Goal: Task Accomplishment & Management: Use online tool/utility

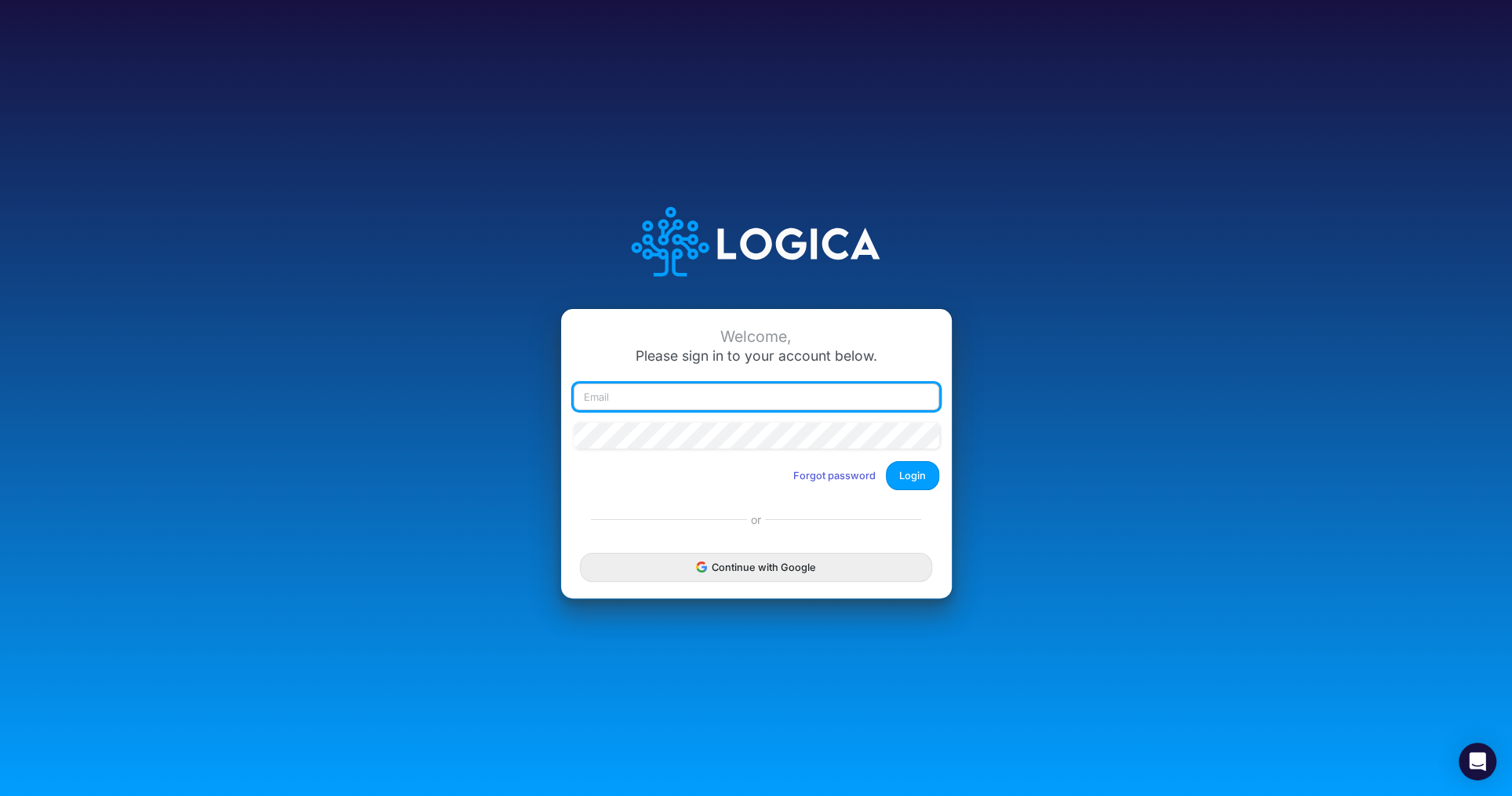
click at [746, 402] on input "email" at bounding box center [756, 397] width 366 height 27
click at [662, 396] on input "email" at bounding box center [756, 397] width 366 height 27
type input "[PERSON_NAME][EMAIL_ADDRESS][DOMAIN_NAME]"
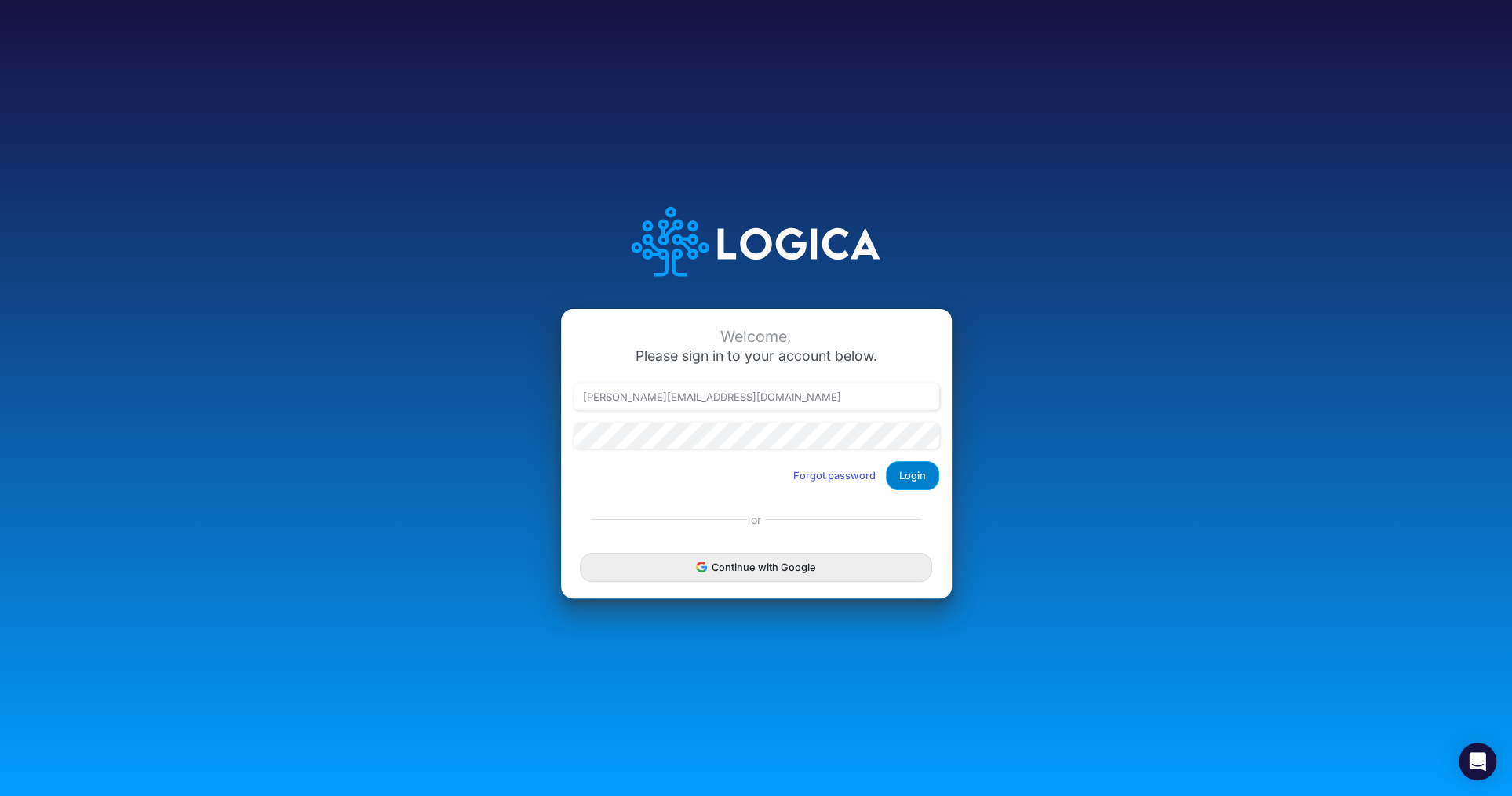
click at [911, 482] on button "Login" at bounding box center [912, 475] width 53 height 29
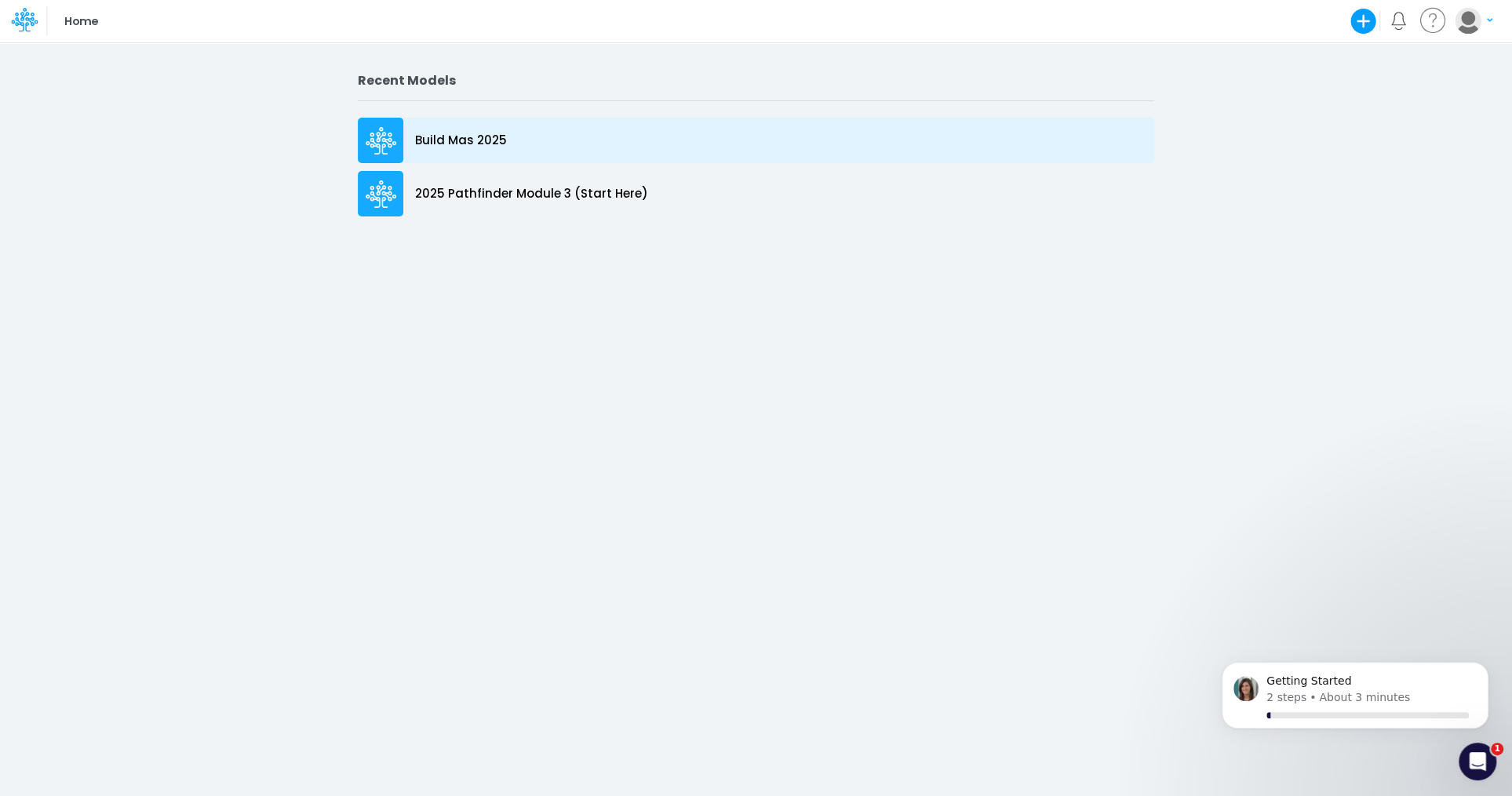
click at [468, 143] on p "Build Mas 2025" at bounding box center [461, 140] width 92 height 18
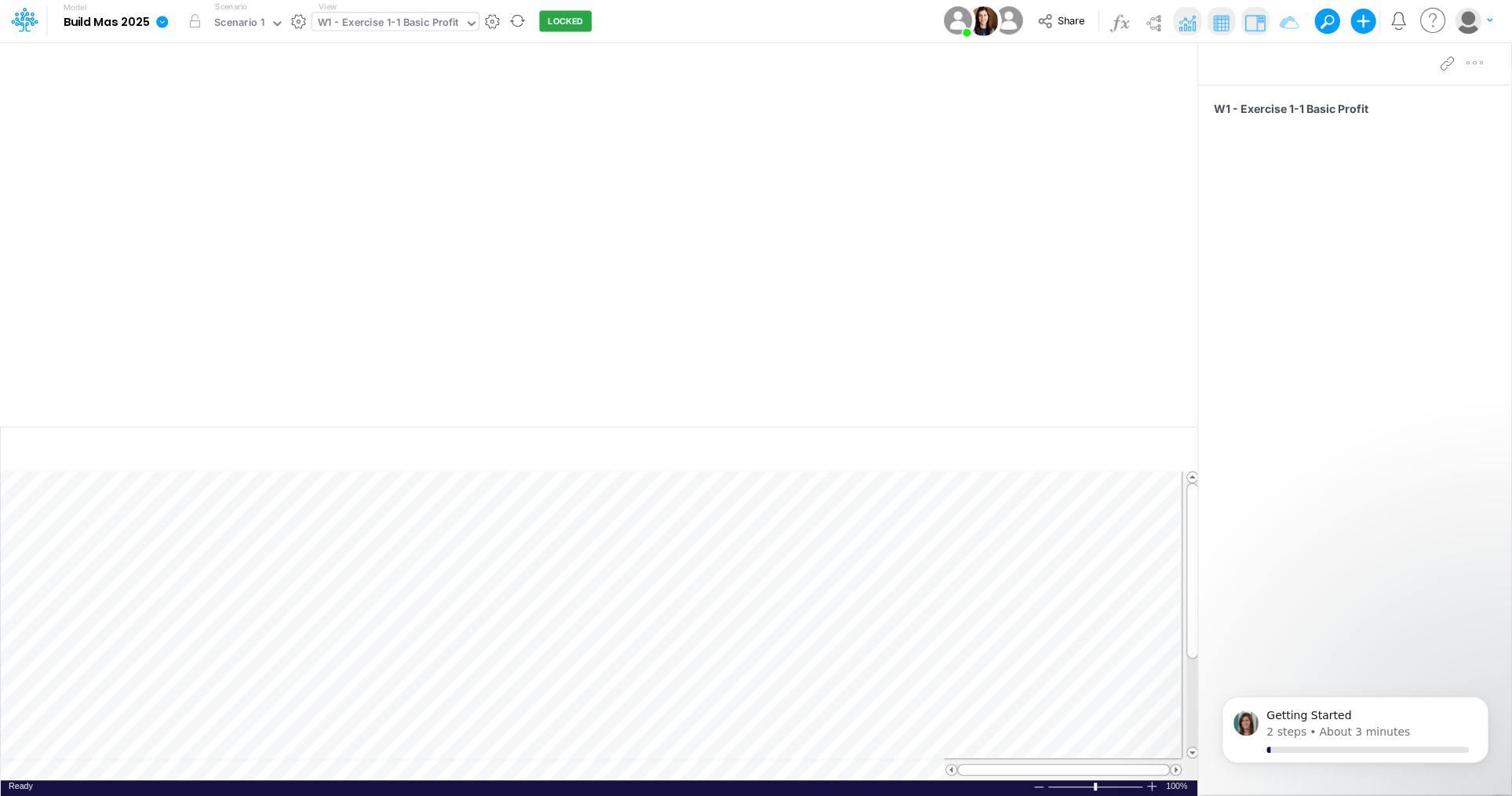
click at [464, 17] on icon at bounding box center [471, 23] width 14 height 14
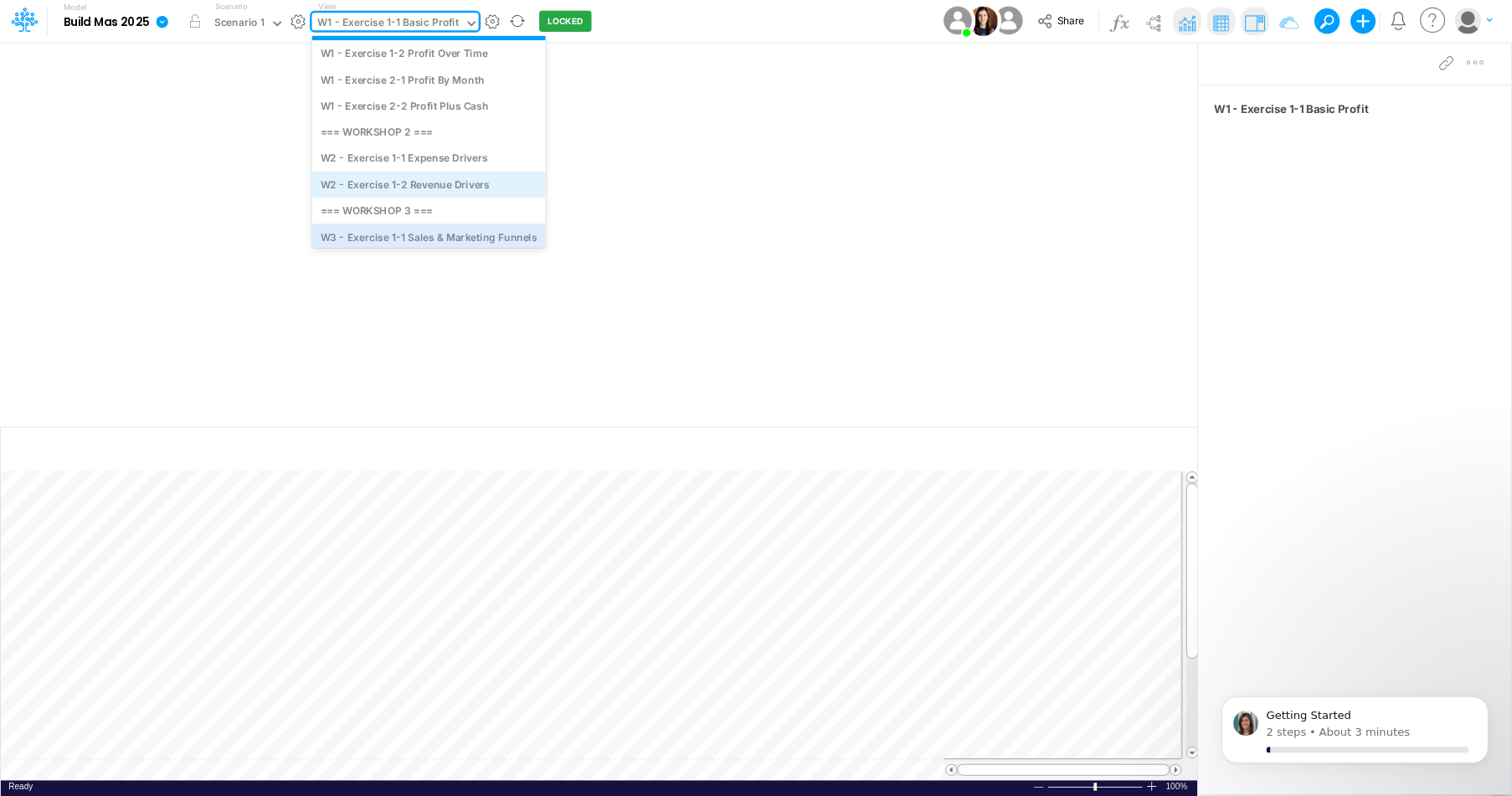
scroll to position [66, 0]
click at [453, 245] on div "W3 - Exercise 1-1 Sales & Marketing Funnels" at bounding box center [458, 248] width 250 height 28
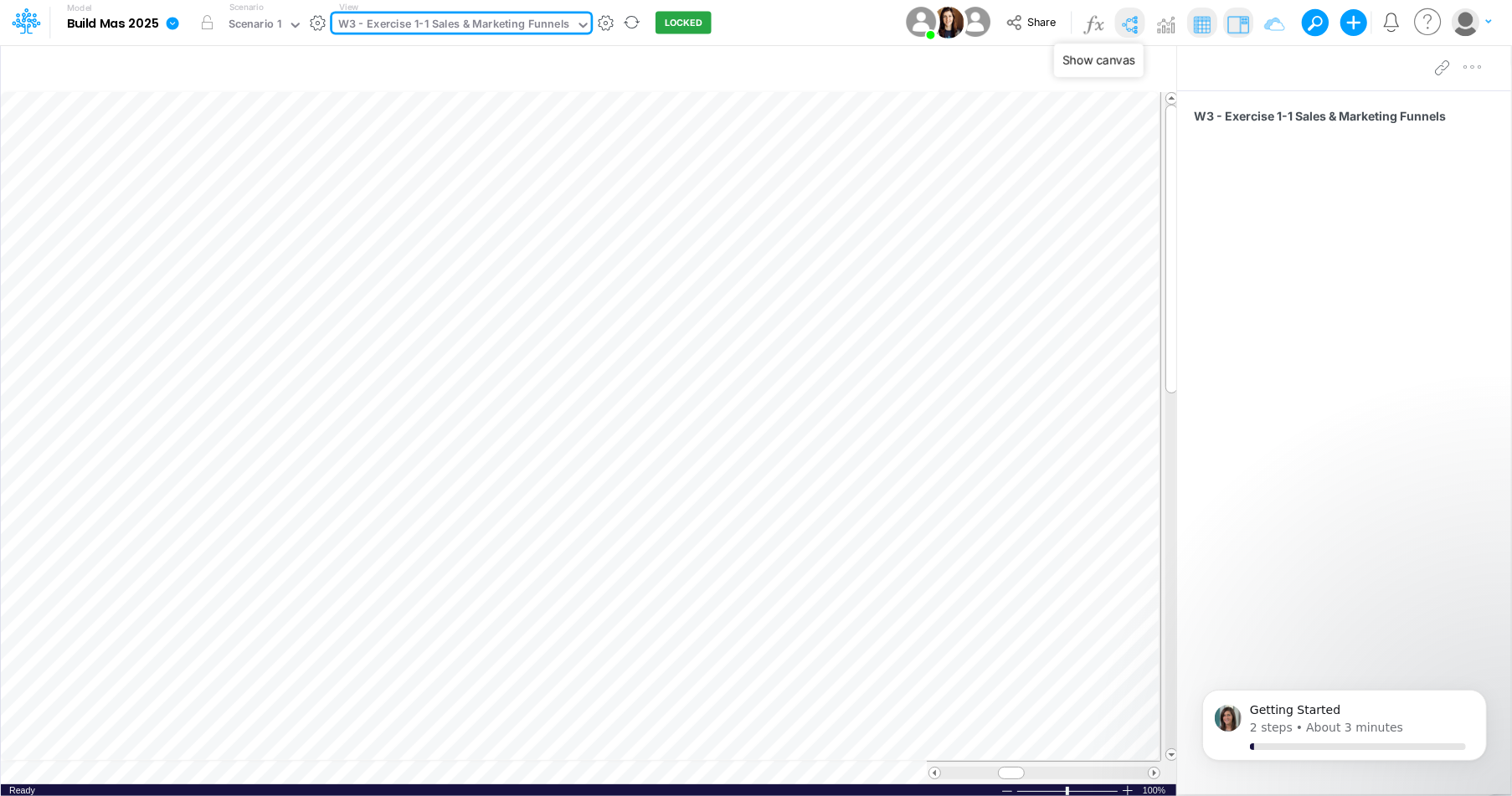
click at [1134, 18] on img at bounding box center [1130, 24] width 27 height 27
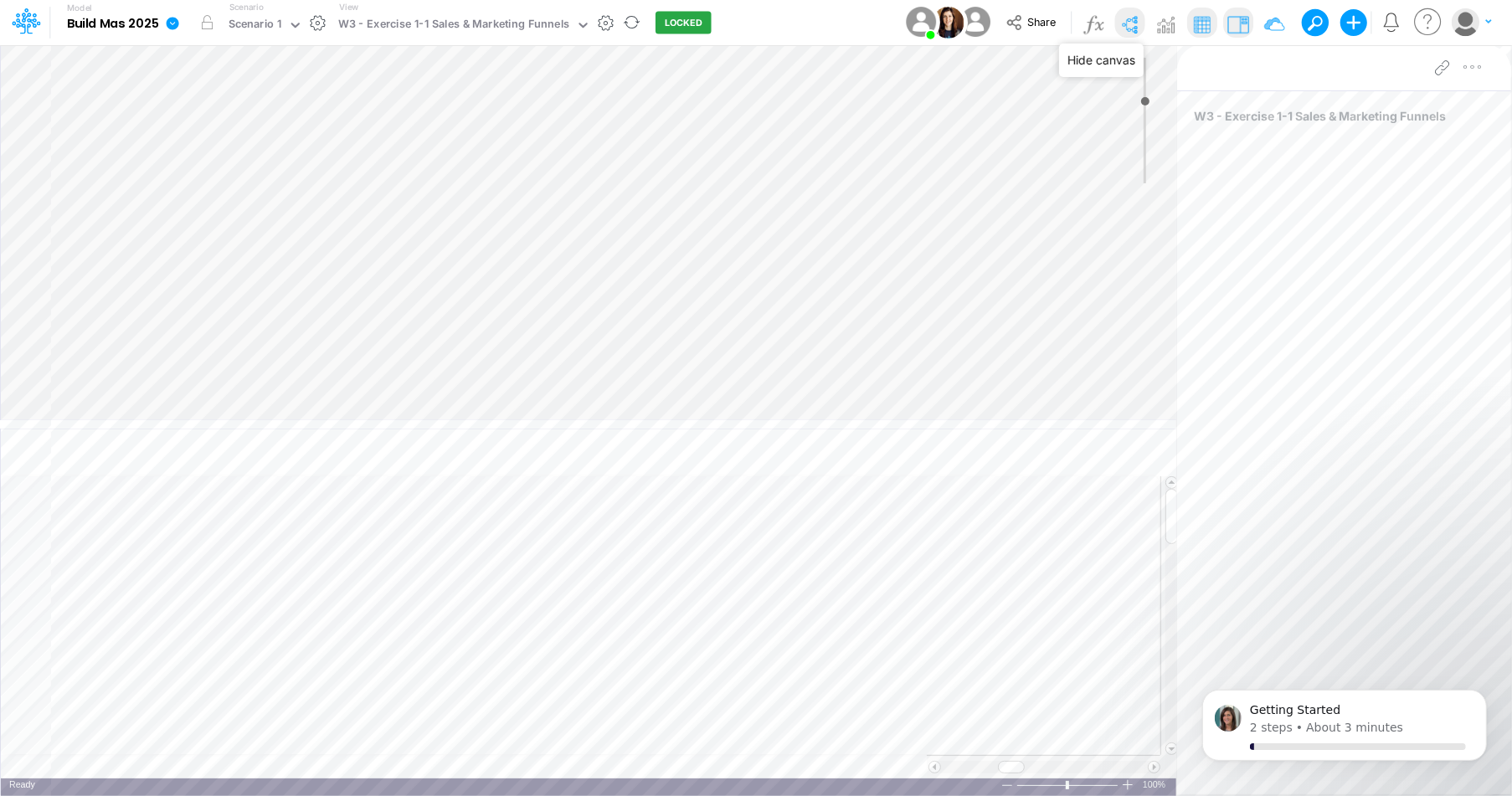
type input "0"
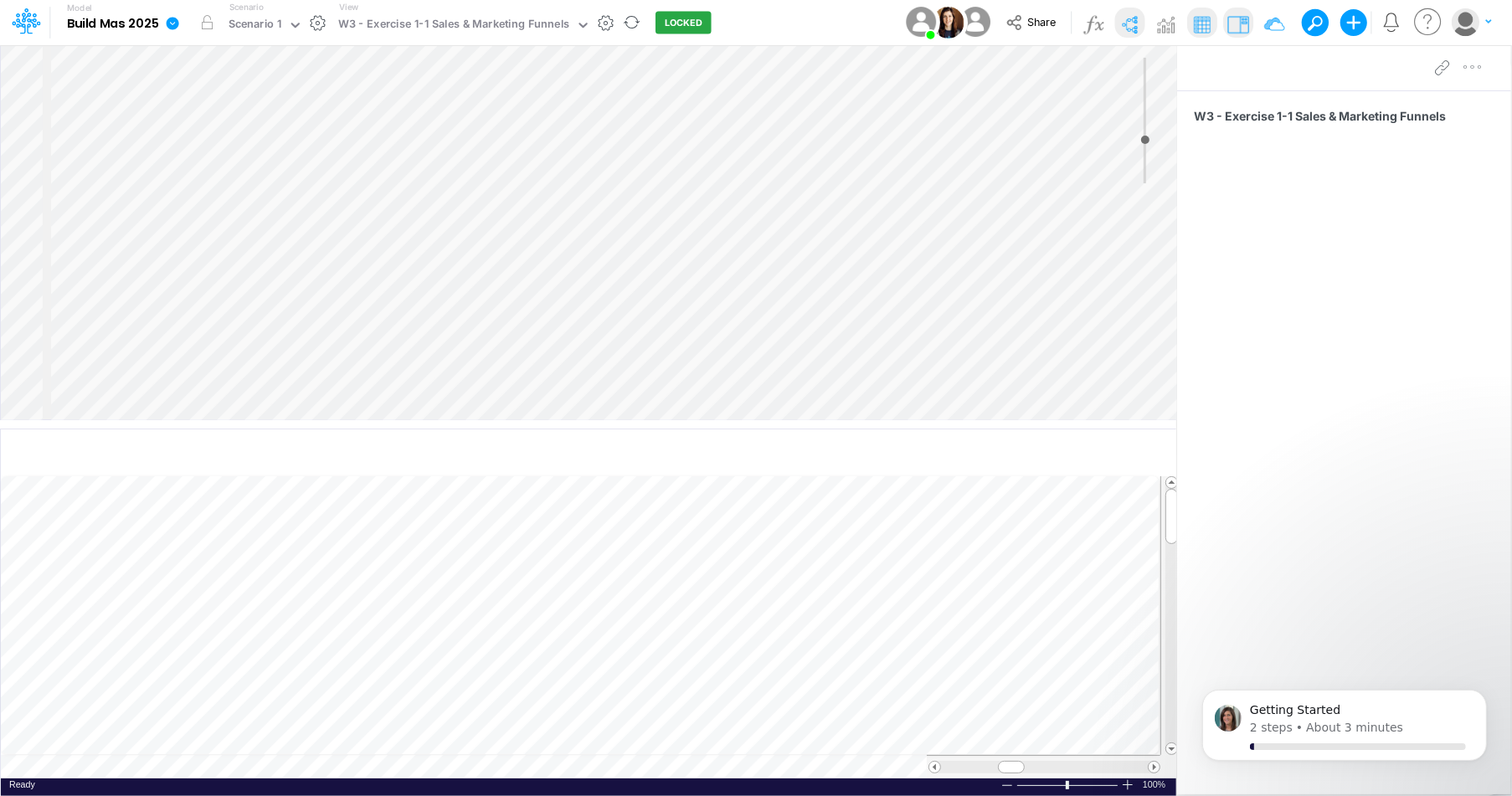
select select "Horizontal"
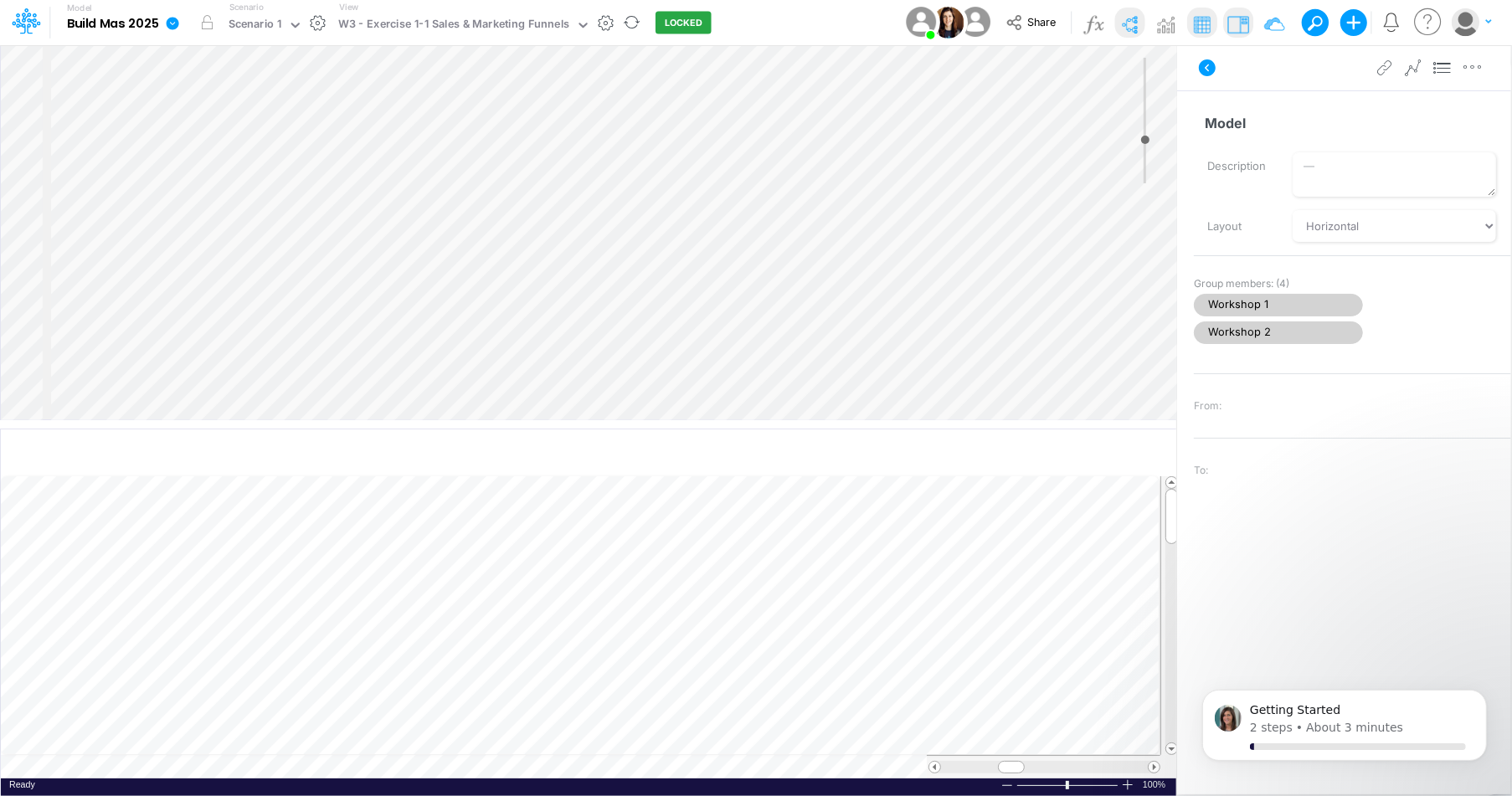
select select "Horizontal"
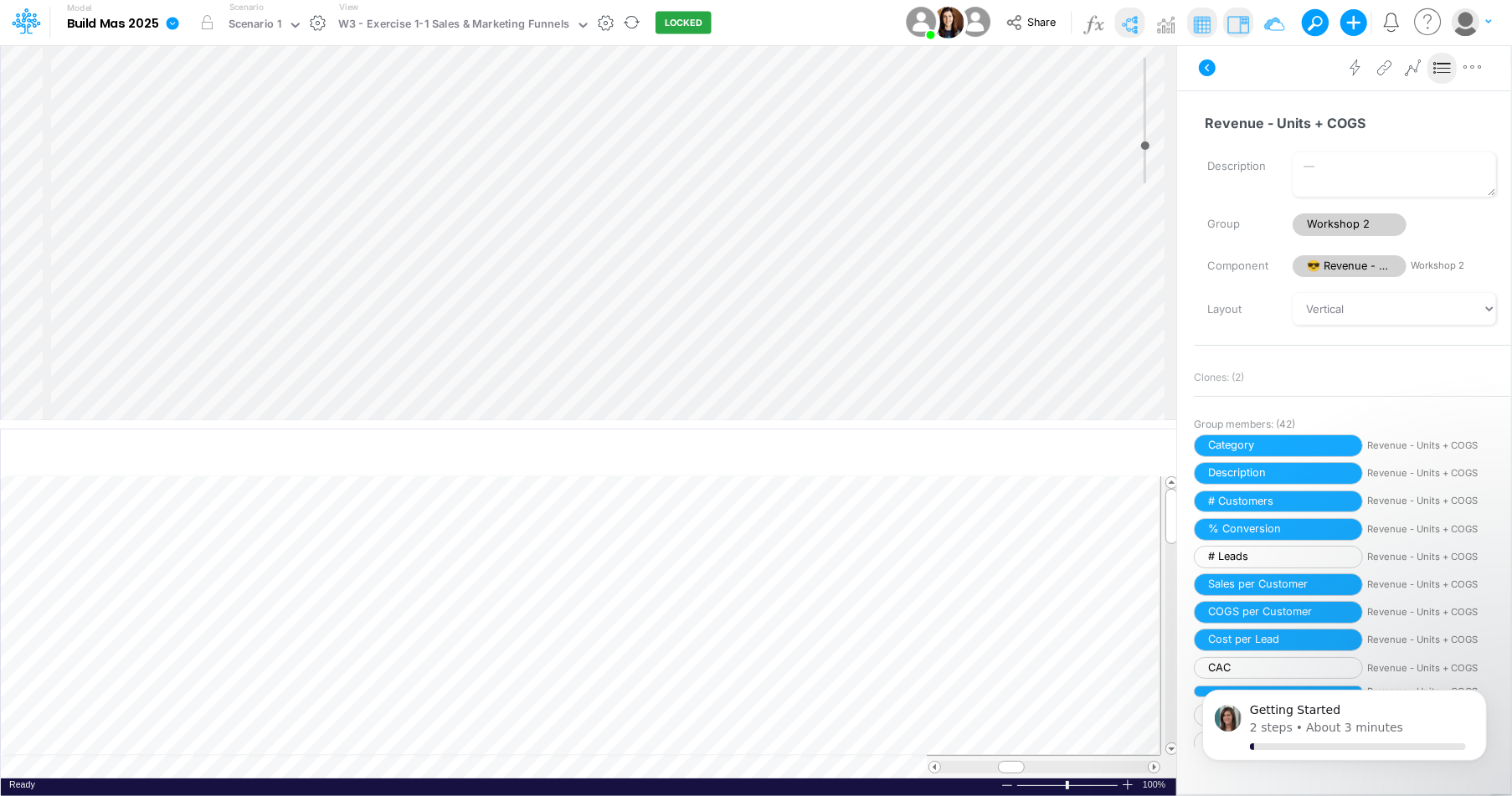
scroll to position [80, 0]
type input "8"
select select "Horizontal"
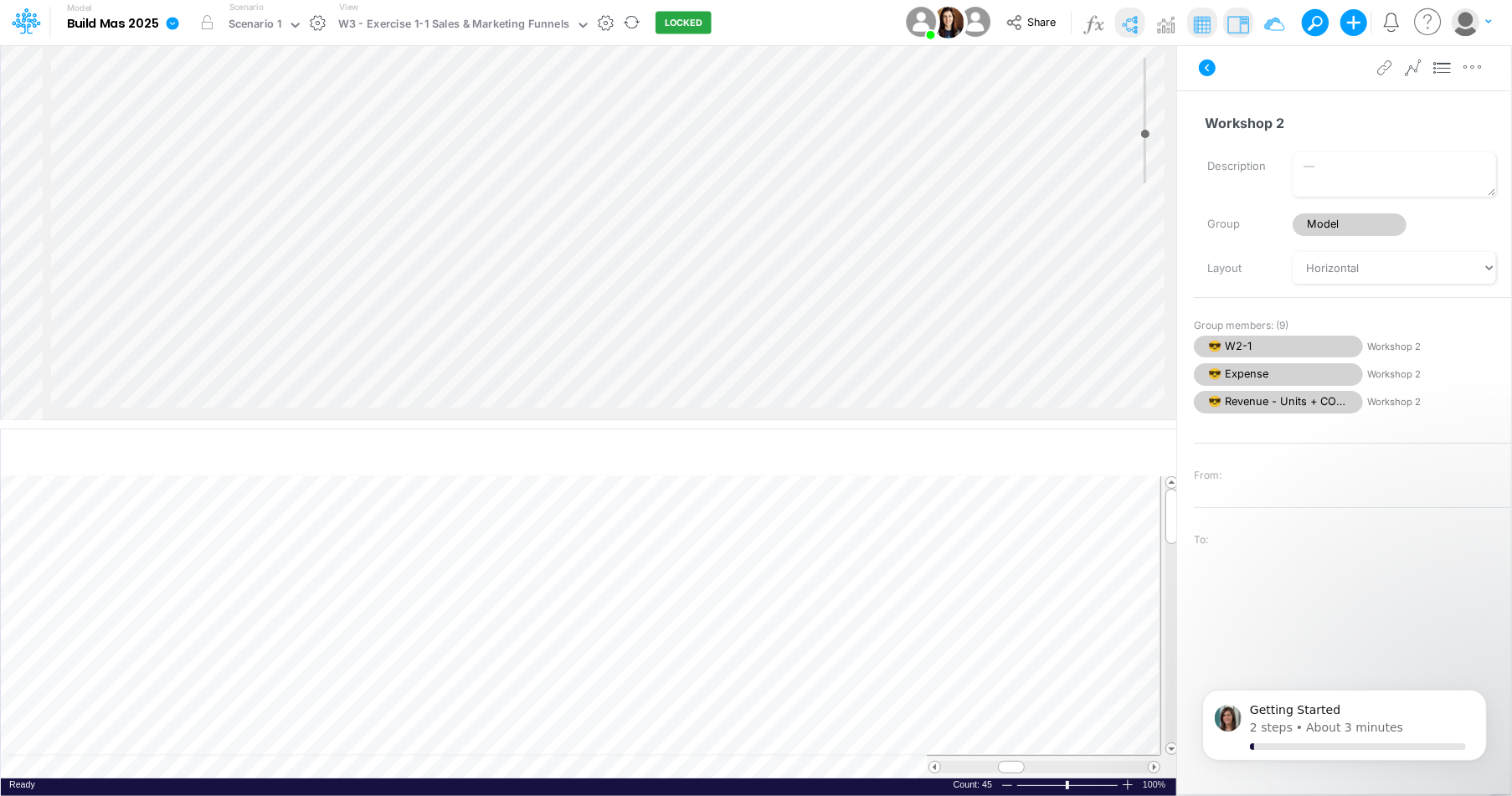
scroll to position [17, 286]
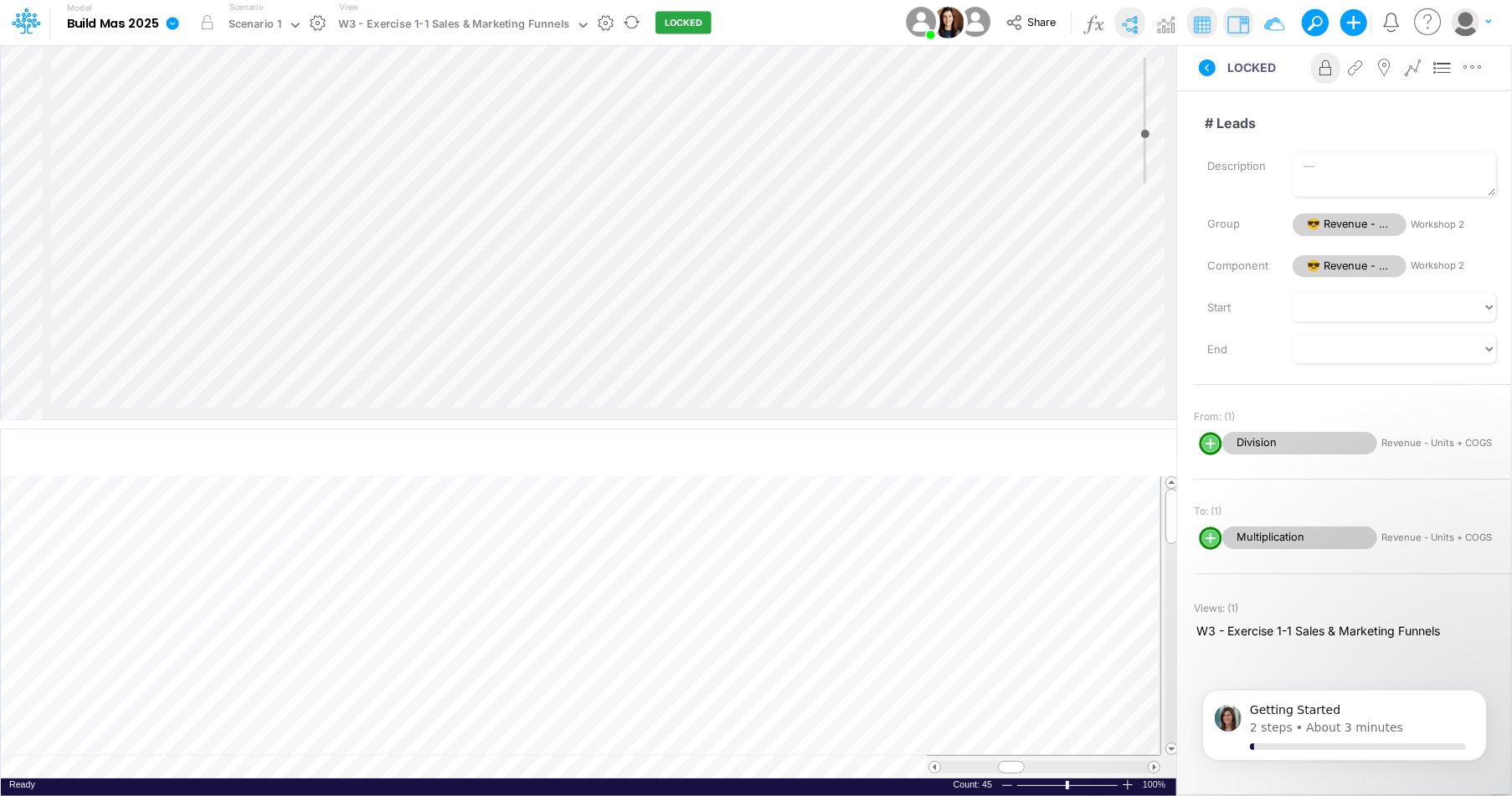
scroll to position [17, 285]
click at [900, 255] on div "Insert child node Variable Constant Group Addition Subtraction Multiplication D…" at bounding box center [588, 232] width 1175 height 375
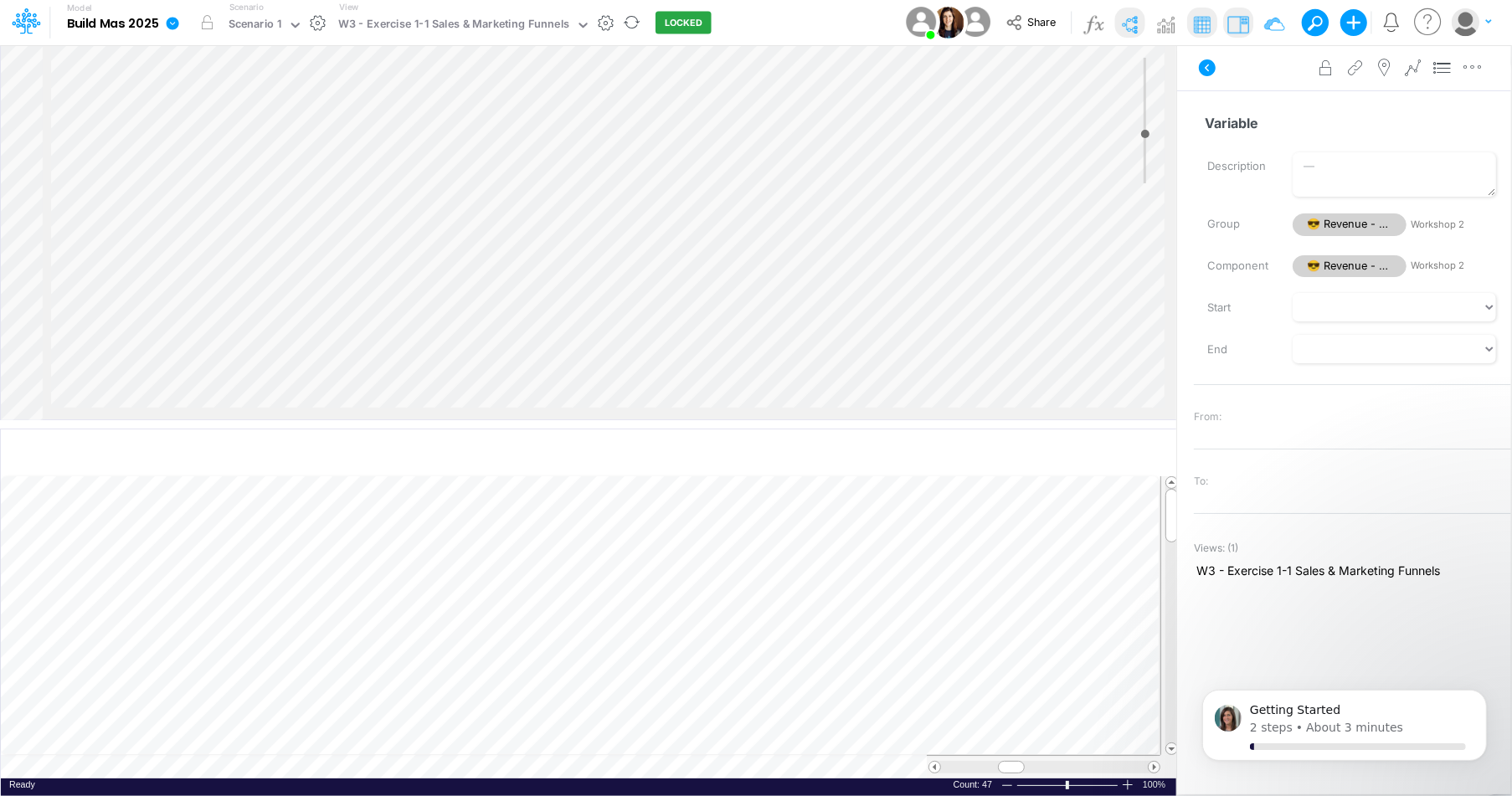
scroll to position [117, 227]
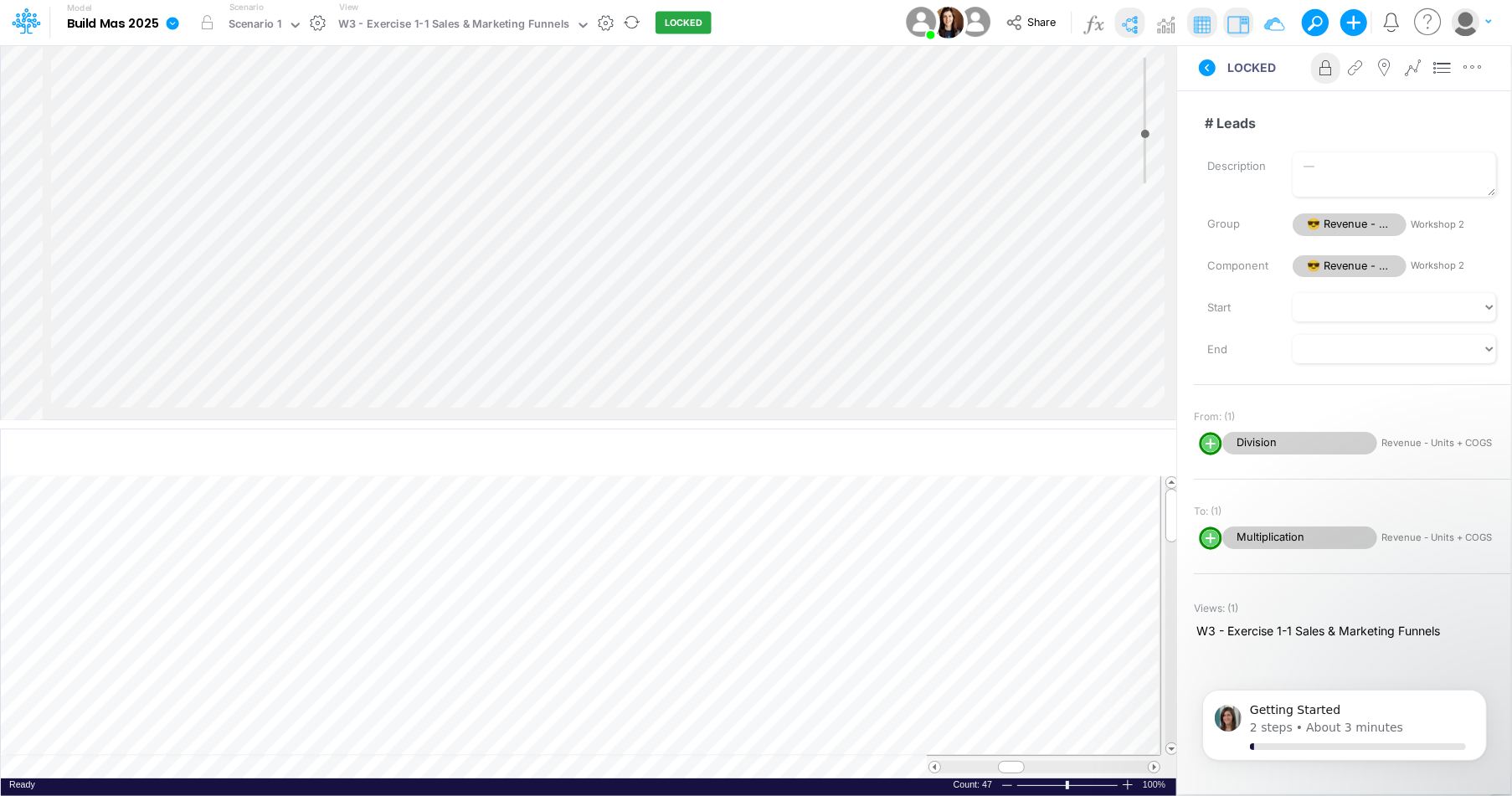
scroll to position [128, 229]
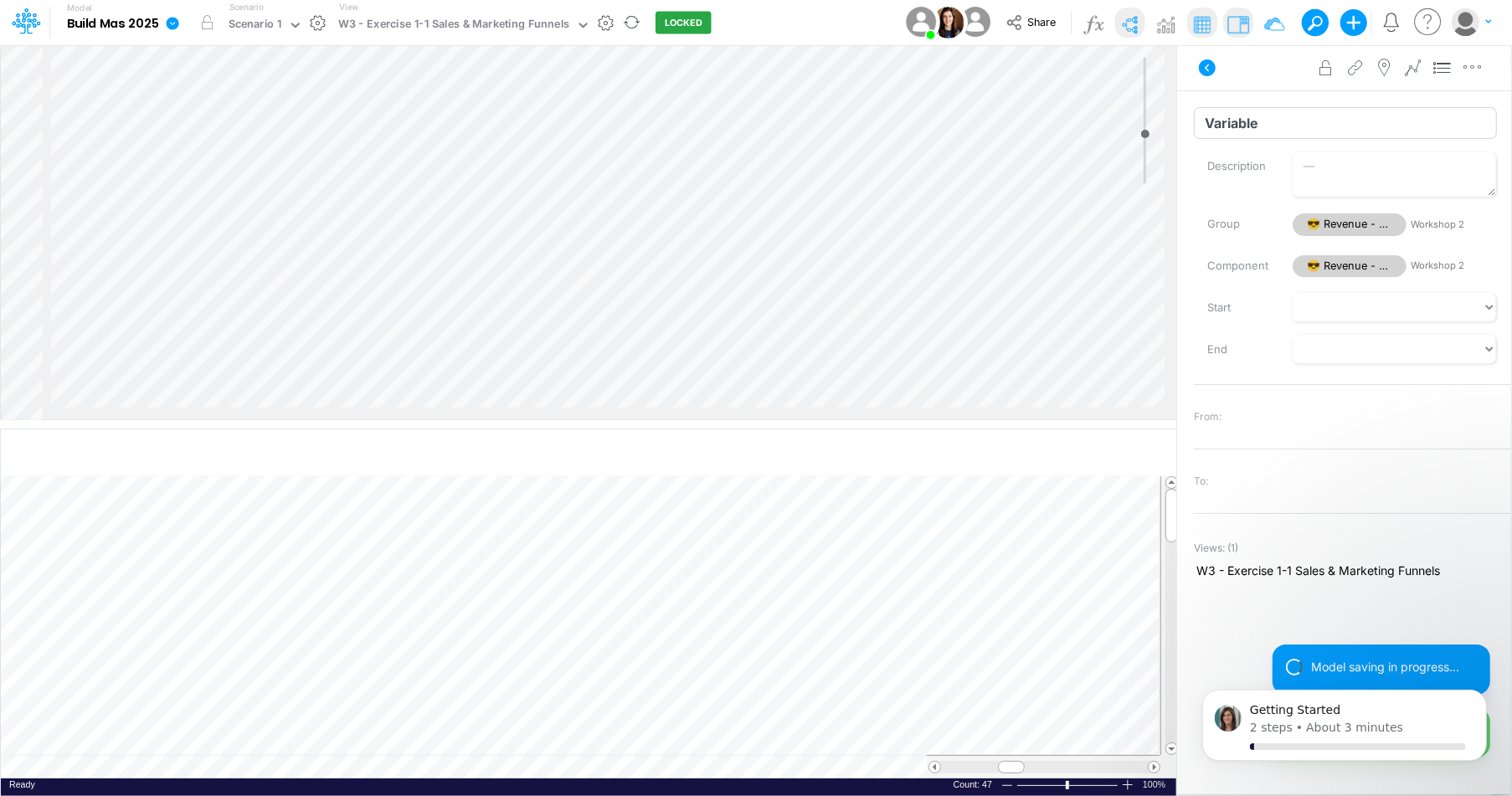
scroll to position [1, 0]
click at [1206, 124] on input "Variable" at bounding box center [1346, 122] width 304 height 32
click at [1206, 124] on input "Variable" at bounding box center [1346, 123] width 304 height 32
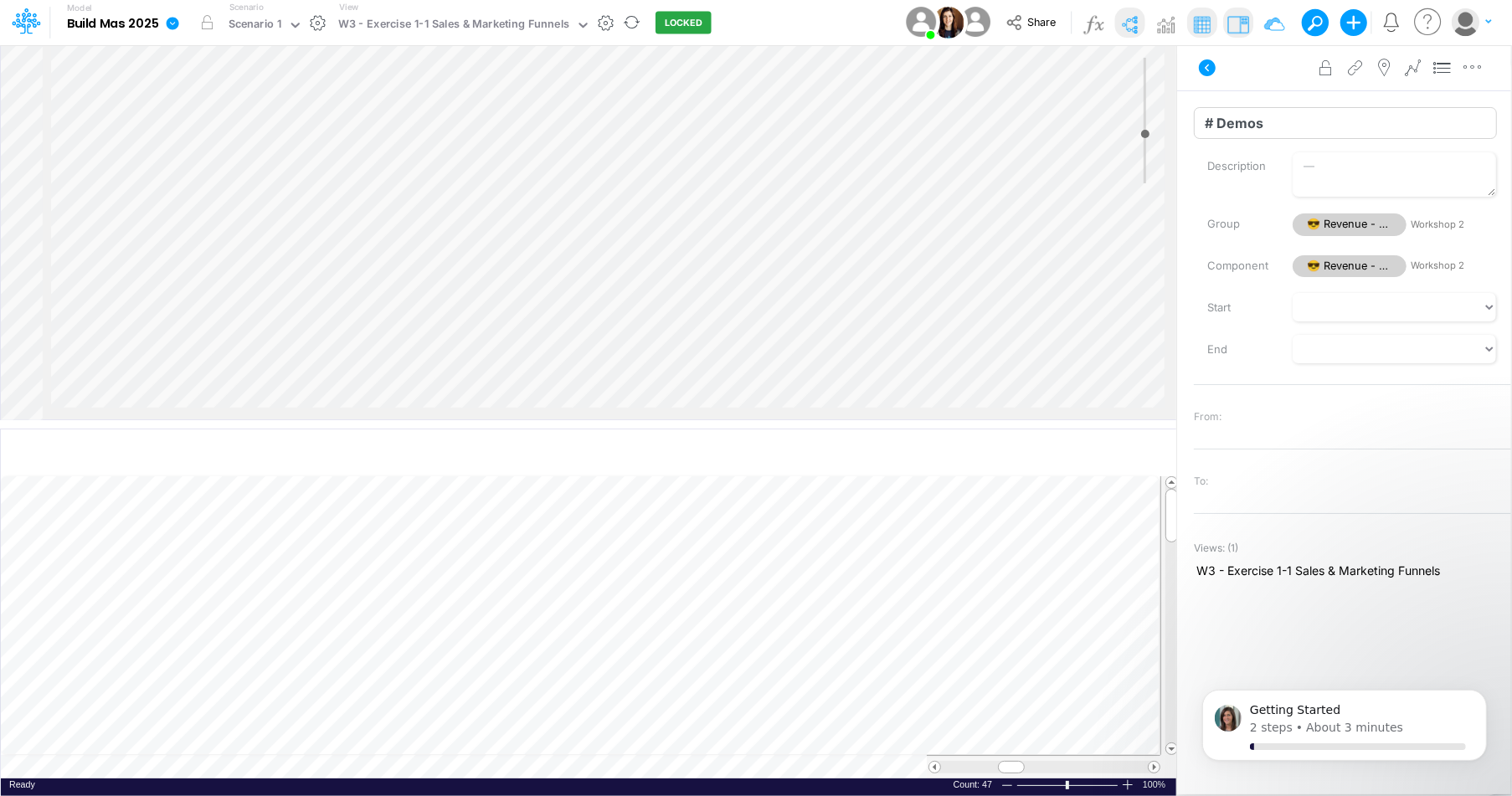
type input "# Demos"
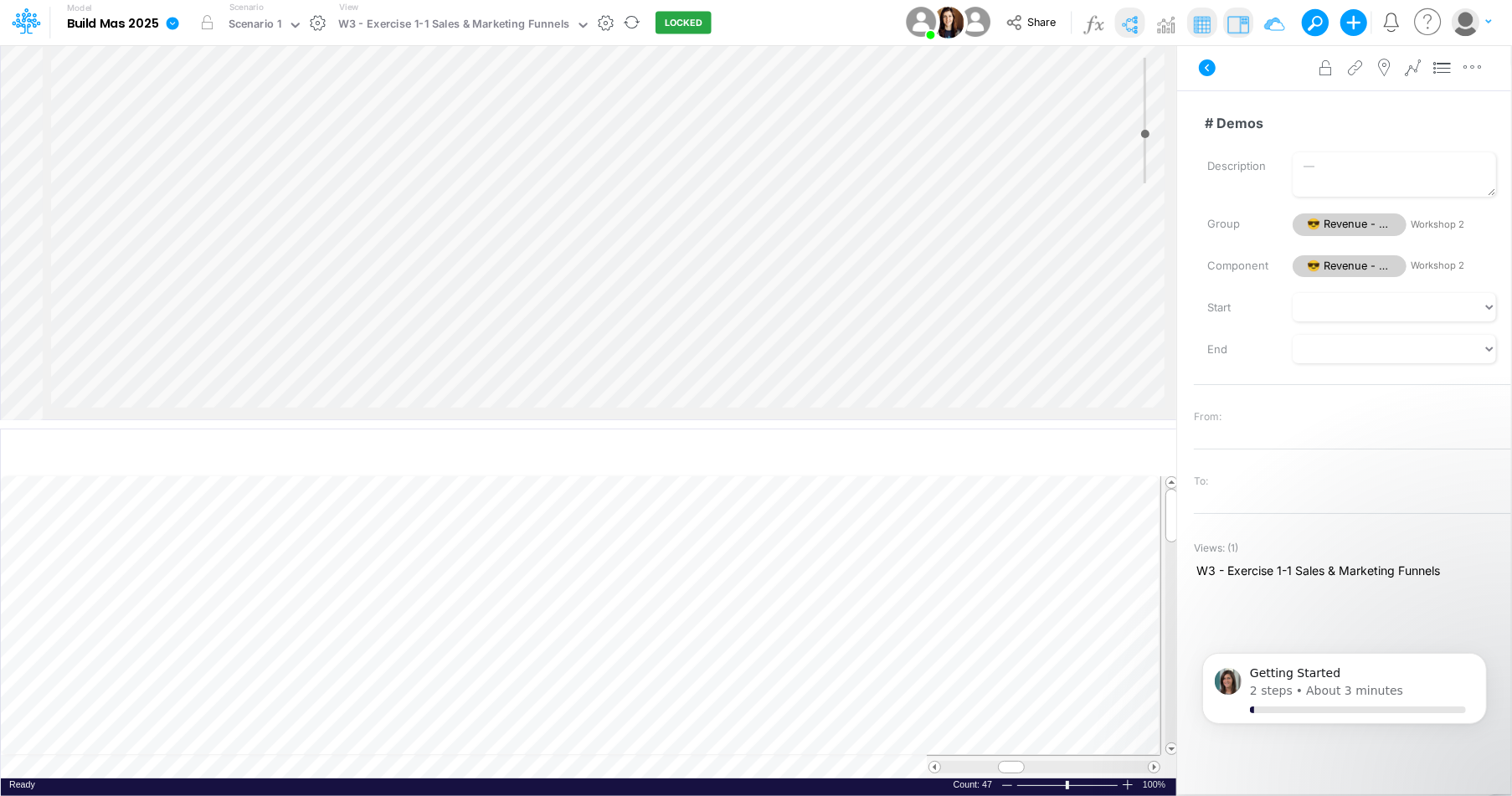
click at [1012, 150] on div "Insert child node Variable Constant Group Addition Subtraction Multiplication D…" at bounding box center [588, 232] width 1175 height 375
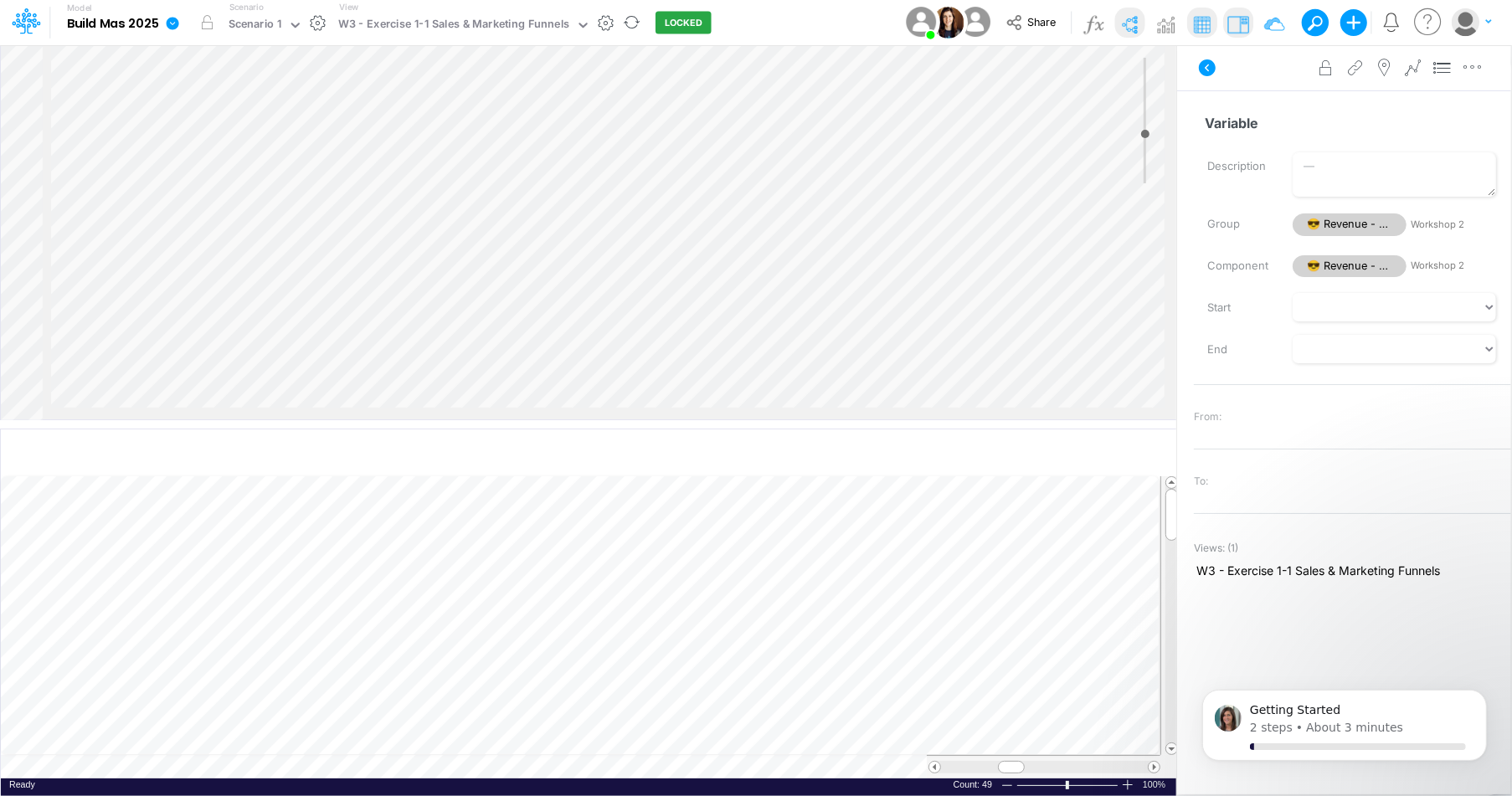
scroll to position [85, 195]
click at [1225, 132] on input "Variable" at bounding box center [1346, 123] width 304 height 32
type input "# Trials"
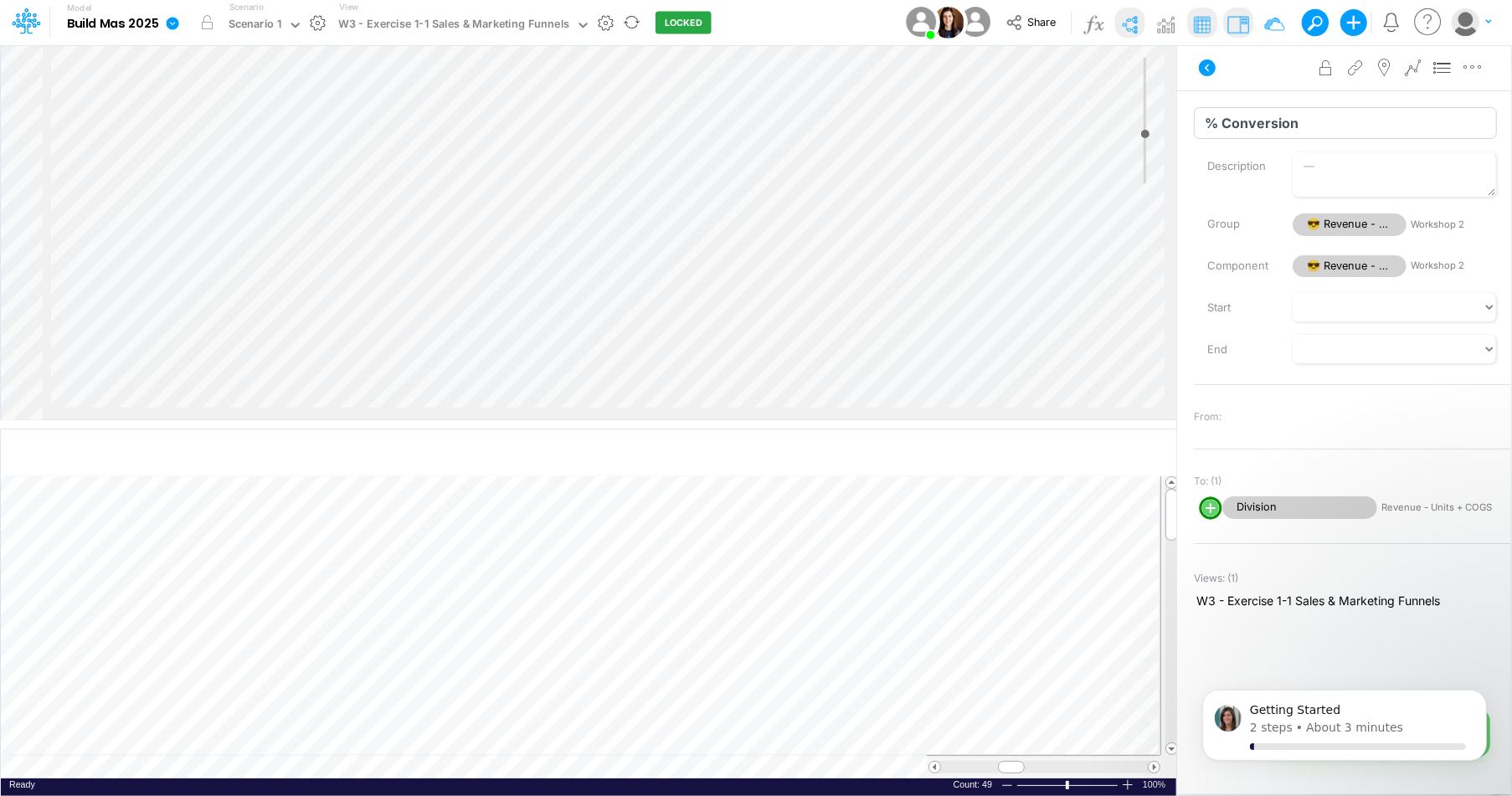
click at [1262, 132] on input "% Conversion" at bounding box center [1346, 123] width 304 height 32
type input "% Conv. Trial -> Customer"
click at [1221, 216] on label "Group" at bounding box center [1238, 224] width 86 height 29
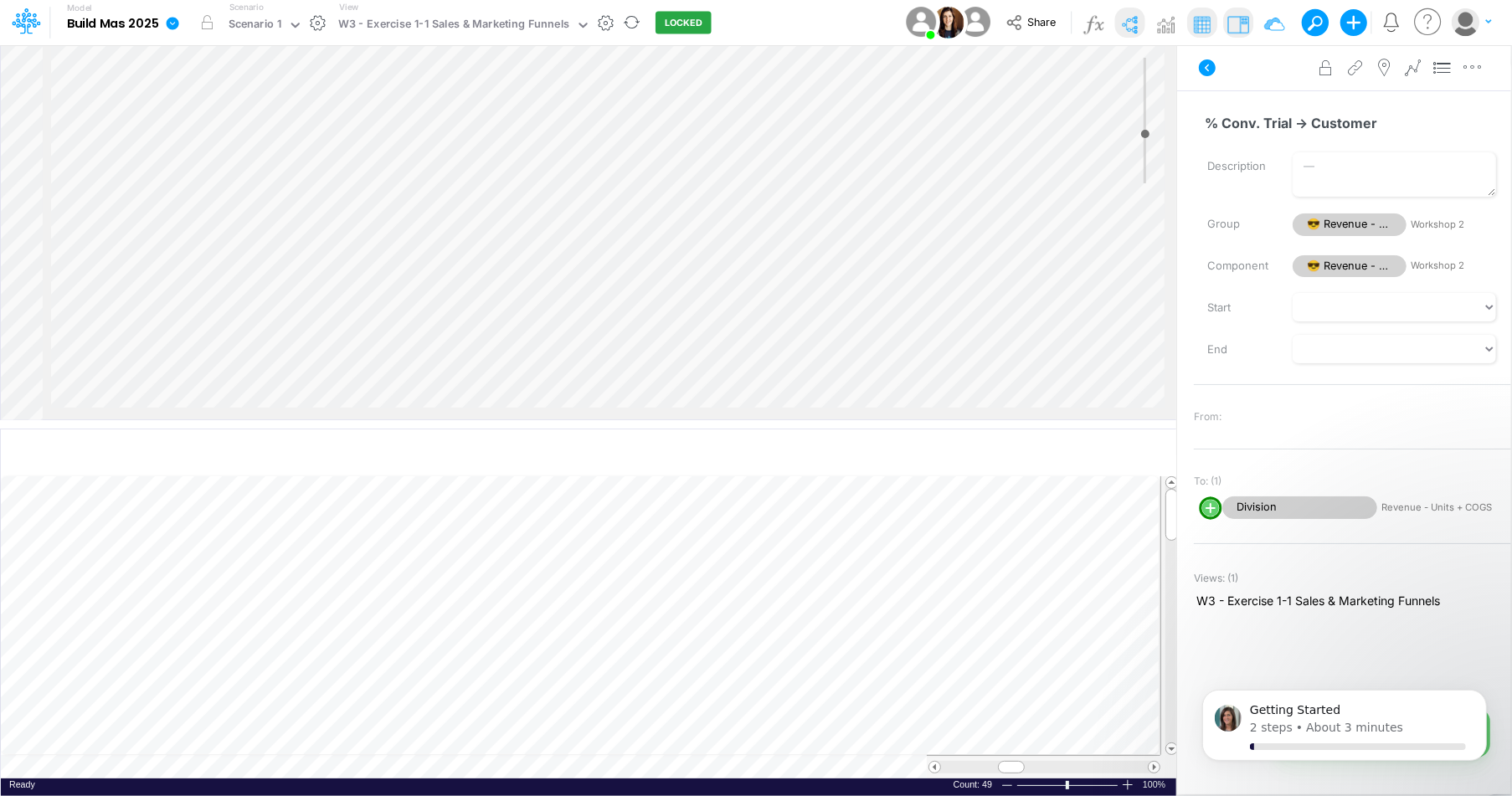
click at [957, 187] on div "Insert child node Variable Constant Group Addition Subtraction Multiplication D…" at bounding box center [588, 232] width 1175 height 375
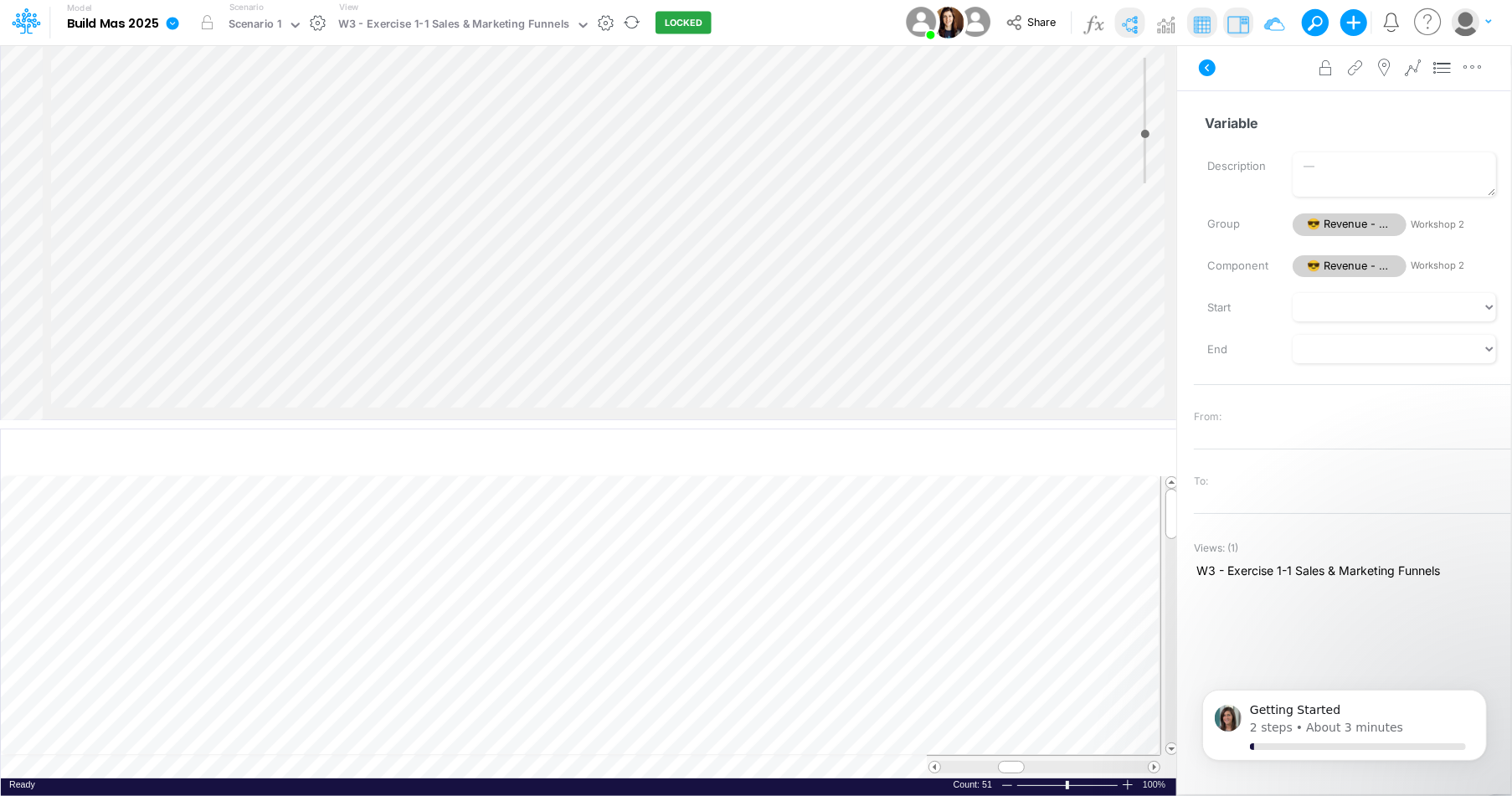
scroll to position [153, 159]
click at [1249, 138] on input "Variable" at bounding box center [1346, 123] width 304 height 32
type input "% Conv. Demo -> Trial"
click at [1239, 176] on label "Description" at bounding box center [1238, 167] width 86 height 29
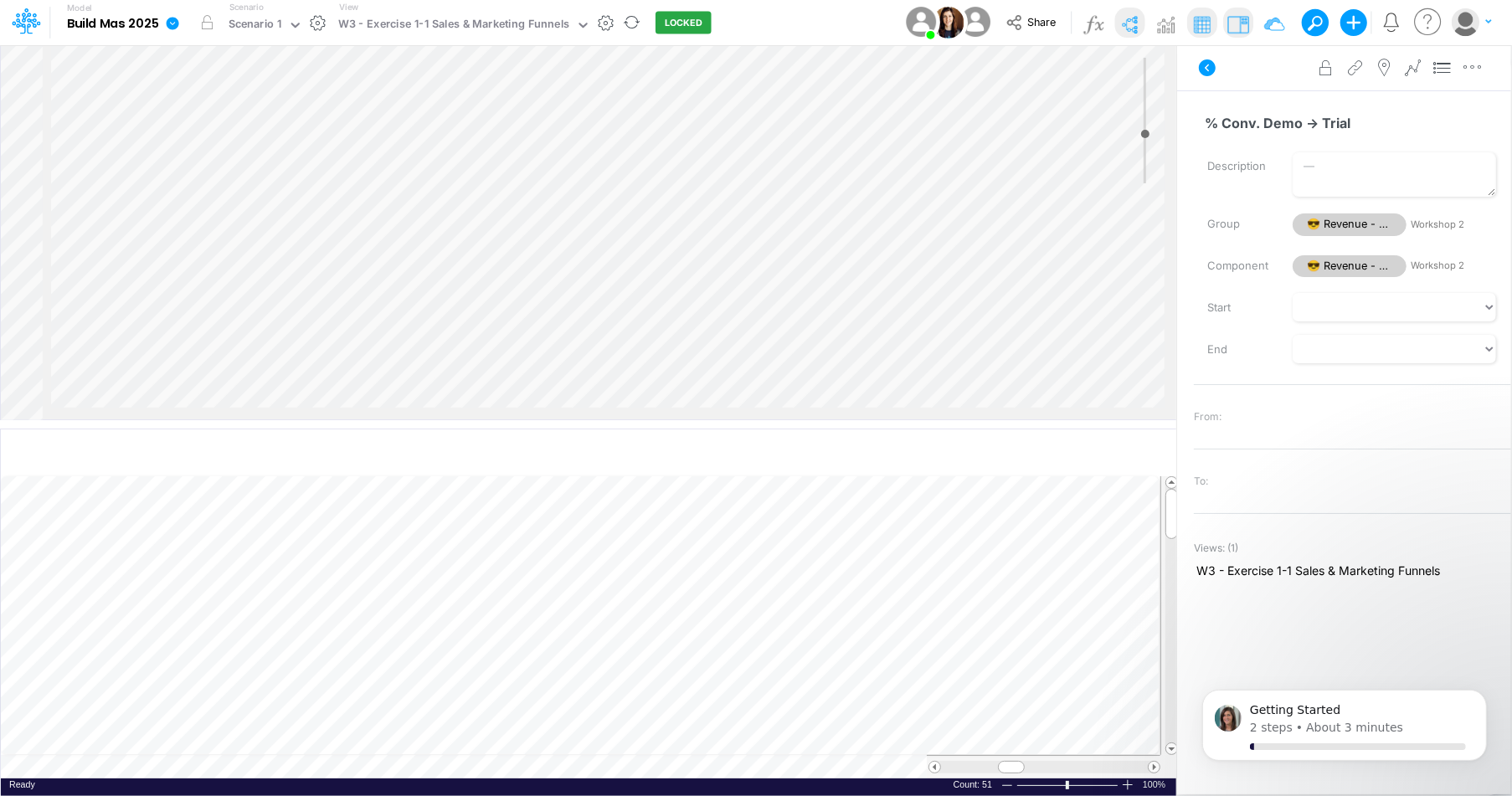
click at [1293, 176] on textarea "Description" at bounding box center [1395, 175] width 204 height 44
click at [1054, 85] on div "Insert child node Variable Constant Group Addition Subtraction Multiplication D…" at bounding box center [588, 232] width 1175 height 375
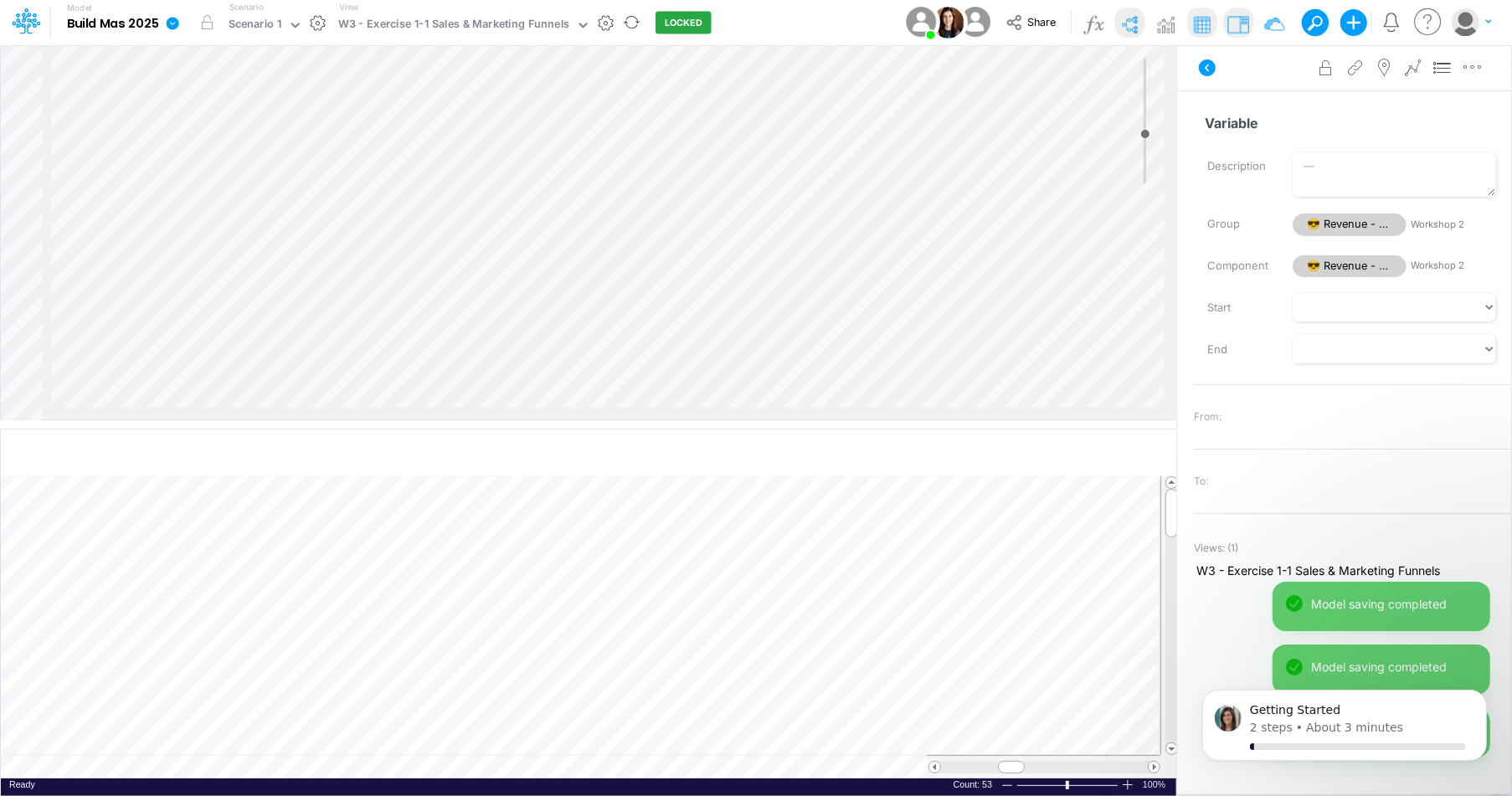
scroll to position [0, 237]
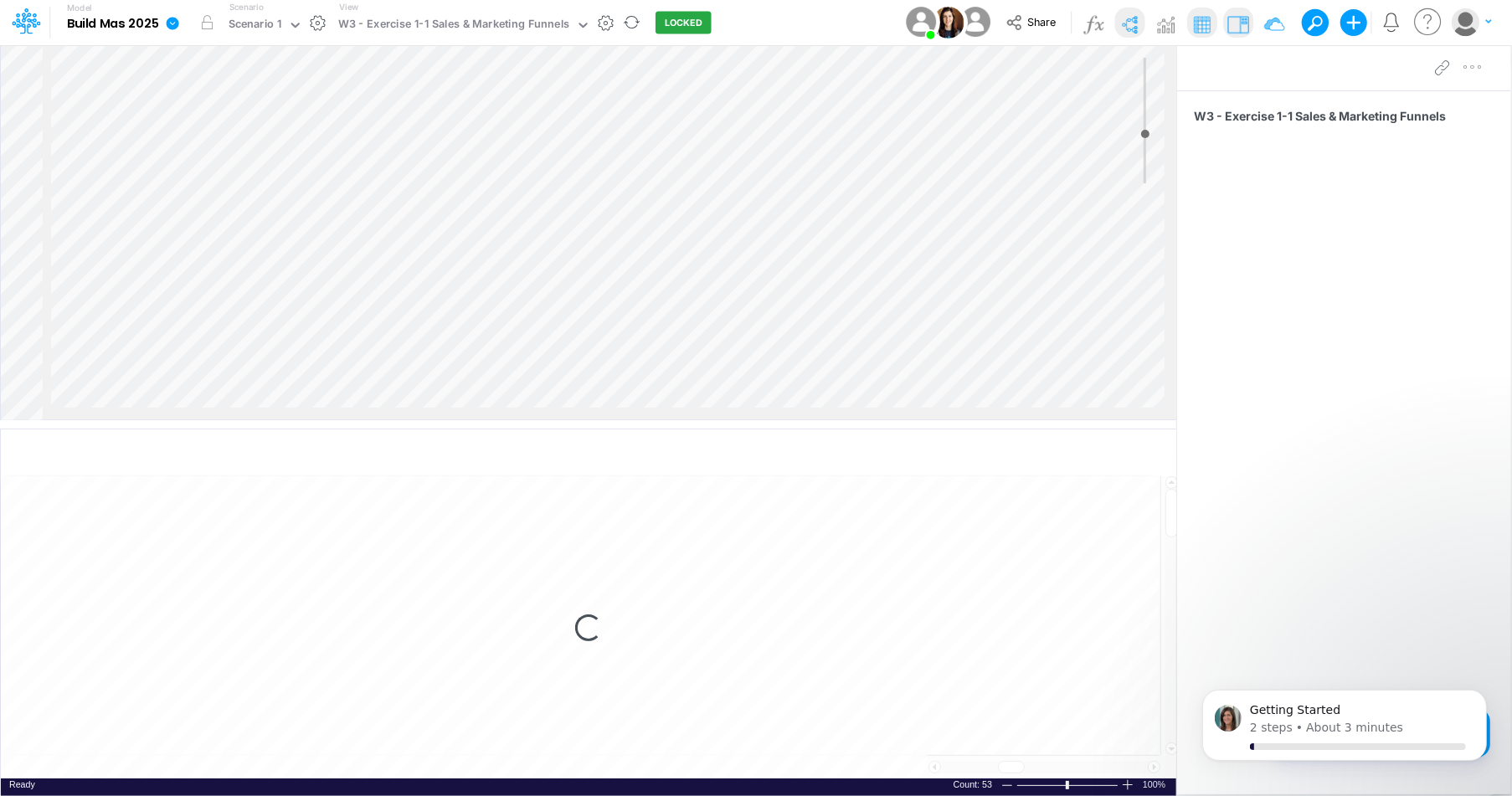
scroll to position [807, 250]
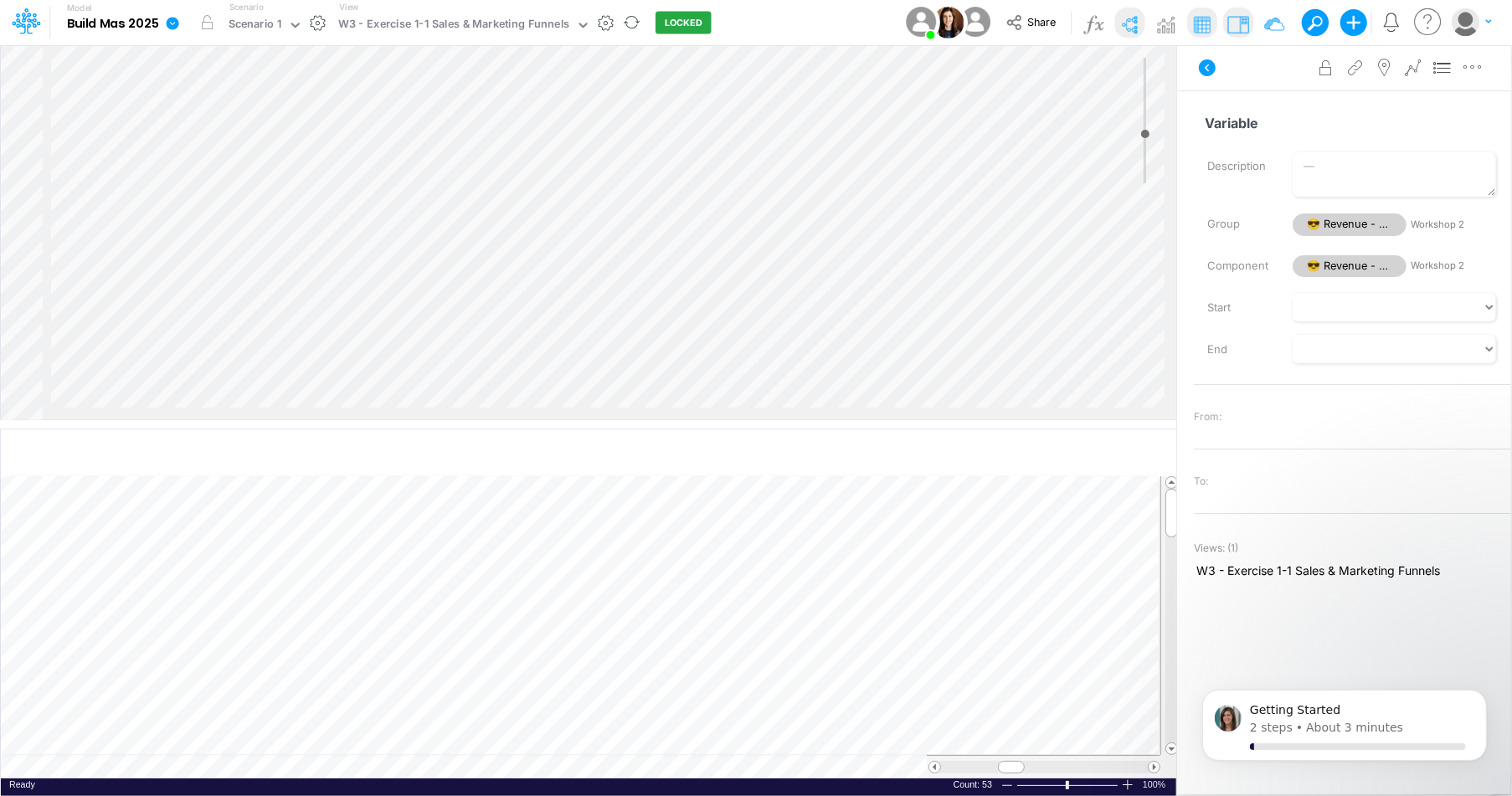
scroll to position [76, 275]
click at [1228, 127] on input "Variable" at bounding box center [1346, 123] width 304 height 32
type input "% Conv. Lead -> Demo"
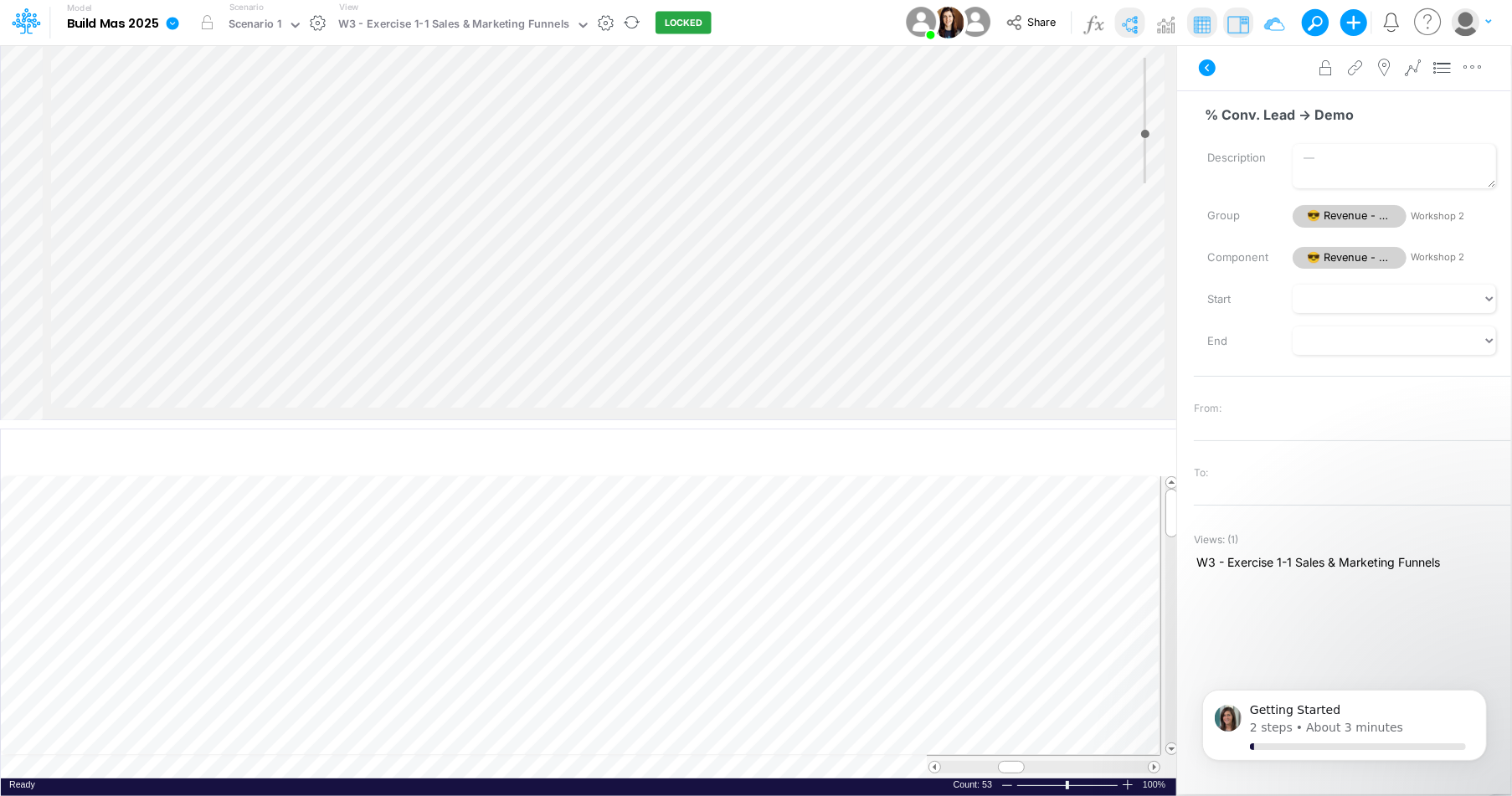
click at [1221, 177] on div "Description" at bounding box center [1352, 166] width 343 height 44
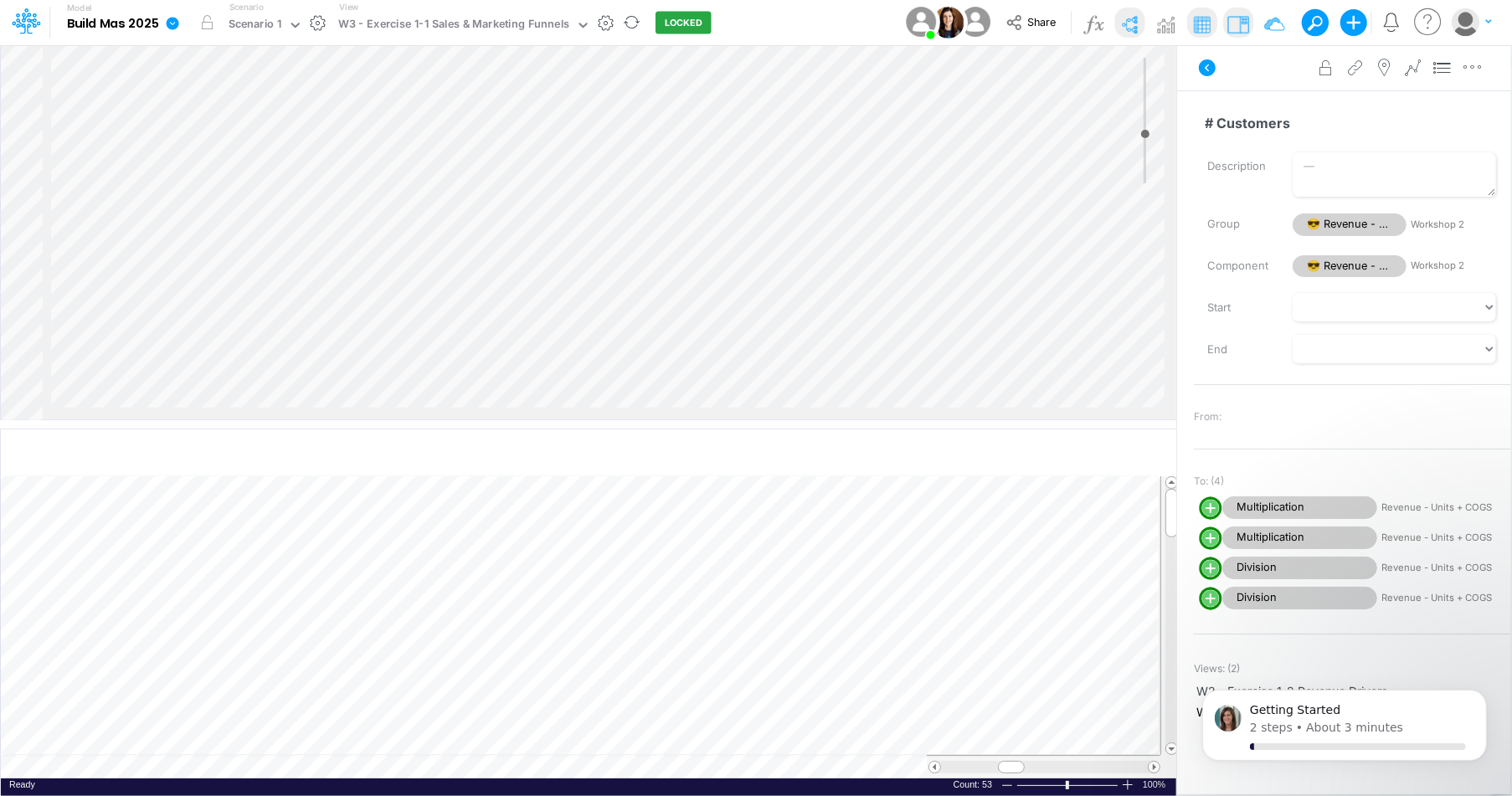
scroll to position [86, 309]
select select "1"
select select "Multiply"
select select "Add"
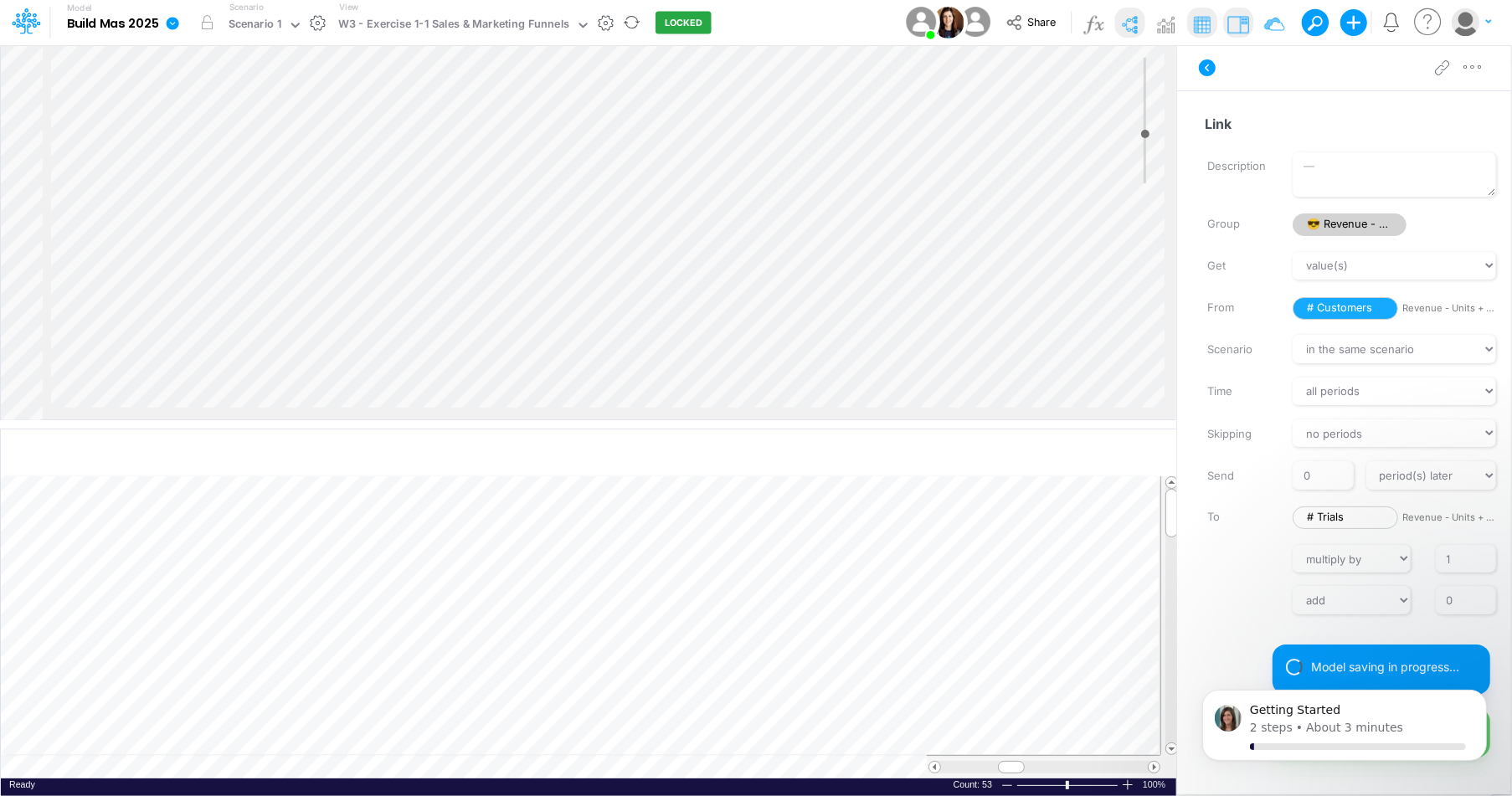
scroll to position [99, 290]
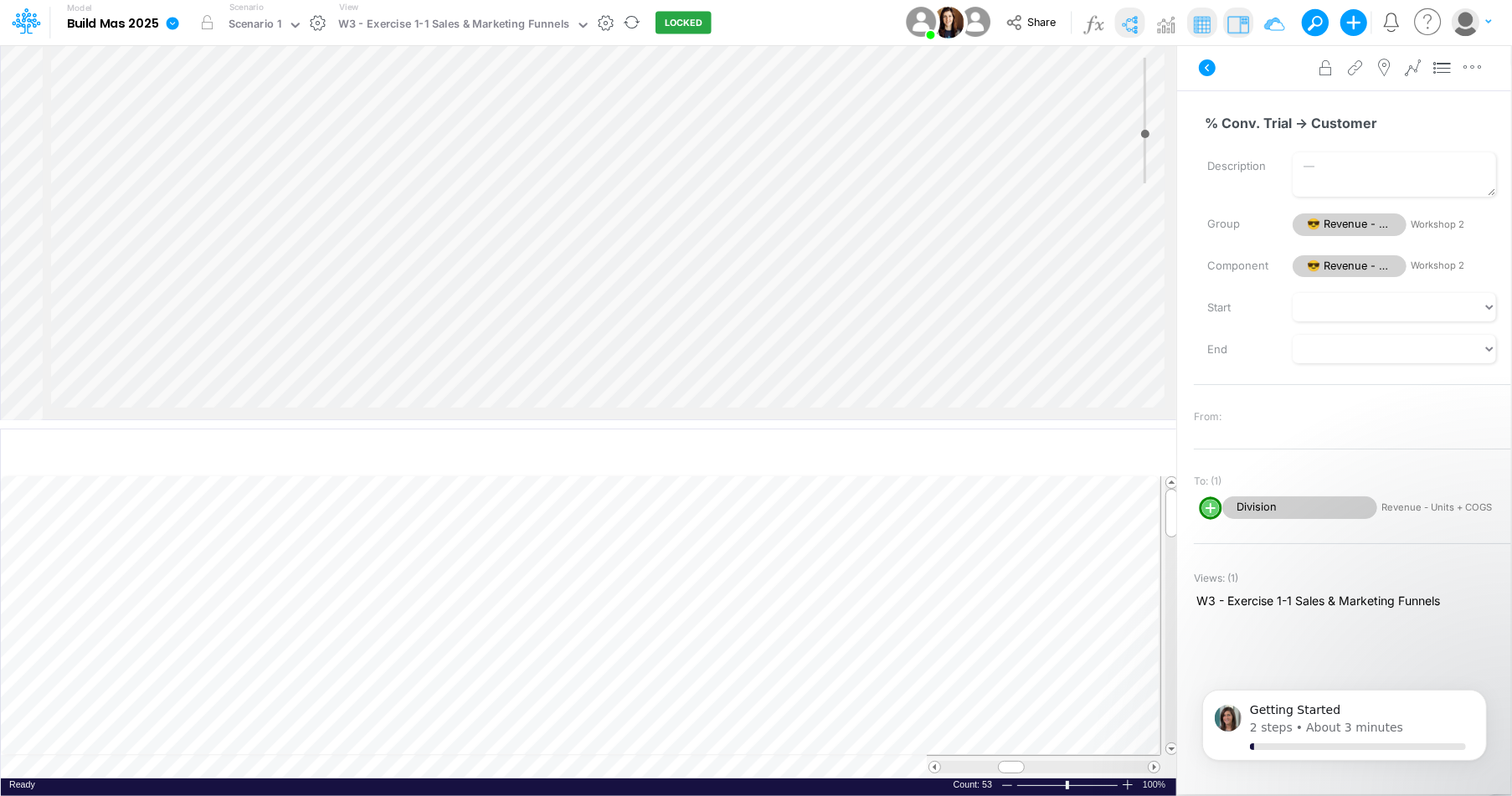
scroll to position [105, 278]
click at [1308, 135] on input "% Conv. Trial -> Customer" at bounding box center [1346, 123] width 304 height 32
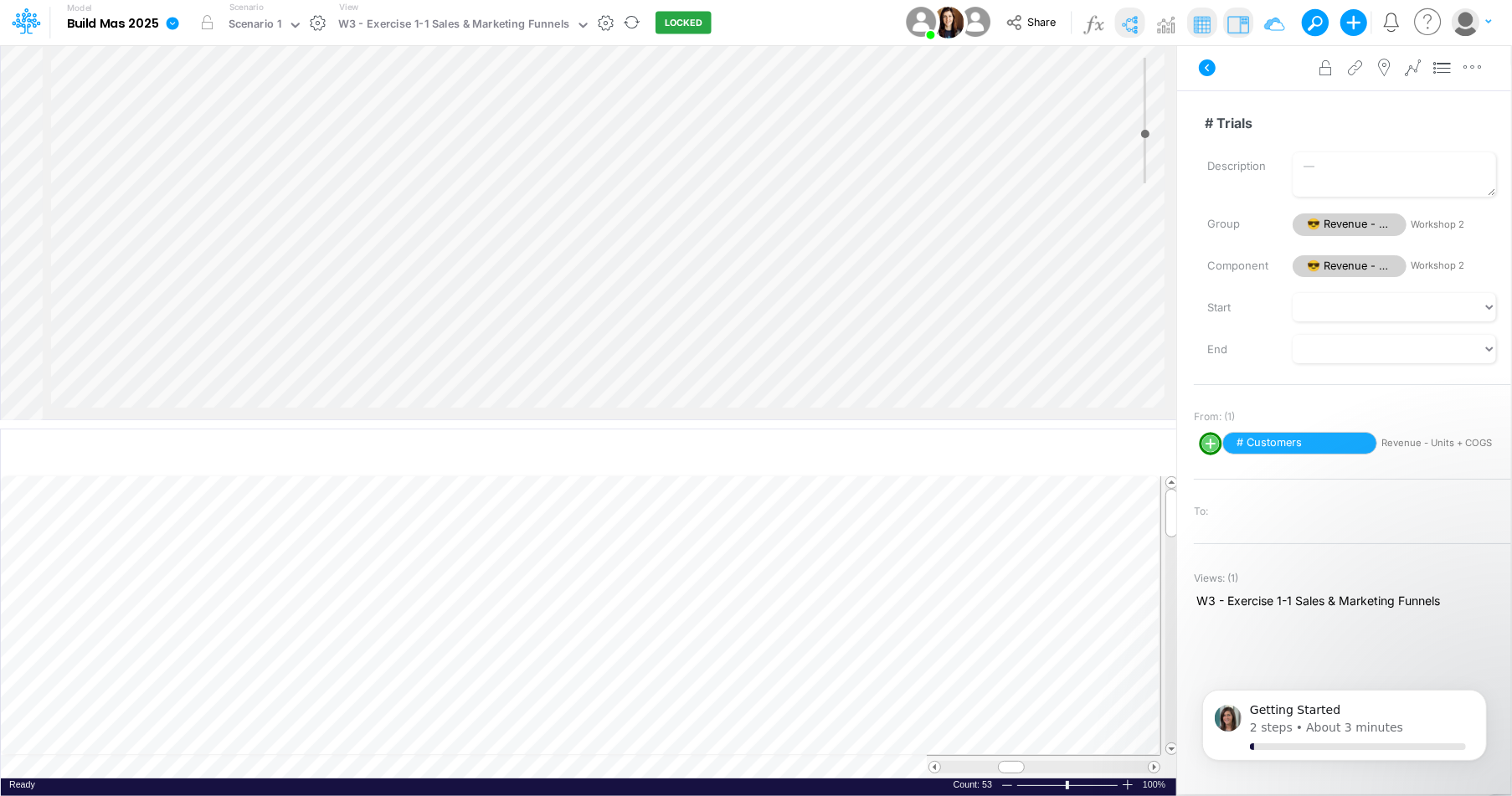
select select "1"
select select "Multiply"
select select "Add"
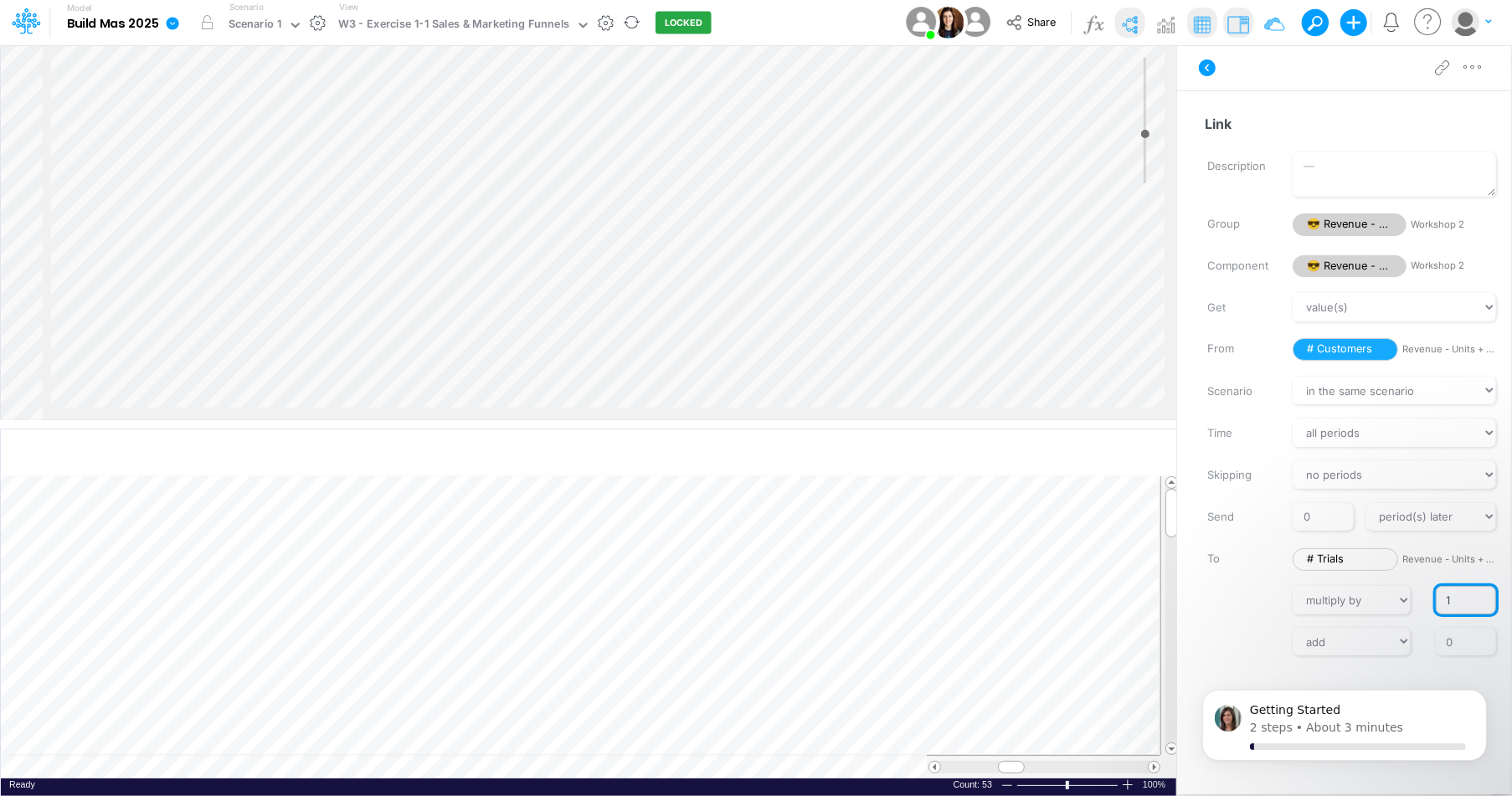
drag, startPoint x: 1457, startPoint y: 591, endPoint x: 1442, endPoint y: 589, distance: 15.1
click at [1442, 589] on input "1" at bounding box center [1466, 600] width 60 height 29
paste input "% Conv. Trial -> Customer"
type input "% Conv. Trial -> Customer"
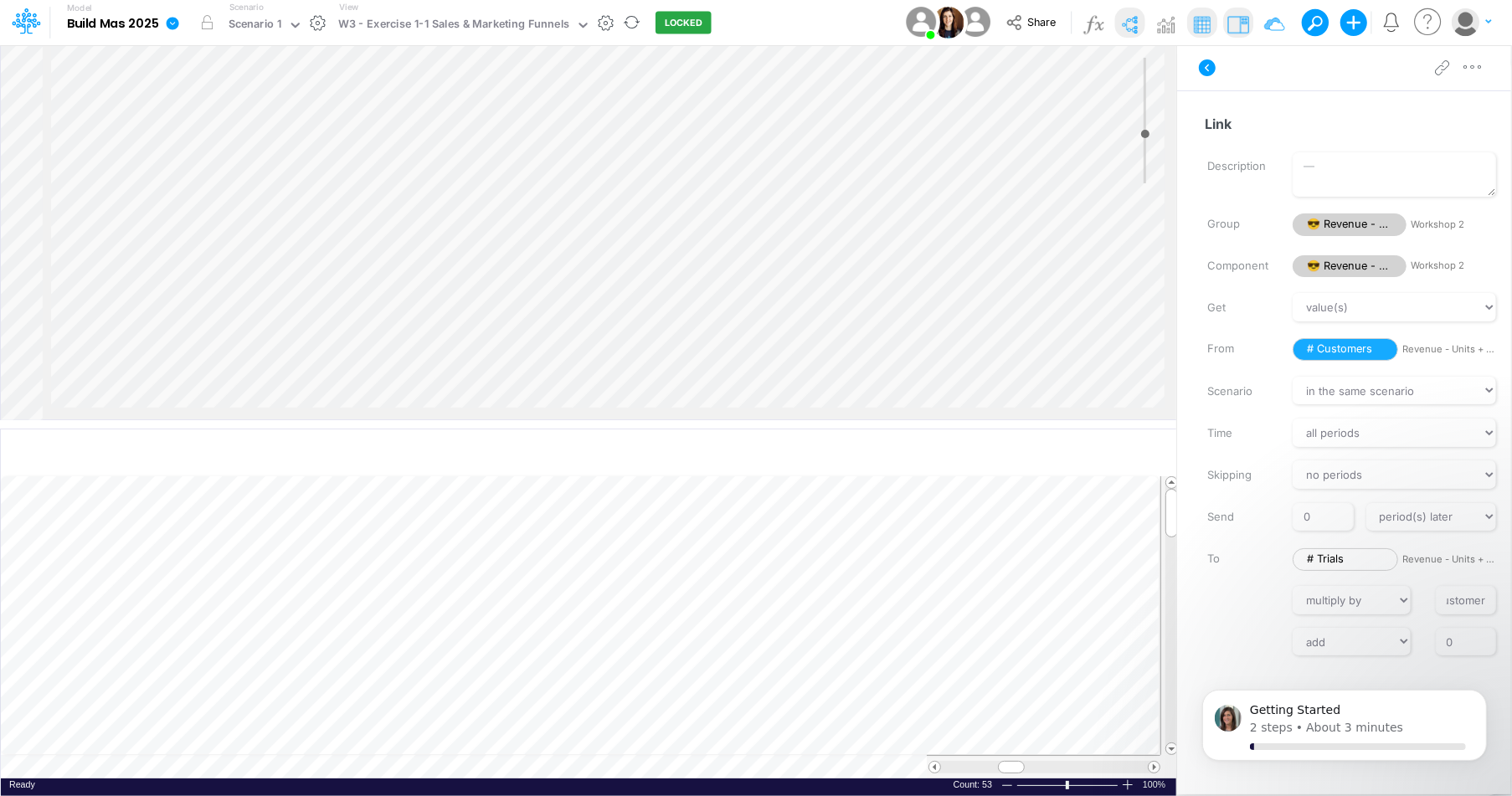
click at [1235, 598] on label at bounding box center [1238, 599] width 86 height 12
click at [1436, 598] on input "% Conv. Trial -> Customer" at bounding box center [1466, 600] width 60 height 29
click at [1346, 589] on select "// multiply by divide by" at bounding box center [1351, 600] width 117 height 29
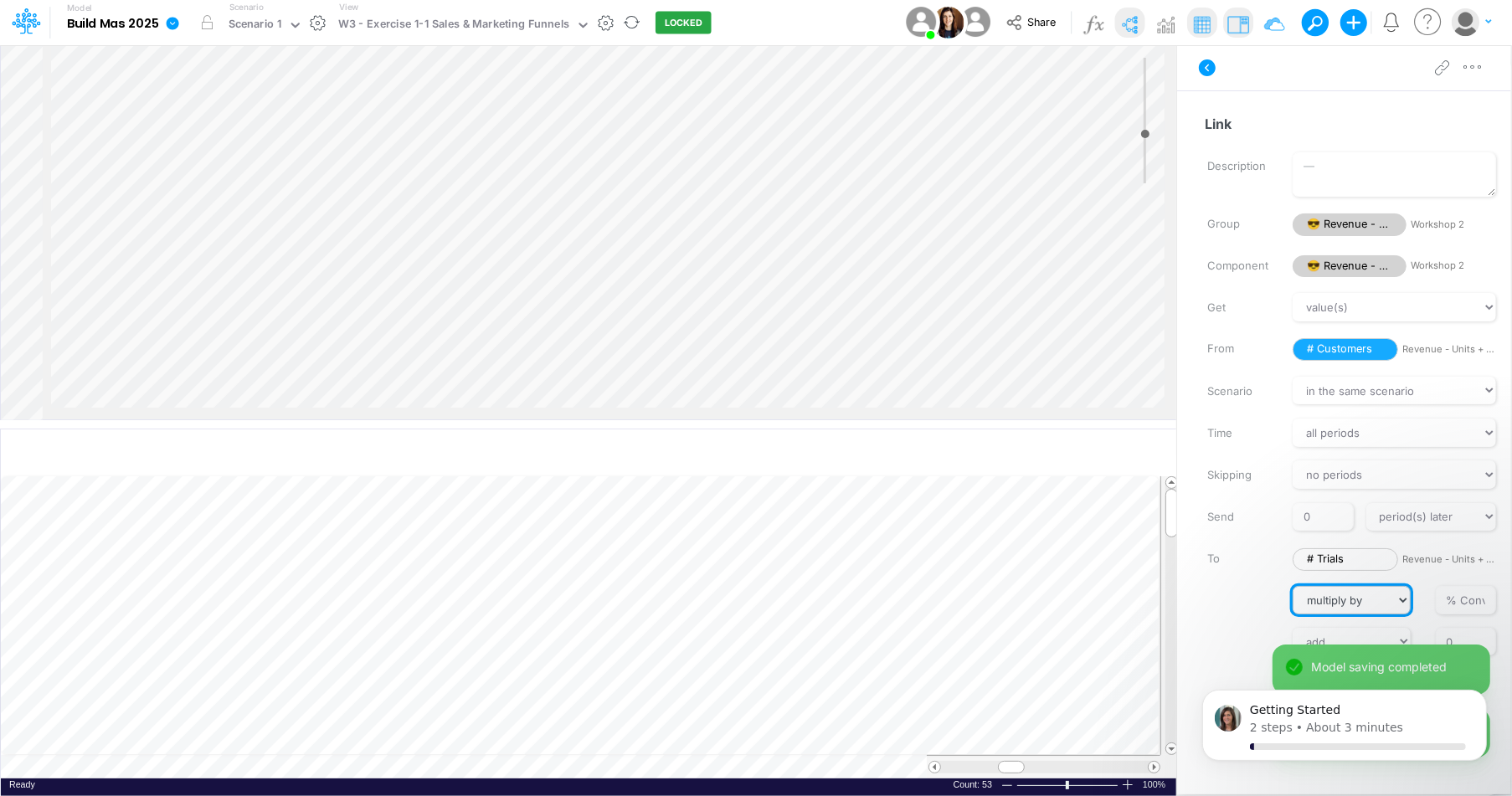
select select "Divide"
click at [1293, 586] on select "// multiply by divide by" at bounding box center [1351, 600] width 117 height 29
click at [1253, 561] on label "To" at bounding box center [1238, 559] width 86 height 29
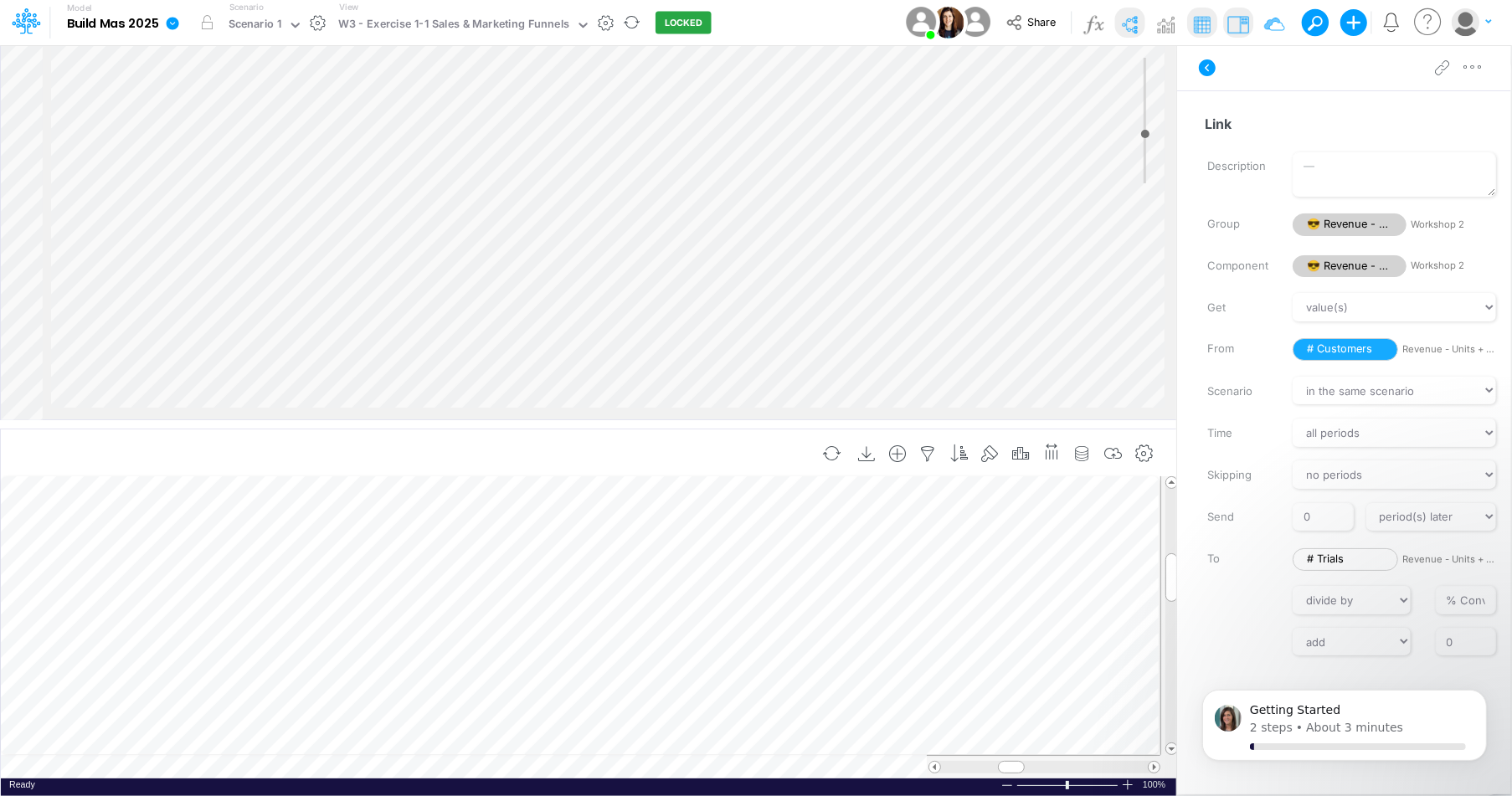
scroll to position [8, 1]
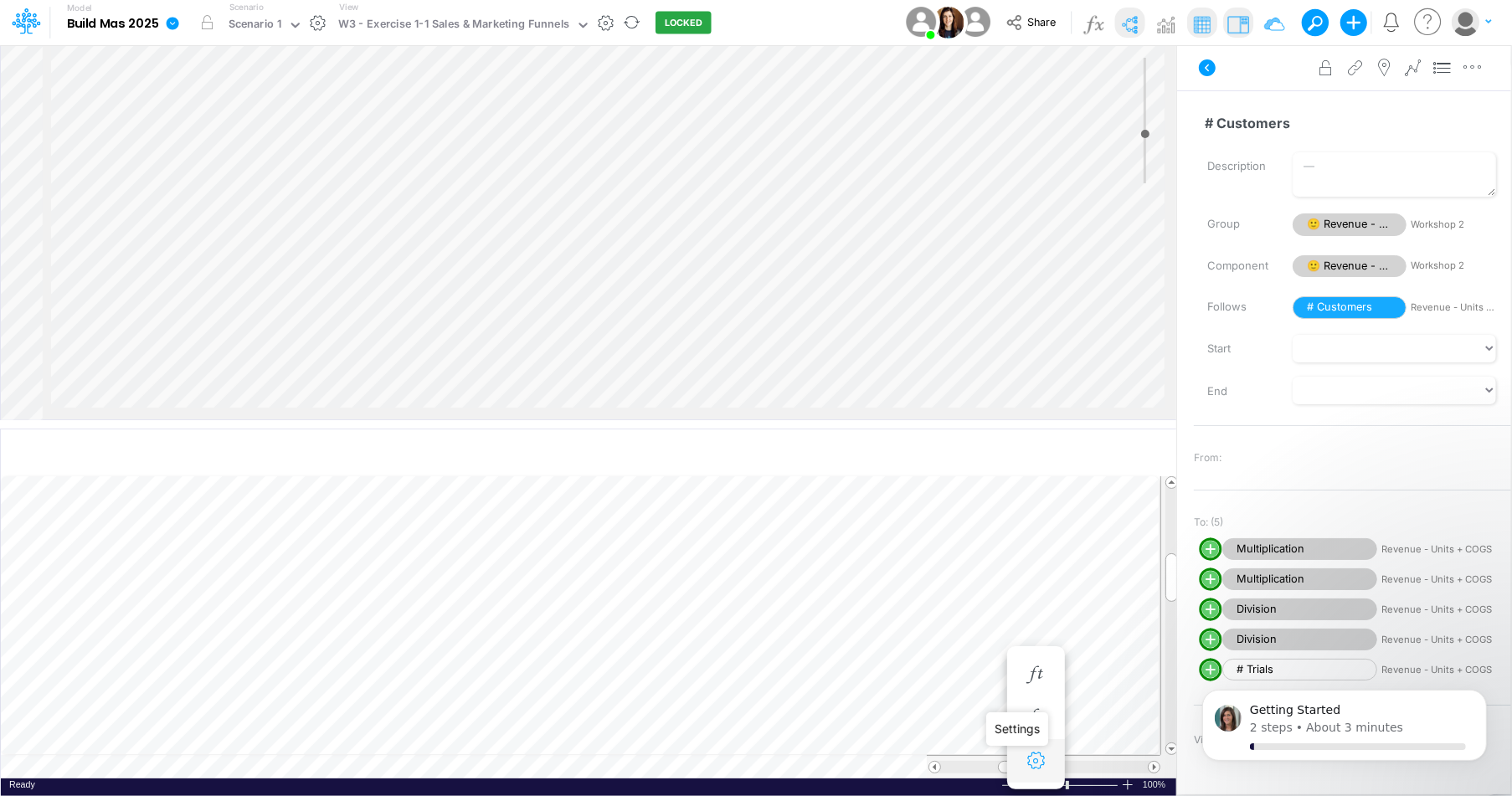
click at [1042, 754] on icon "button" at bounding box center [1036, 762] width 25 height 18
select select "sum"
select select "field"
select select "Number"
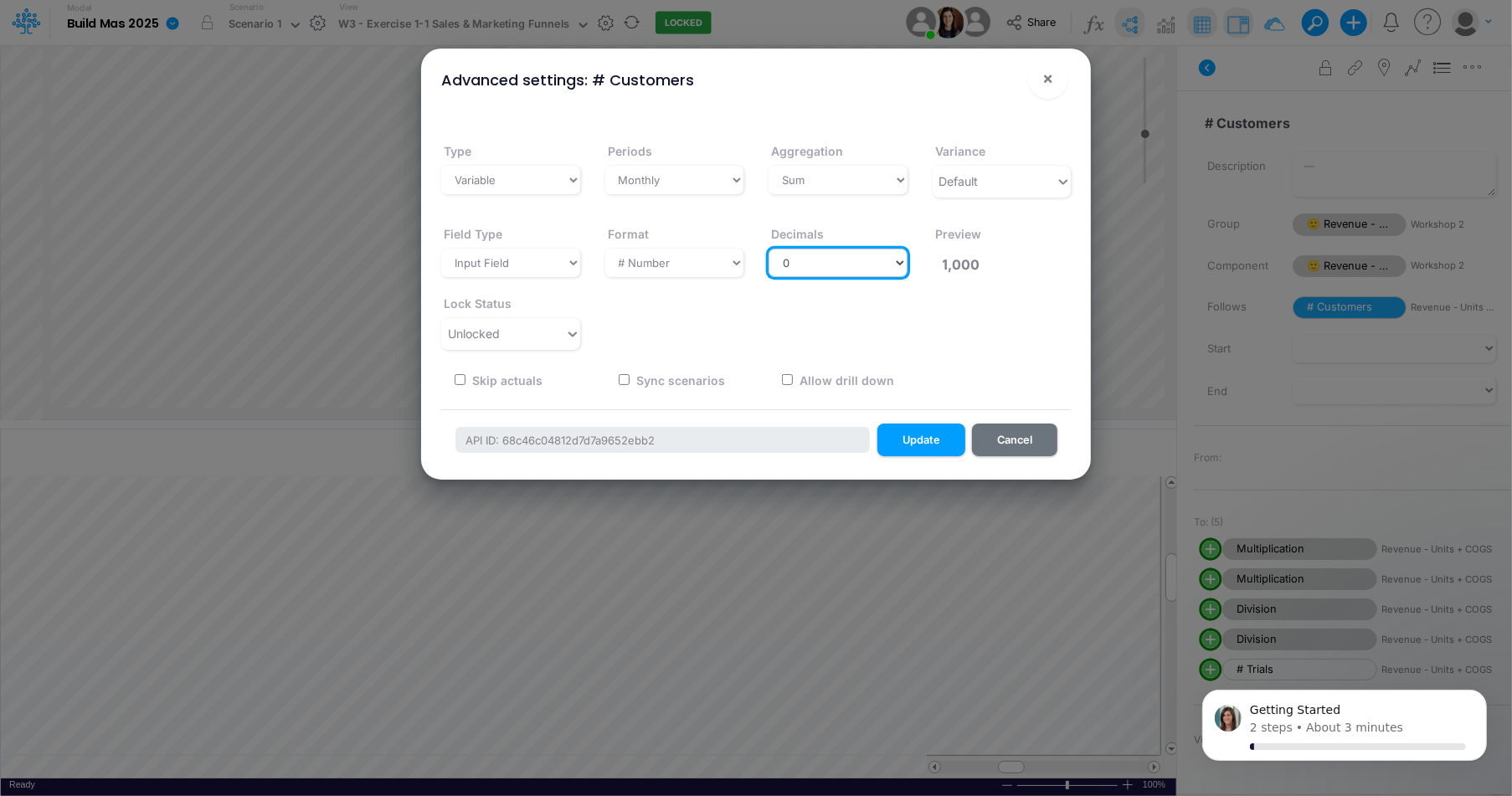
click at [831, 273] on select "Select decimals places 0 1 2 3 4 5 6 7 8 9 10" at bounding box center [838, 263] width 139 height 29
select select "2"
click at [769, 249] on select "Select decimals places 0 1 2 3 4 5 6 7 8 9 10" at bounding box center [838, 263] width 139 height 29
type input "1,000.00"
click at [922, 434] on button "Update" at bounding box center [922, 439] width 88 height 33
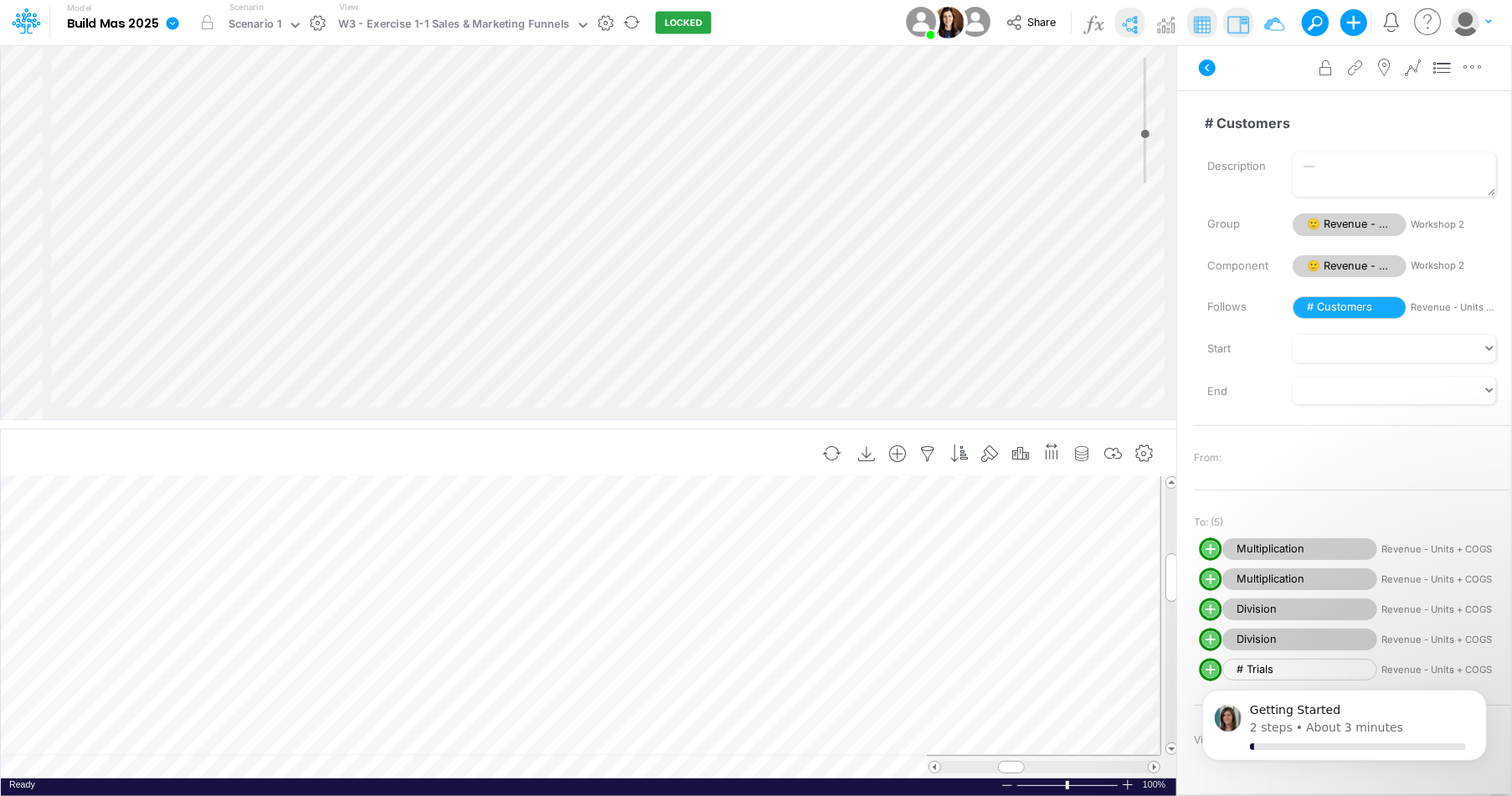
scroll to position [8, 1]
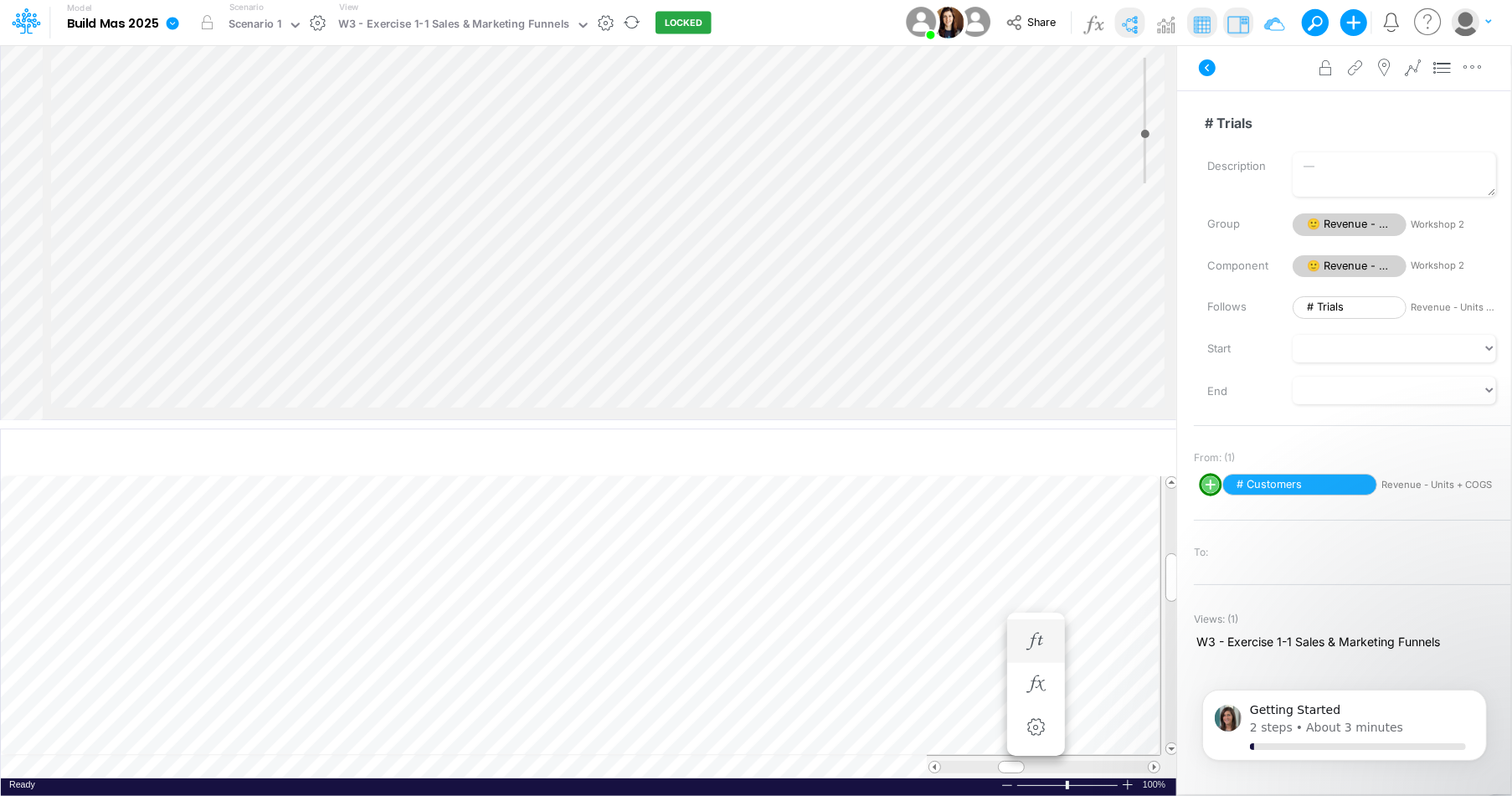
scroll to position [8, 1]
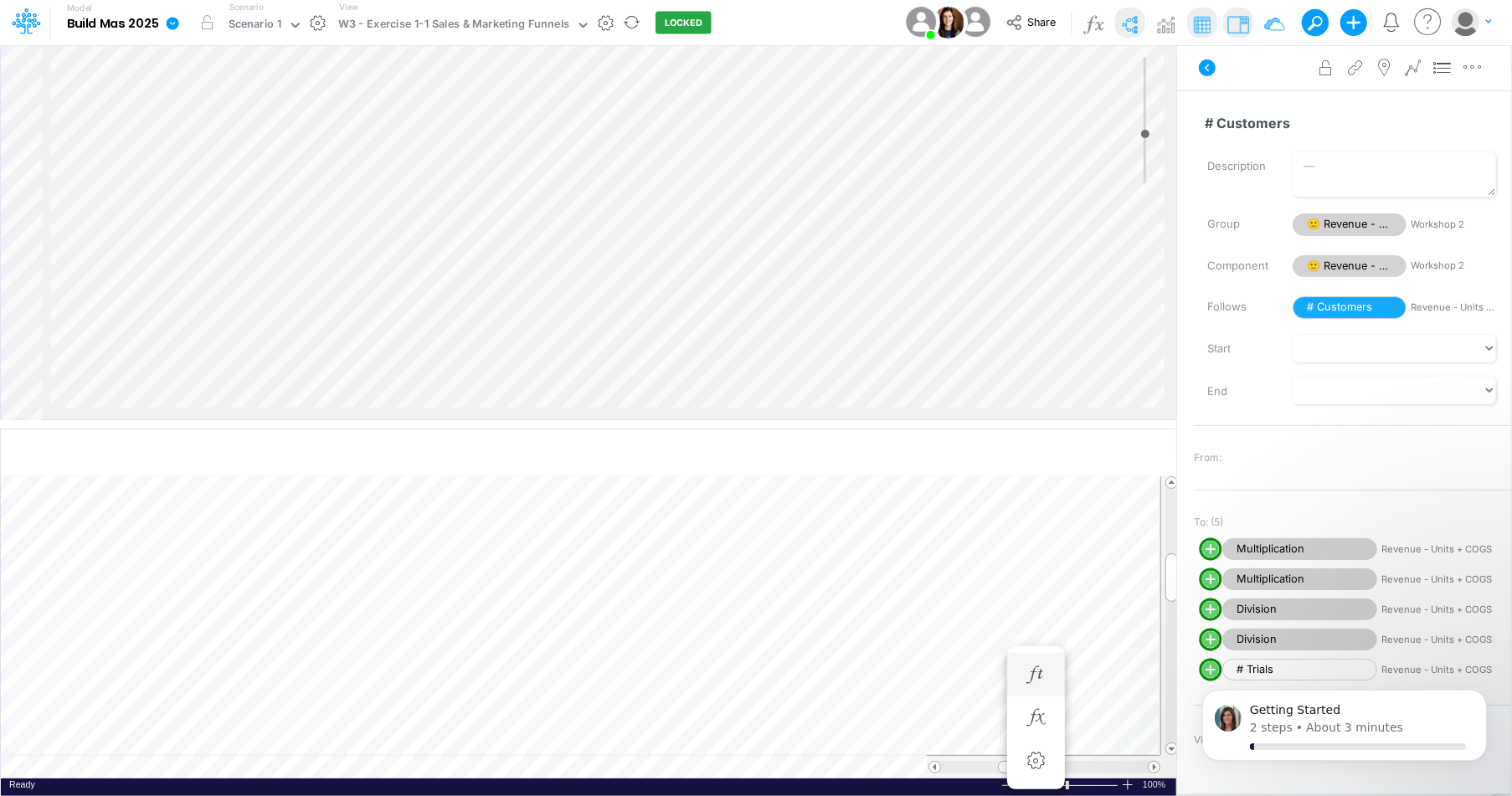
scroll to position [8, 1]
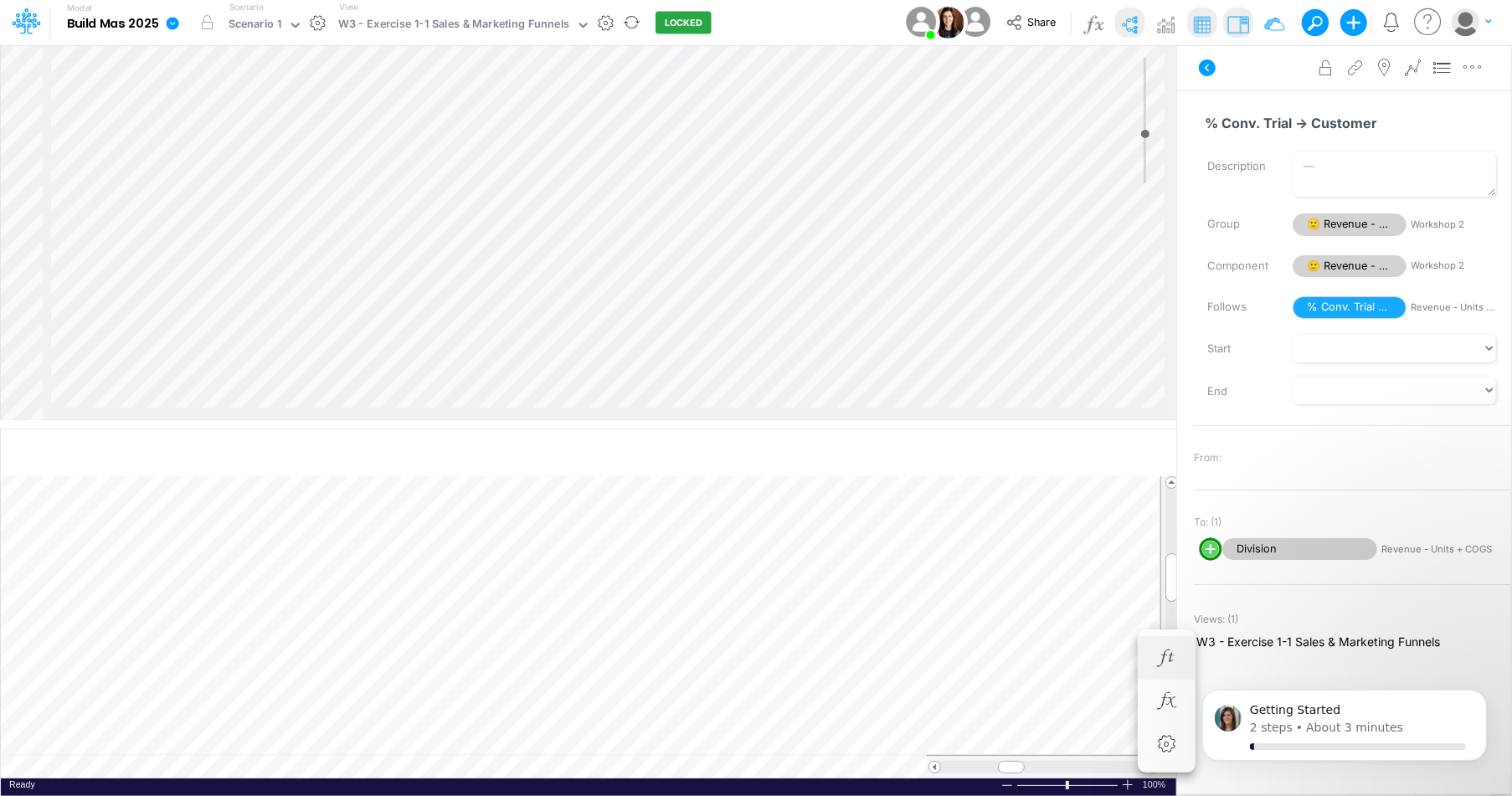
scroll to position [8, 1]
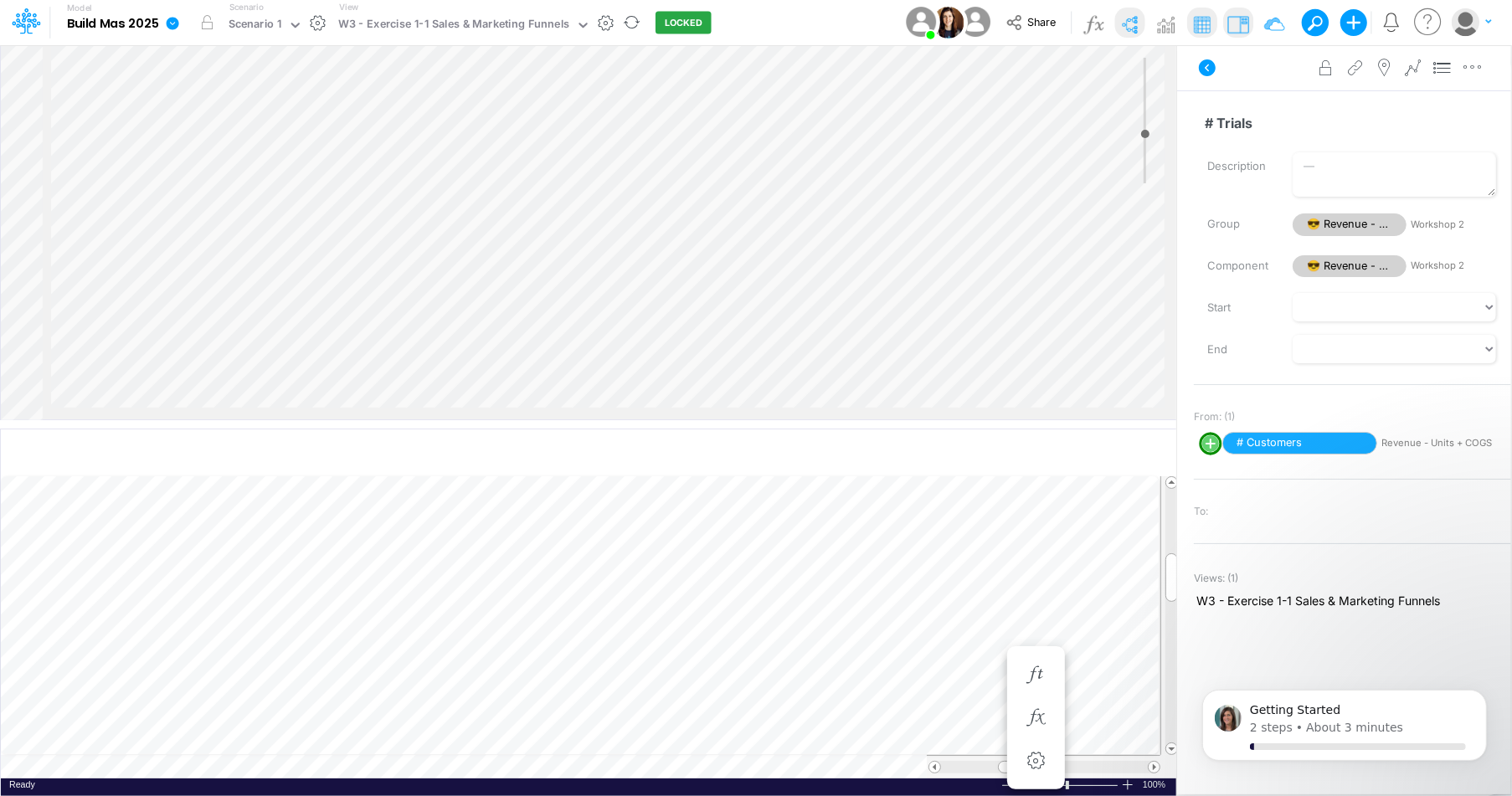
select select "Divide"
select select "Add"
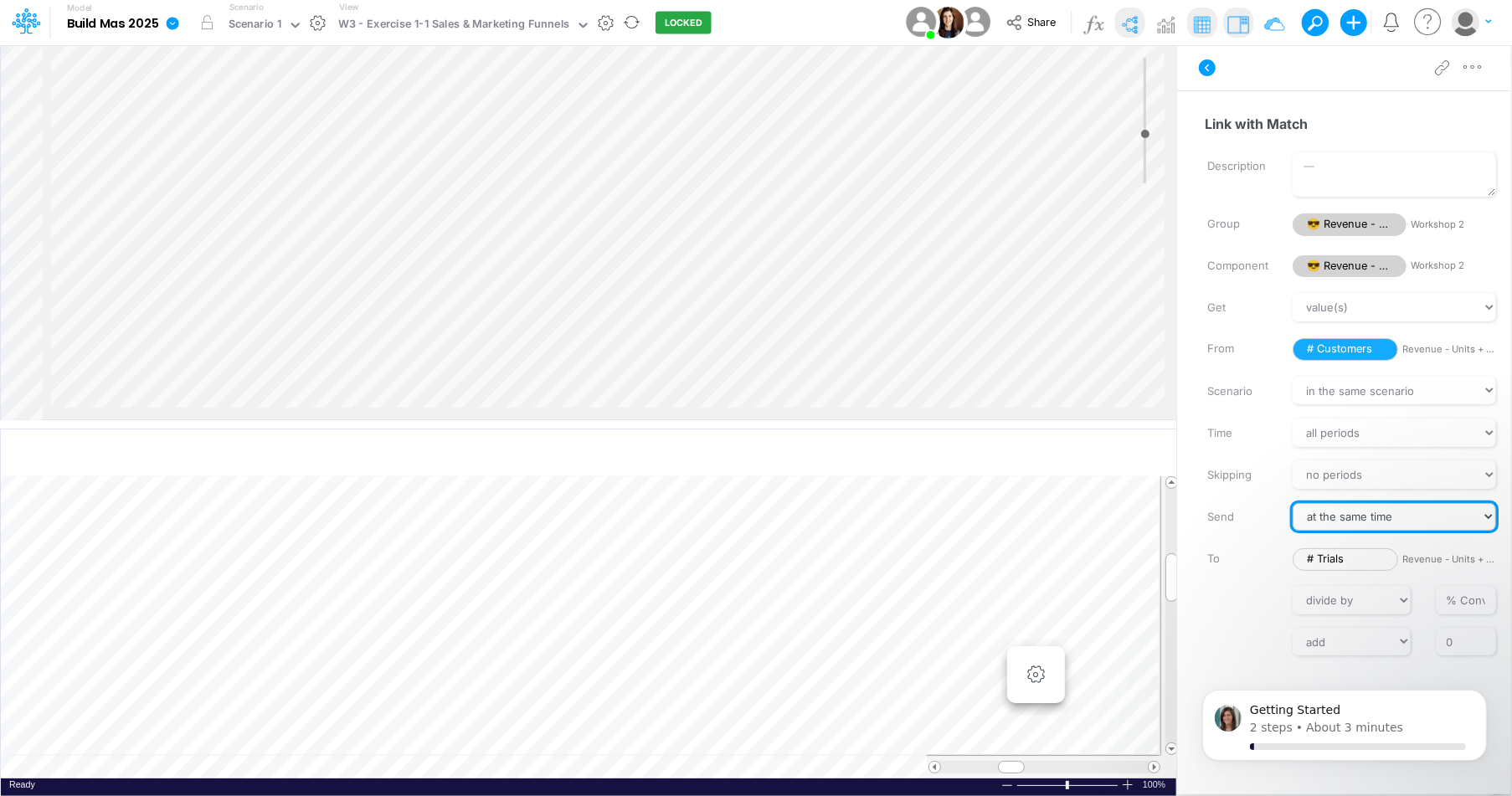
click at [1344, 509] on select "at the same time period(s) later period(s) before" at bounding box center [1395, 517] width 204 height 29
select select "-1"
click at [1361, 503] on select "at the same time period(s) later period(s) before" at bounding box center [1395, 517] width 204 height 29
drag, startPoint x: 1316, startPoint y: 523, endPoint x: 1299, endPoint y: 520, distance: 17.3
click at [1299, 520] on input "0" at bounding box center [1323, 517] width 60 height 29
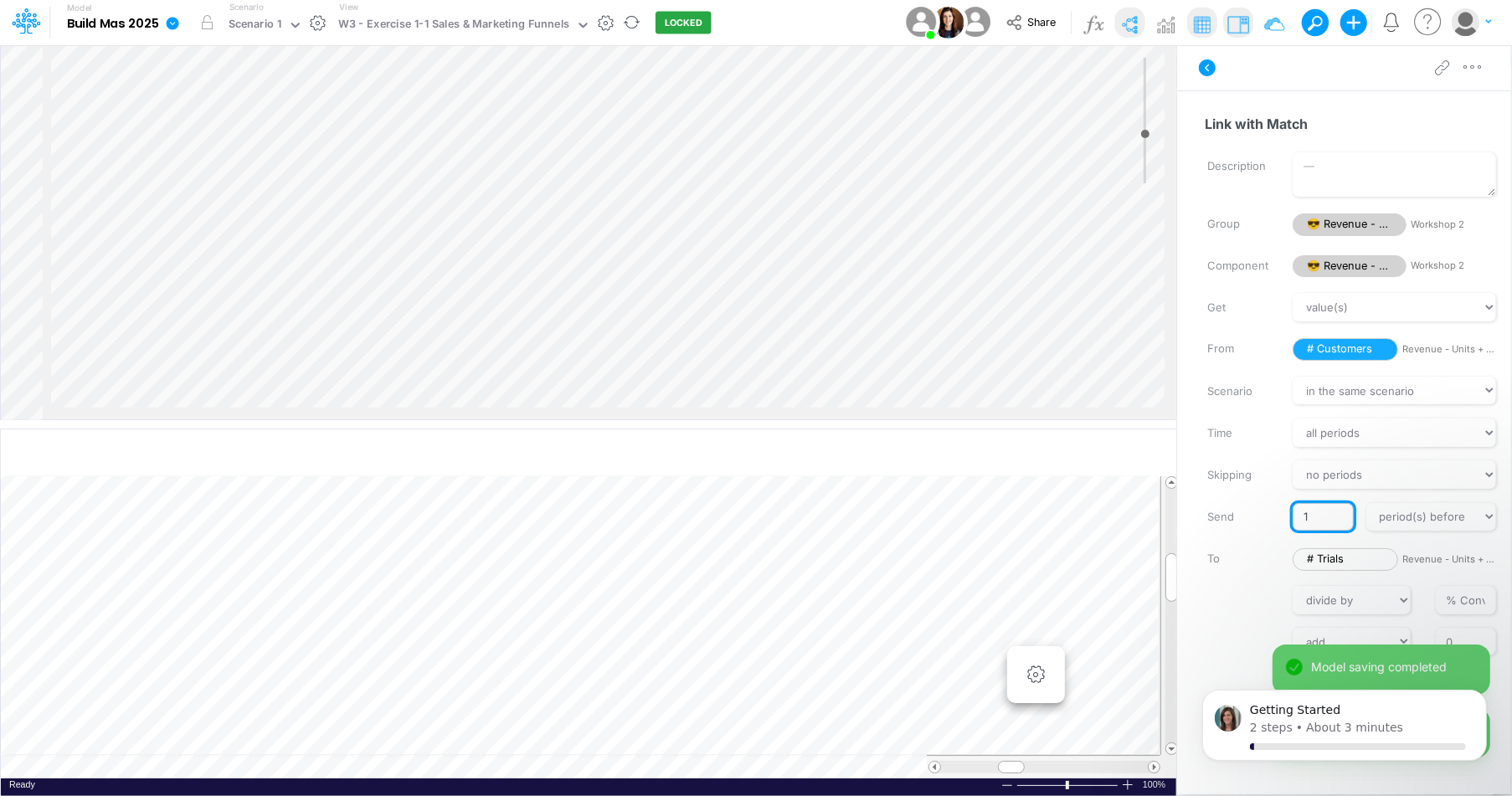
type input "1"
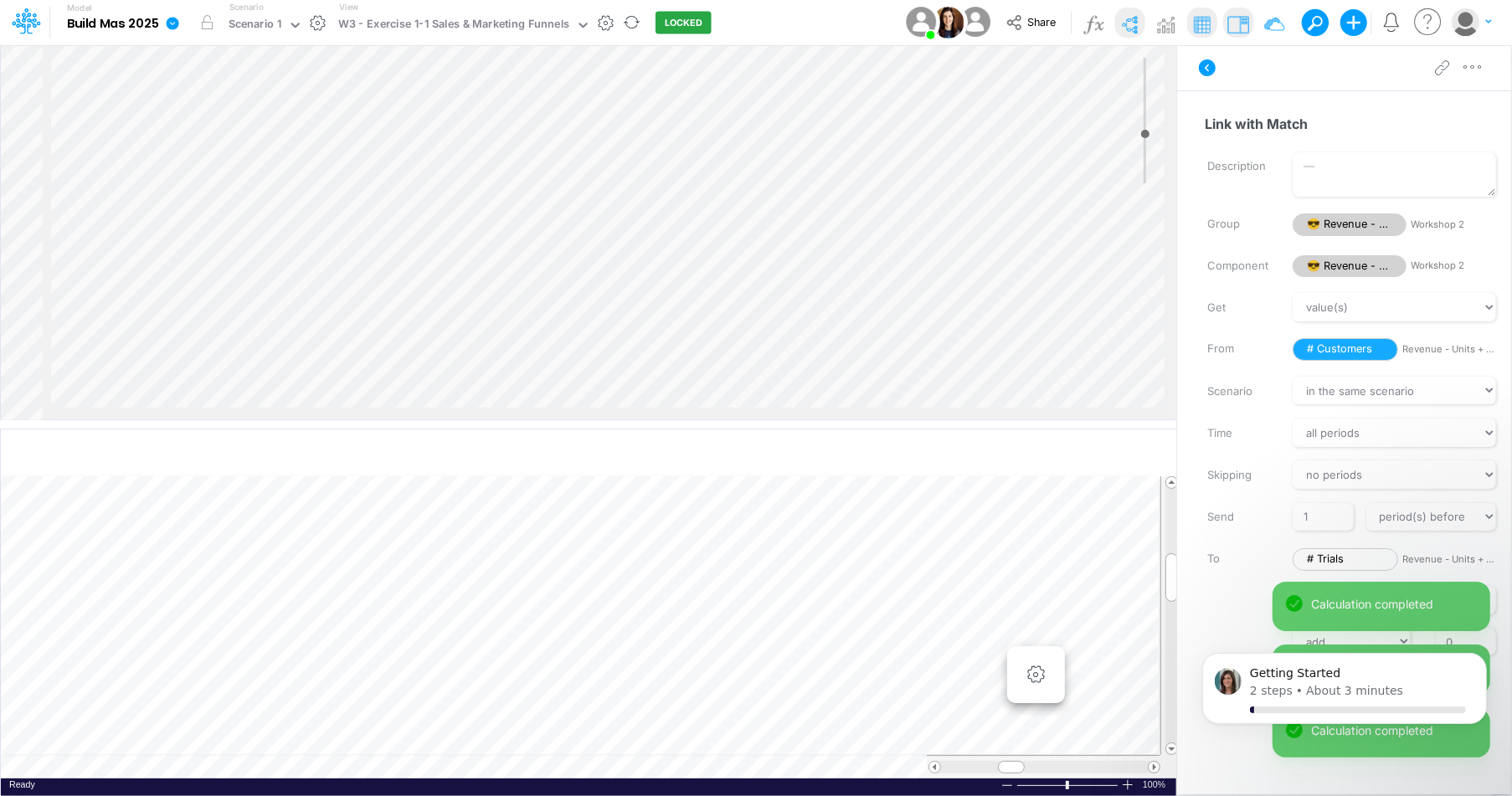
click at [1260, 520] on label "Send" at bounding box center [1238, 517] width 86 height 29
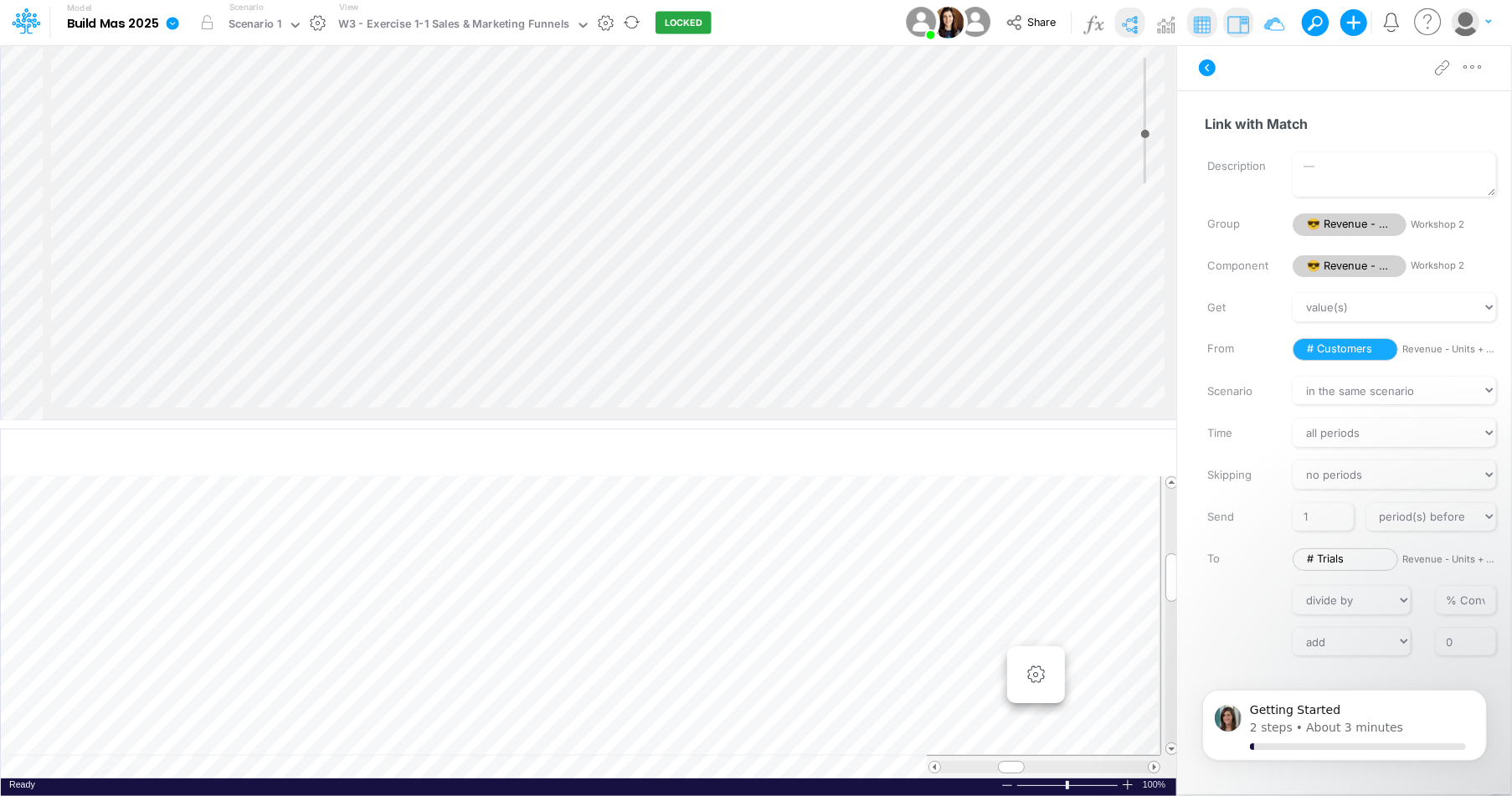
scroll to position [8, 1]
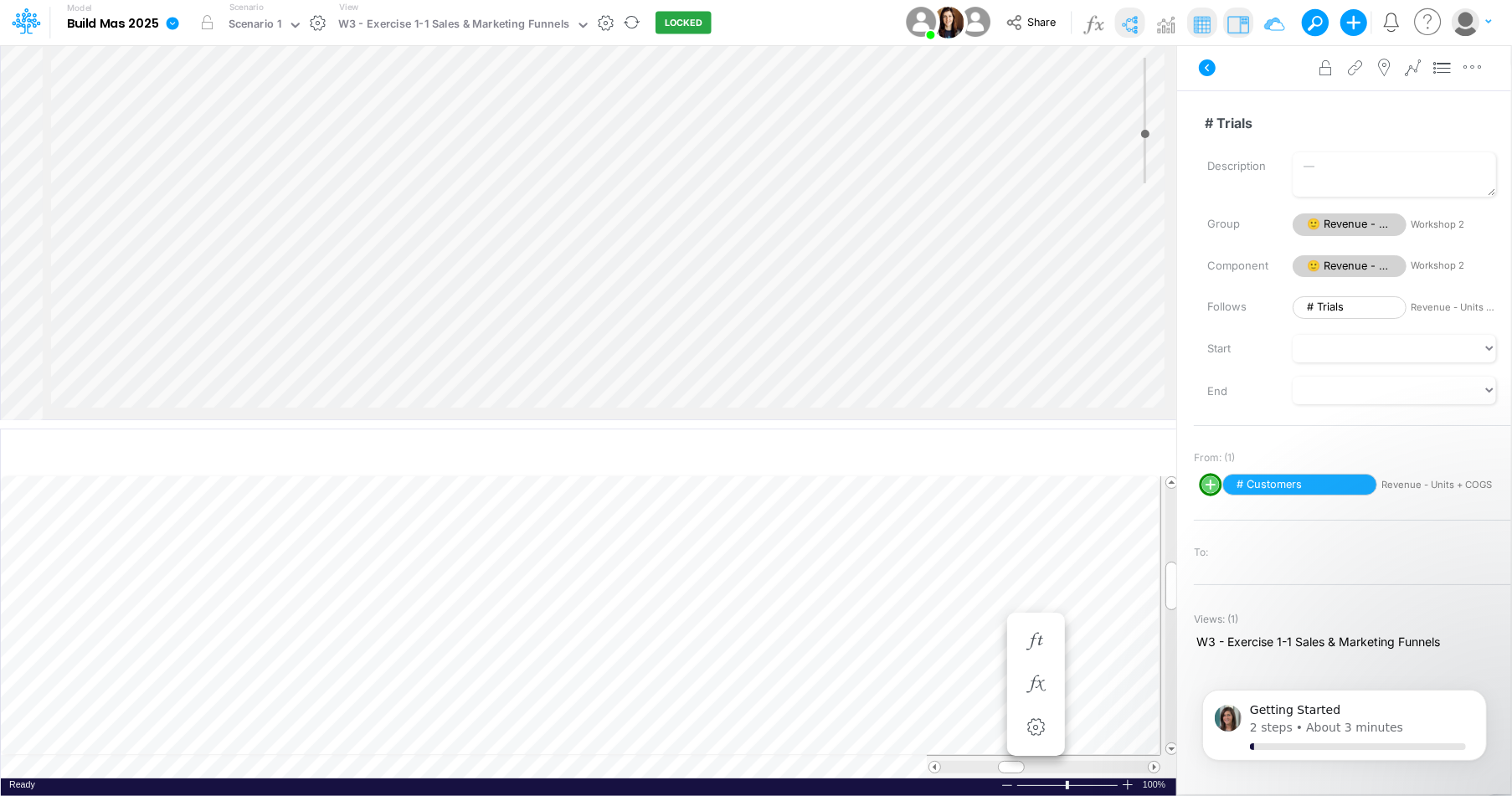
scroll to position [95, 272]
select select "1"
select select "Multiply"
select select "Add"
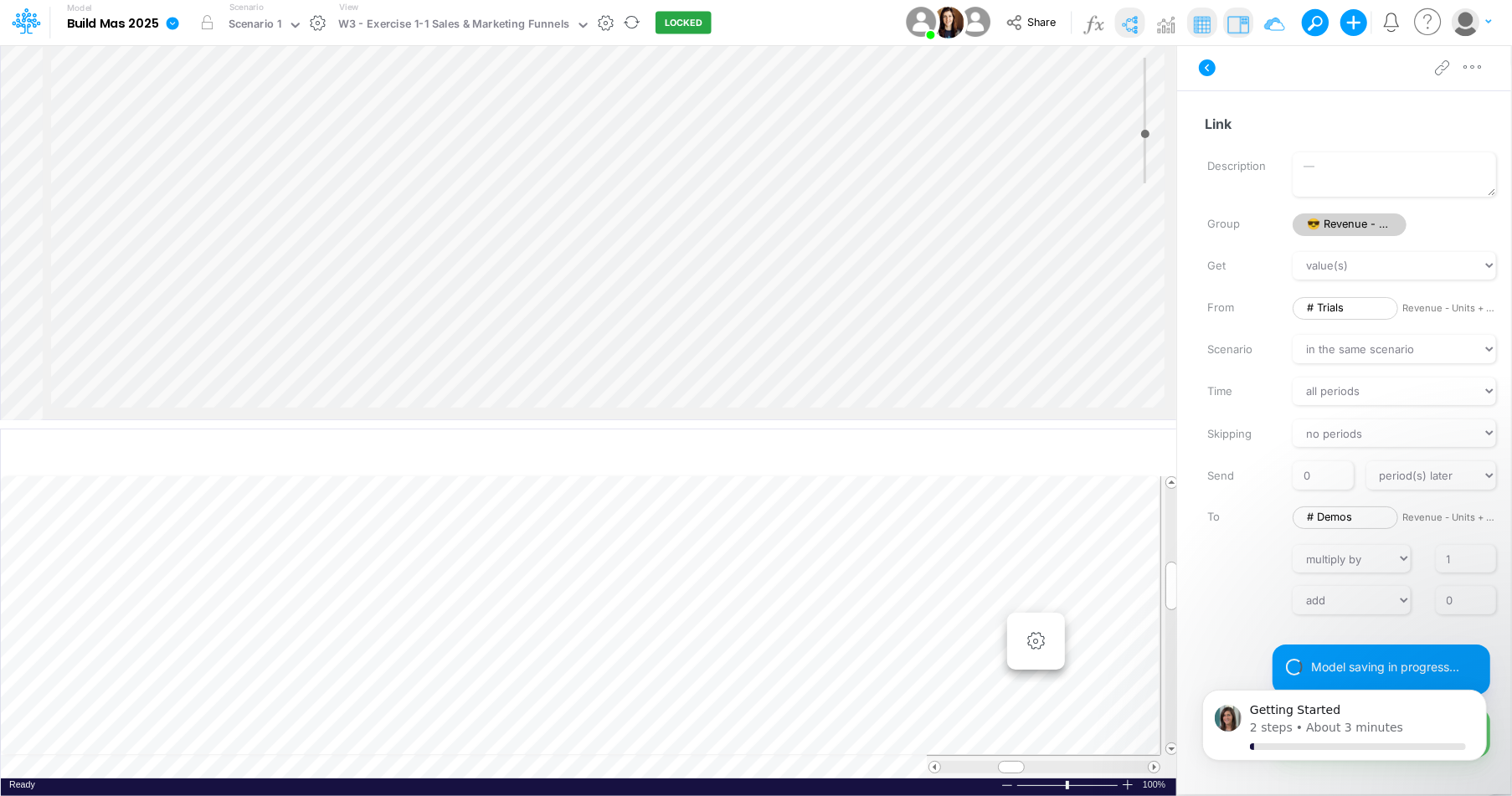
scroll to position [95, 269]
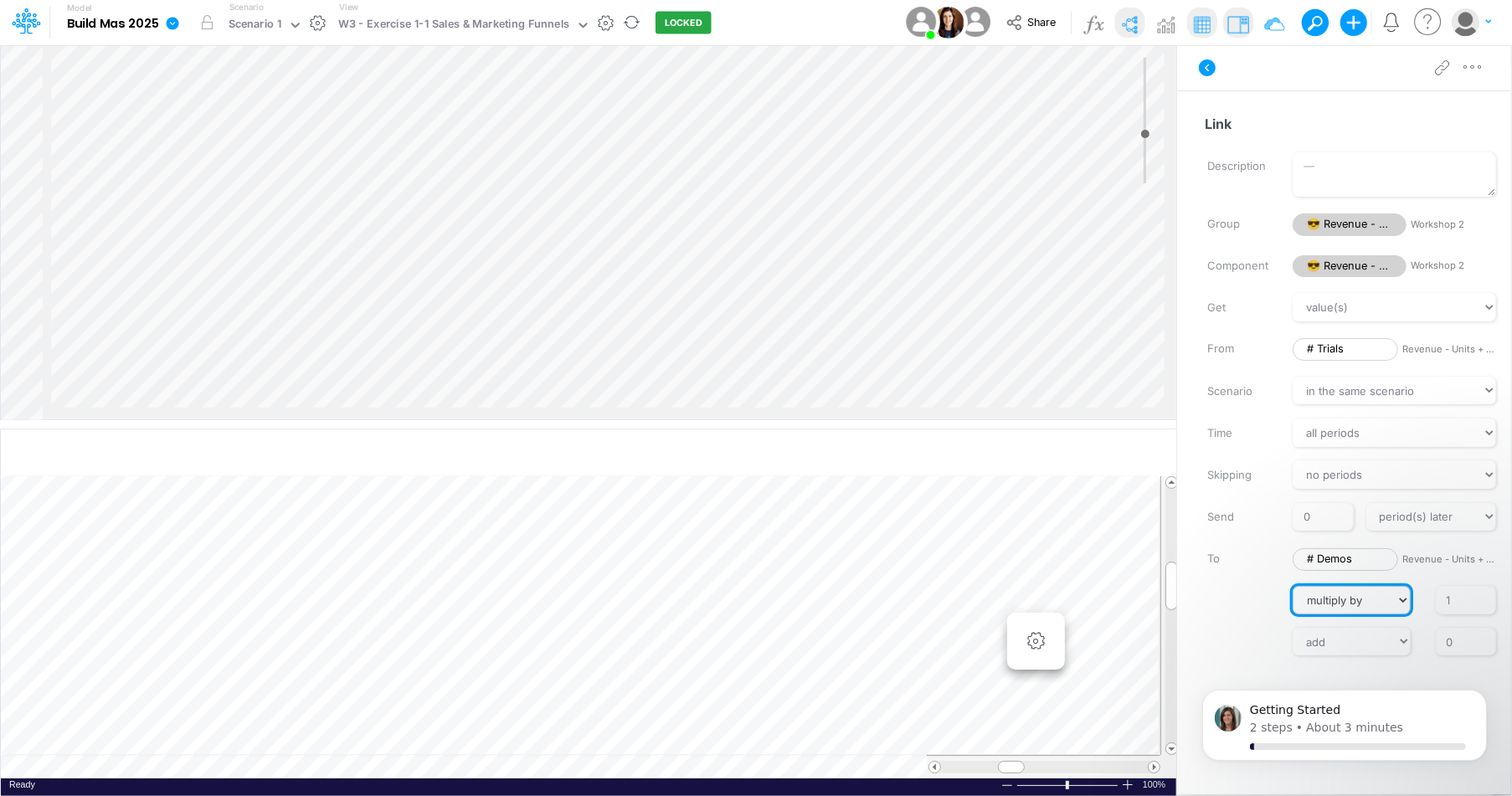
click at [1366, 591] on select "// multiply by divide by" at bounding box center [1351, 600] width 117 height 29
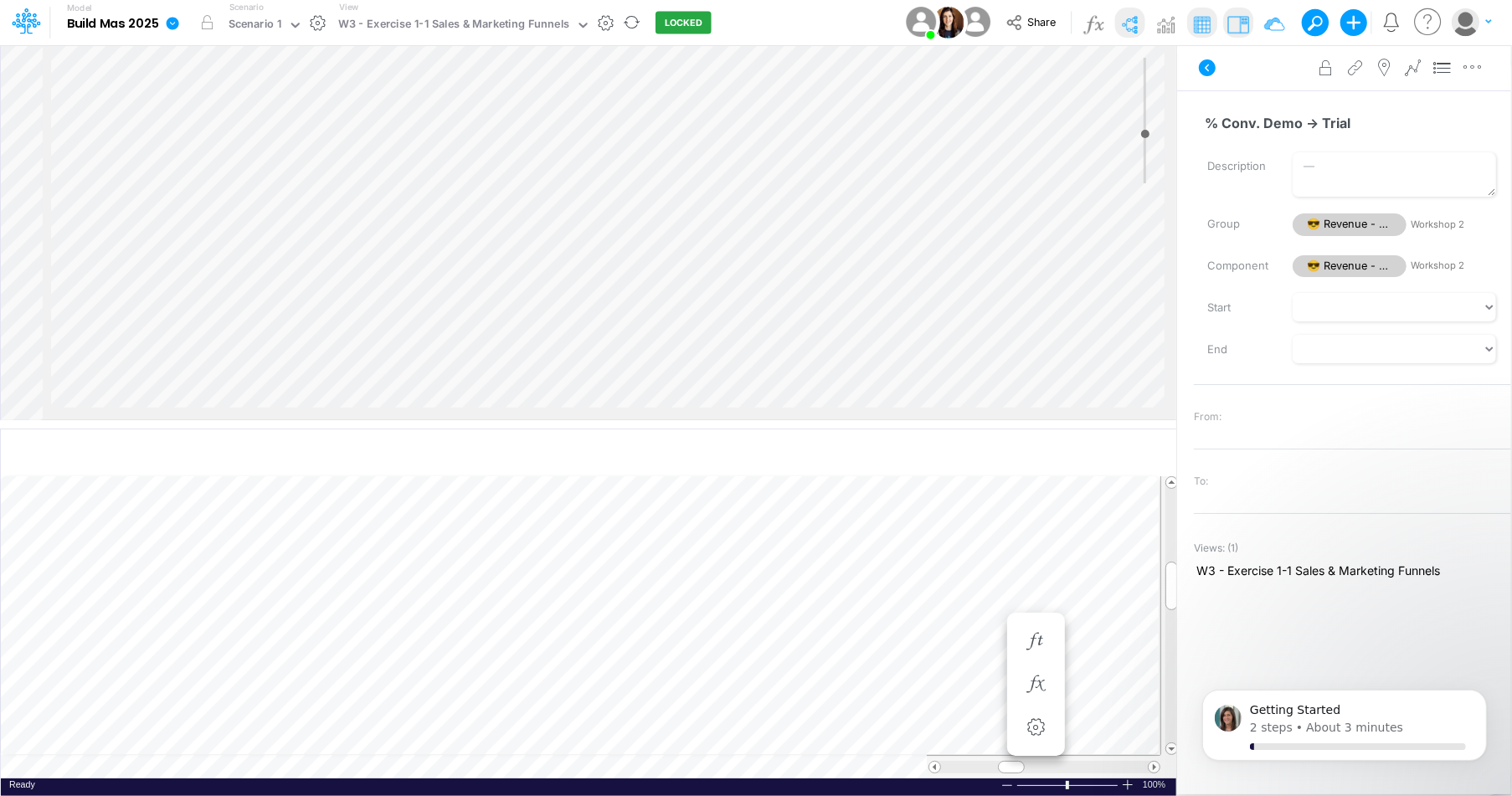
scroll to position [95, 259]
drag, startPoint x: 1359, startPoint y: 119, endPoint x: 1234, endPoint y: 113, distance: 125.1
click at [1234, 113] on input "% Conv. Demo -> Trial" at bounding box center [1346, 123] width 304 height 32
click at [1214, 167] on label "Description" at bounding box center [1238, 167] width 86 height 29
click at [1293, 167] on textarea "Description" at bounding box center [1395, 175] width 204 height 44
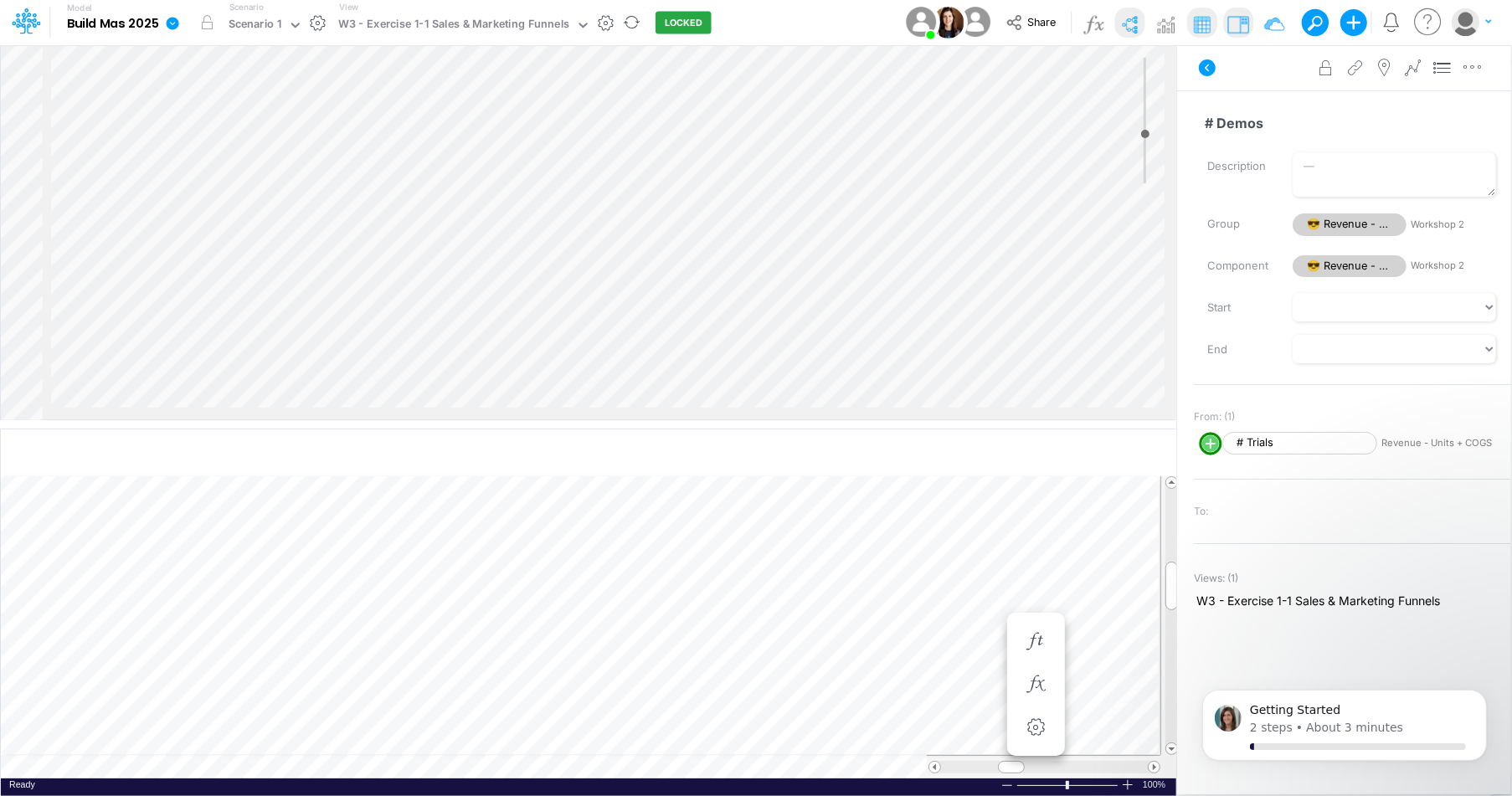
select select "1"
select select "Multiply"
select select "Add"
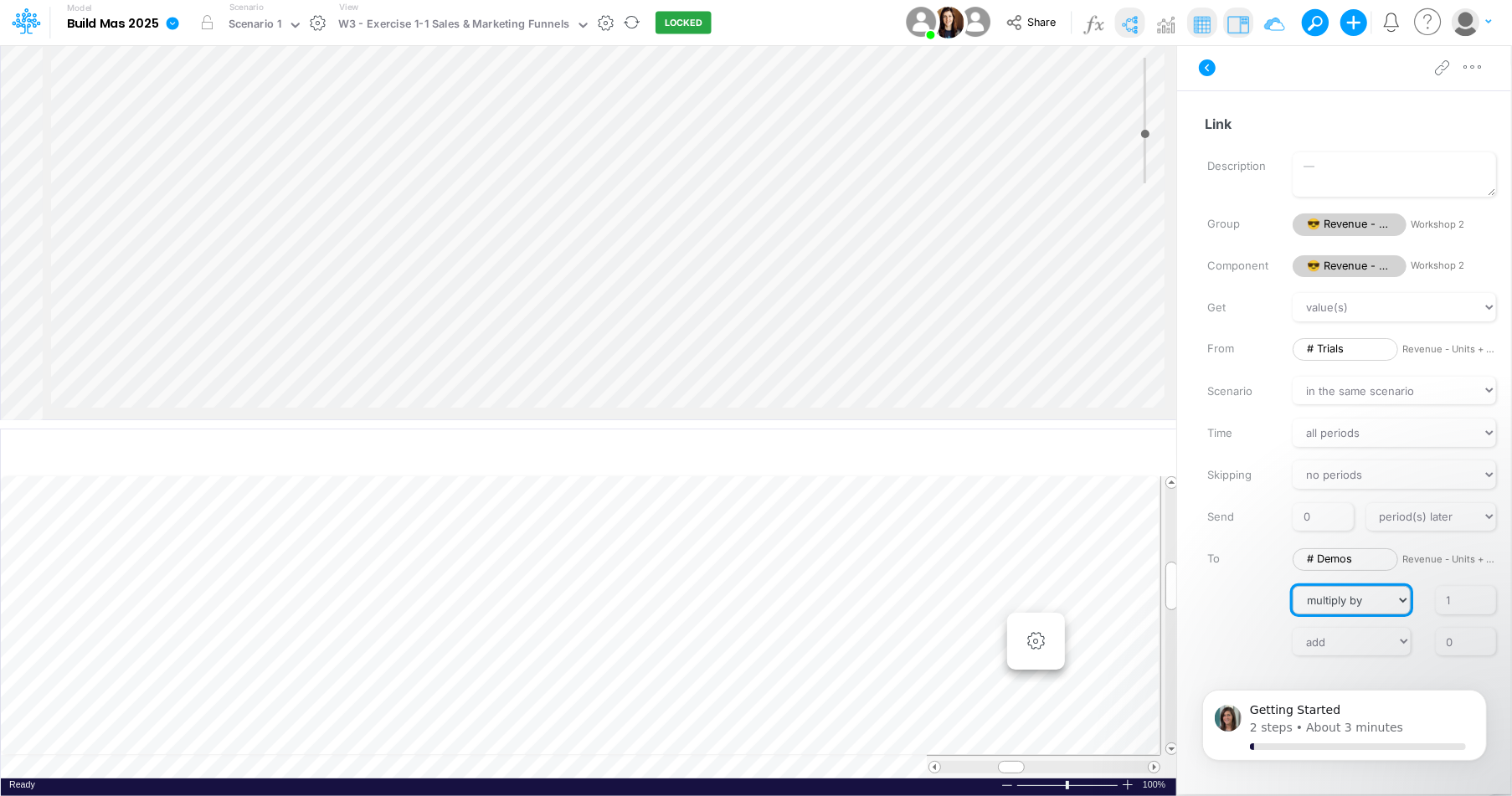
click at [1367, 593] on select "// multiply by divide by" at bounding box center [1351, 600] width 117 height 29
select select "Divide"
click at [1293, 586] on select "// multiply by divide by" at bounding box center [1351, 600] width 117 height 29
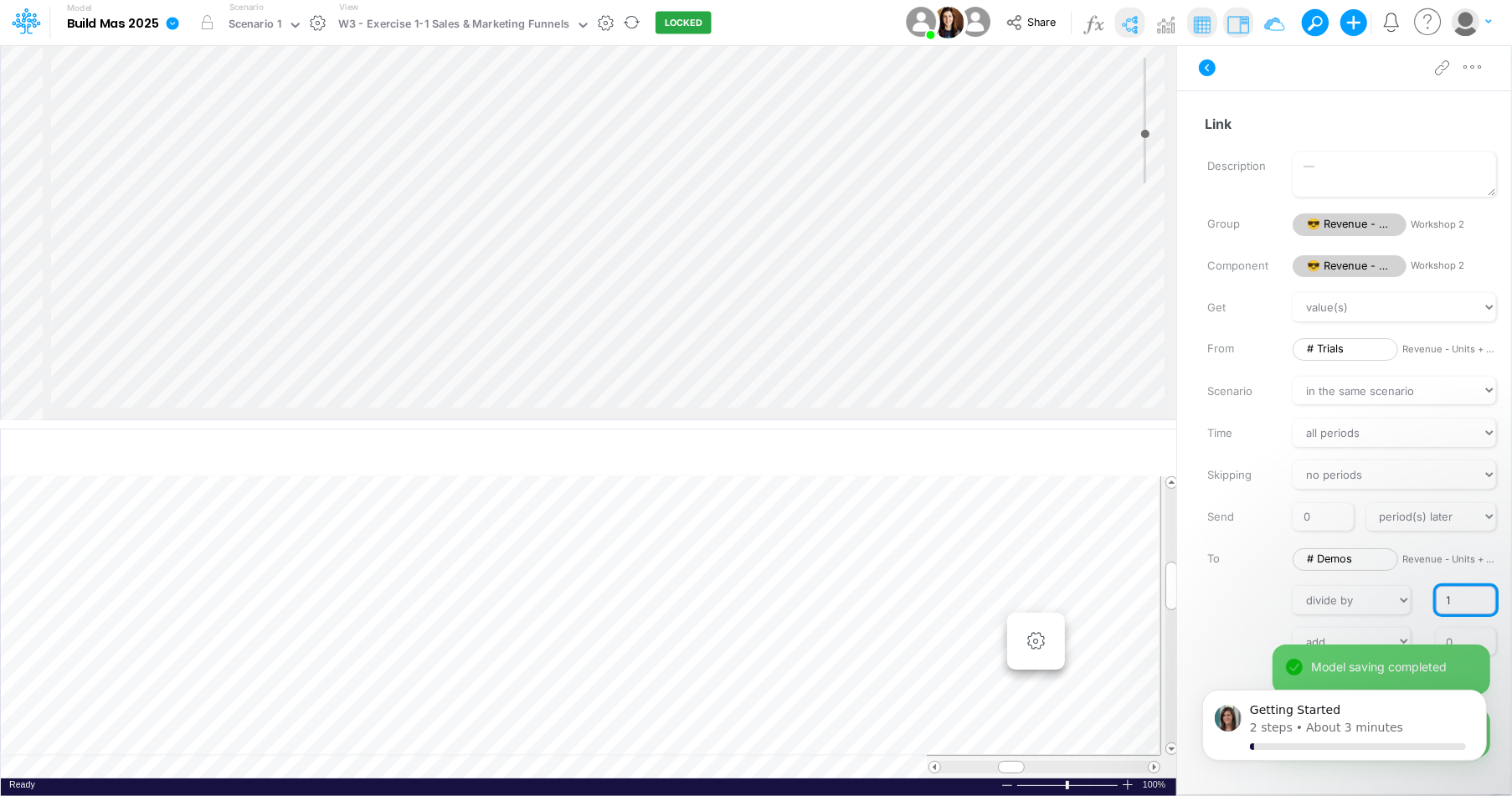
drag, startPoint x: 1444, startPoint y: 599, endPoint x: 1427, endPoint y: 601, distance: 17.1
click at [1427, 601] on div "1" at bounding box center [1467, 600] width 86 height 29
paste input "% Conv. Demo -> Trial"
type input "% Conv. Demo -> Trial"
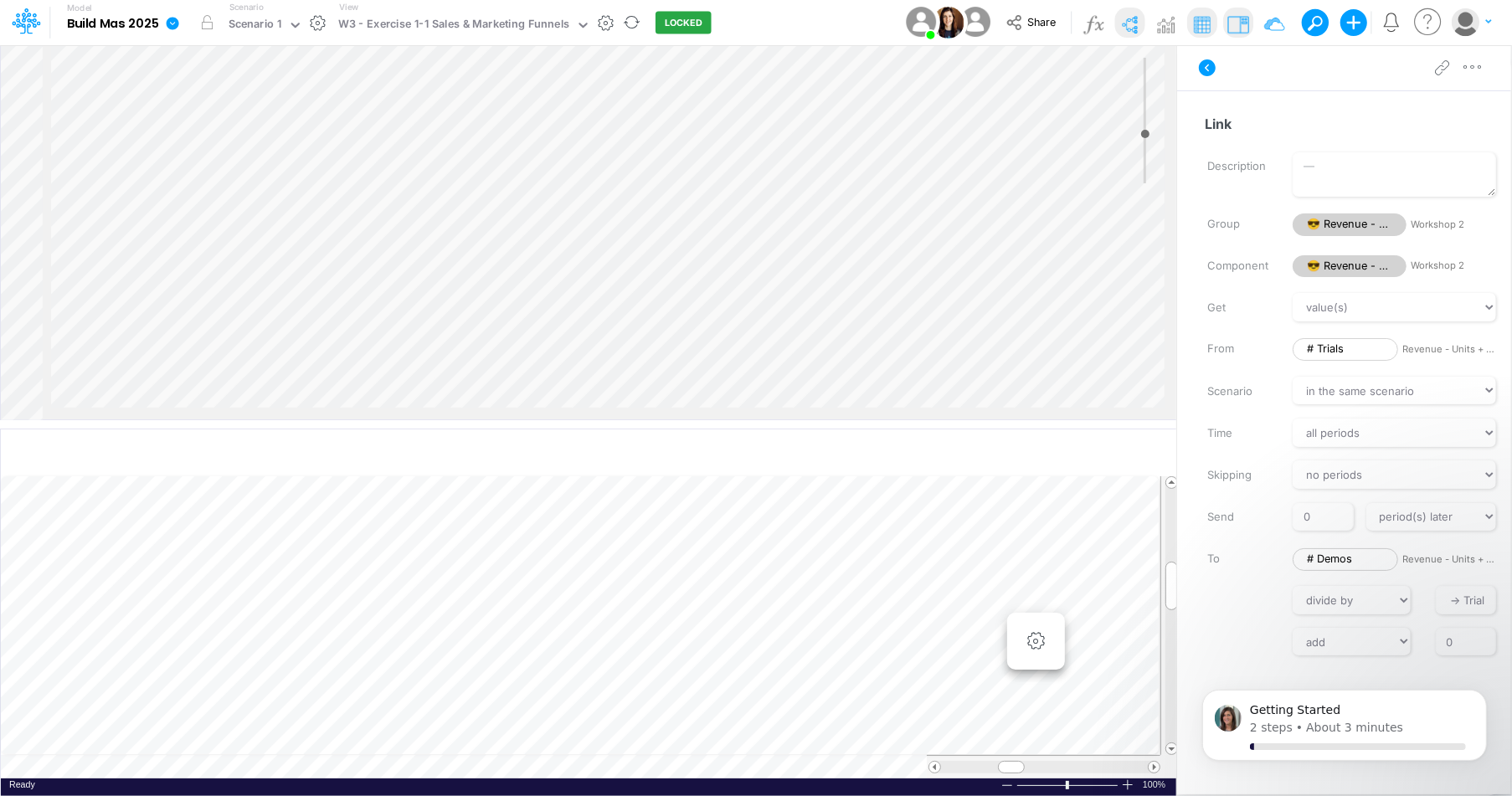
click at [1276, 598] on label at bounding box center [1238, 599] width 86 height 12
click at [1436, 598] on input "% Conv. Demo -> Trial" at bounding box center [1466, 600] width 60 height 29
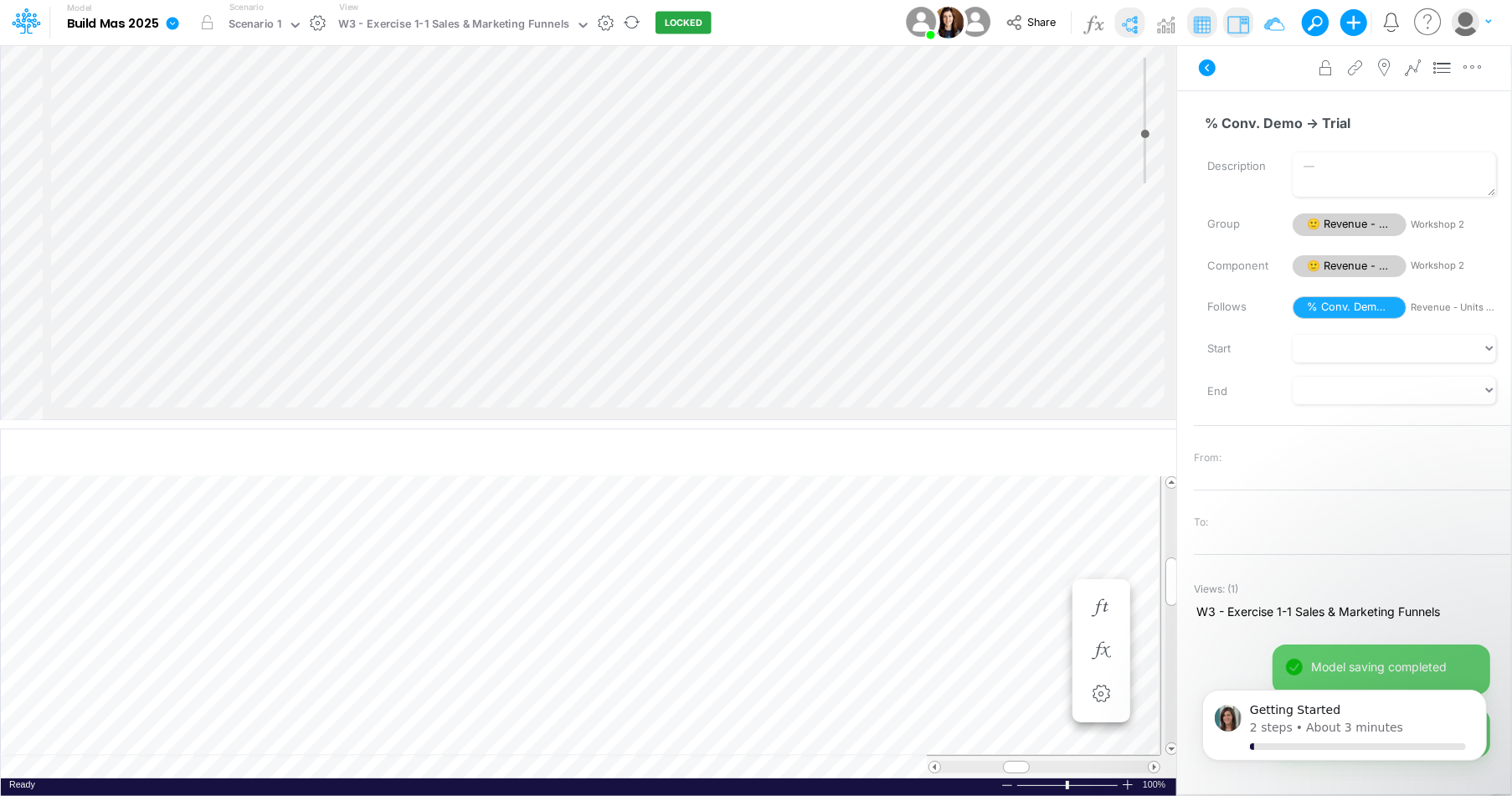
scroll to position [8, 1]
click at [958, 599] on icon "button" at bounding box center [970, 608] width 25 height 18
click at [971, 671] on icon "button" at bounding box center [970, 678] width 25 height 18
select select "sum"
select select "field"
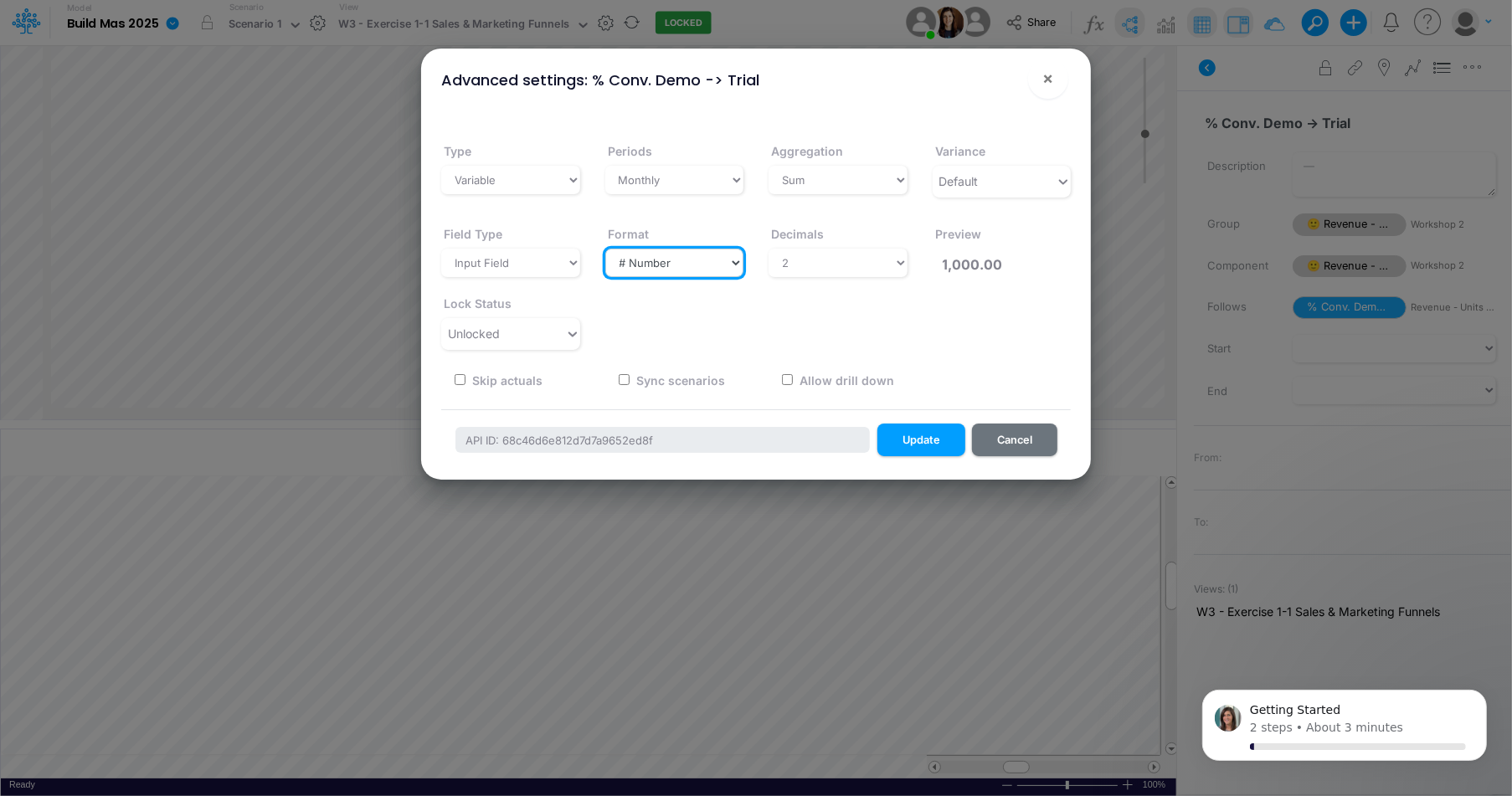
click at [669, 260] on select "Select a type # Number $ USD % Percentage Boolean Text Date Period" at bounding box center [674, 263] width 139 height 29
select select "Percentage"
click at [605, 249] on select "Select a type # Number $ USD % Percentage Boolean Text Date Period" at bounding box center [674, 263] width 139 height 29
type input "100.00%"
click at [904, 433] on button "Update" at bounding box center [922, 439] width 88 height 33
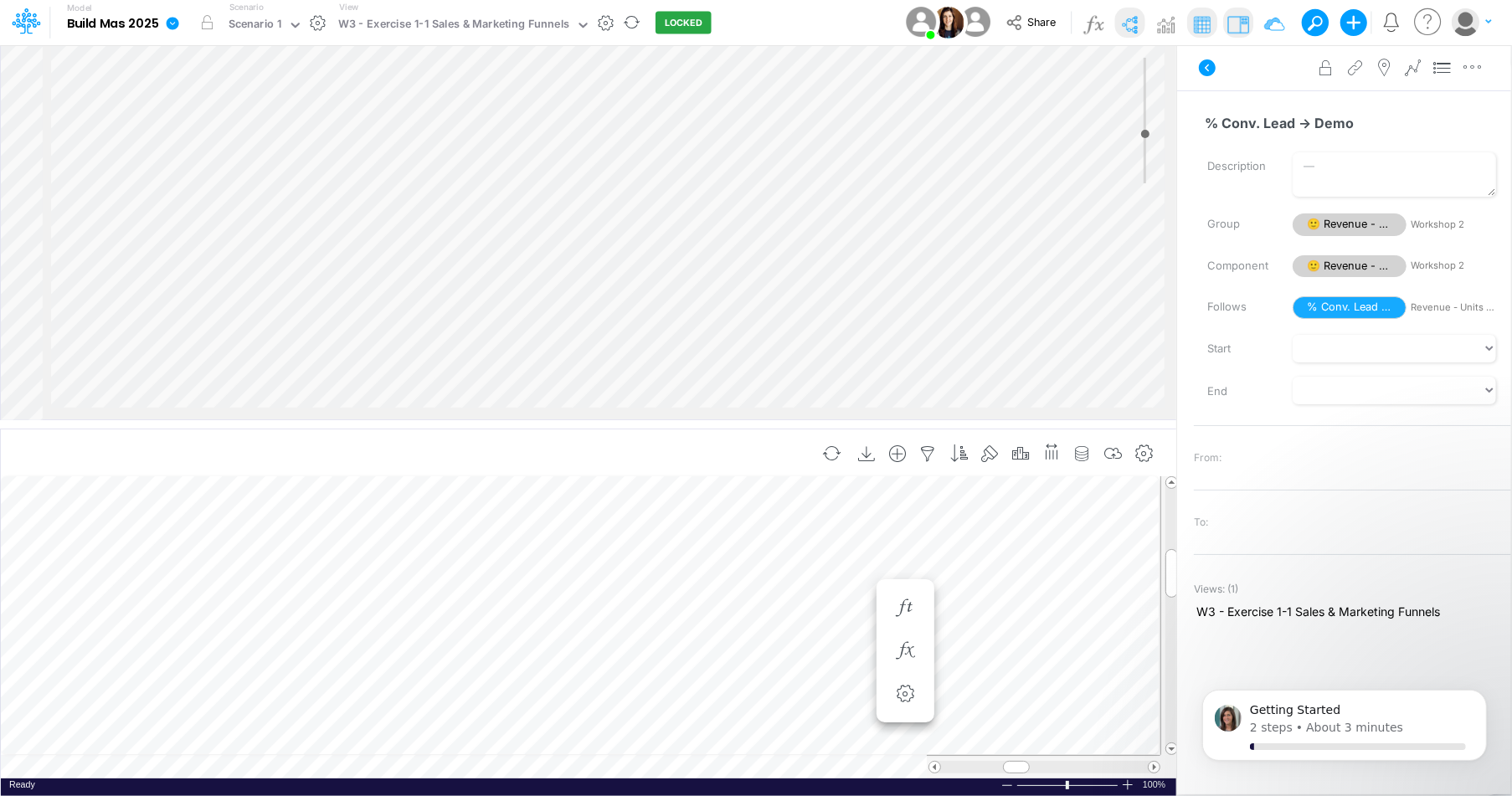
scroll to position [8, 1]
click at [1322, 311] on span "% Conv. Demo -> Trial" at bounding box center [1350, 308] width 114 height 23
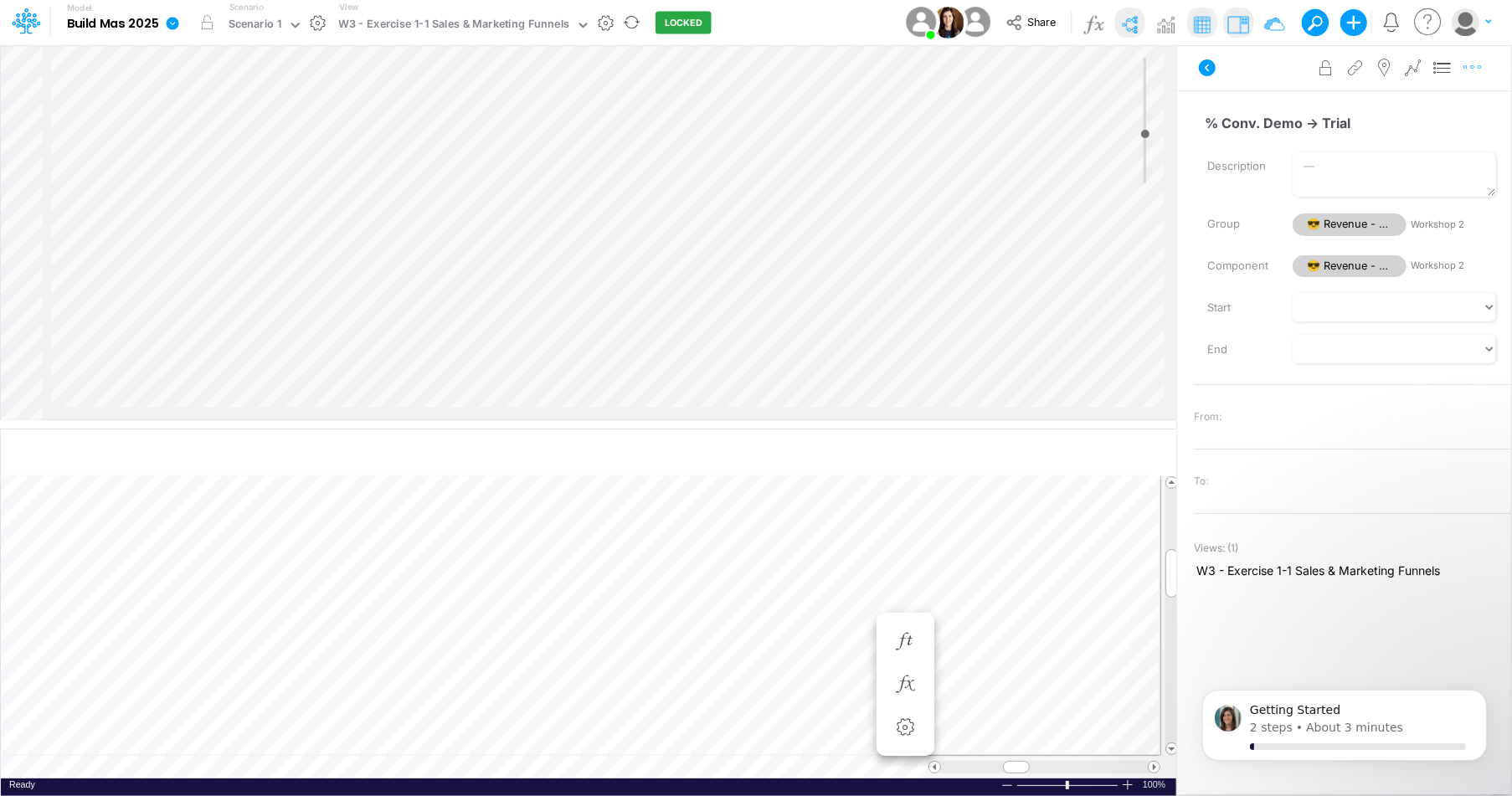
click at [1470, 70] on icon "button" at bounding box center [1472, 68] width 25 height 18
click at [1425, 99] on button "Advanced settings" at bounding box center [1385, 109] width 200 height 29
select select "sum"
select select "field"
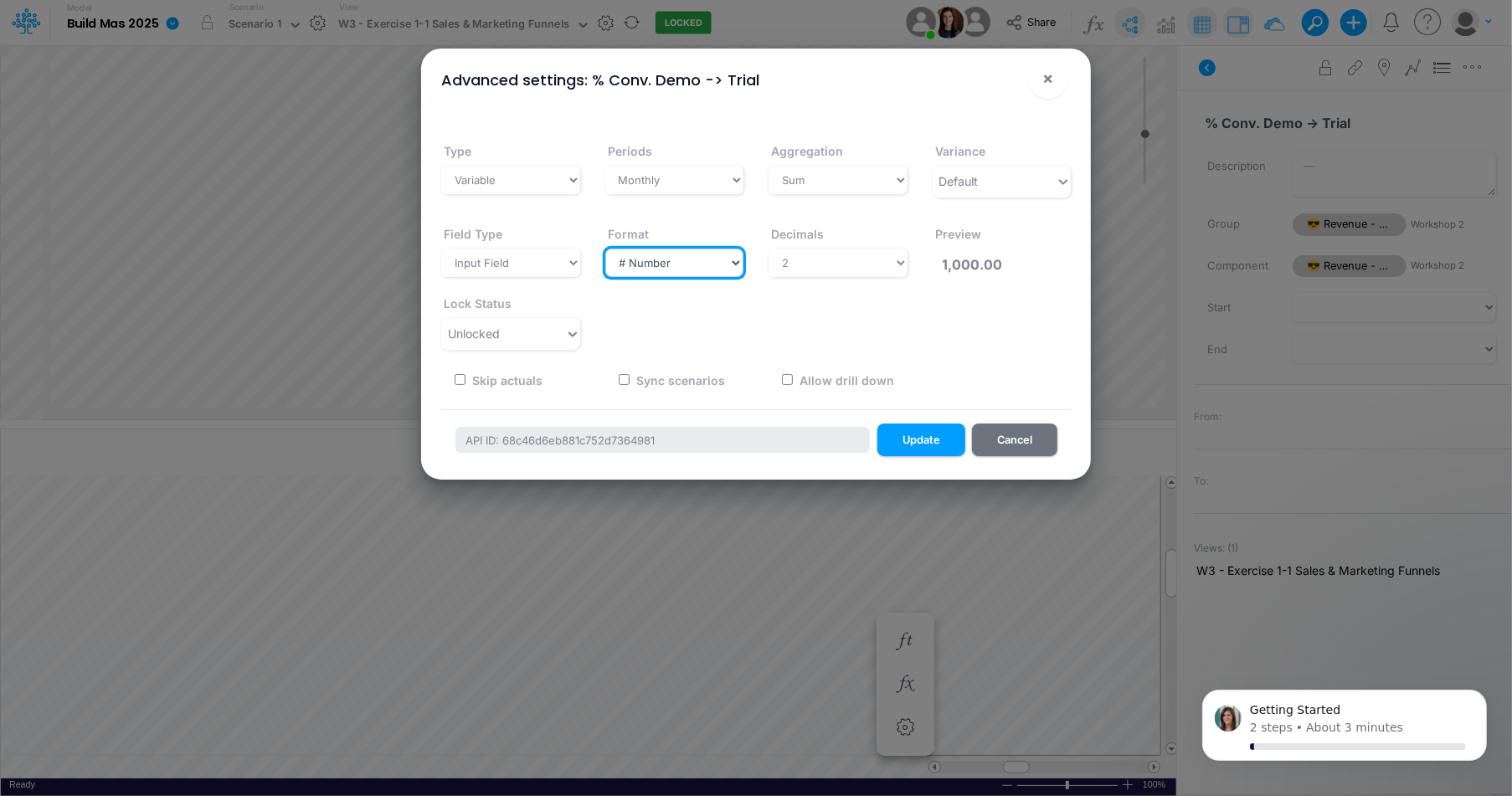
click at [703, 254] on select "Select a type # Number $ USD % Percentage Boolean Text Date Period" at bounding box center [674, 263] width 139 height 29
select select "Percentage"
click at [605, 249] on select "Select a type # Number $ USD % Percentage Boolean Text Date Period" at bounding box center [674, 263] width 139 height 29
type input "100.00%"
click at [902, 429] on button "Update" at bounding box center [922, 439] width 88 height 33
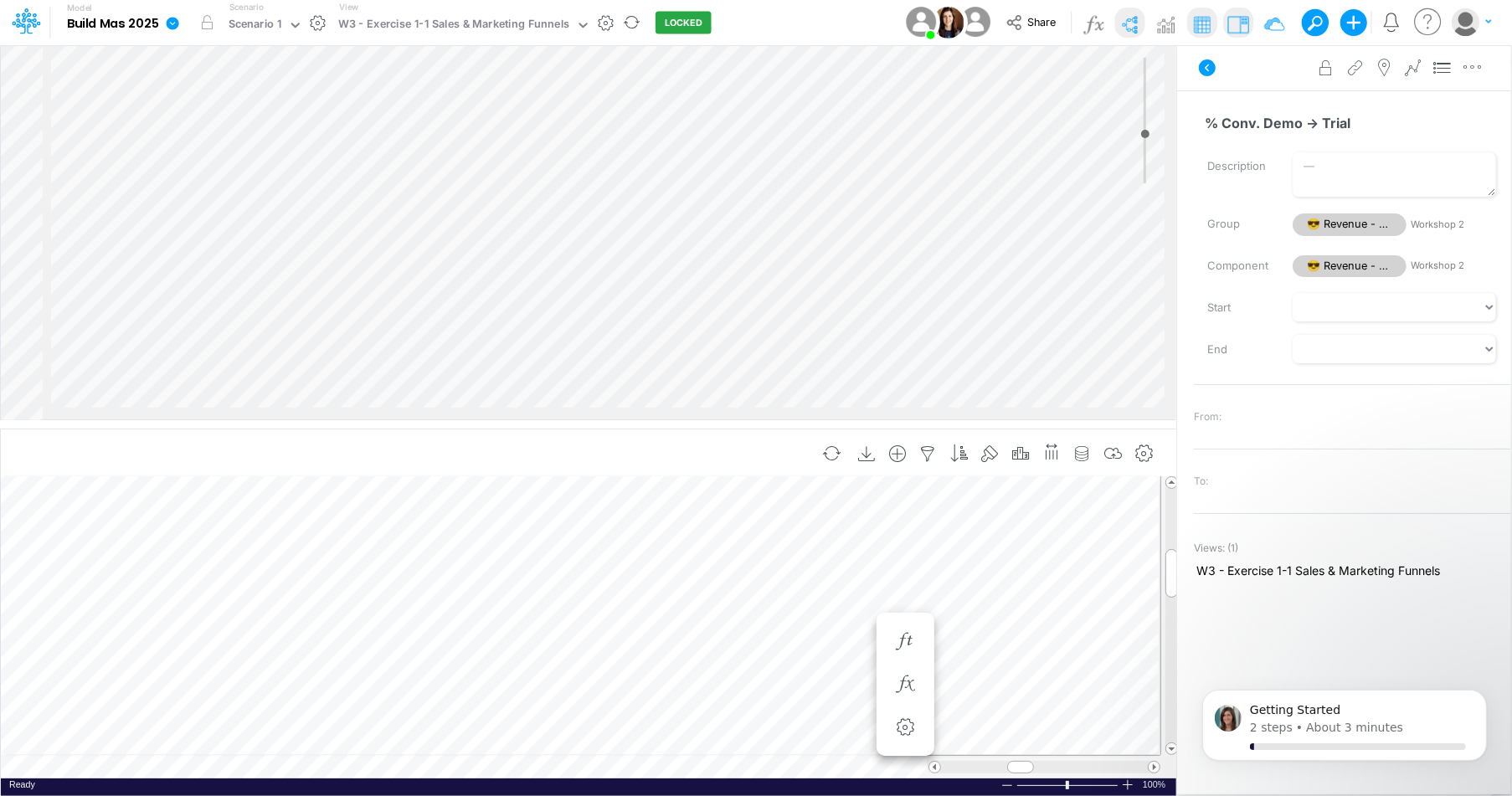
scroll to position [8, 1]
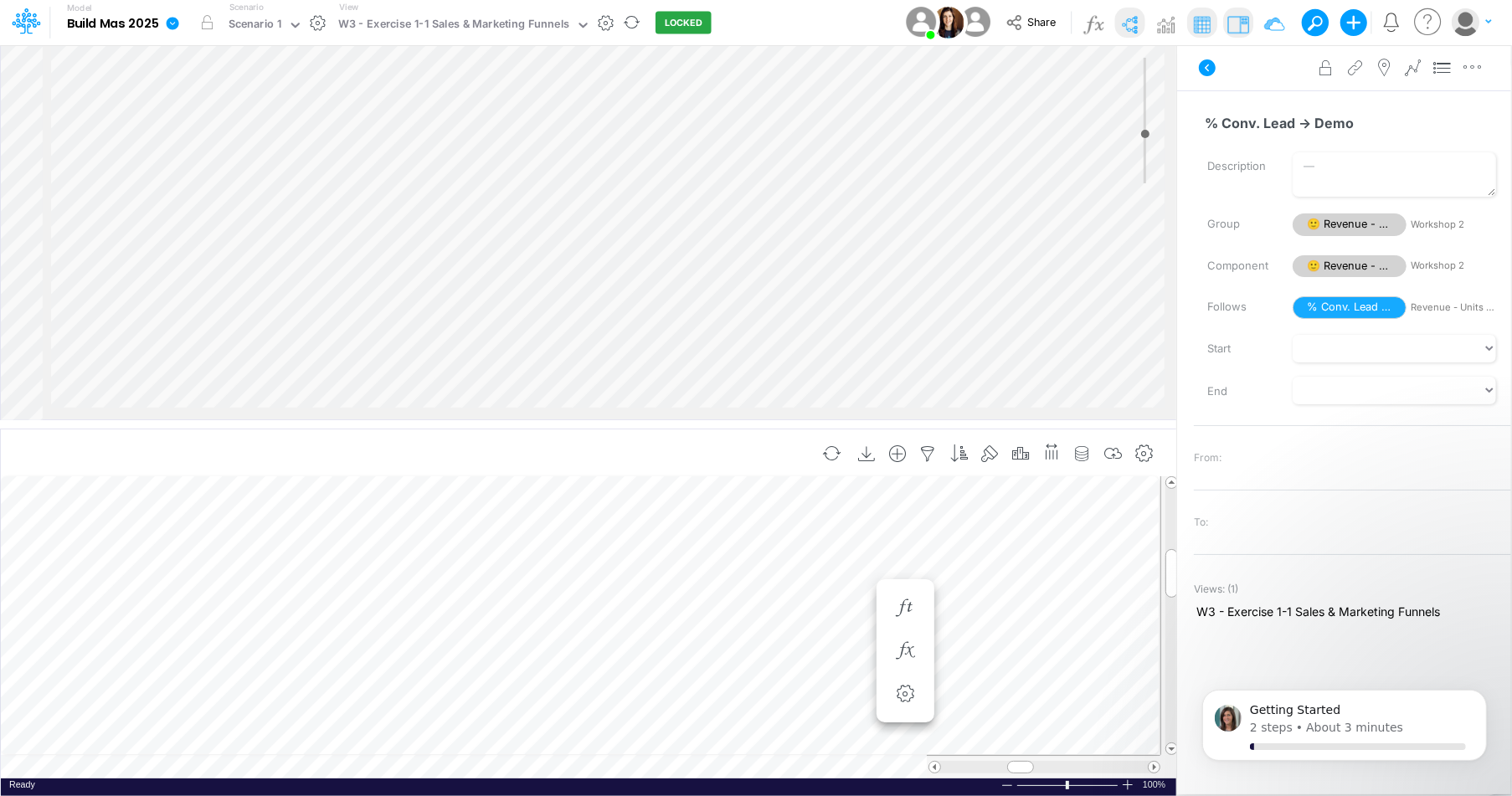
scroll to position [8, 1]
click at [1320, 309] on span "% Conv. Lead -> Demo" at bounding box center [1350, 308] width 114 height 23
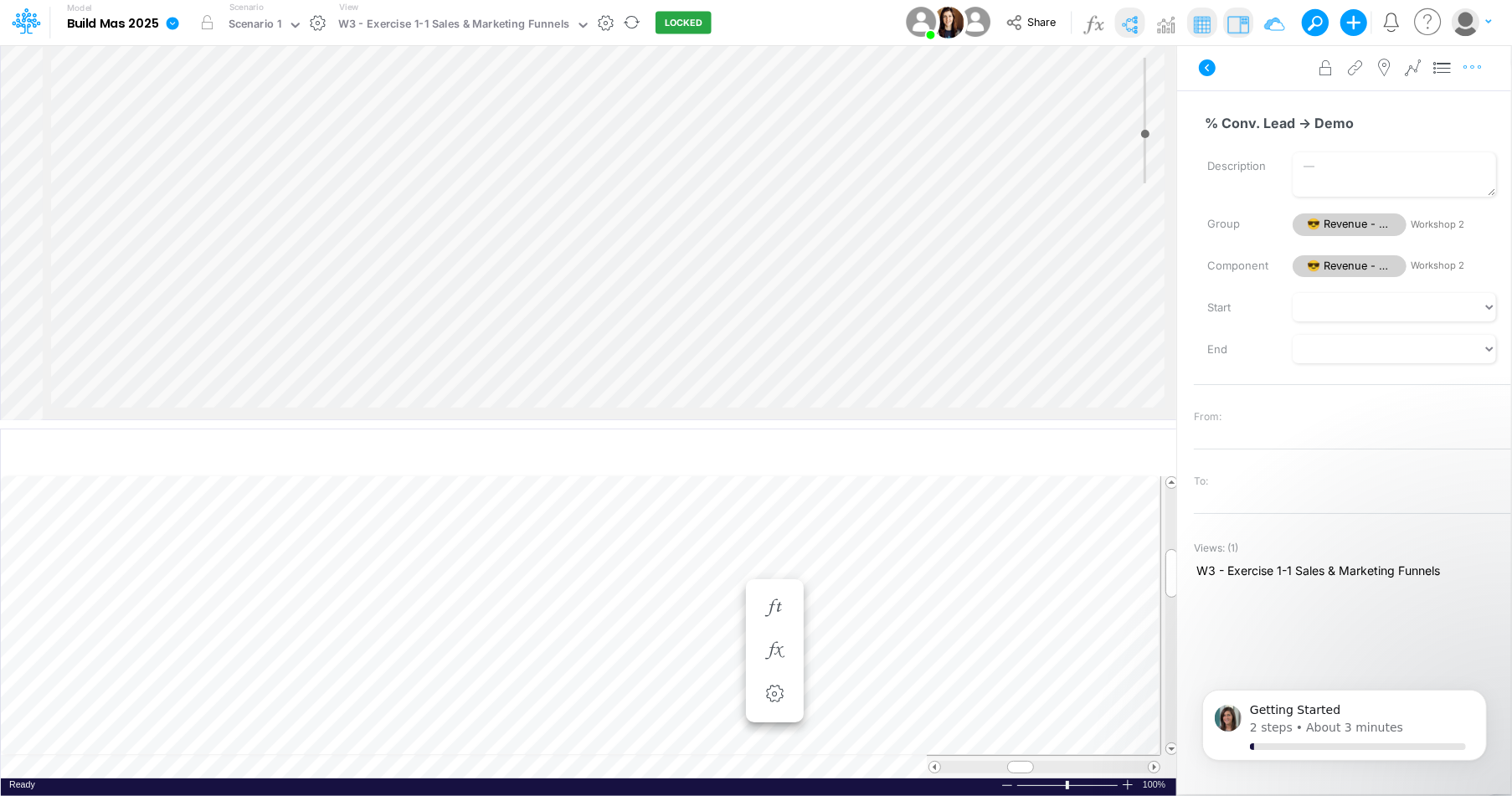
click at [1471, 70] on icon "button" at bounding box center [1472, 68] width 25 height 18
click at [1426, 97] on button "Advanced settings" at bounding box center [1385, 109] width 200 height 29
select select "sum"
select select "field"
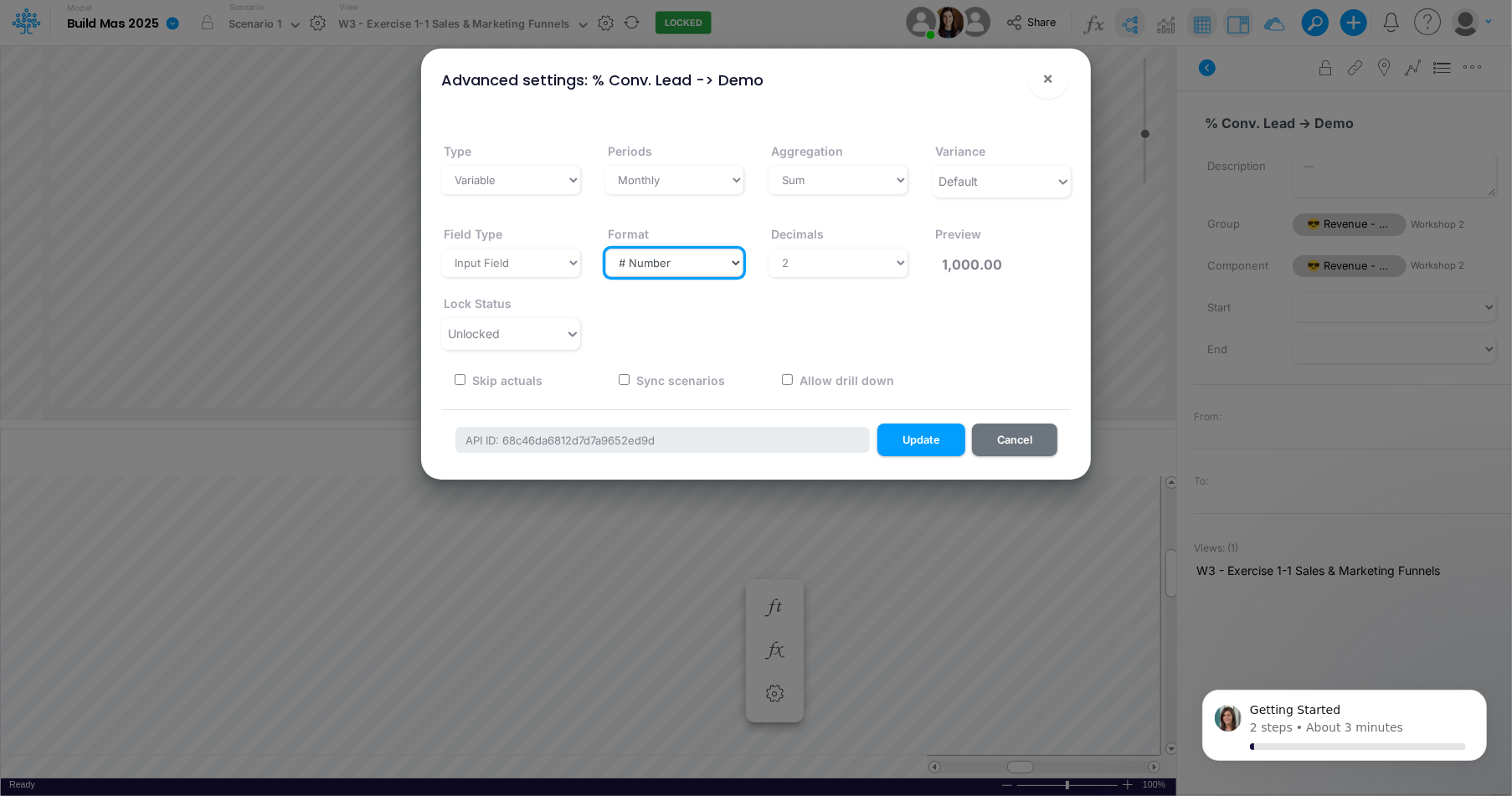
click at [709, 253] on select "Select a type # Number $ USD % Percentage Boolean Text Date Period" at bounding box center [674, 263] width 139 height 29
select select "Percentage"
click at [605, 249] on select "Select a type # Number $ USD % Percentage Boolean Text Date Period" at bounding box center [674, 263] width 139 height 29
type input "100.00%"
click at [911, 442] on button "Update" at bounding box center [922, 439] width 88 height 33
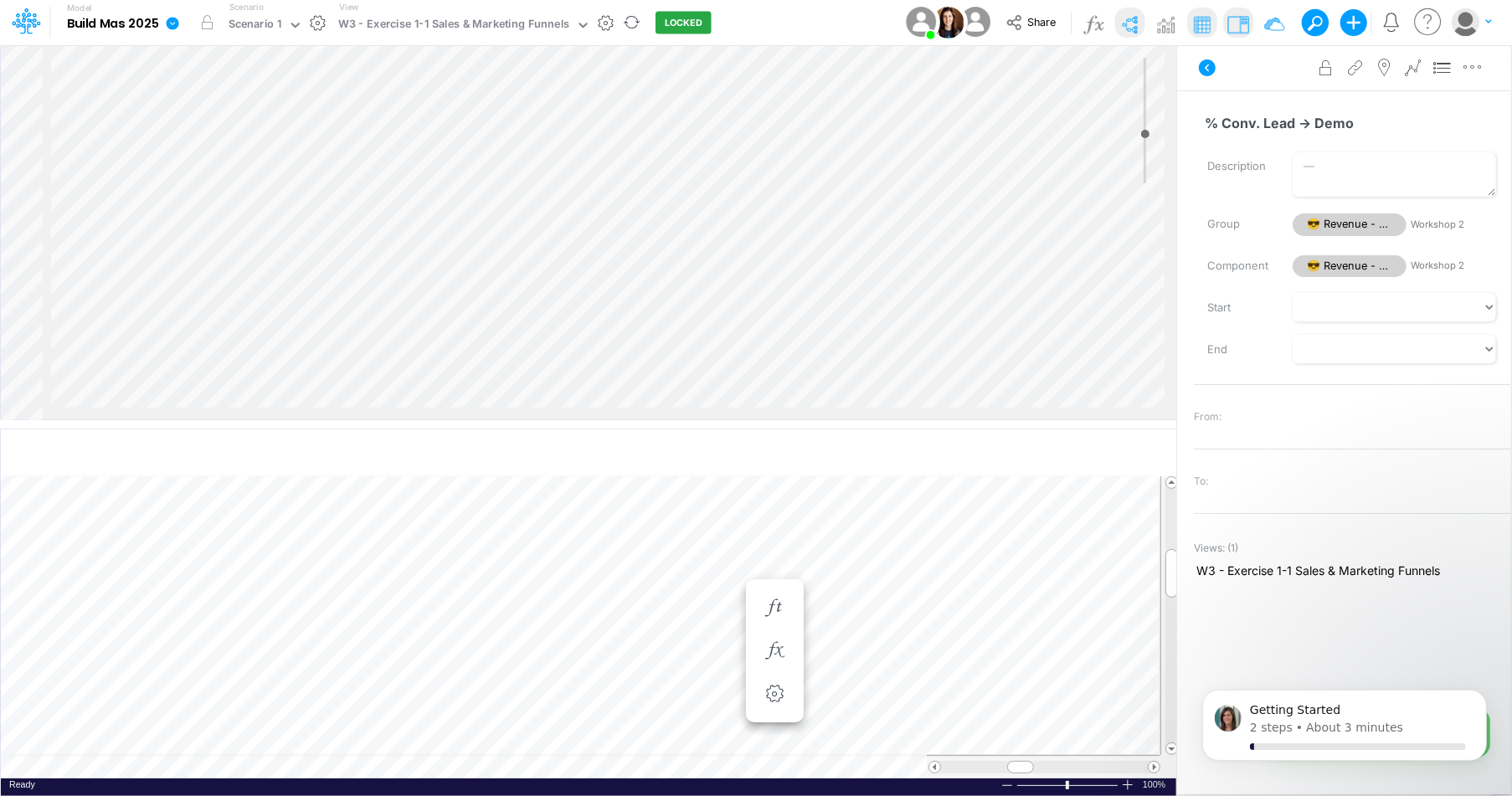
scroll to position [134, 268]
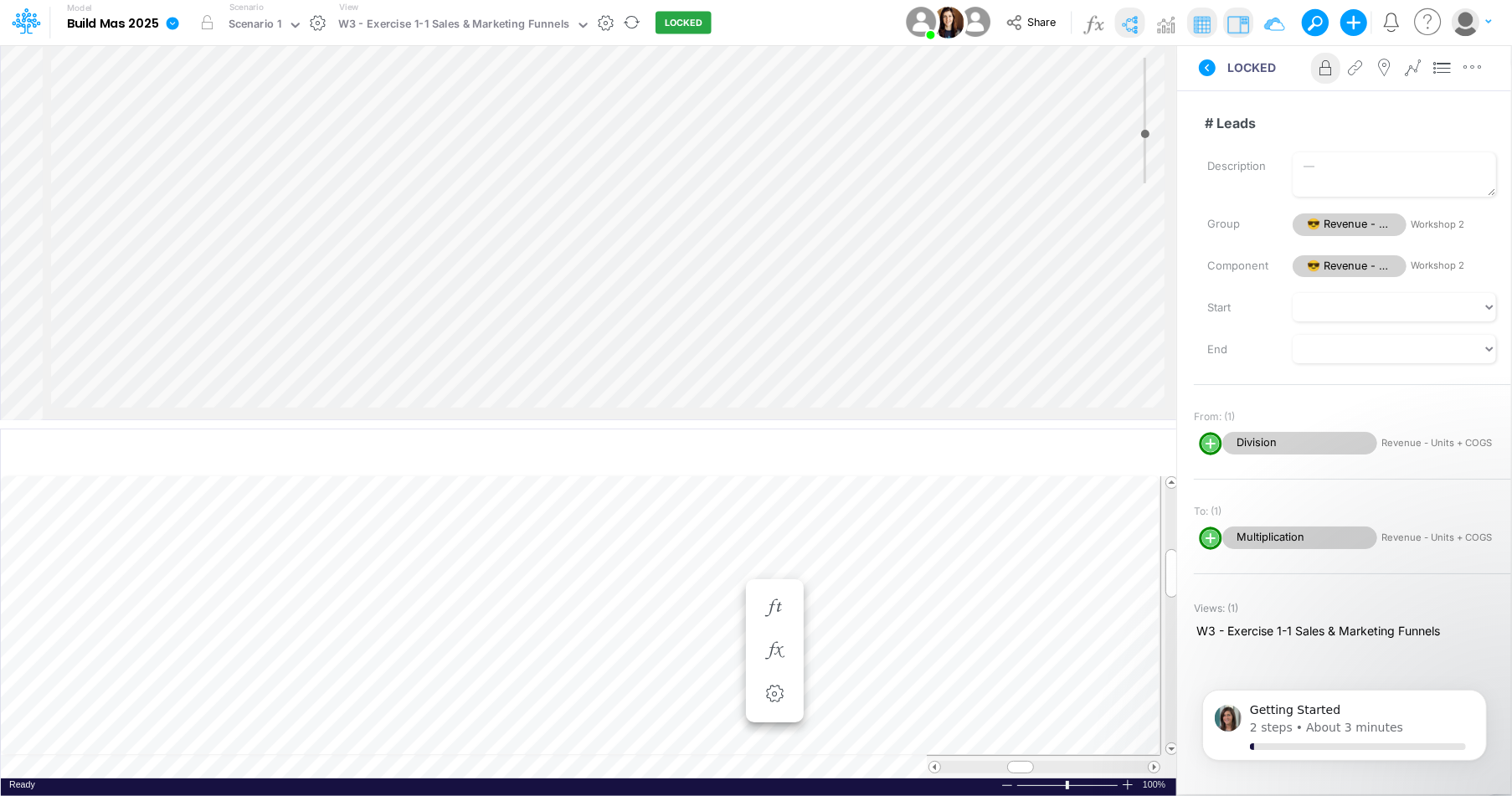
select select "1"
select select "Multiply"
select select "Add"
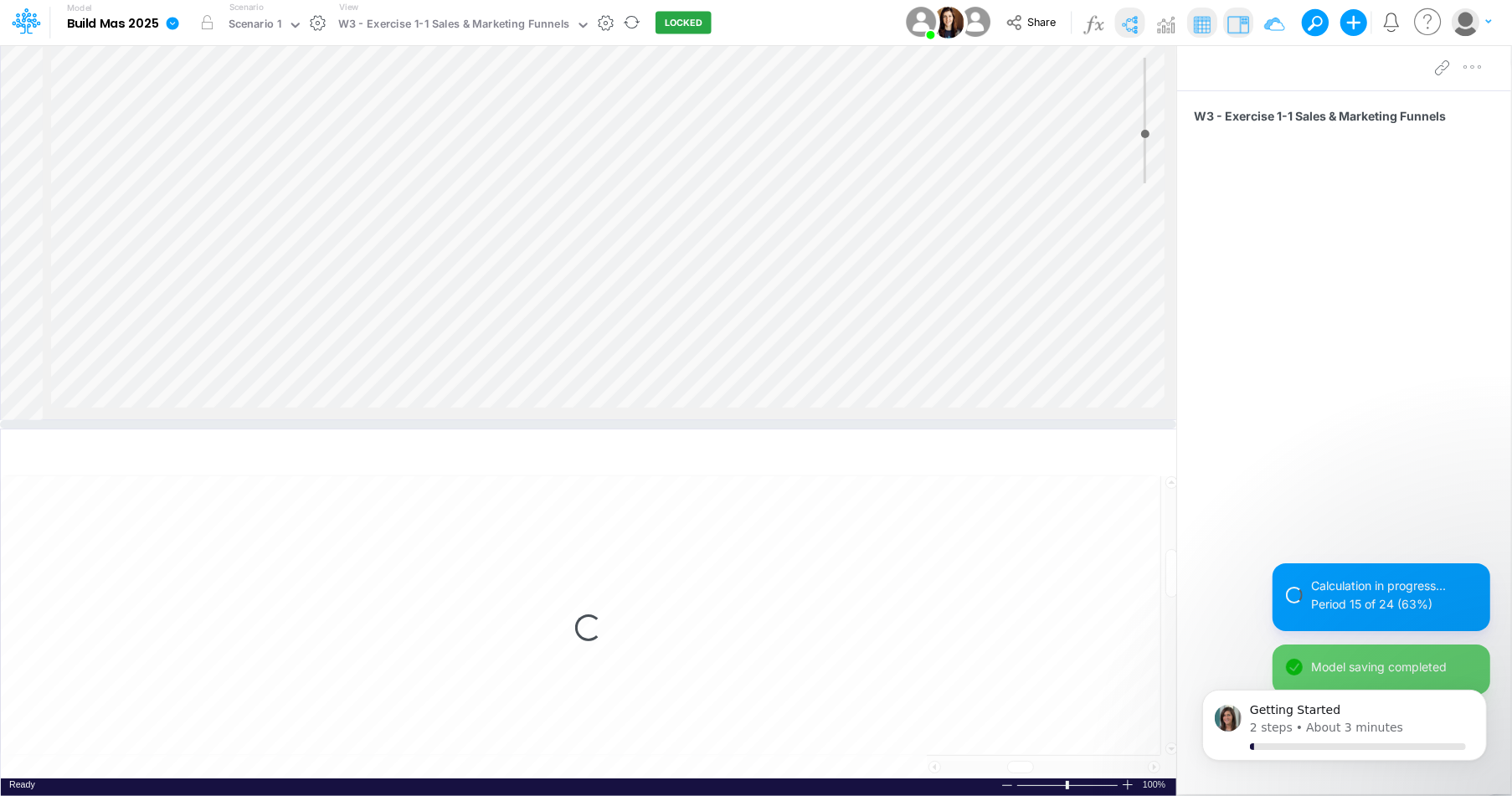
select select "1"
select select "Multiply"
select select "Add"
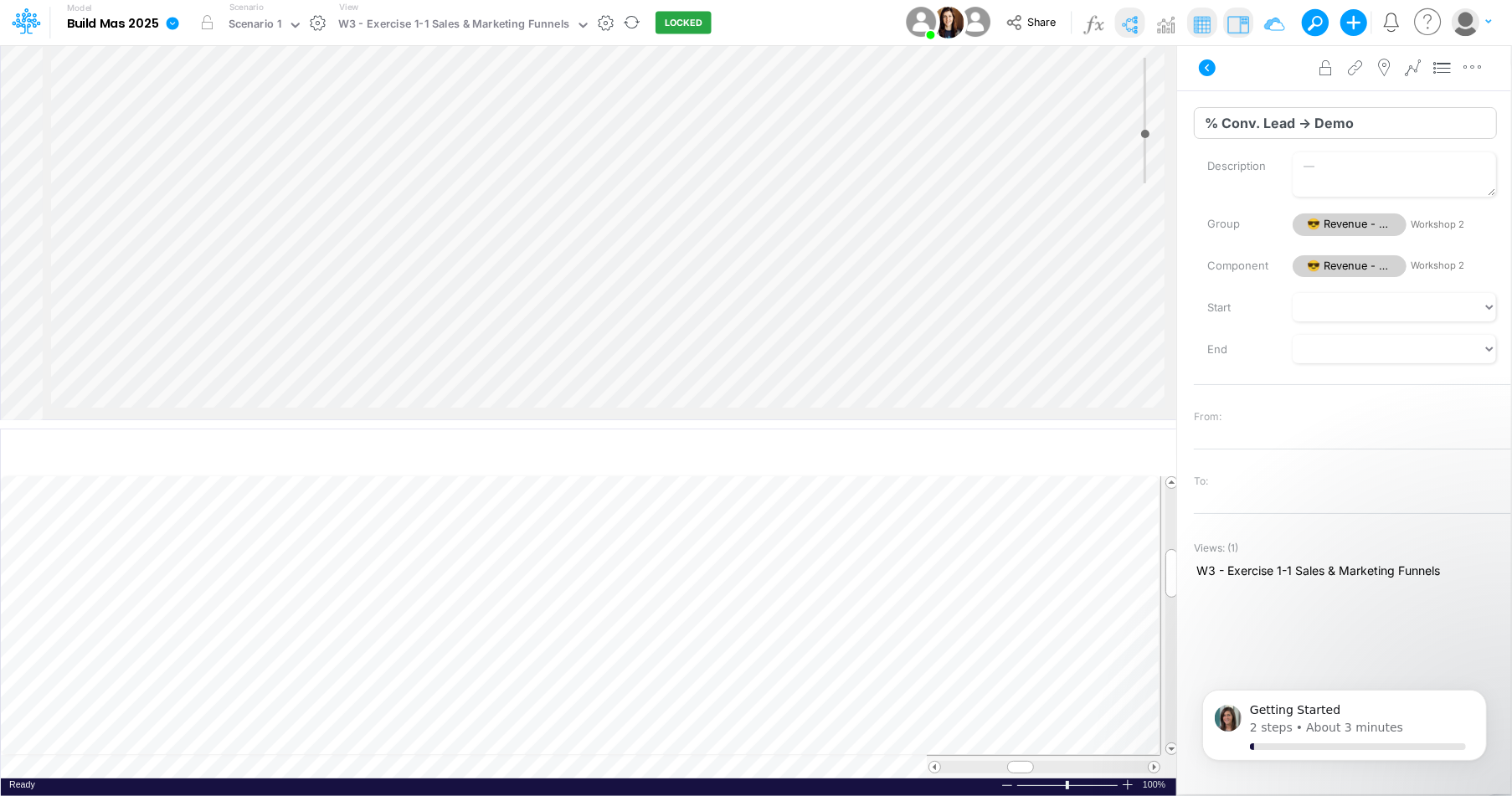
drag, startPoint x: 1352, startPoint y: 127, endPoint x: 1221, endPoint y: 117, distance: 131.4
click at [1224, 116] on input "% Conv. Lead -> Demo" at bounding box center [1346, 123] width 304 height 32
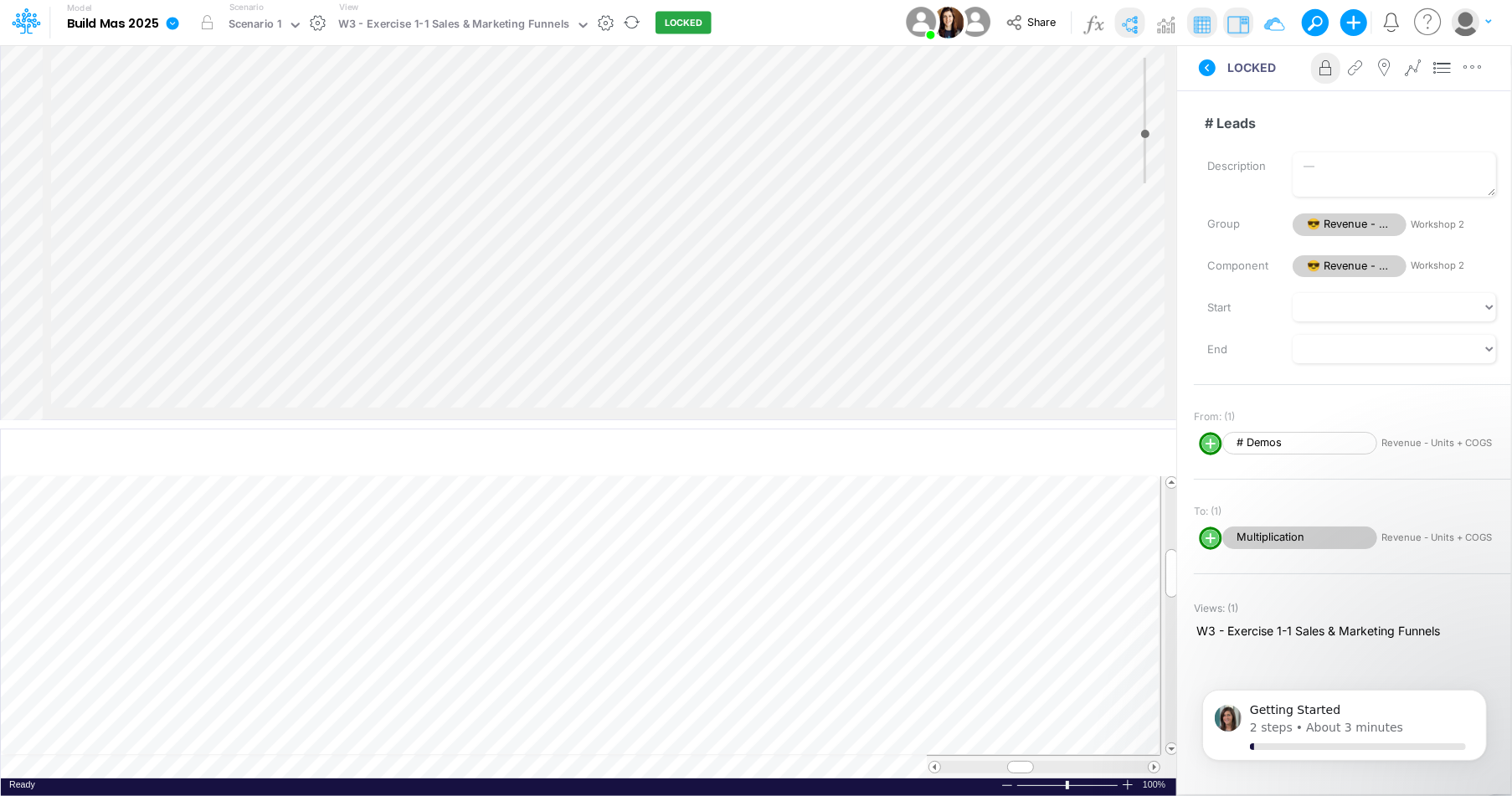
select select "1"
select select "Multiply"
select select "Add"
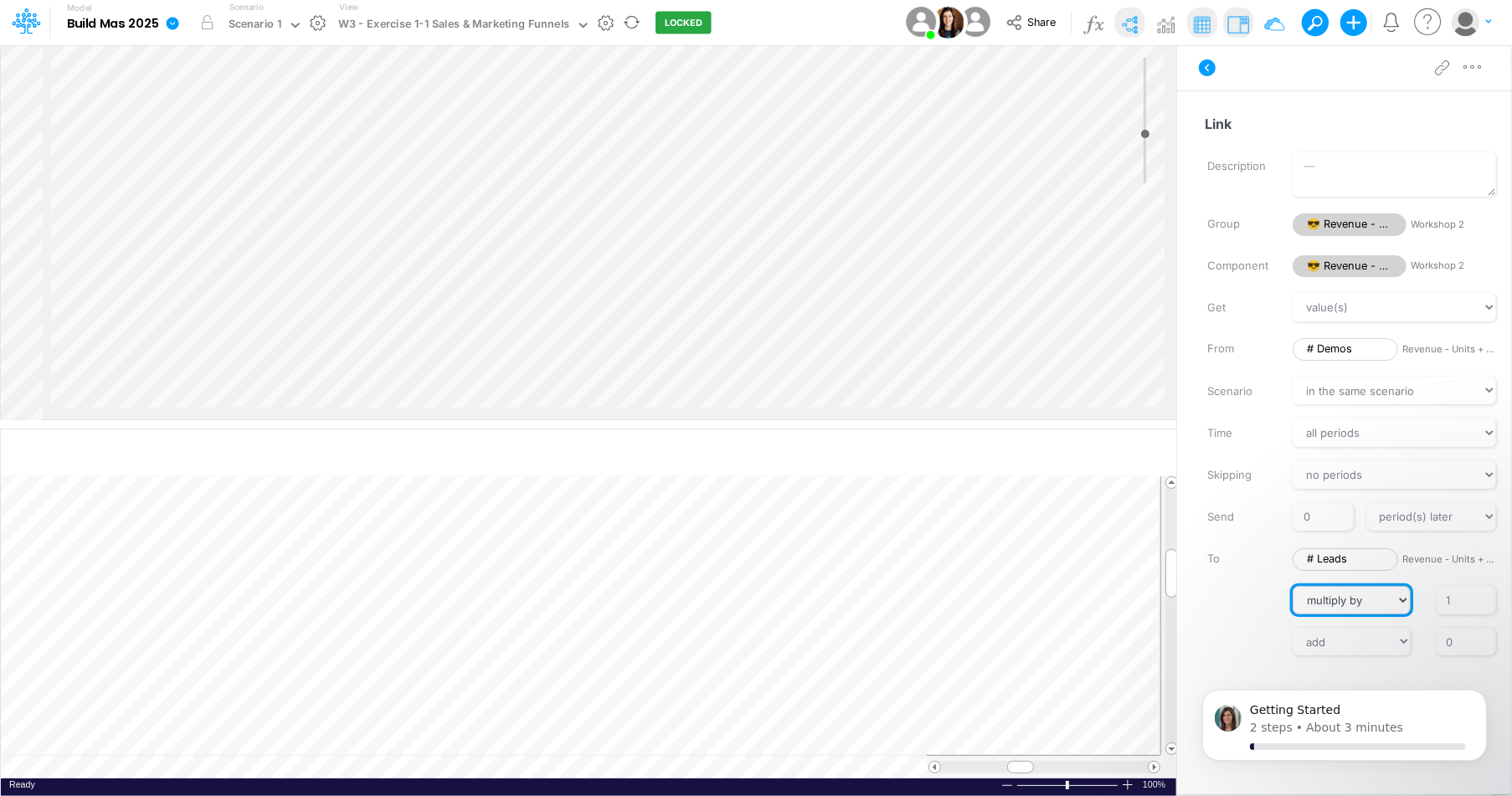
click at [1387, 594] on select "// multiply by divide by" at bounding box center [1351, 600] width 117 height 29
select select "Divide"
click at [1293, 586] on select "// multiply by divide by" at bounding box center [1351, 600] width 117 height 29
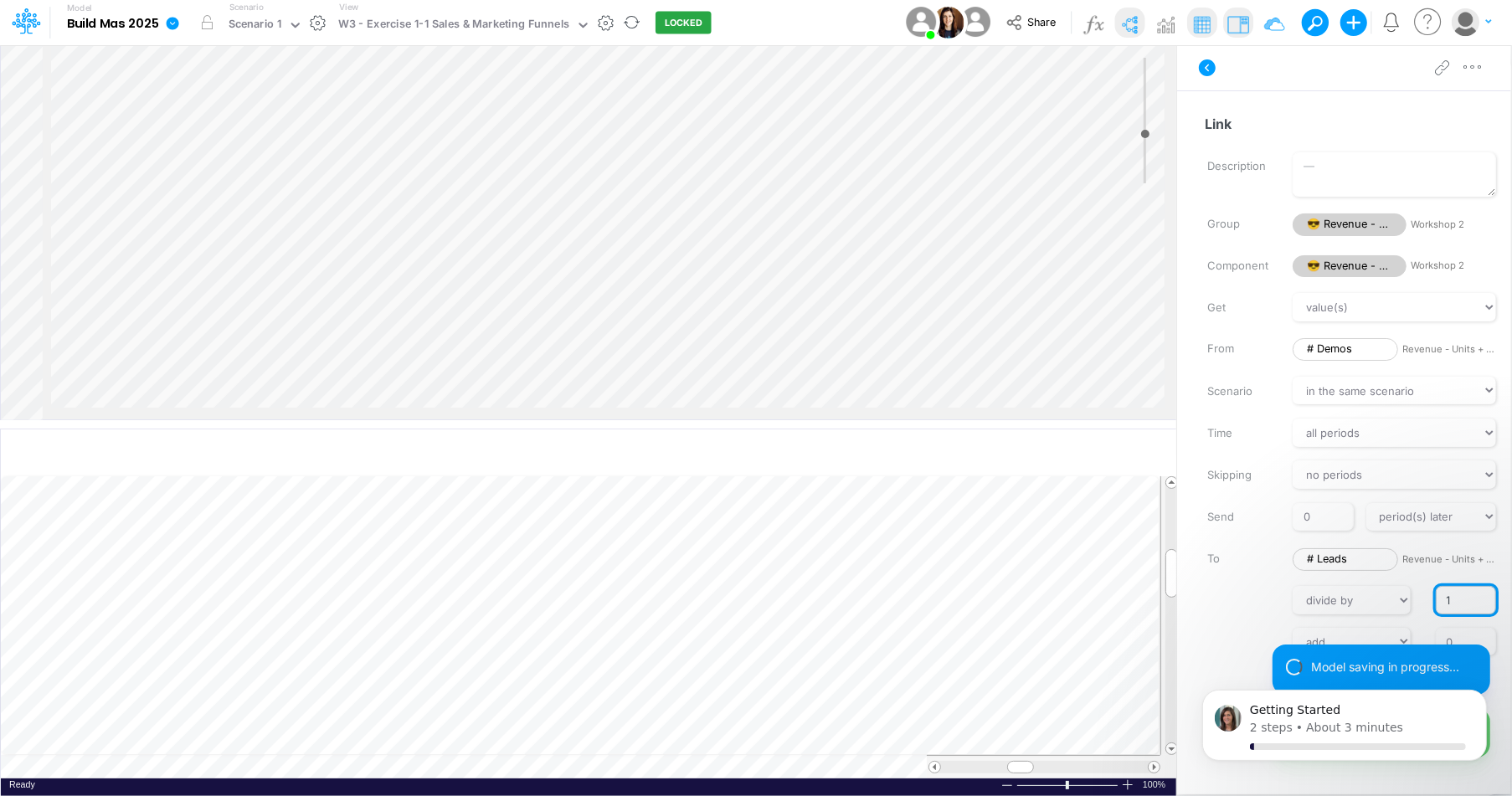
drag, startPoint x: 1444, startPoint y: 594, endPoint x: 1459, endPoint y: 595, distance: 15.0
click at [1459, 595] on input "1" at bounding box center [1466, 600] width 60 height 29
paste input "% Conv. Lead -> Demo"
type input "% Conv. Lead -> Demo"
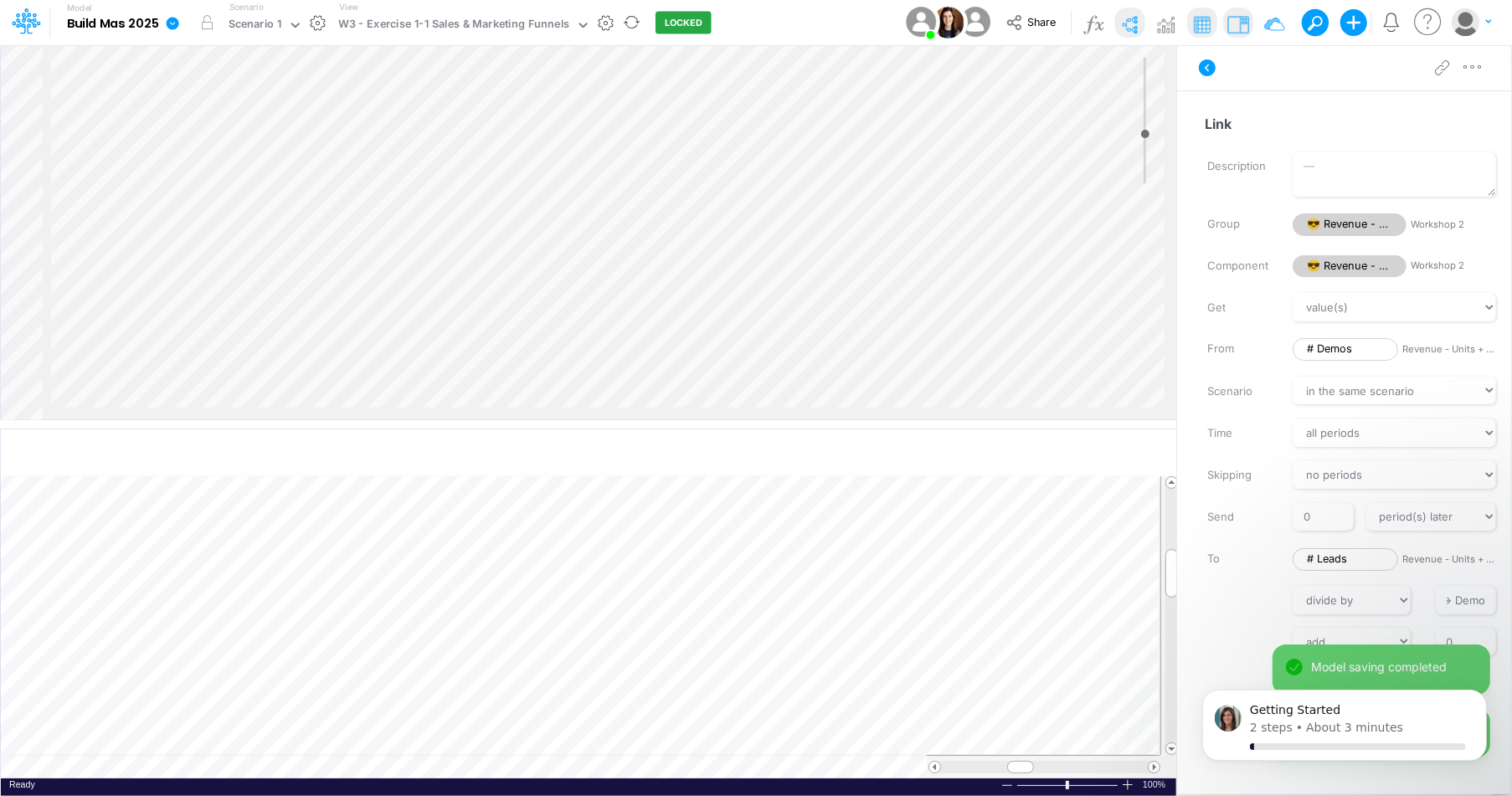
click at [1246, 612] on div "Get value(s) moving average cumulative change relative change absolute round fl…" at bounding box center [1353, 473] width 318 height 363
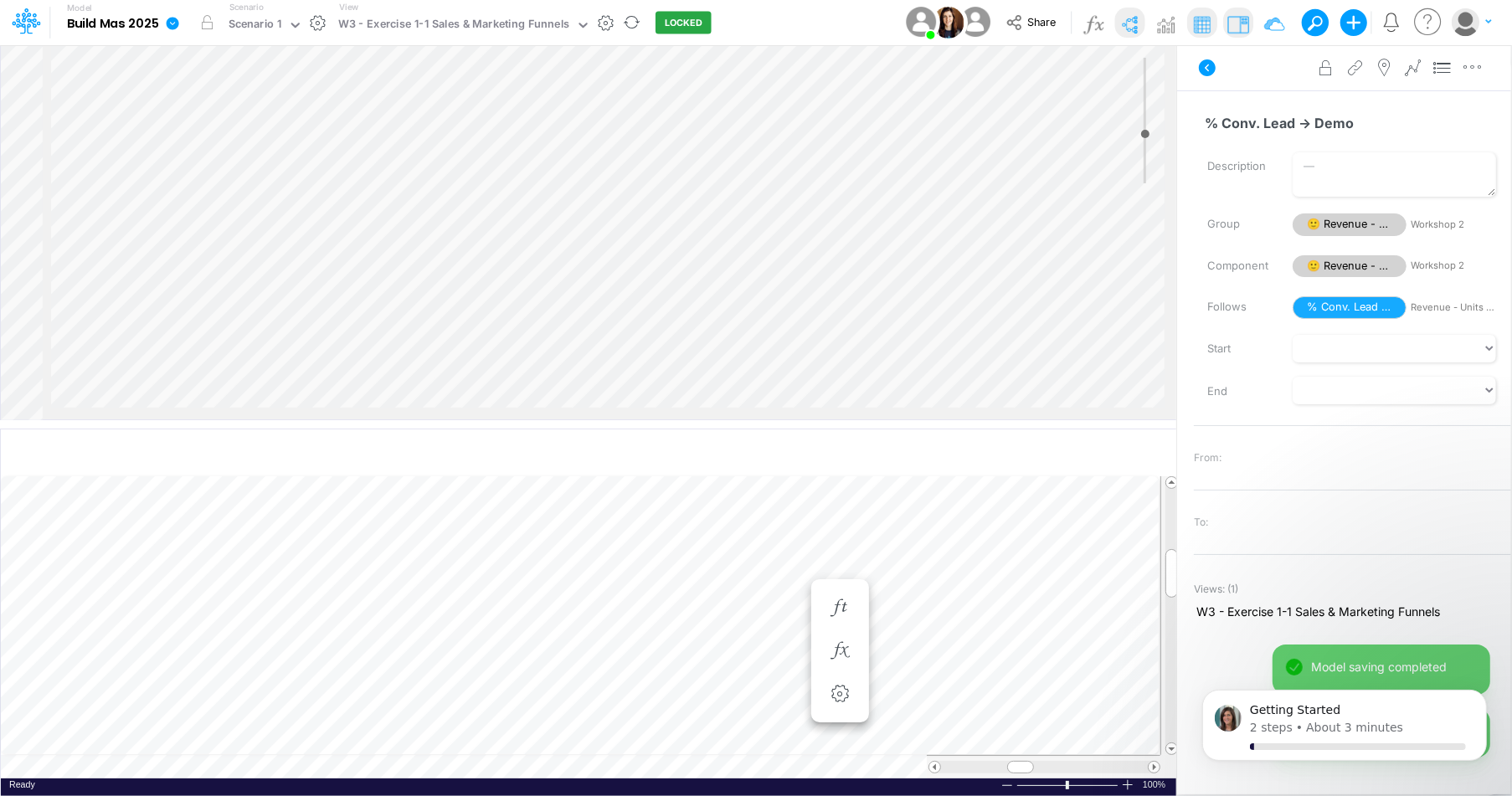
scroll to position [8, 1]
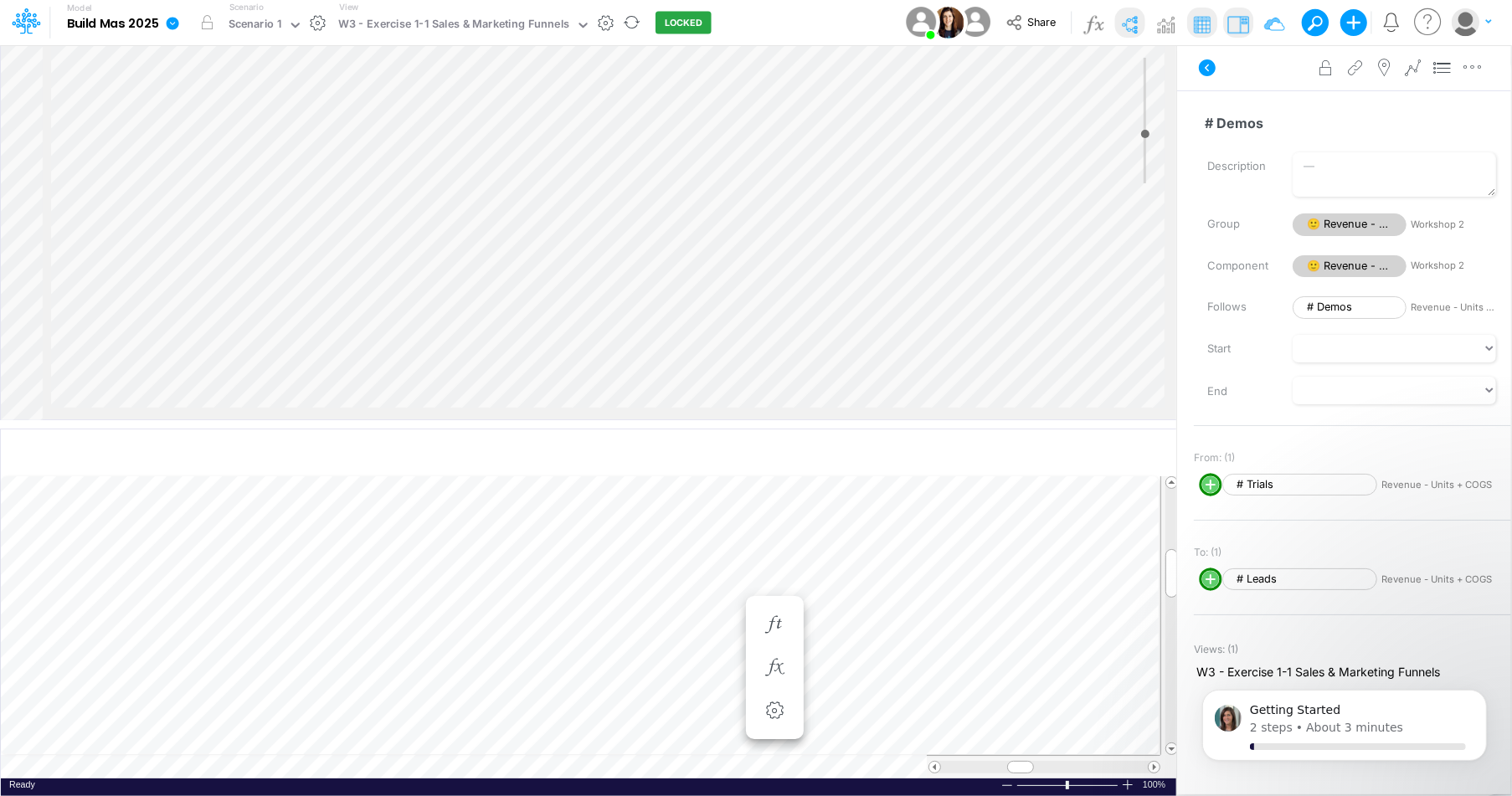
scroll to position [8, 1]
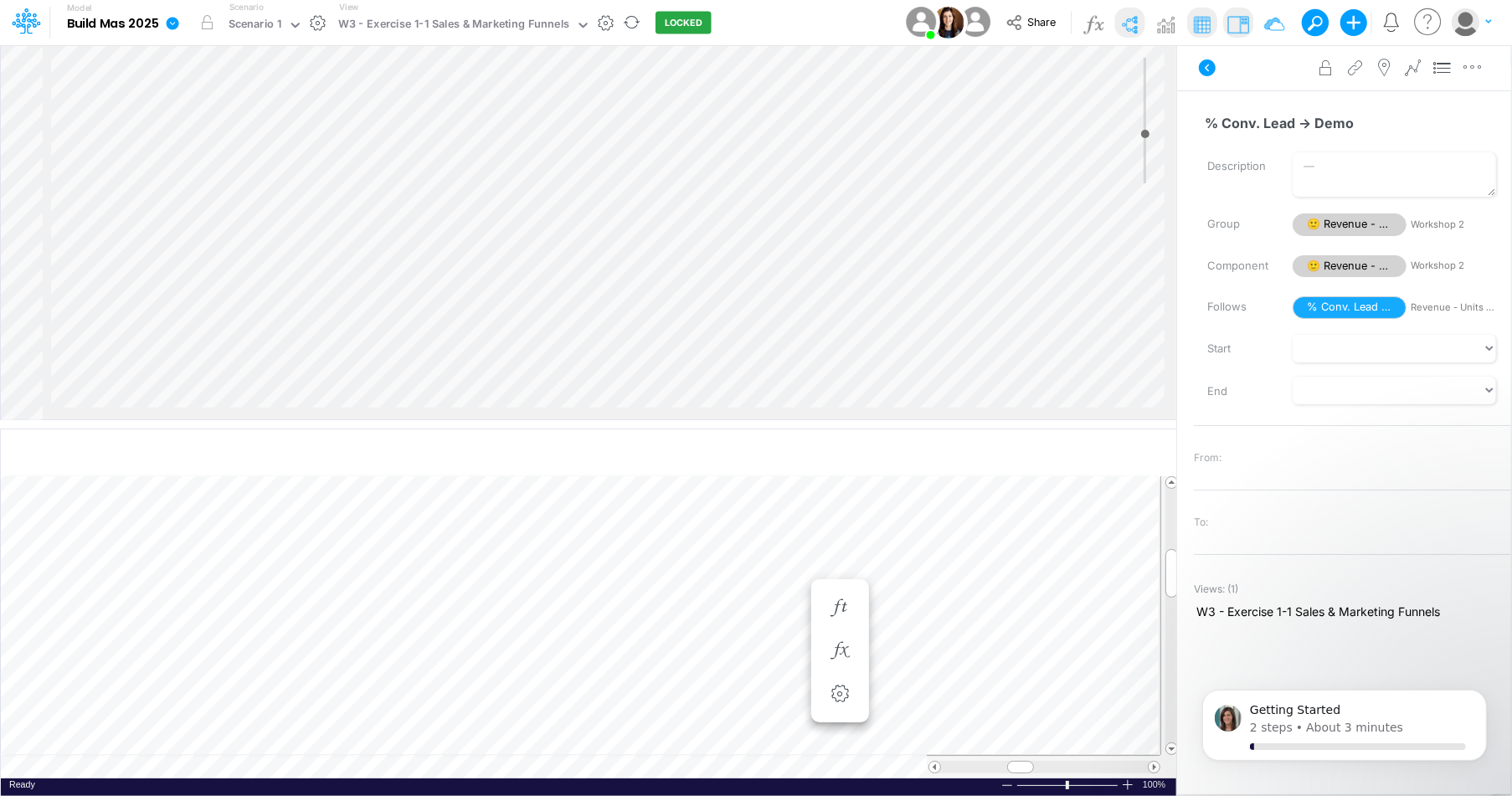
scroll to position [8, 1]
click at [760, 599] on div "% Conv. Lead -> Demo =" at bounding box center [775, 608] width 31 height 34
click at [773, 604] on icon "button" at bounding box center [774, 608] width 25 height 18
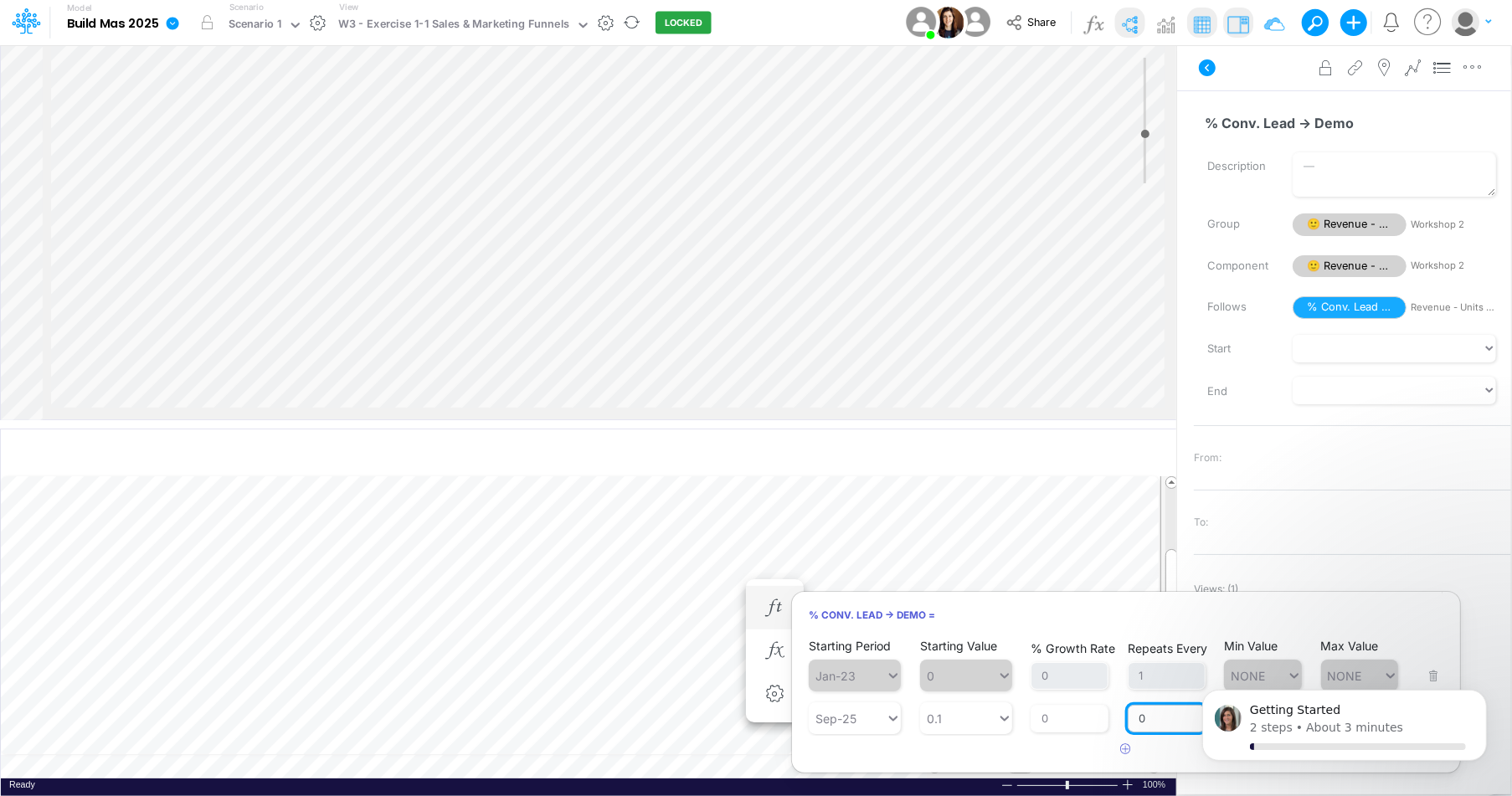
drag, startPoint x: 1150, startPoint y: 724, endPoint x: 1133, endPoint y: 724, distance: 17.0
click at [1133, 724] on input "0" at bounding box center [1167, 719] width 78 height 29
type input "1"
click at [1478, 693] on icon "Dismiss notification" at bounding box center [1481, 694] width 9 height 9
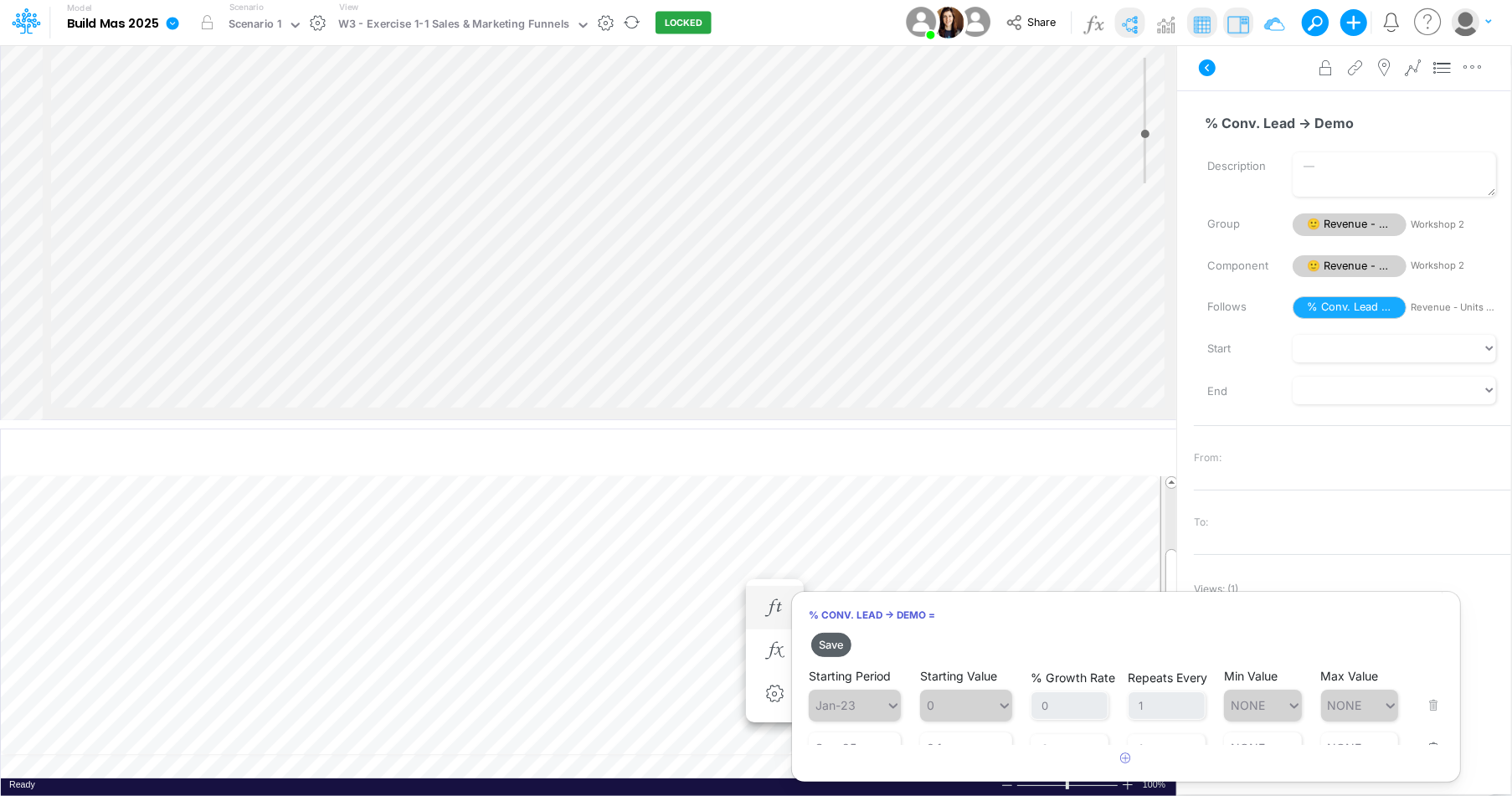
click at [830, 640] on button "Save" at bounding box center [832, 645] width 40 height 24
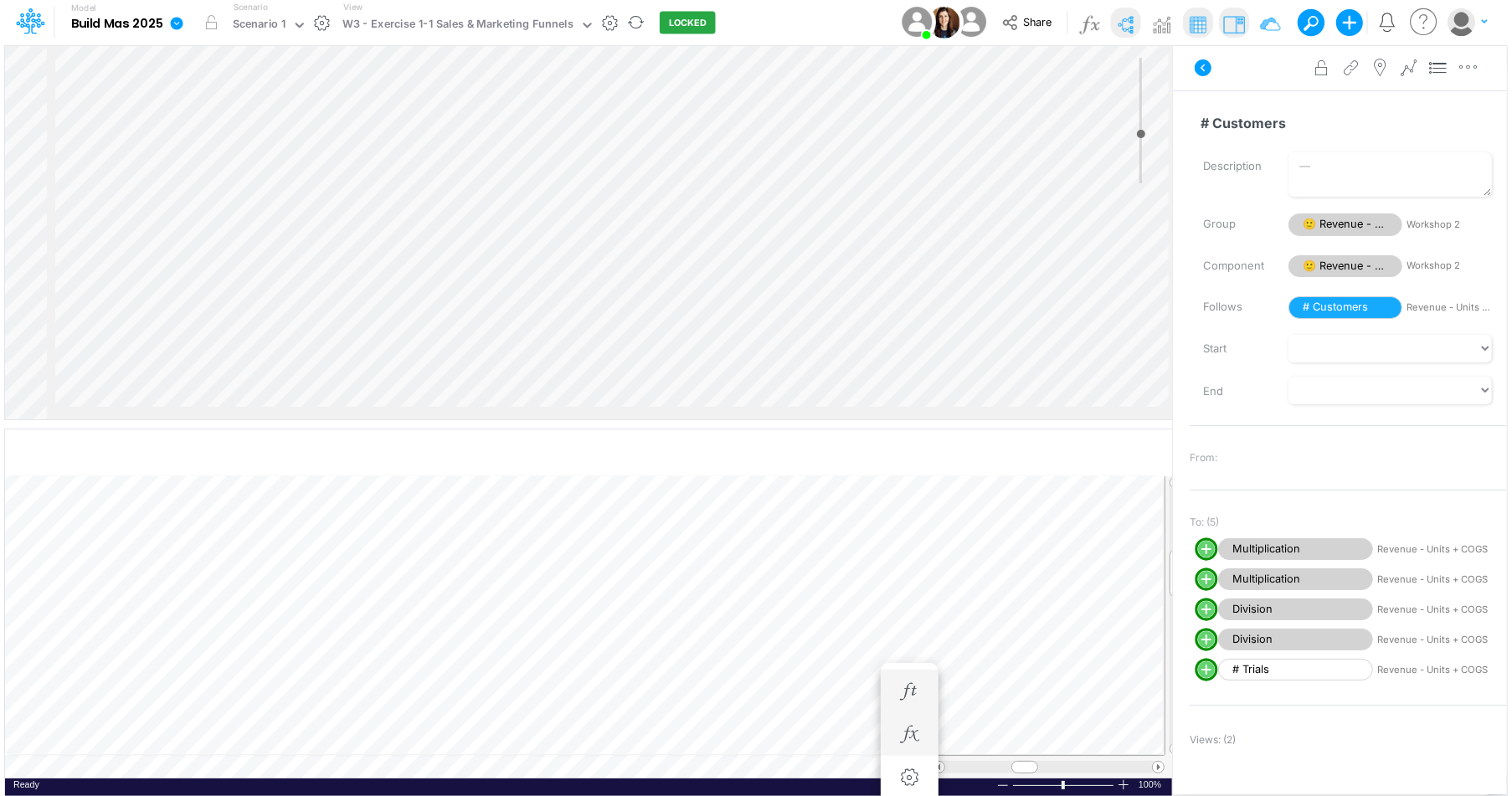
scroll to position [8, 1]
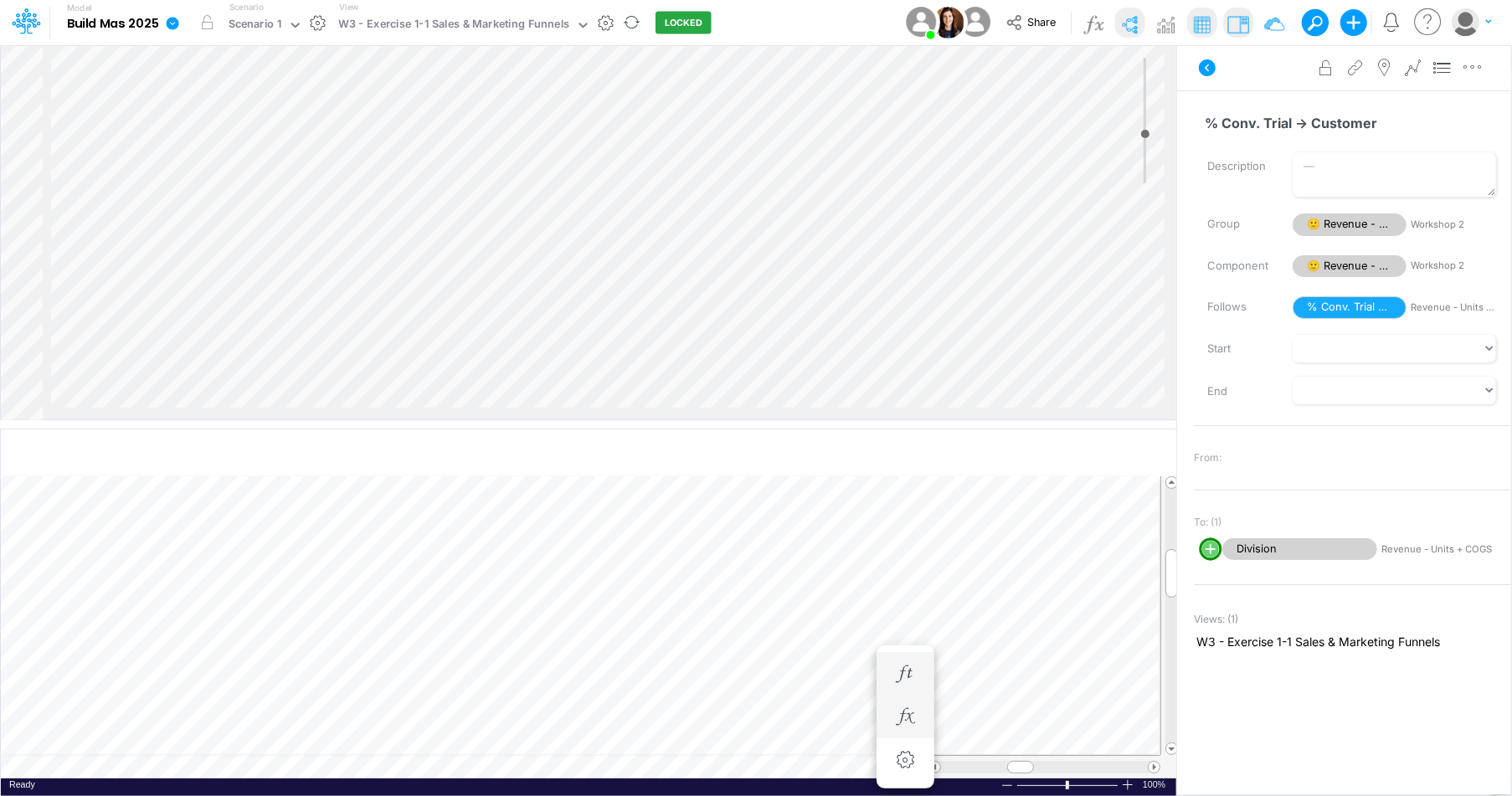
scroll to position [8, 1]
click at [833, 666] on icon "button" at bounding box center [839, 675] width 25 height 18
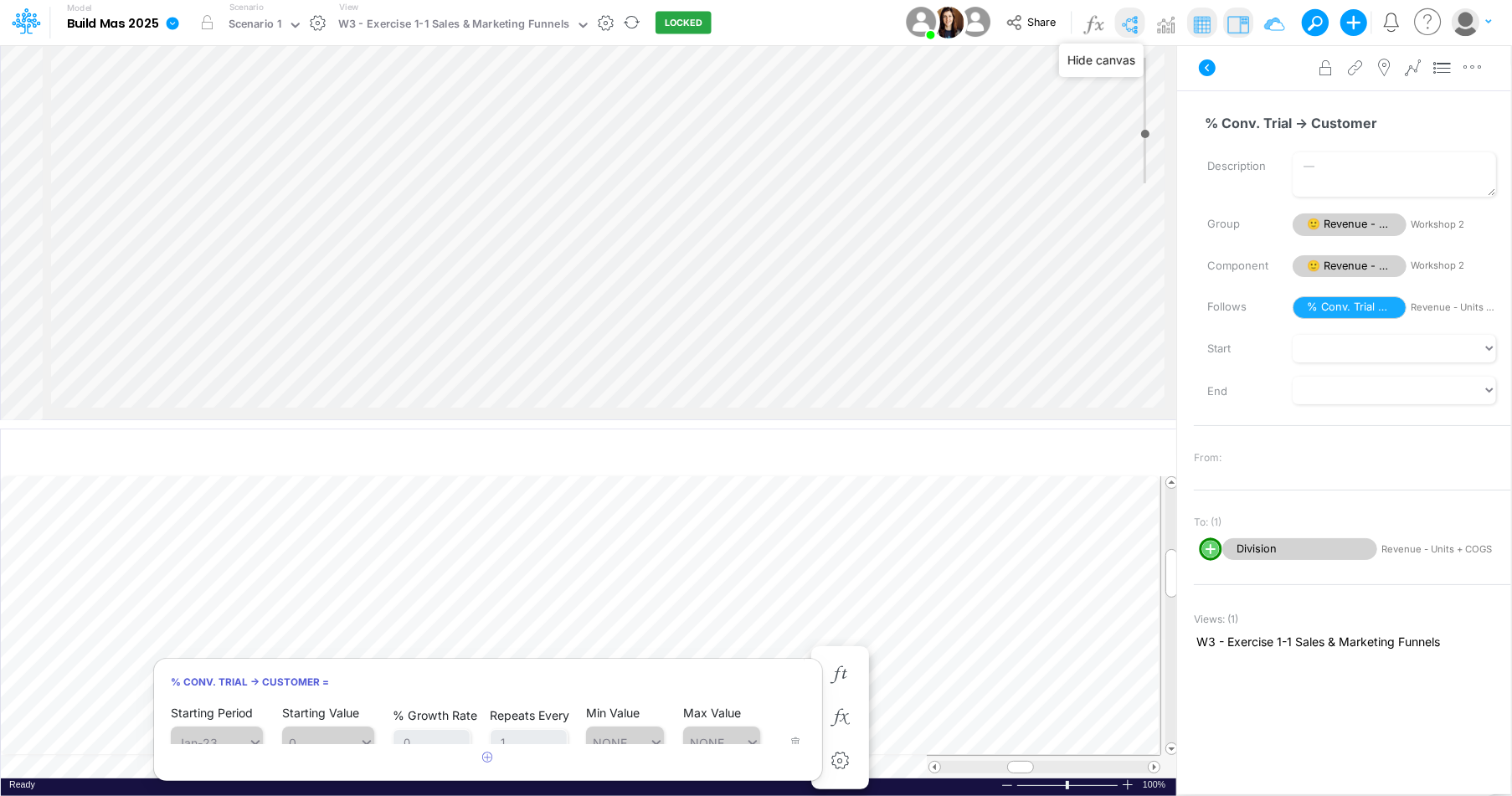
click at [1135, 33] on img at bounding box center [1130, 24] width 27 height 27
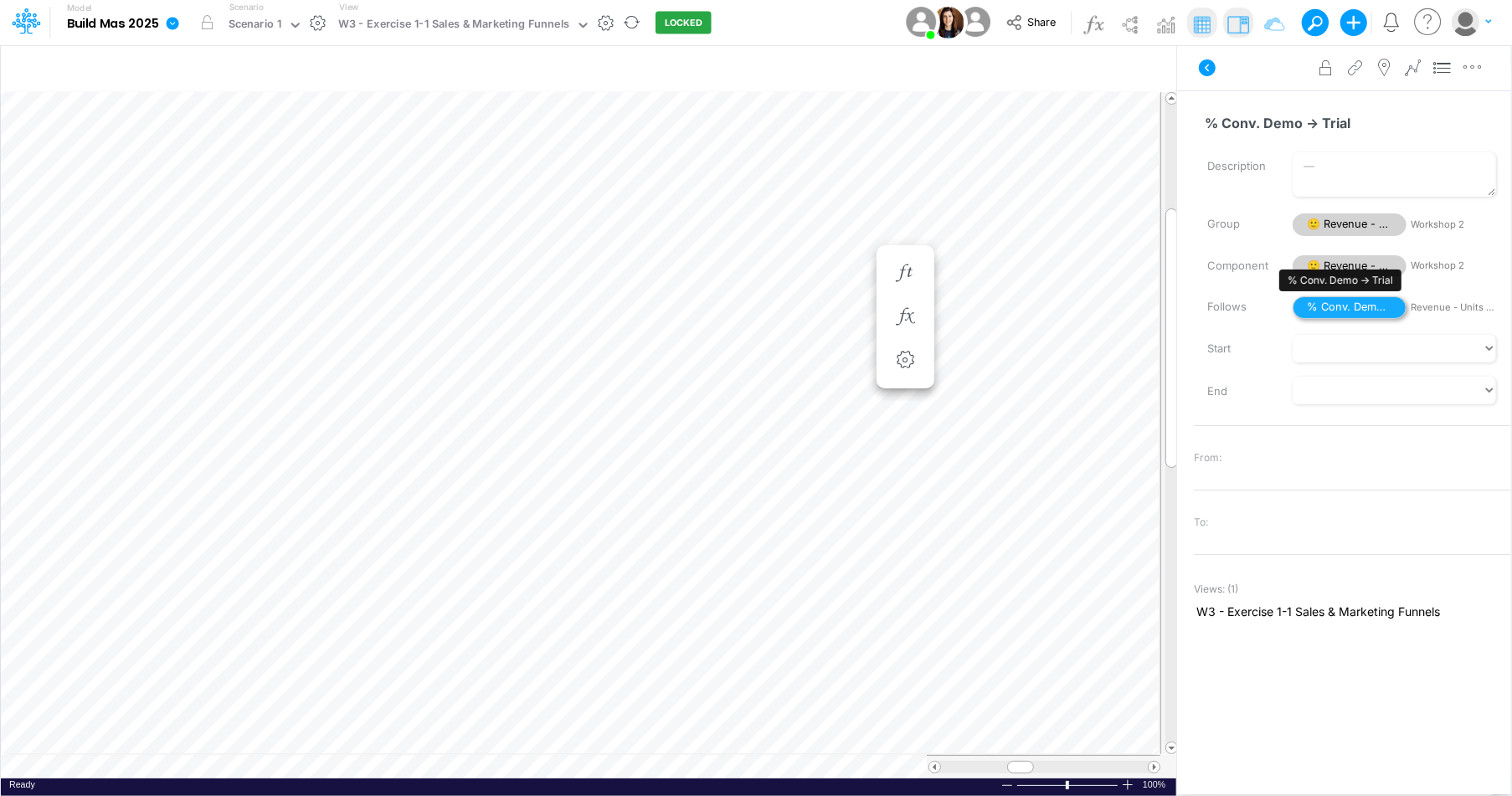
click at [1368, 312] on span "% Conv. Demo -> Trial" at bounding box center [1350, 308] width 114 height 23
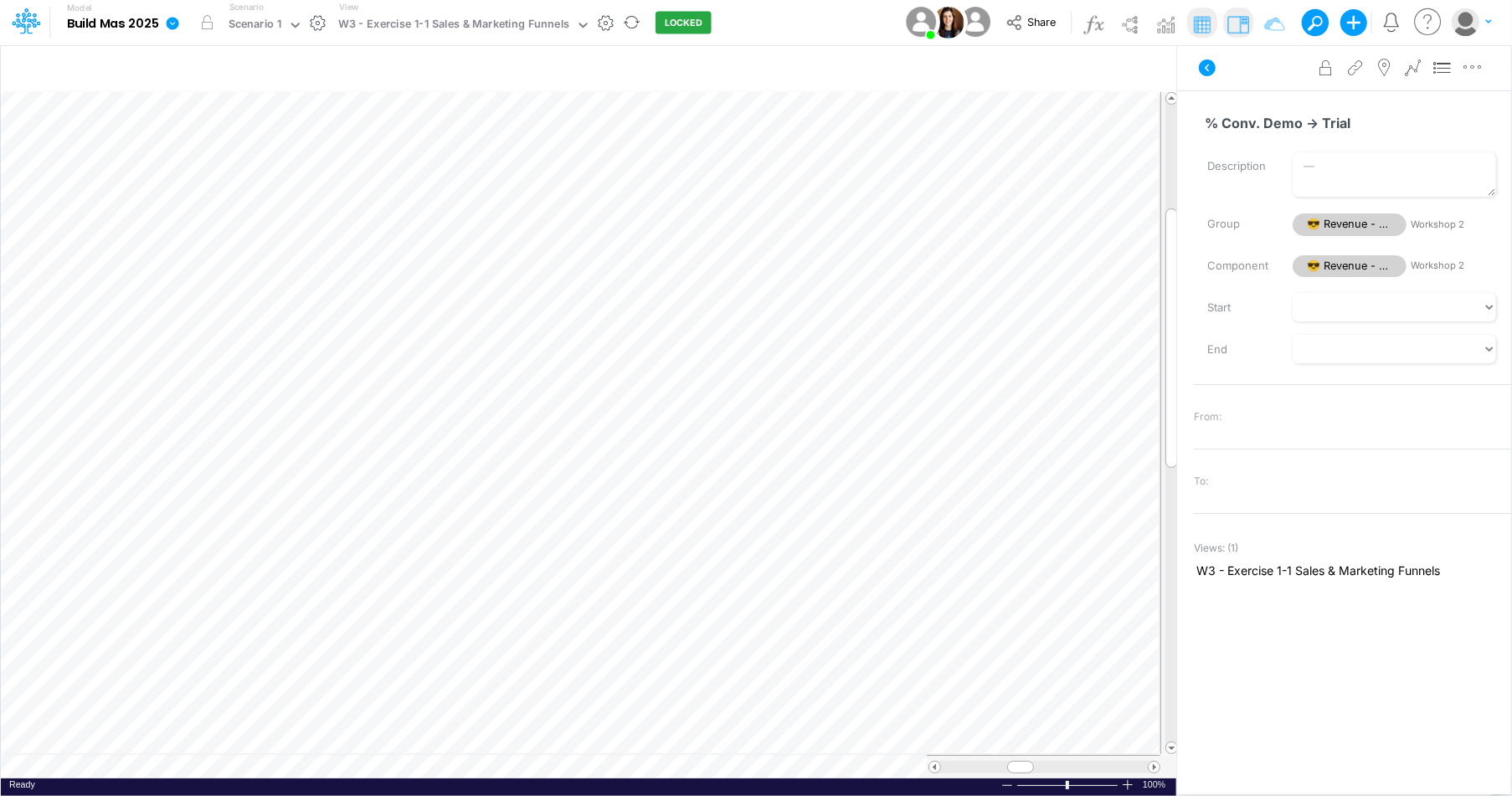
scroll to position [8, 1]
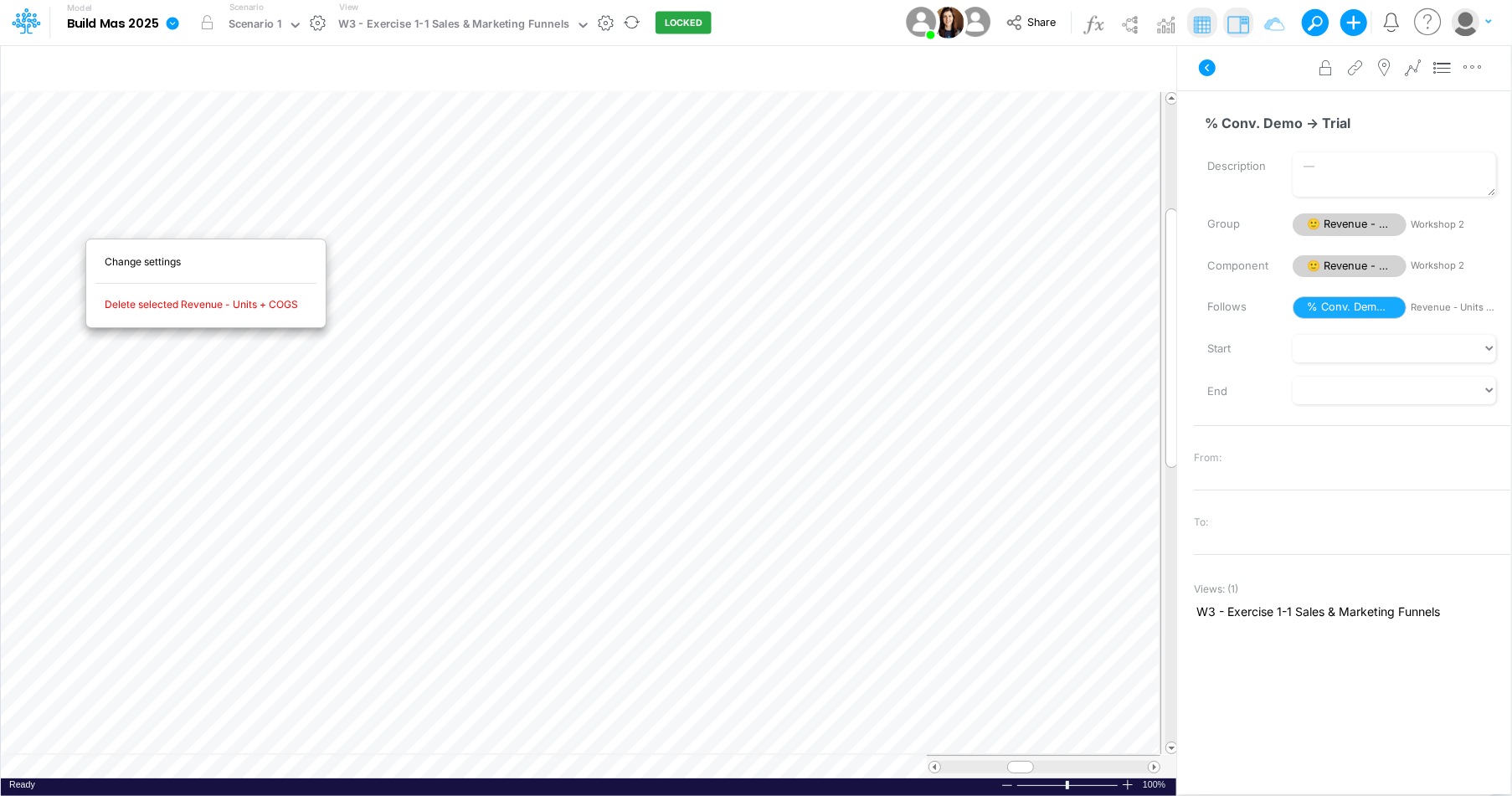
scroll to position [8, 1]
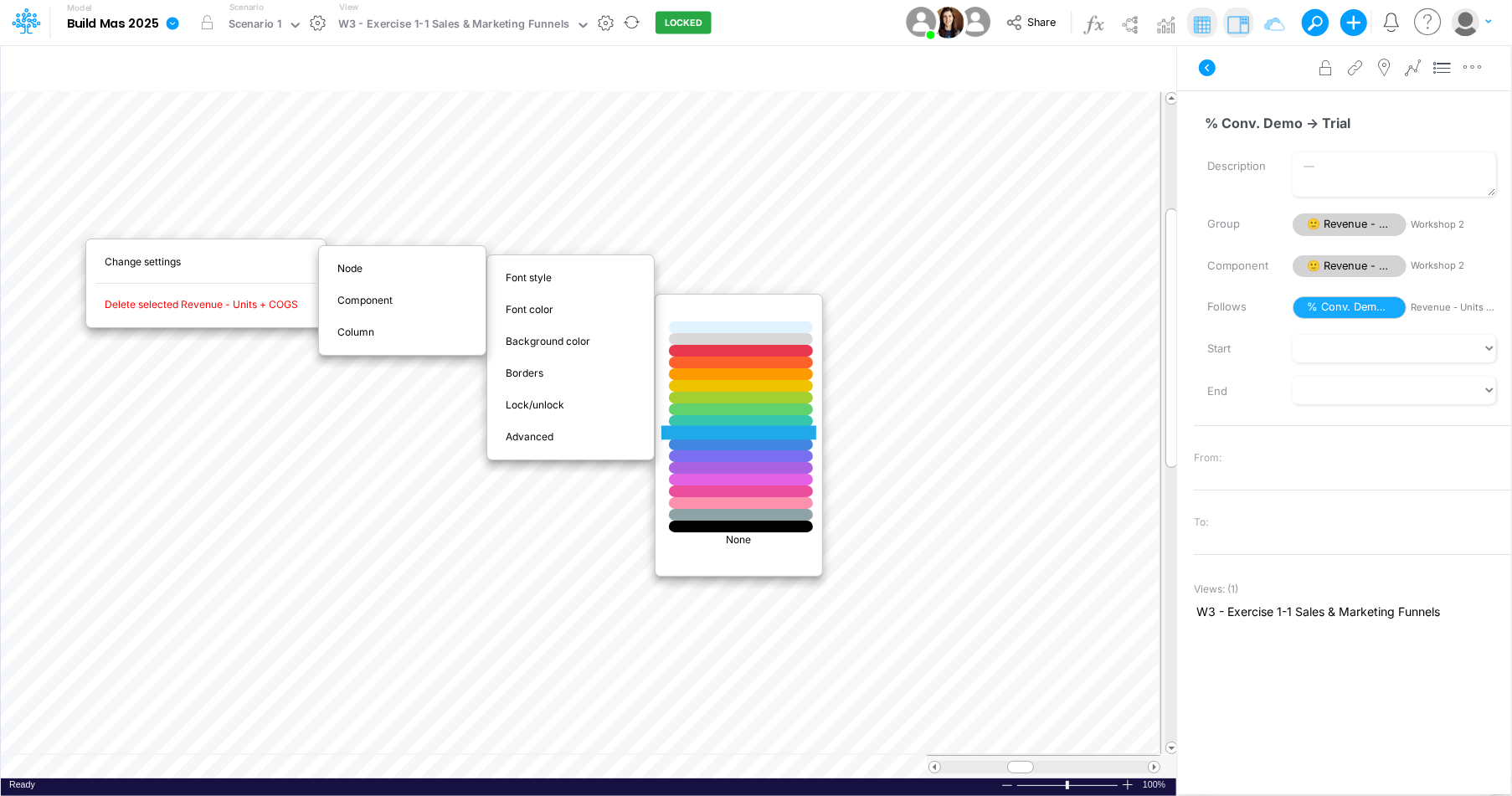
click at [749, 430] on div at bounding box center [741, 433] width 174 height 14
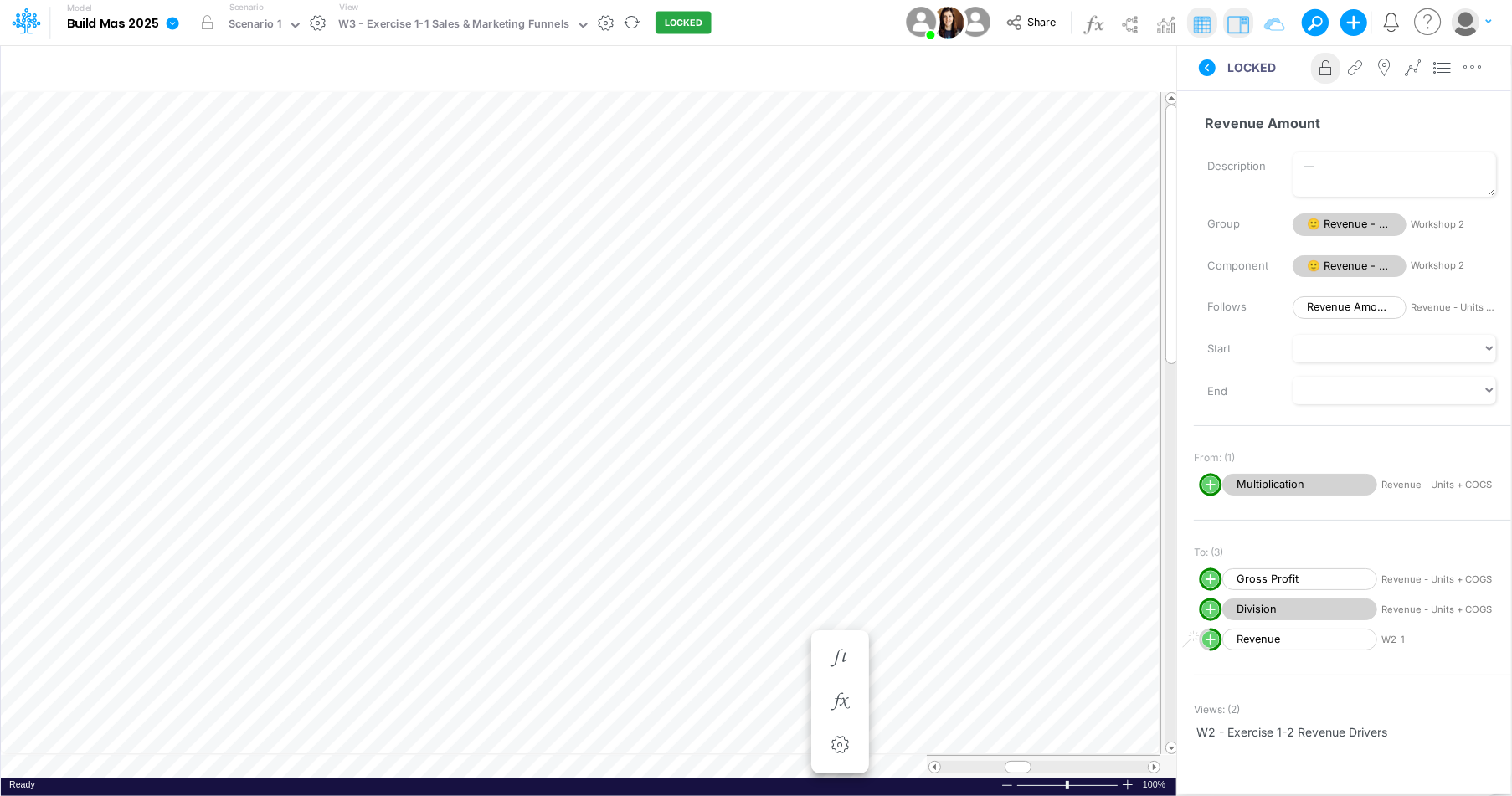
scroll to position [8, 1]
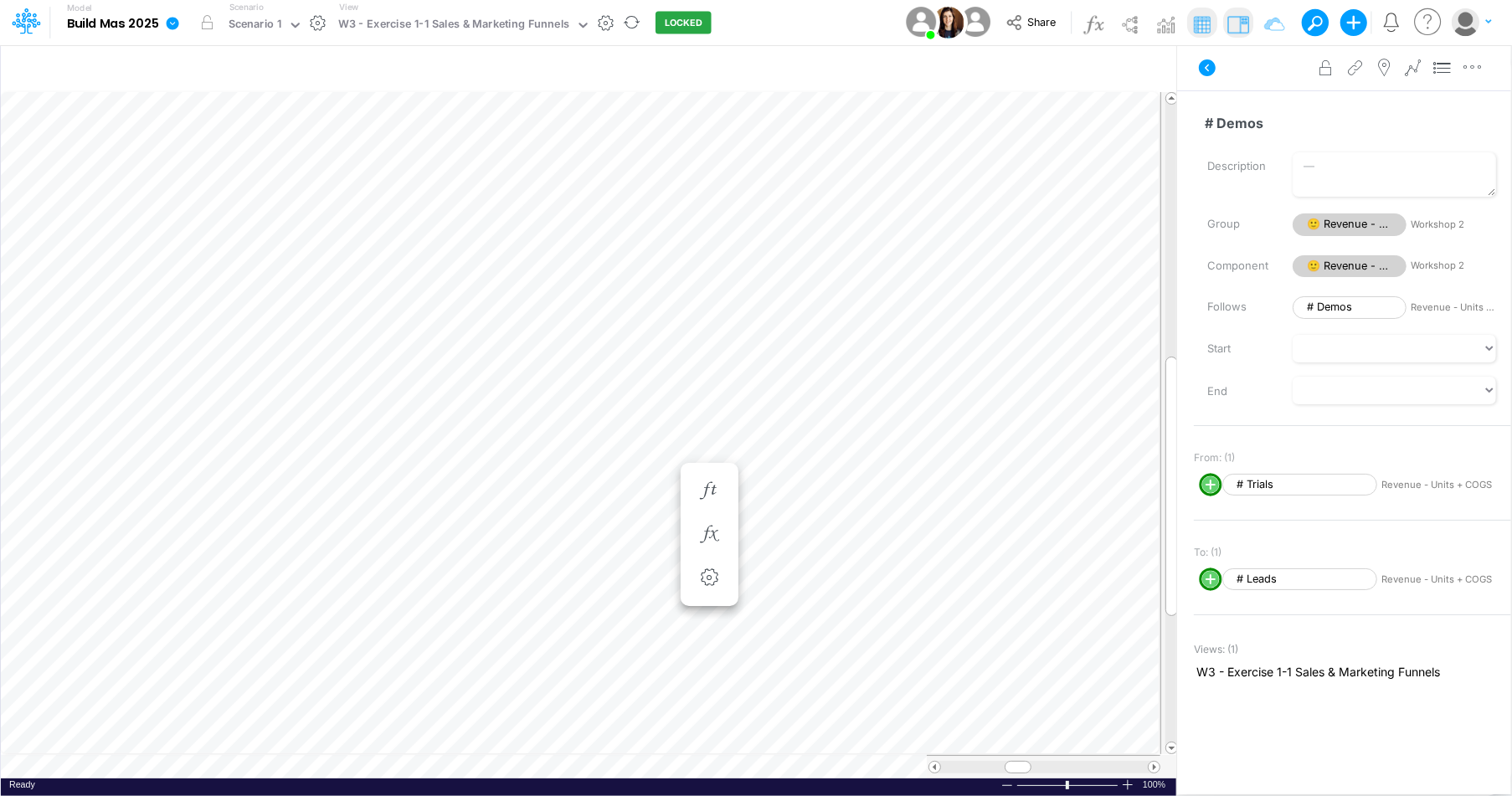
scroll to position [8, 1]
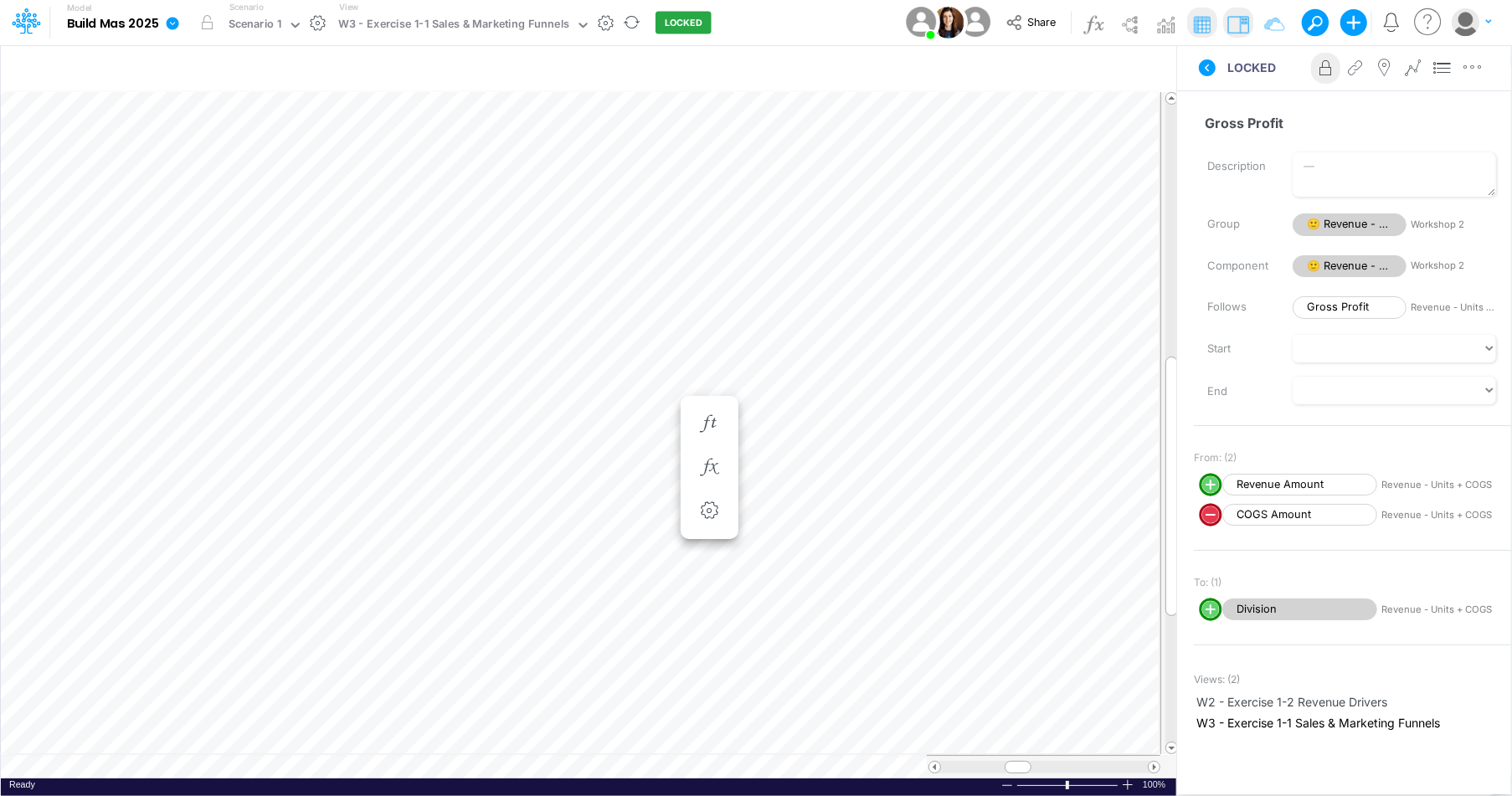
scroll to position [8, 1]
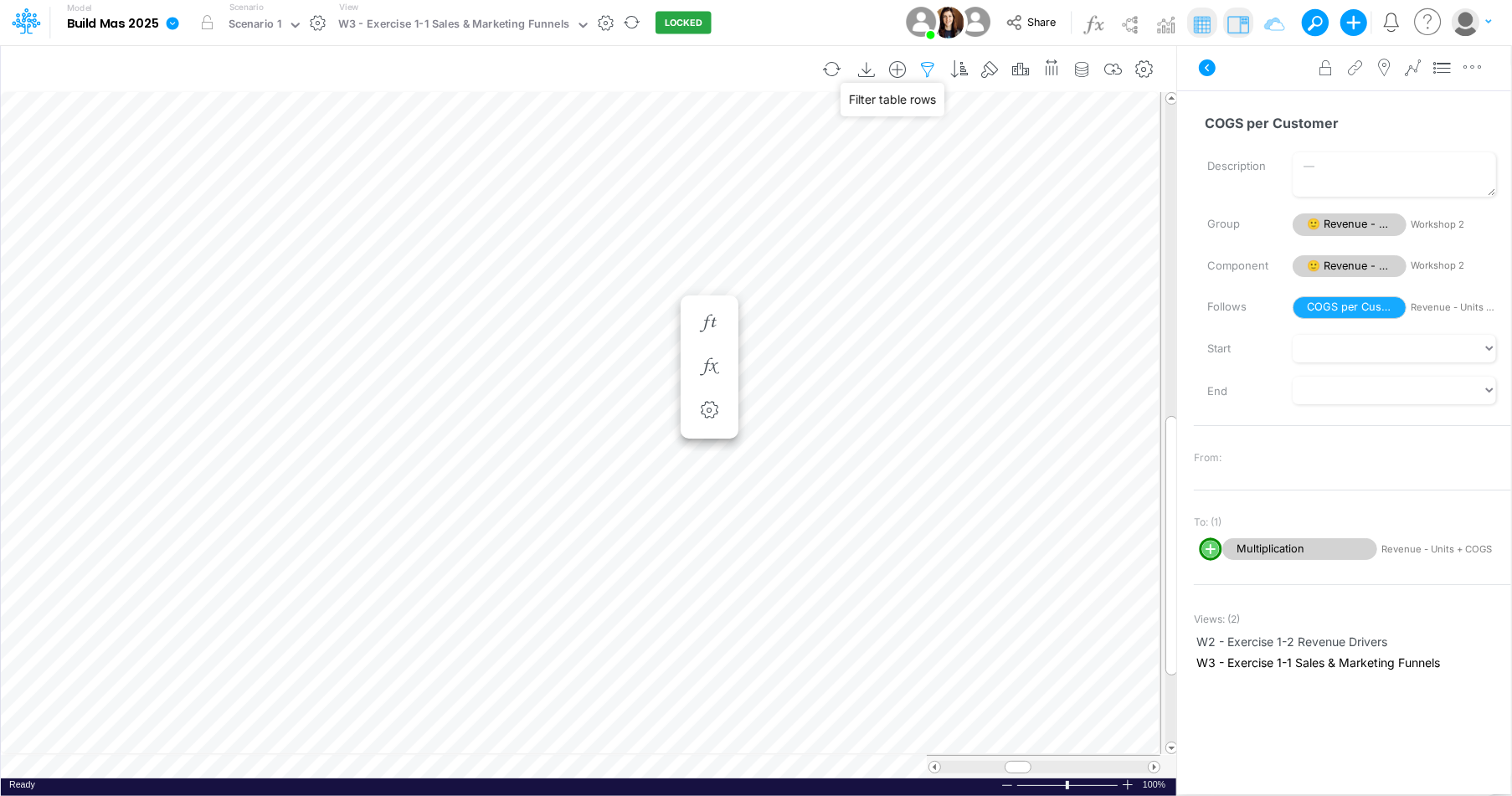
click at [936, 66] on icon "button" at bounding box center [928, 70] width 25 height 18
select select "notEqual"
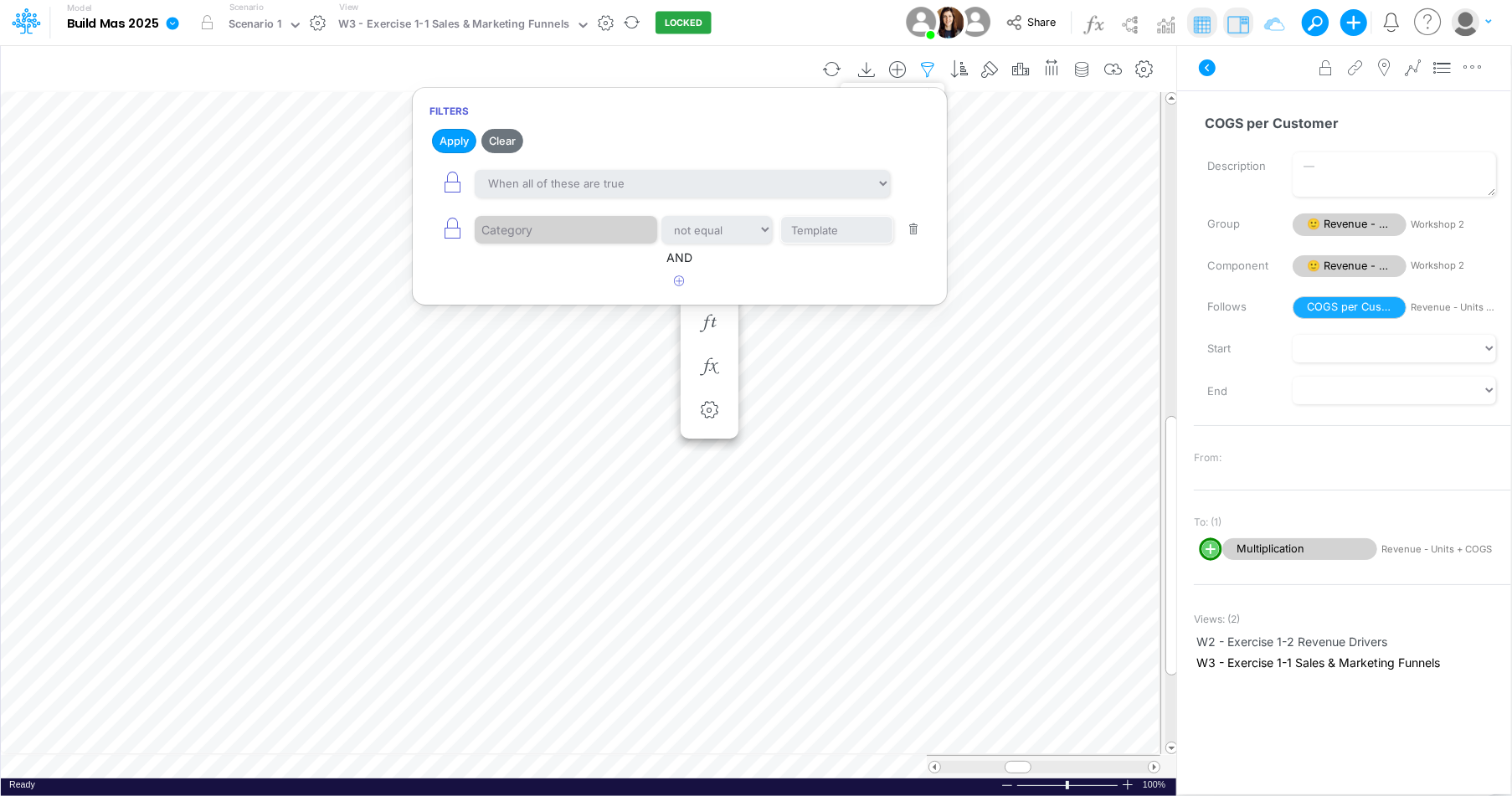
click at [937, 66] on icon "button" at bounding box center [928, 70] width 25 height 18
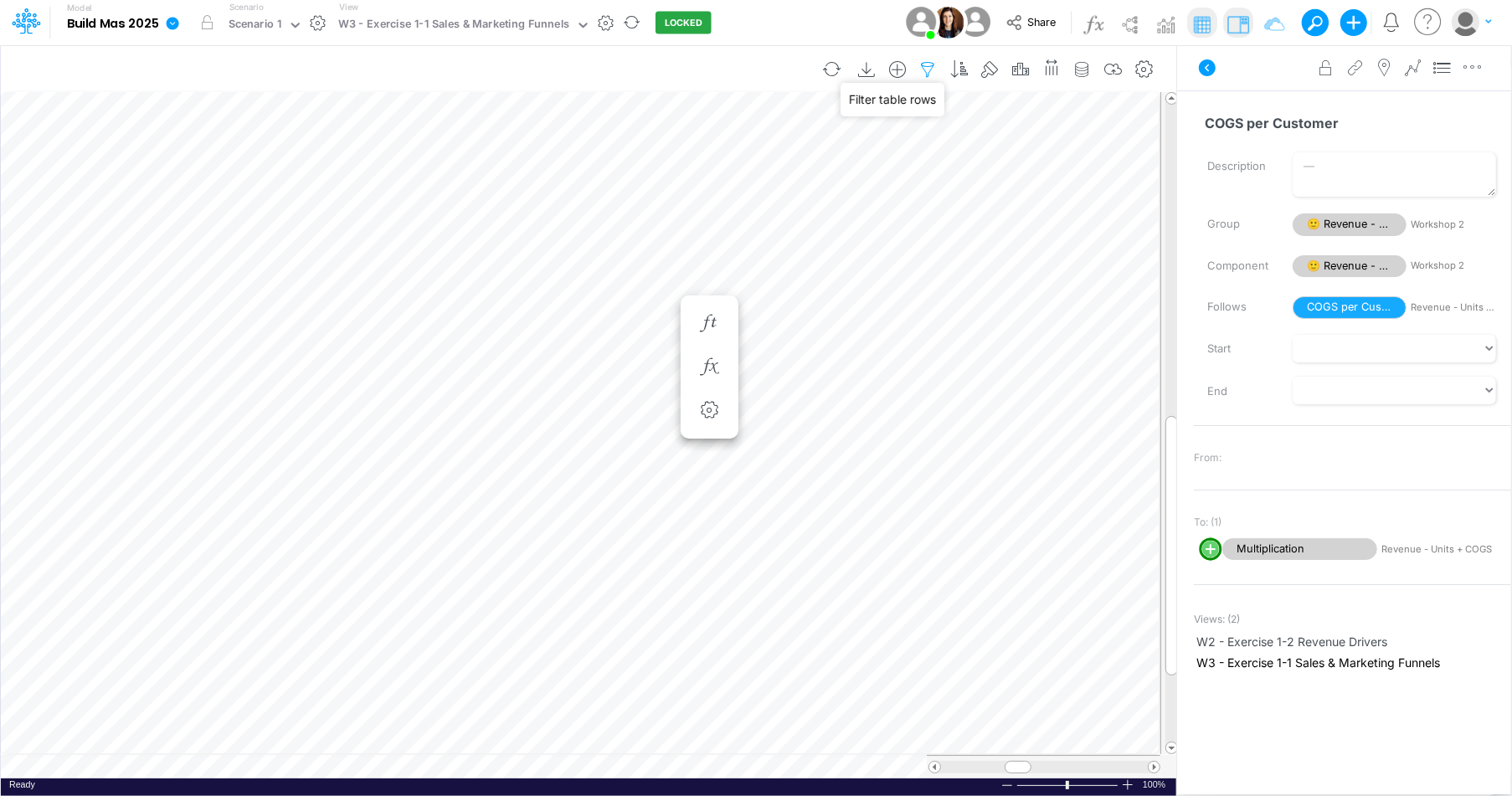
click at [937, 66] on icon "button" at bounding box center [928, 70] width 25 height 18
select select "notEqual"
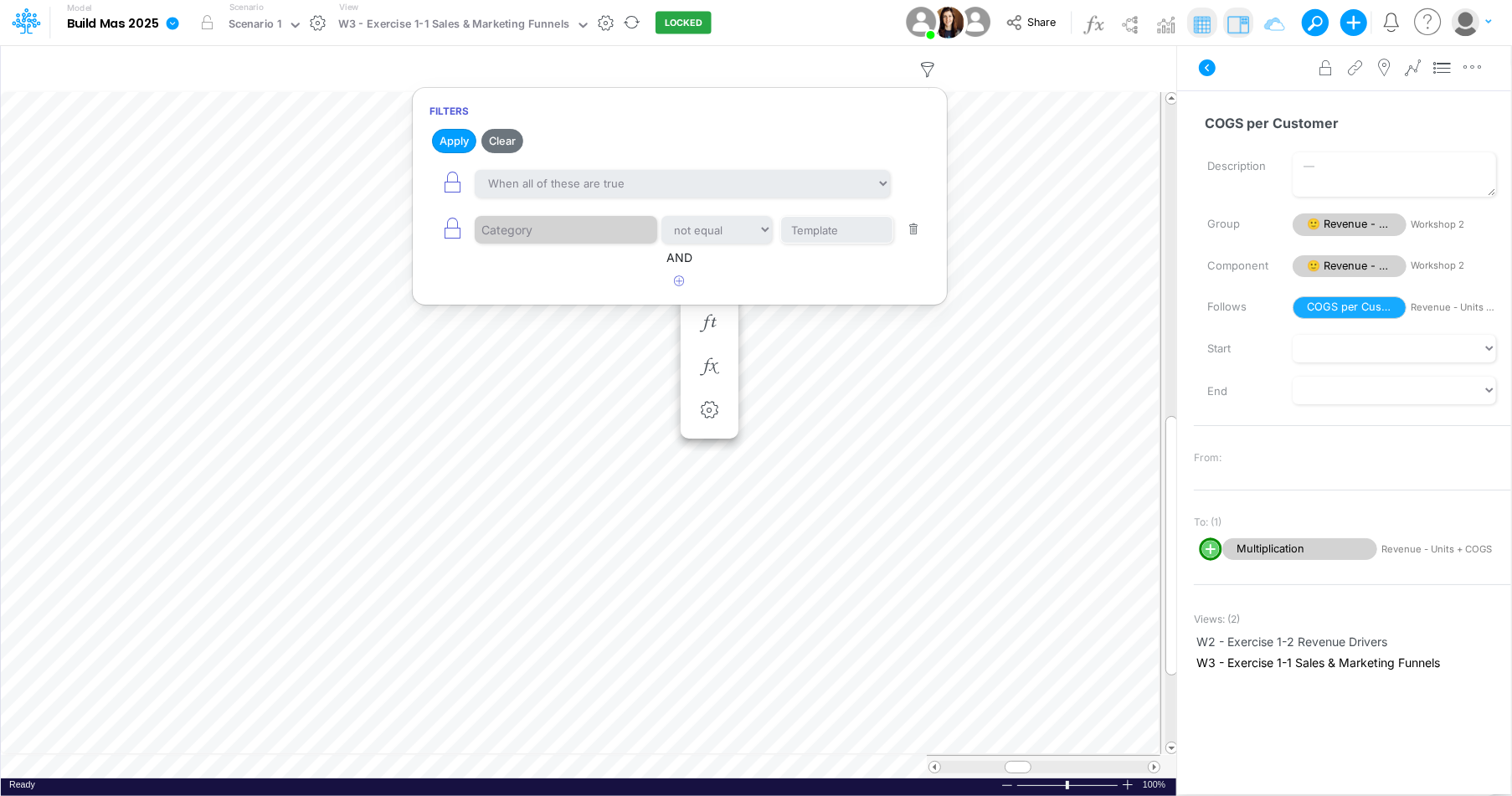
click at [921, 226] on button "button" at bounding box center [914, 230] width 33 height 23
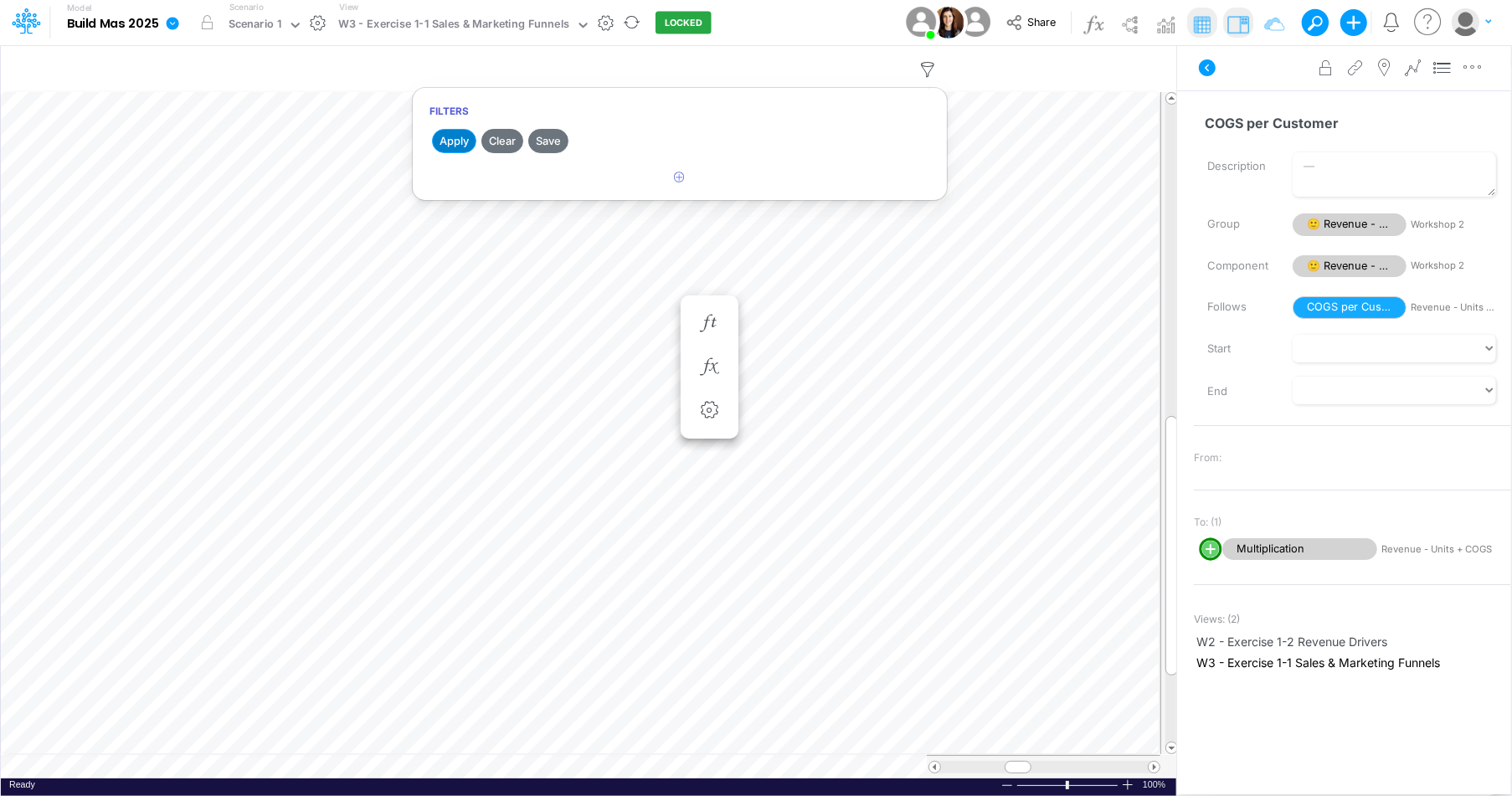
click at [433, 141] on button "Apply" at bounding box center [454, 141] width 44 height 24
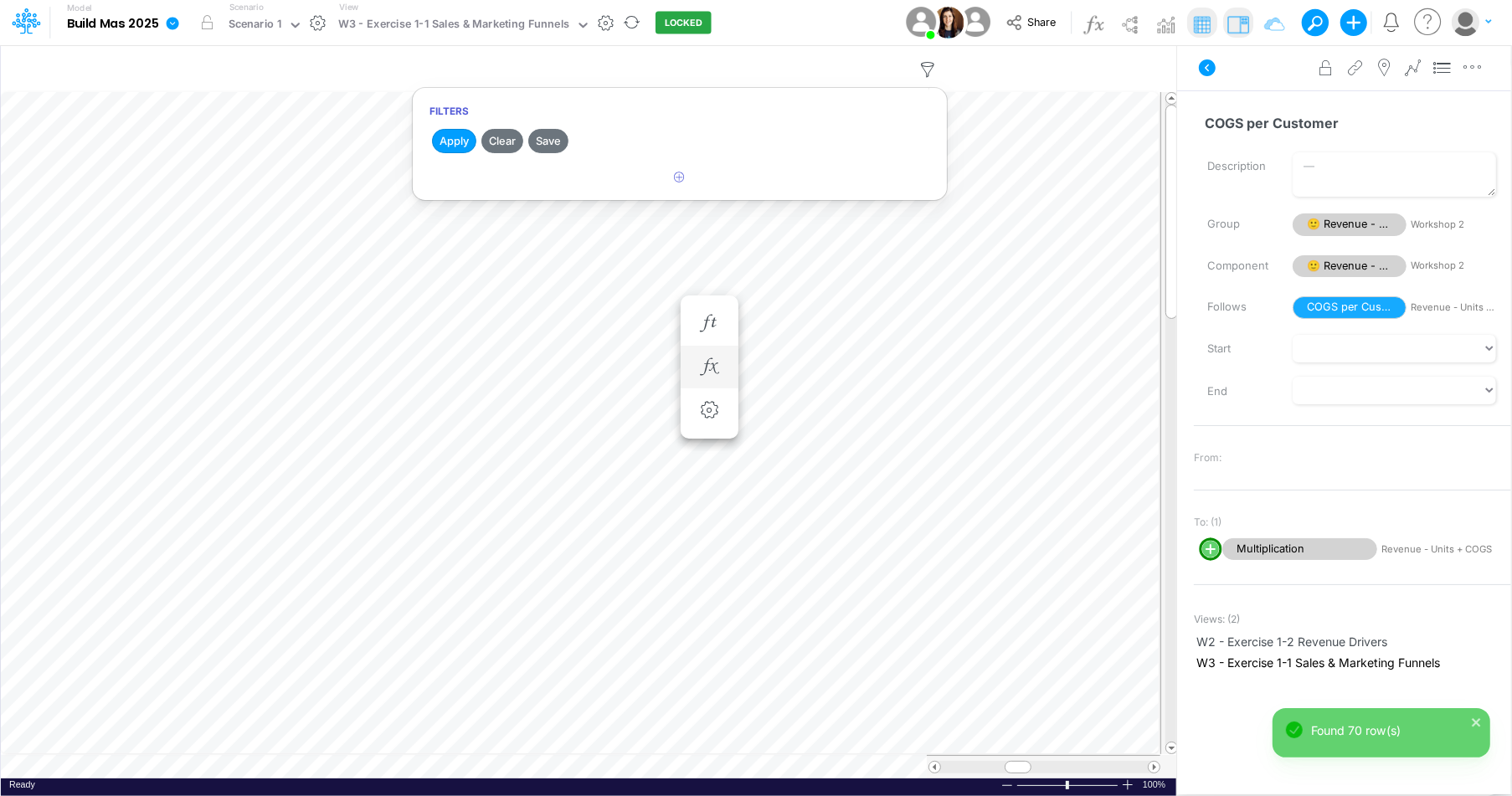
scroll to position [8, 1]
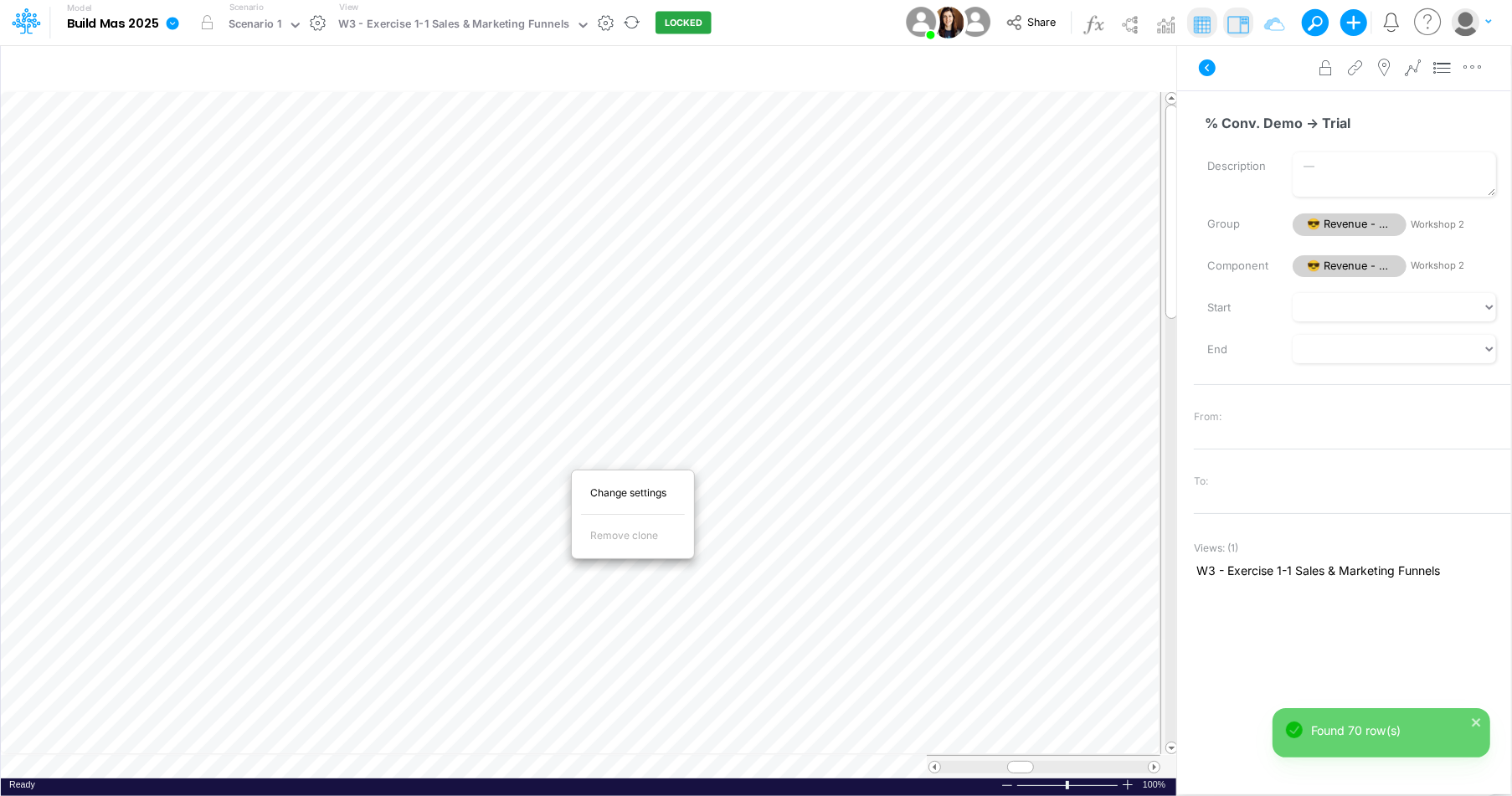
scroll to position [8, 1]
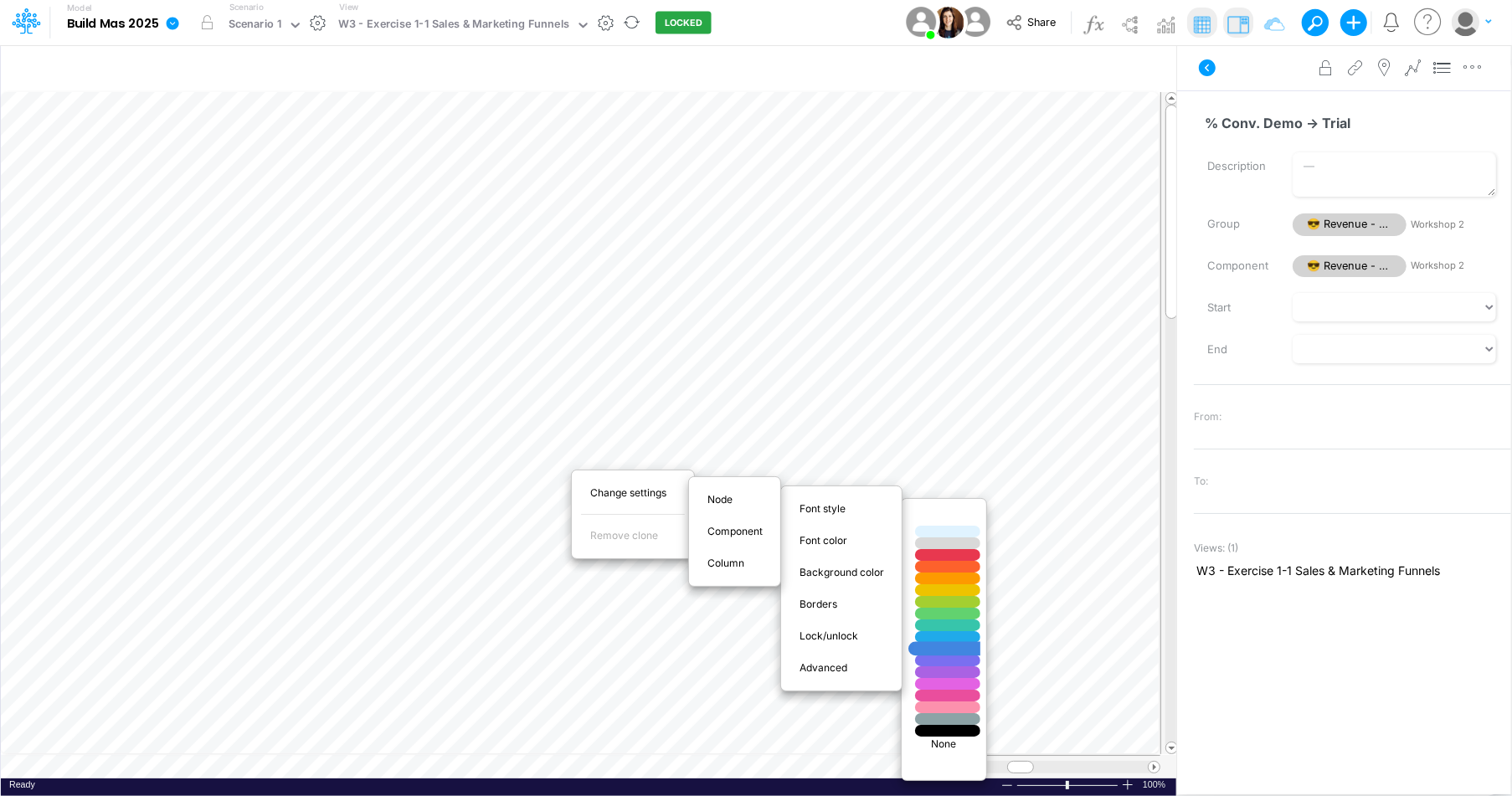
click at [960, 643] on div at bounding box center [948, 649] width 79 height 14
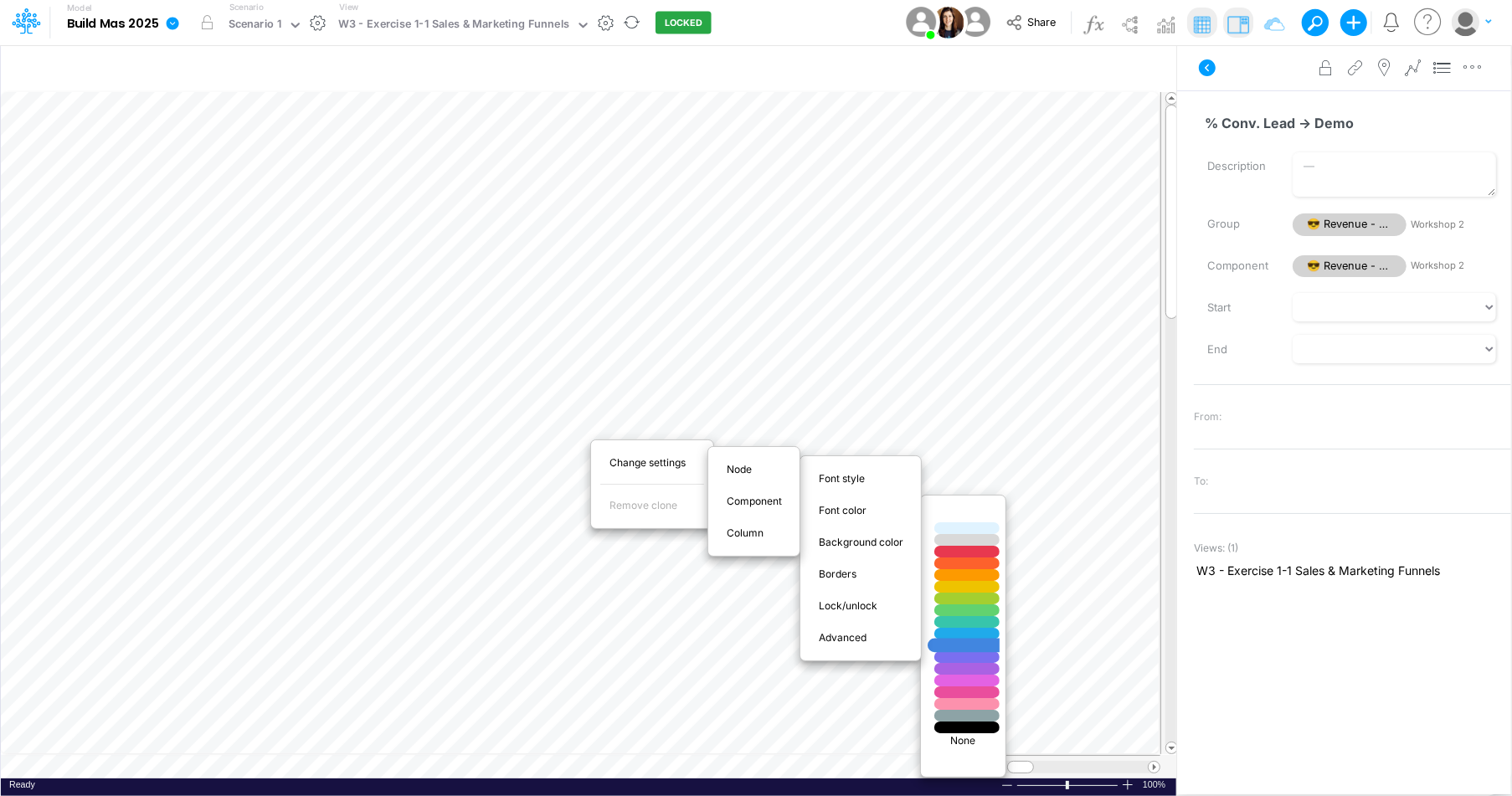
click at [970, 640] on div at bounding box center [967, 646] width 79 height 14
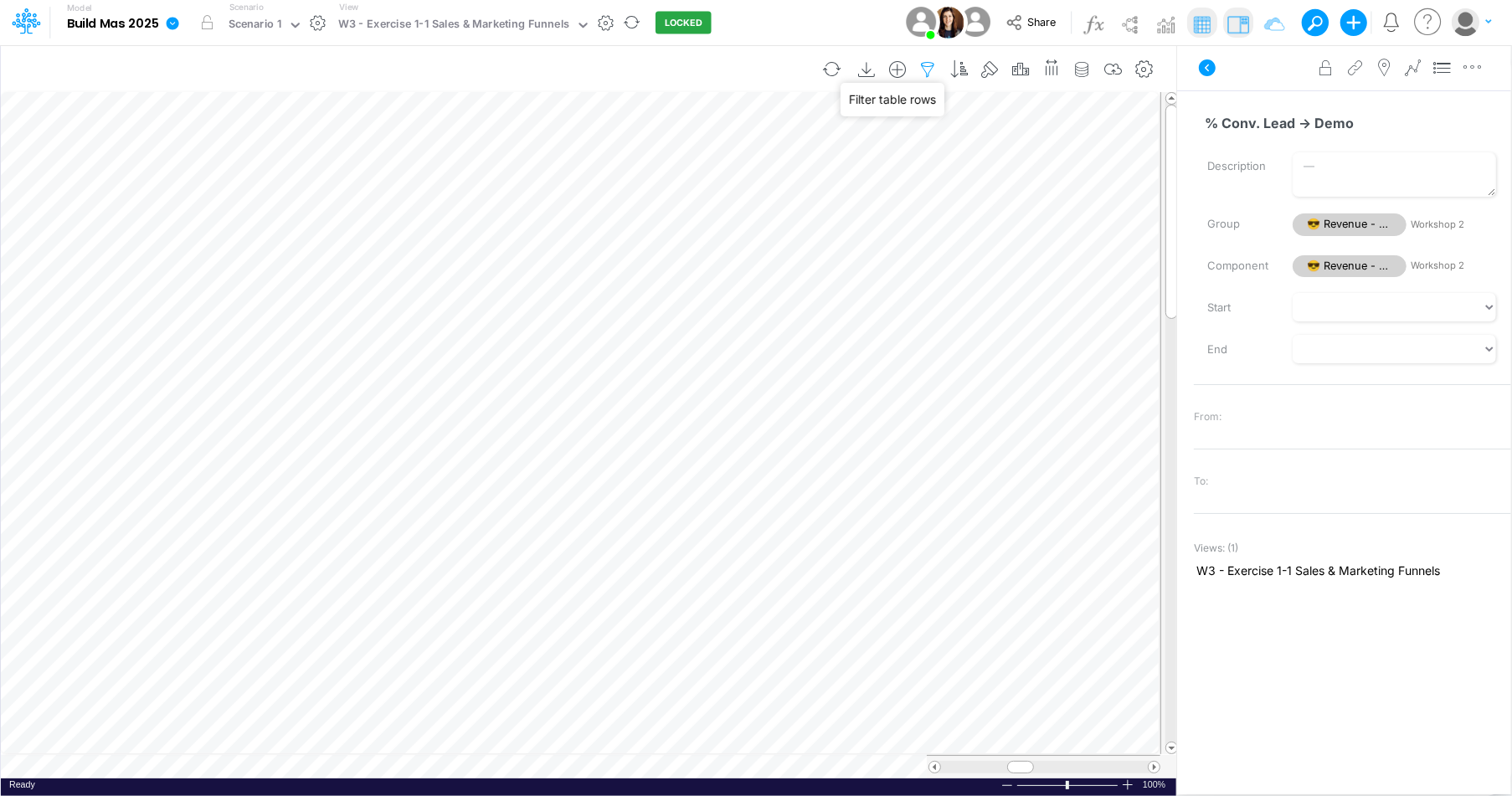
click at [930, 69] on icon "button" at bounding box center [928, 70] width 25 height 18
click at [929, 69] on icon "button" at bounding box center [928, 70] width 25 height 18
click at [334, 761] on div "Close" at bounding box center [353, 753] width 72 height 20
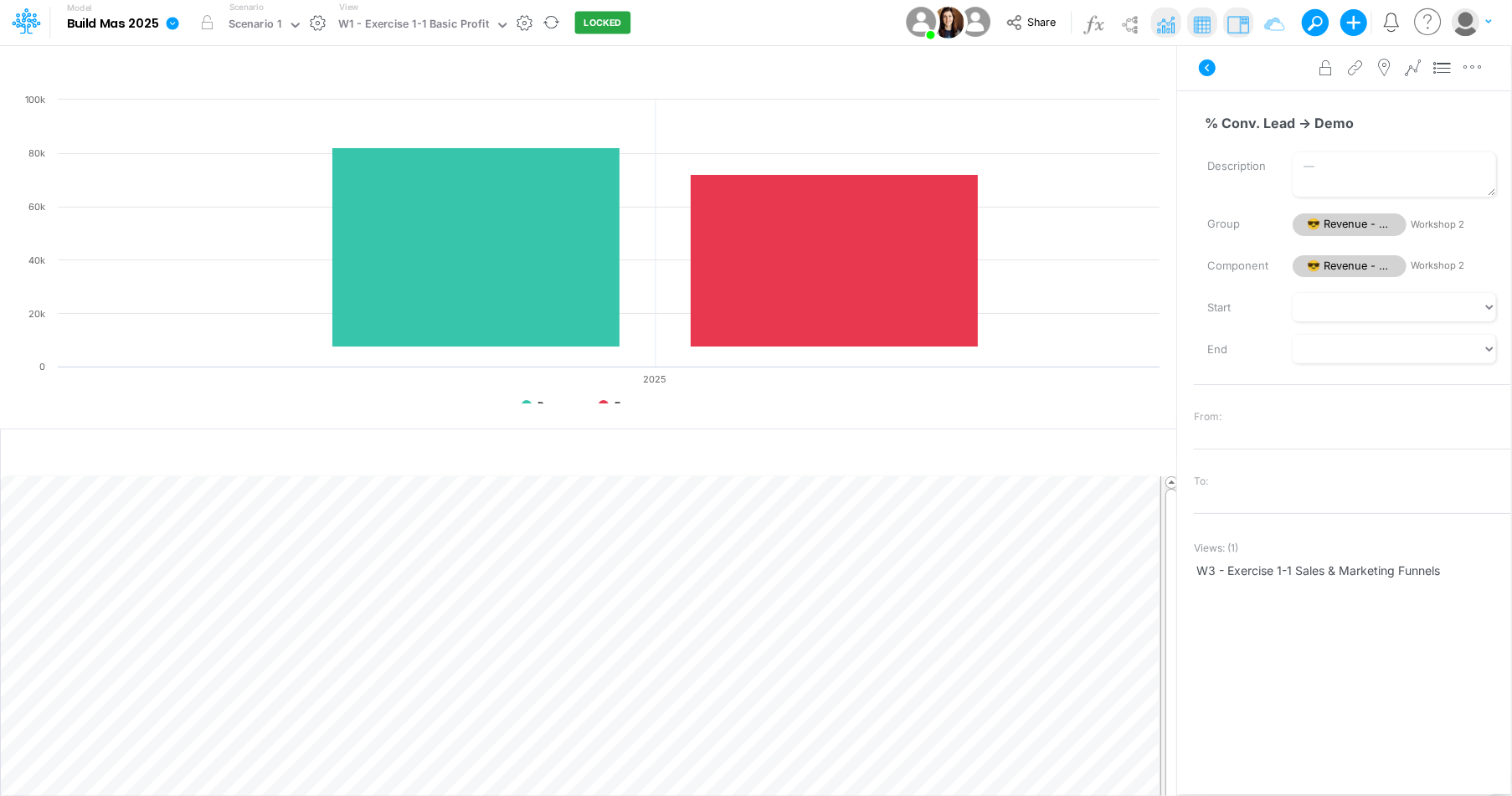
scroll to position [8, 0]
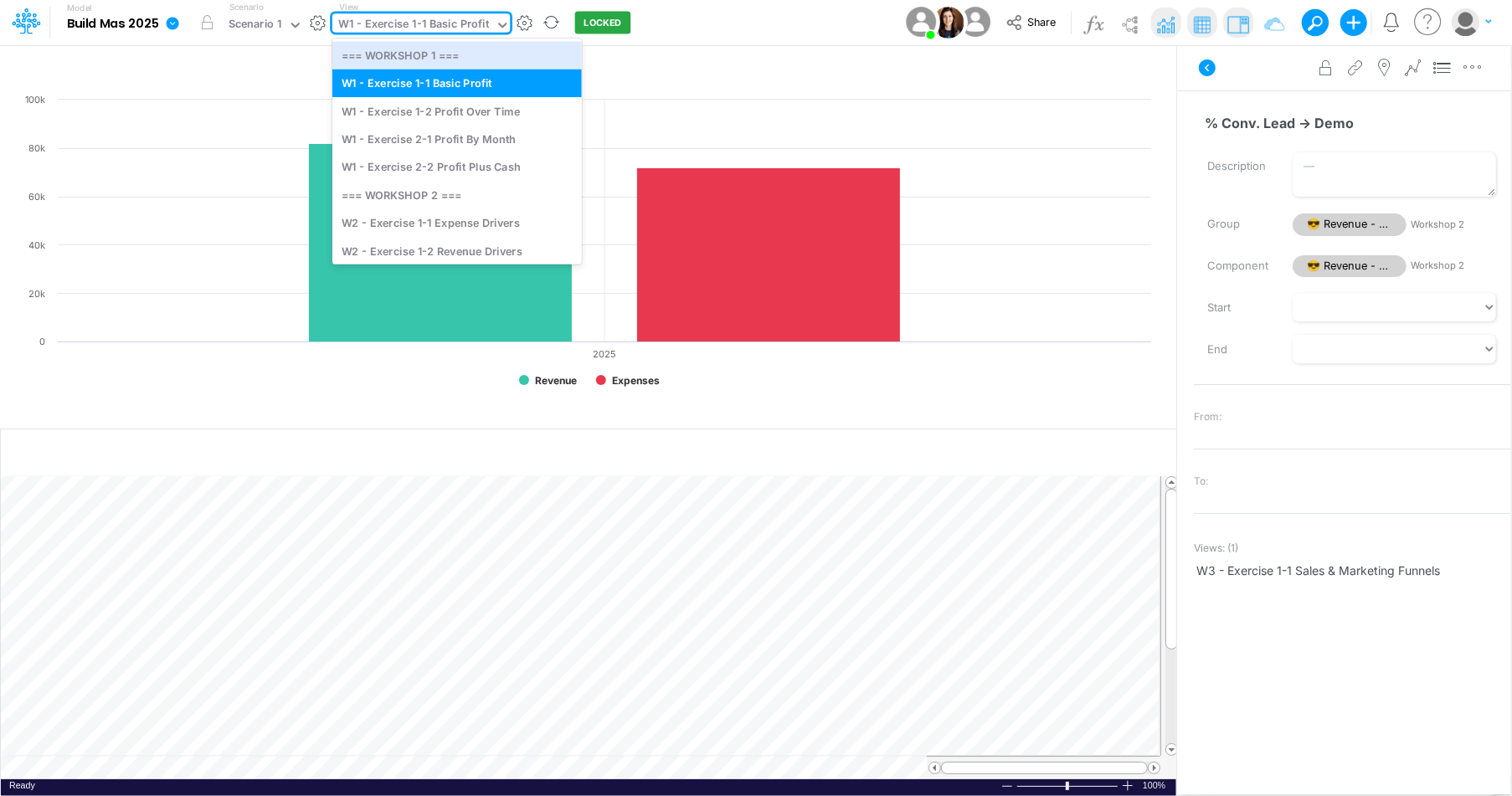
click at [410, 31] on div "W1 - Exercise 1-1 Basic Profit" at bounding box center [413, 25] width 151 height 19
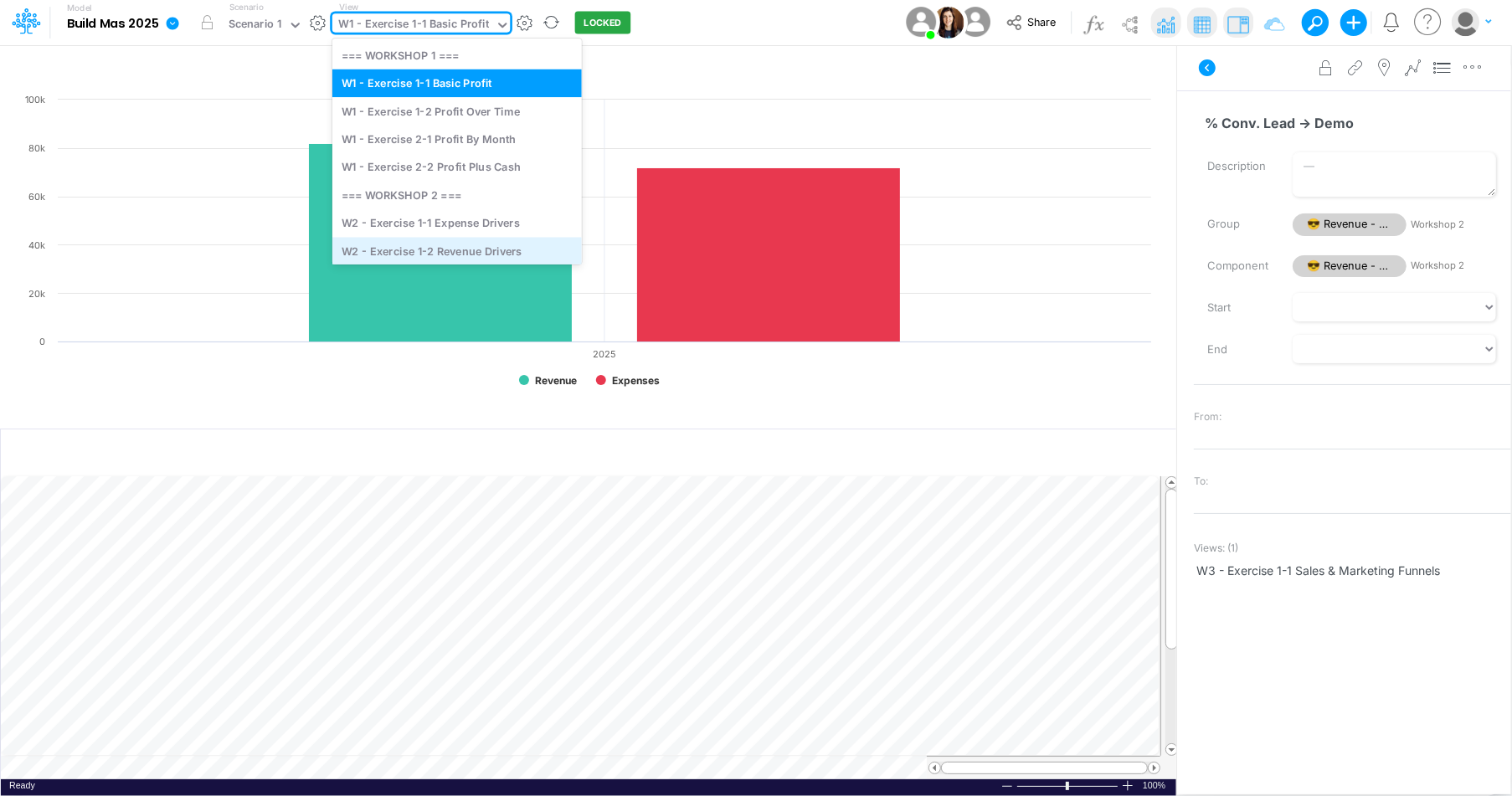
click at [469, 242] on div "W2 - Exercise 1-2 Revenue Drivers" at bounding box center [457, 251] width 250 height 28
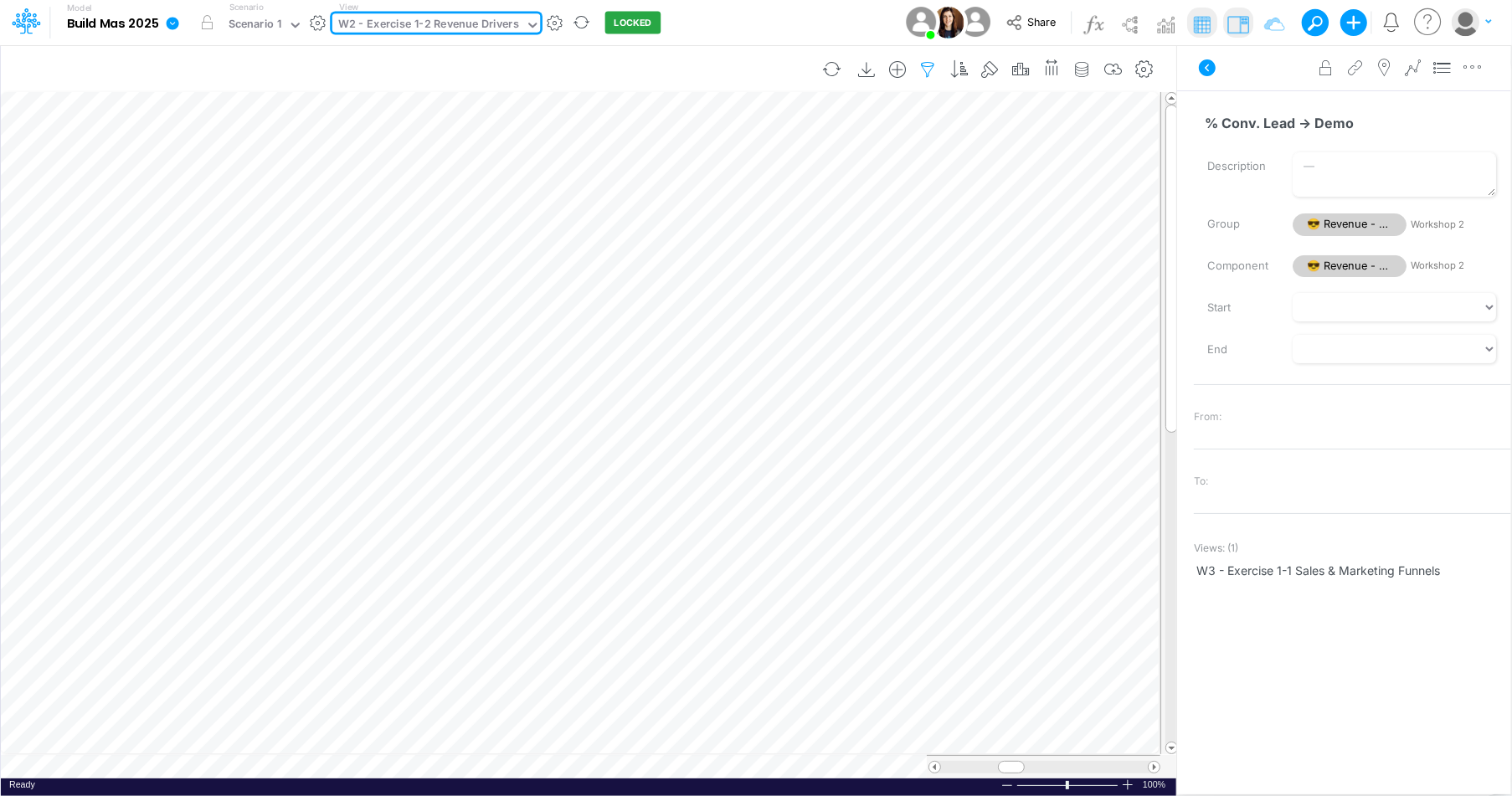
click at [942, 69] on icon "button" at bounding box center [928, 70] width 25 height 18
select select "notEqual"
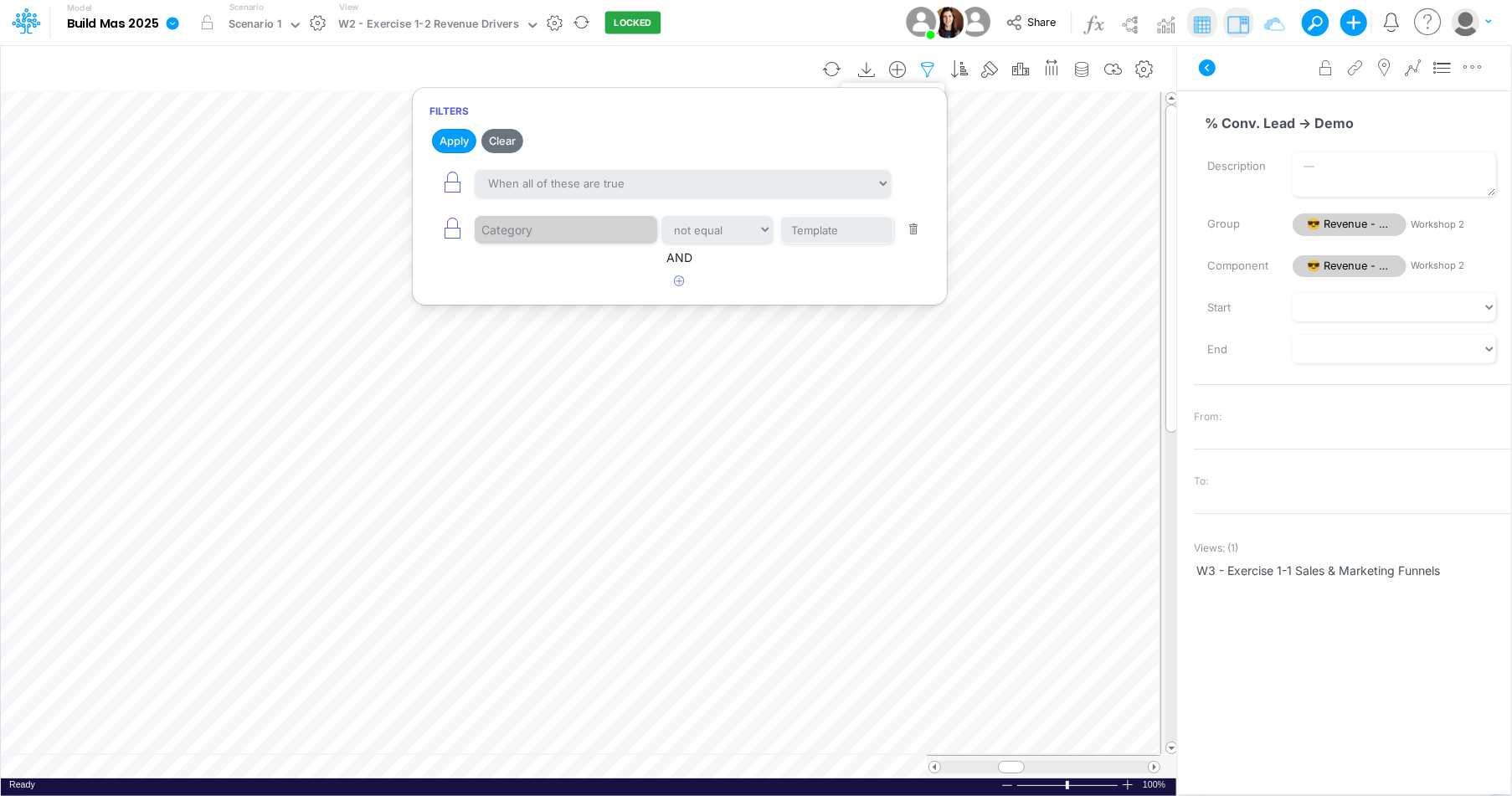
click at [942, 69] on icon "button" at bounding box center [928, 70] width 25 height 18
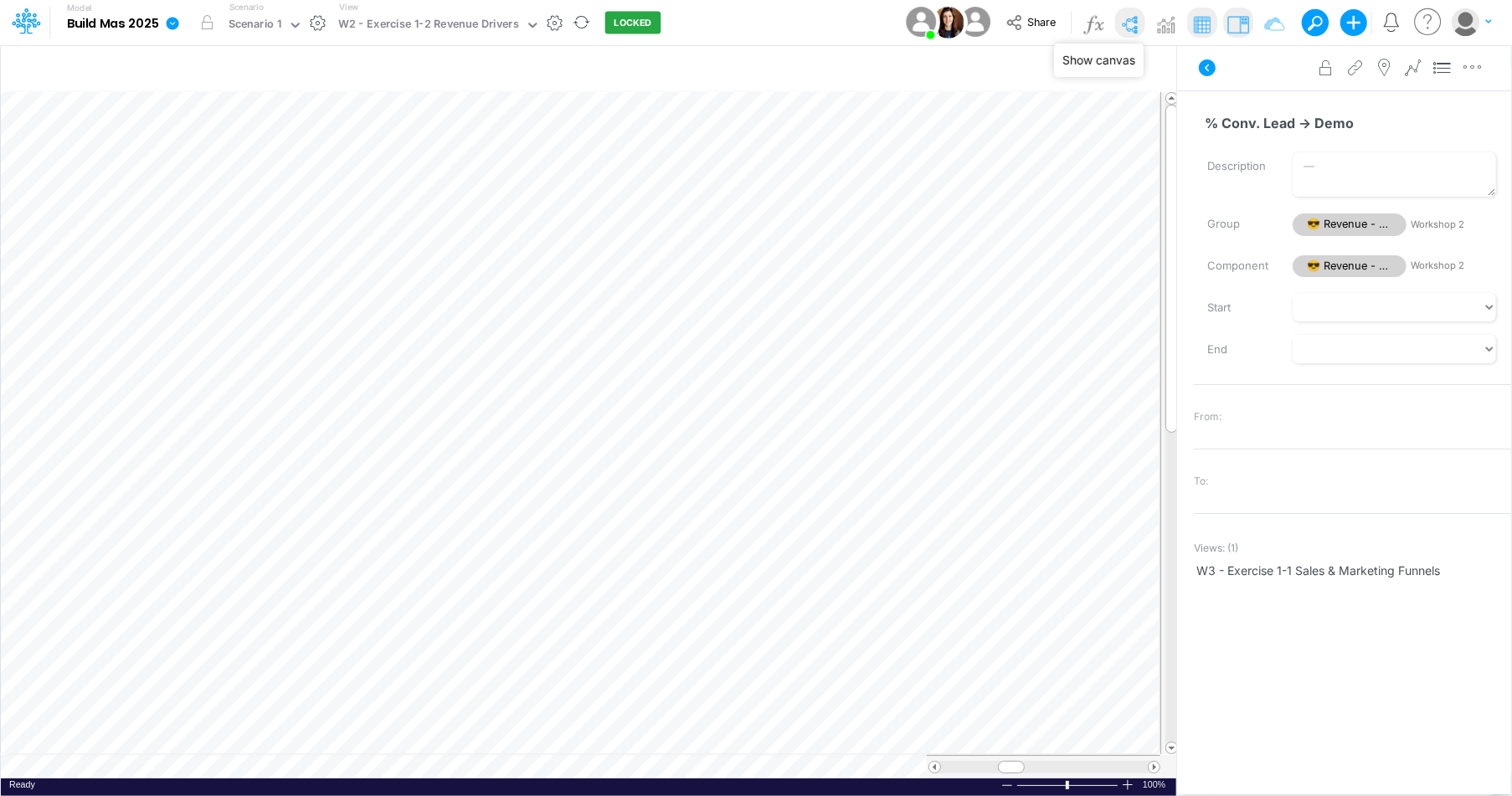
click at [1133, 36] on img at bounding box center [1130, 24] width 27 height 27
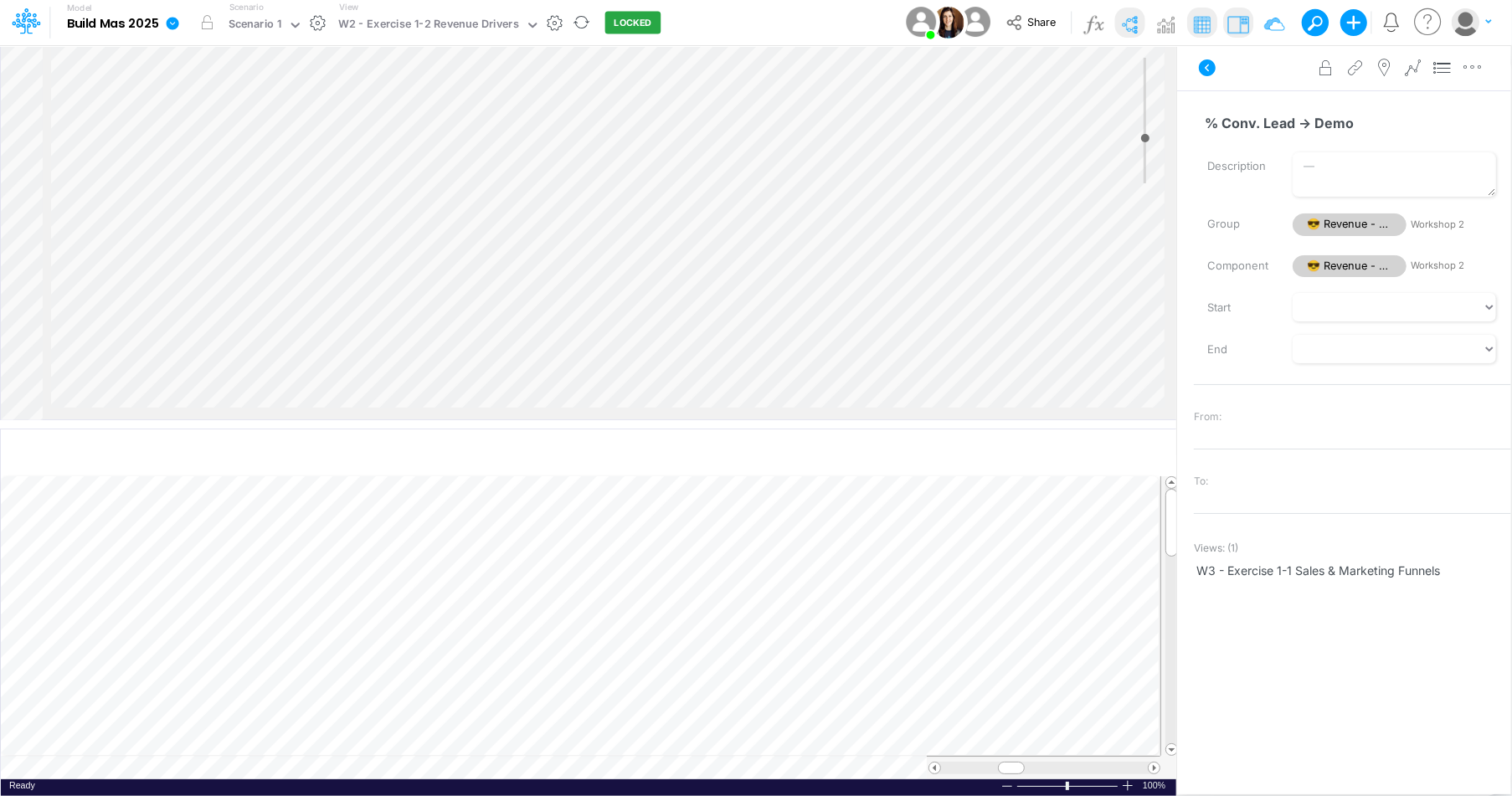
scroll to position [17, 0]
type input "-8"
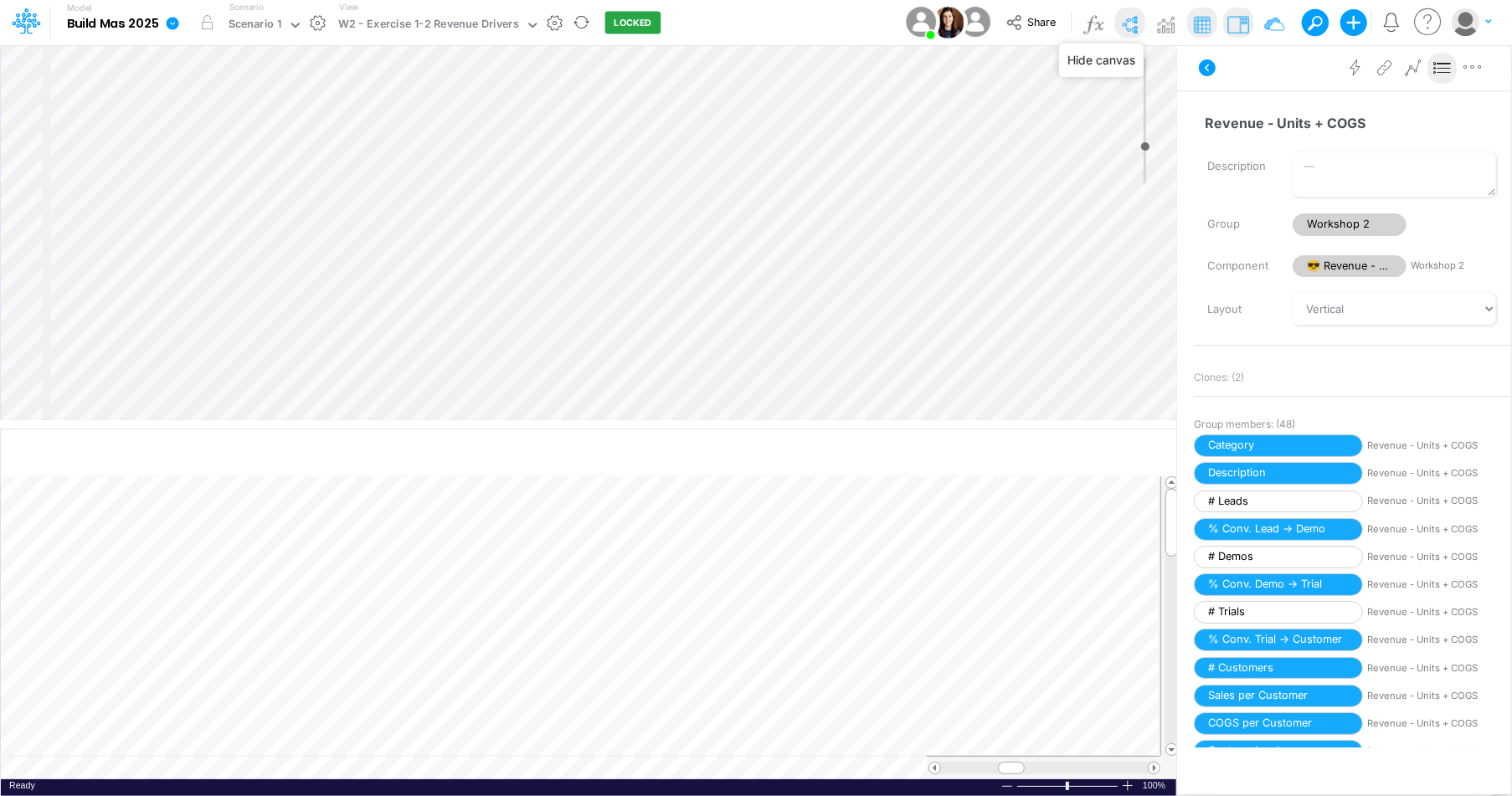
click at [1132, 29] on img at bounding box center [1130, 24] width 27 height 27
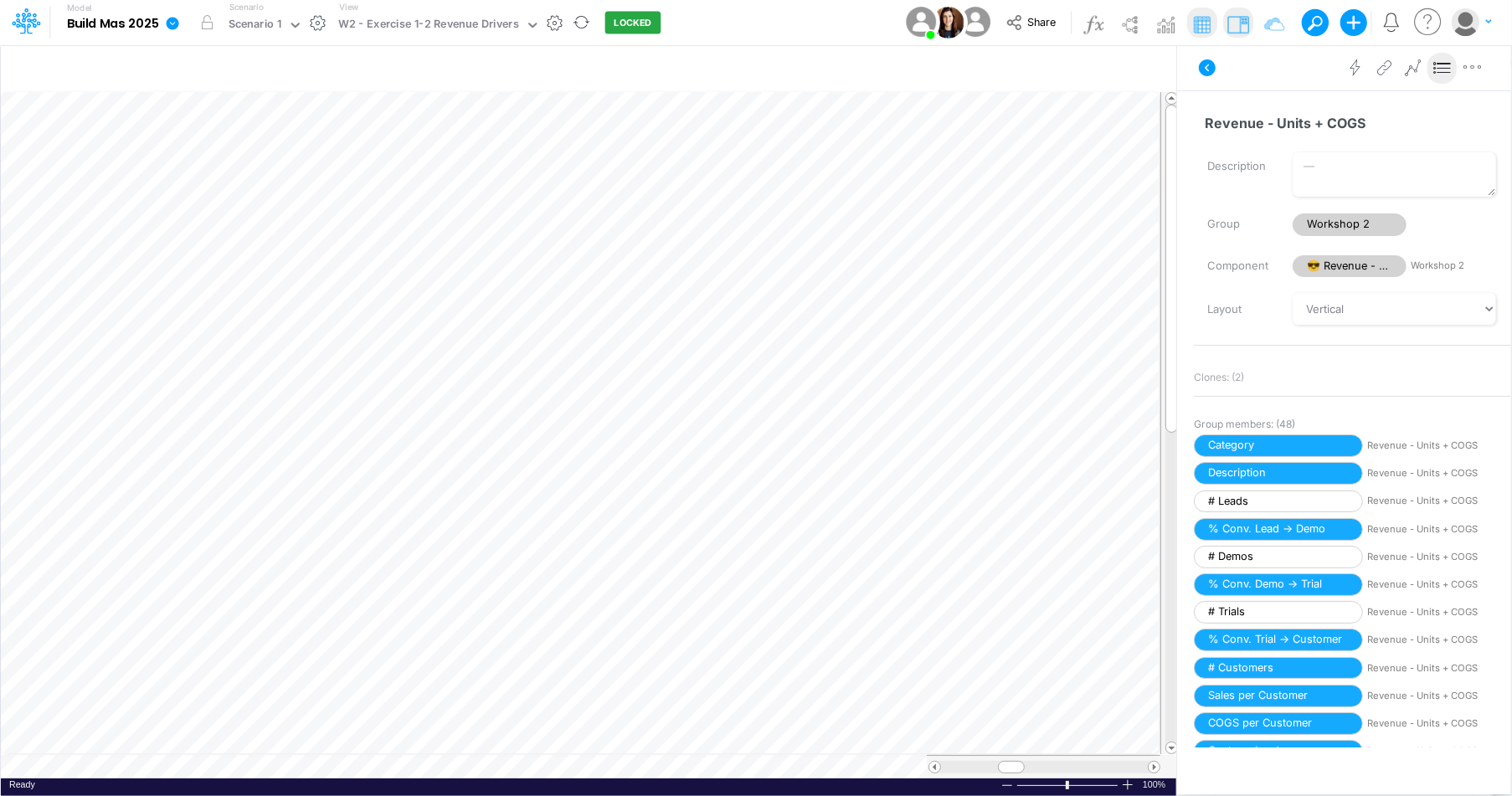
click at [1434, 26] on icon at bounding box center [1429, 22] width 34 height 33
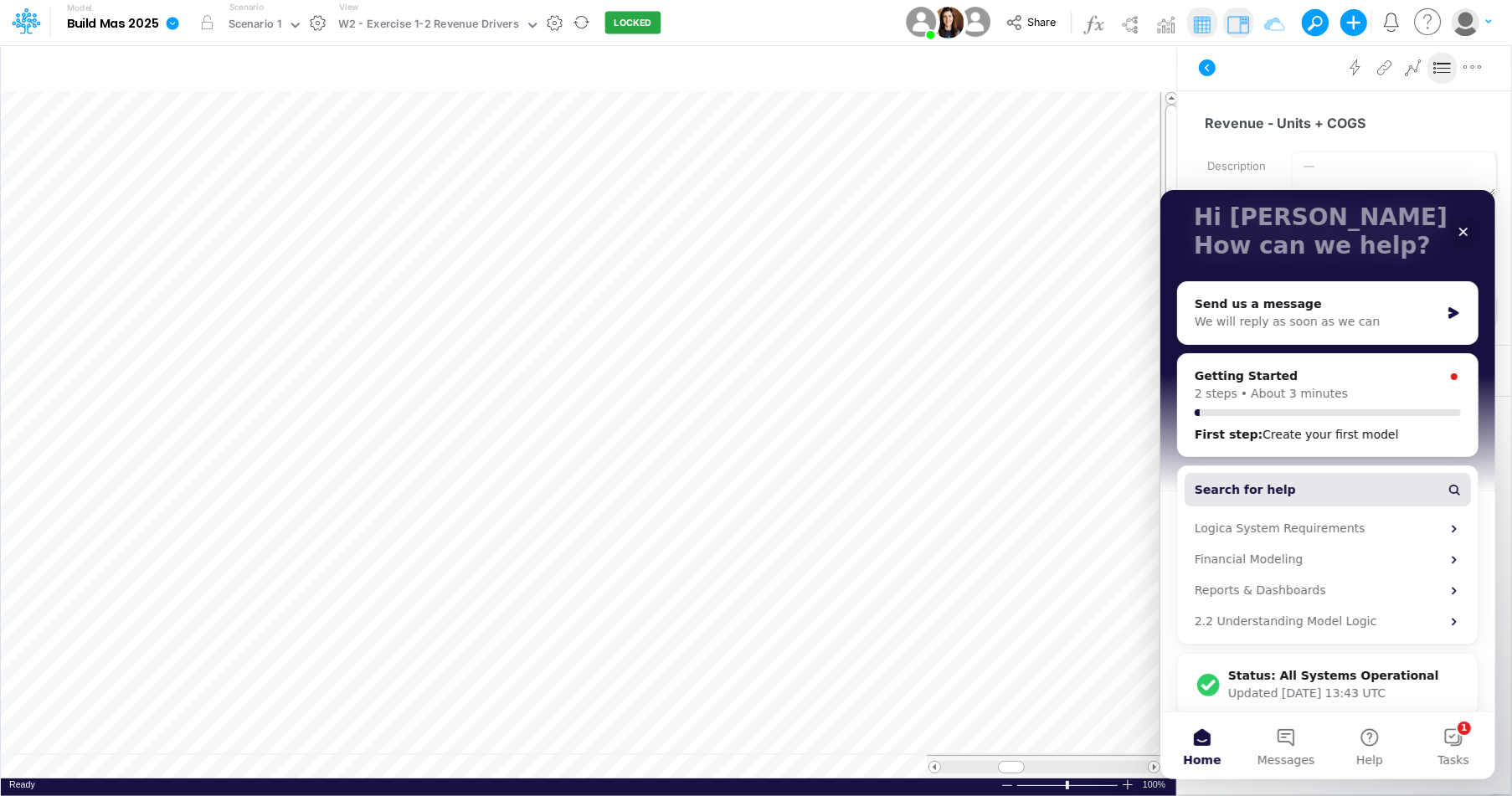
scroll to position [115, 0]
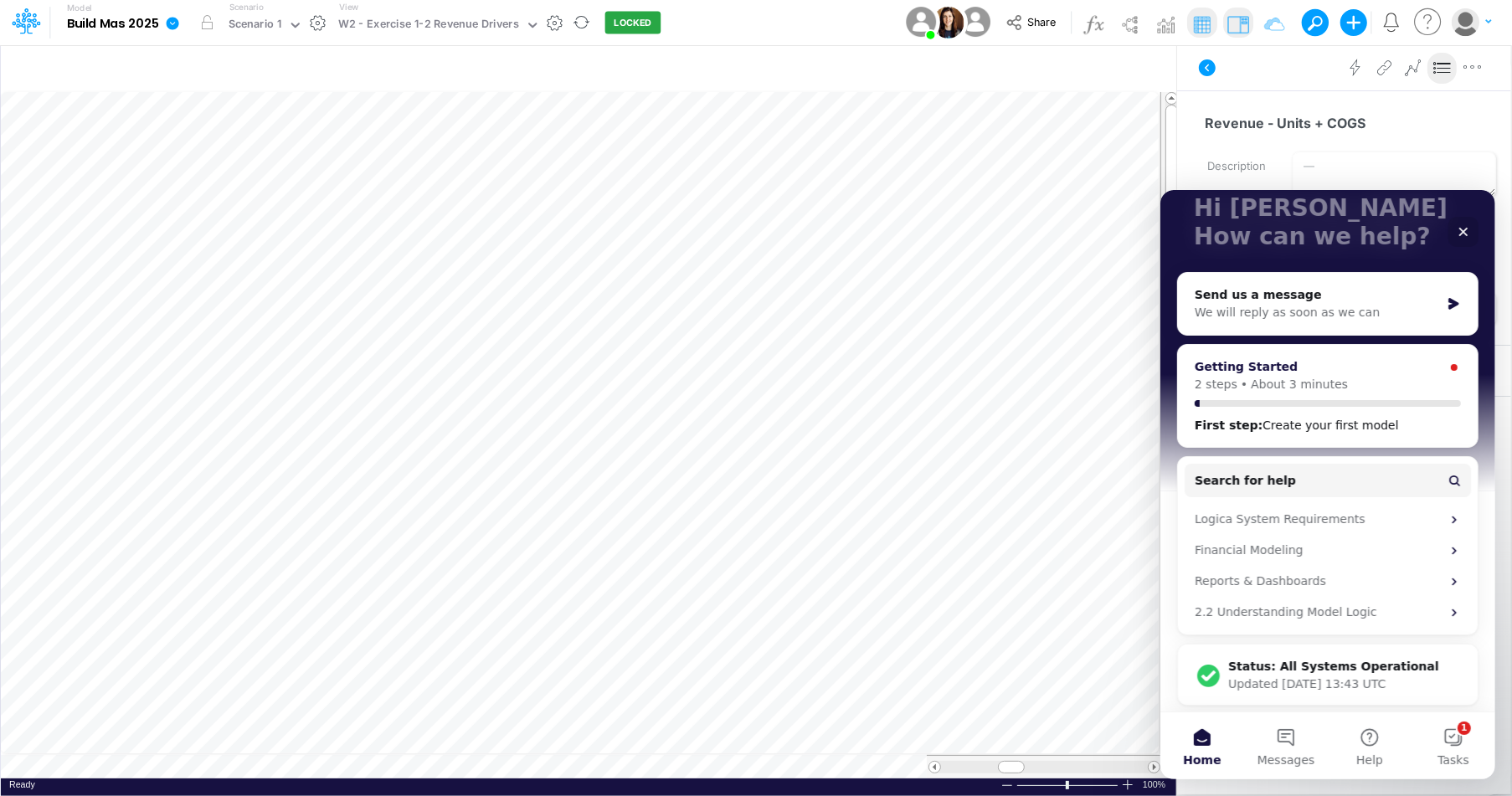
click at [1341, 384] on div "2 steps • About 3 minutes" at bounding box center [1327, 385] width 267 height 18
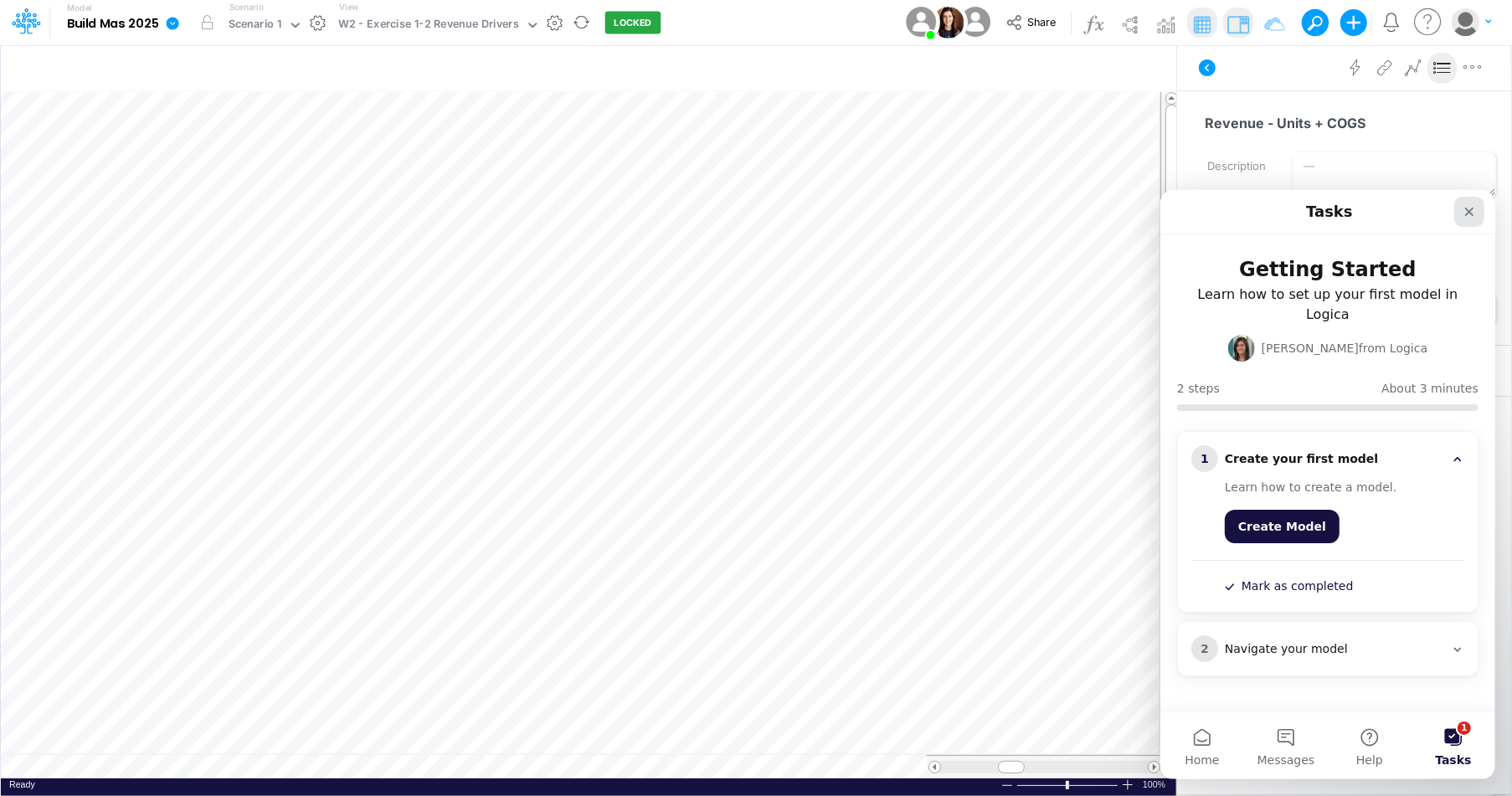
click at [1457, 212] on div "Close" at bounding box center [1469, 211] width 30 height 30
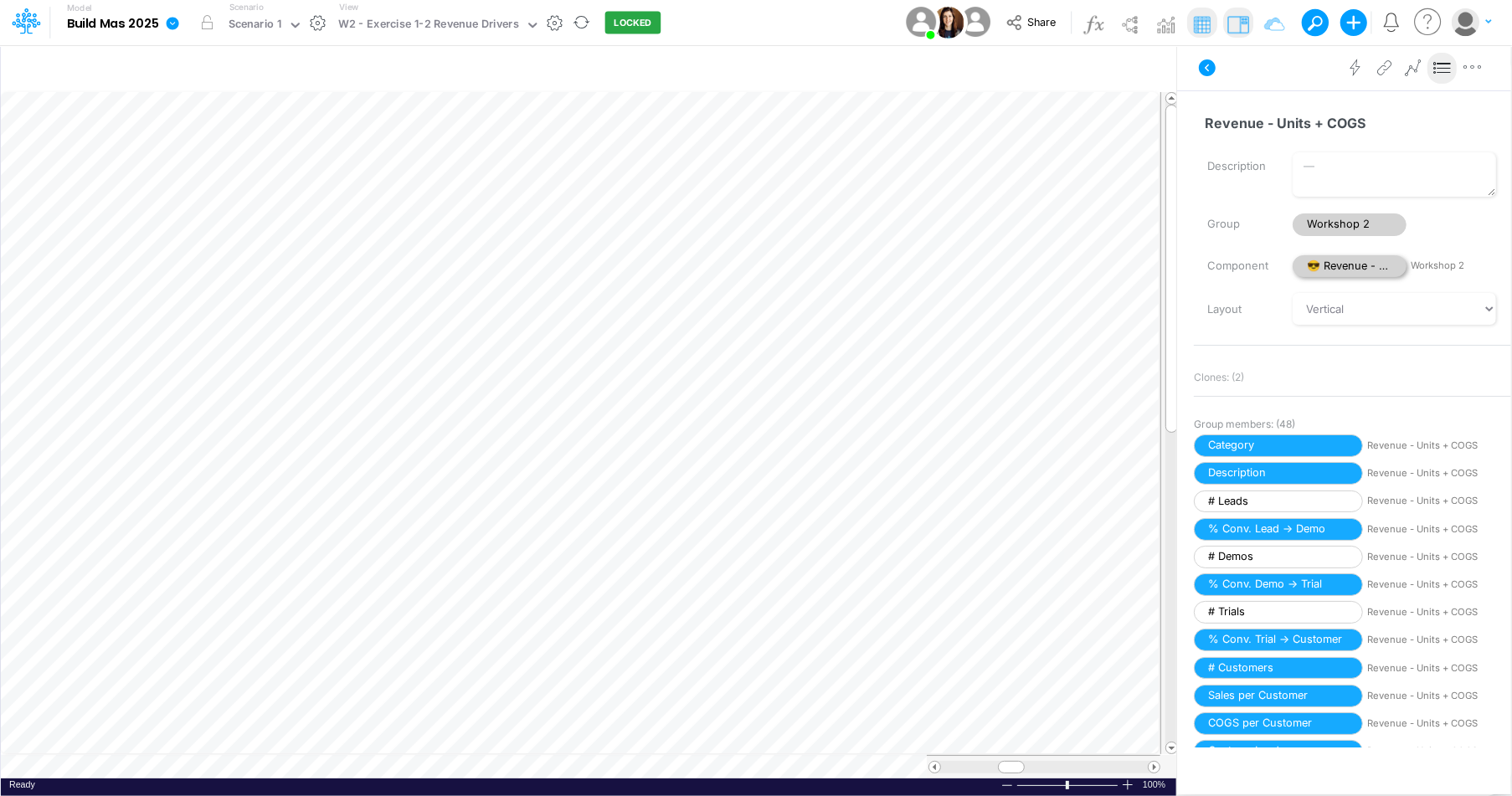
scroll to position [0, 0]
click at [171, 26] on icon at bounding box center [173, 23] width 13 height 13
click at [216, 89] on button "Duplicate" at bounding box center [257, 93] width 179 height 26
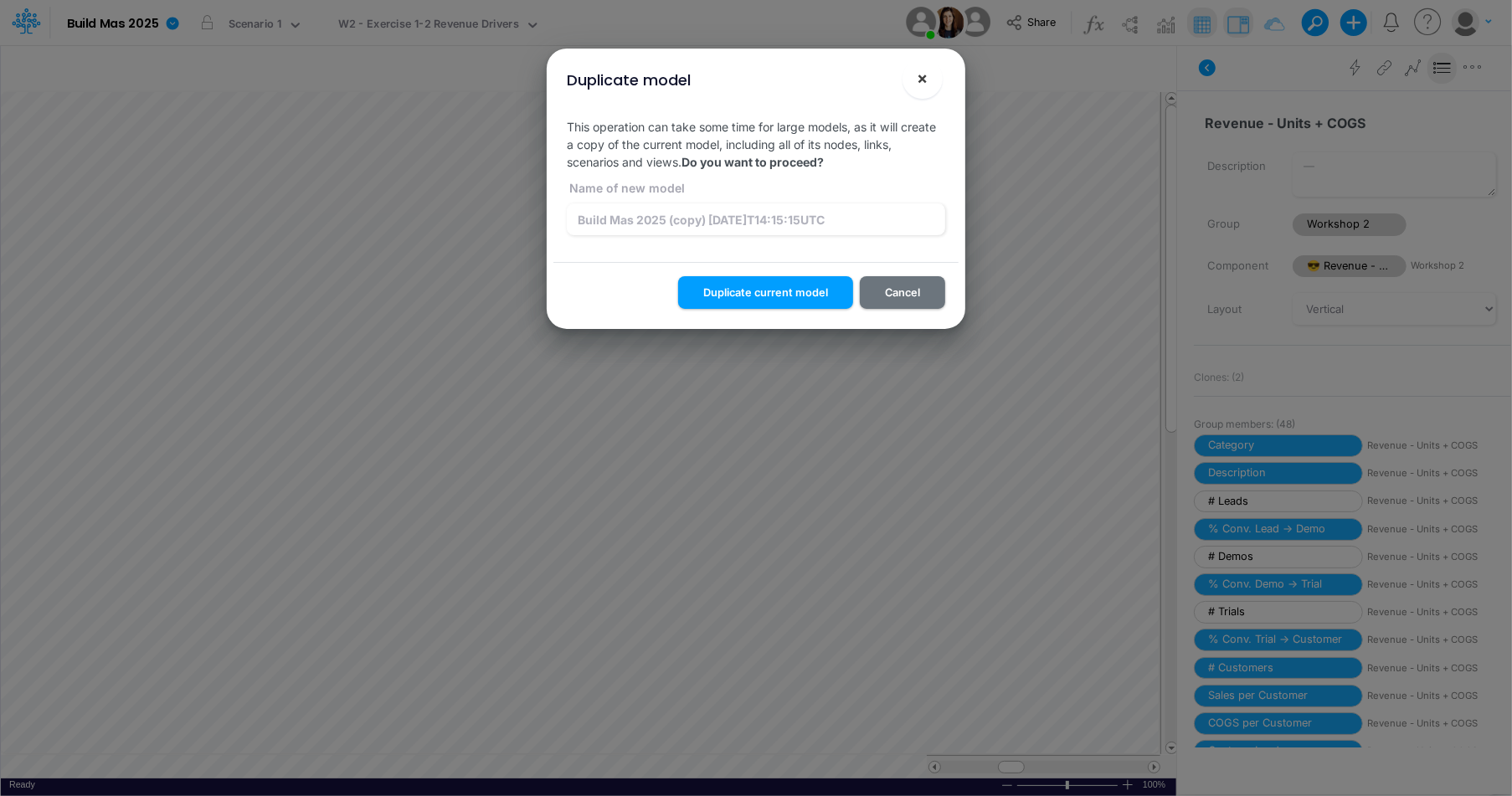
click at [922, 77] on span "×" at bounding box center [923, 78] width 11 height 20
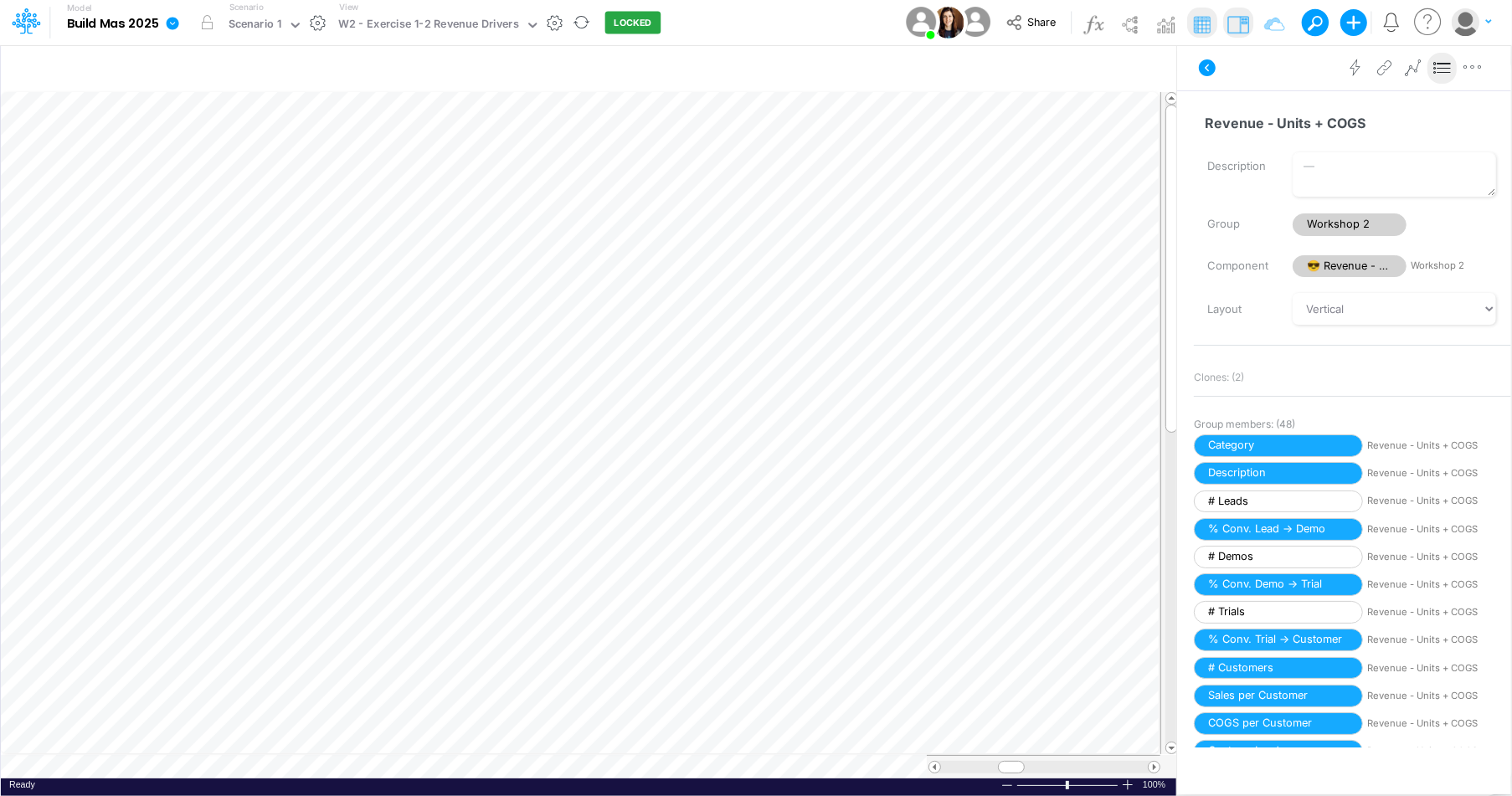
click at [180, 22] on icon at bounding box center [172, 23] width 15 height 15
click at [210, 84] on button "Duplicate" at bounding box center [257, 93] width 179 height 26
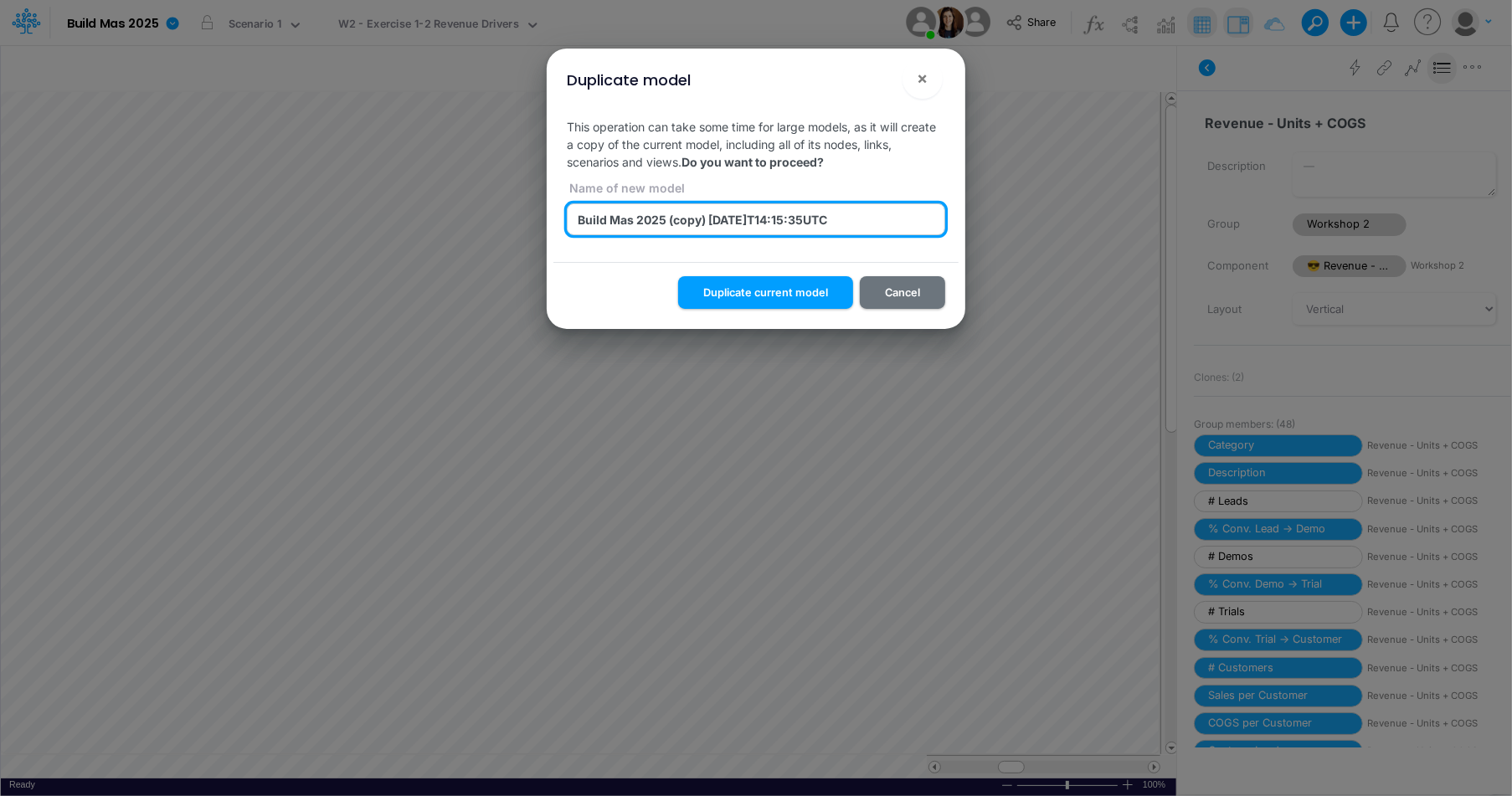
click at [691, 221] on input "Build Mas 2025 (copy) 2025-09-12T14:15:35UTC" at bounding box center [756, 220] width 378 height 32
type input "Build Mas 2025 (2)"
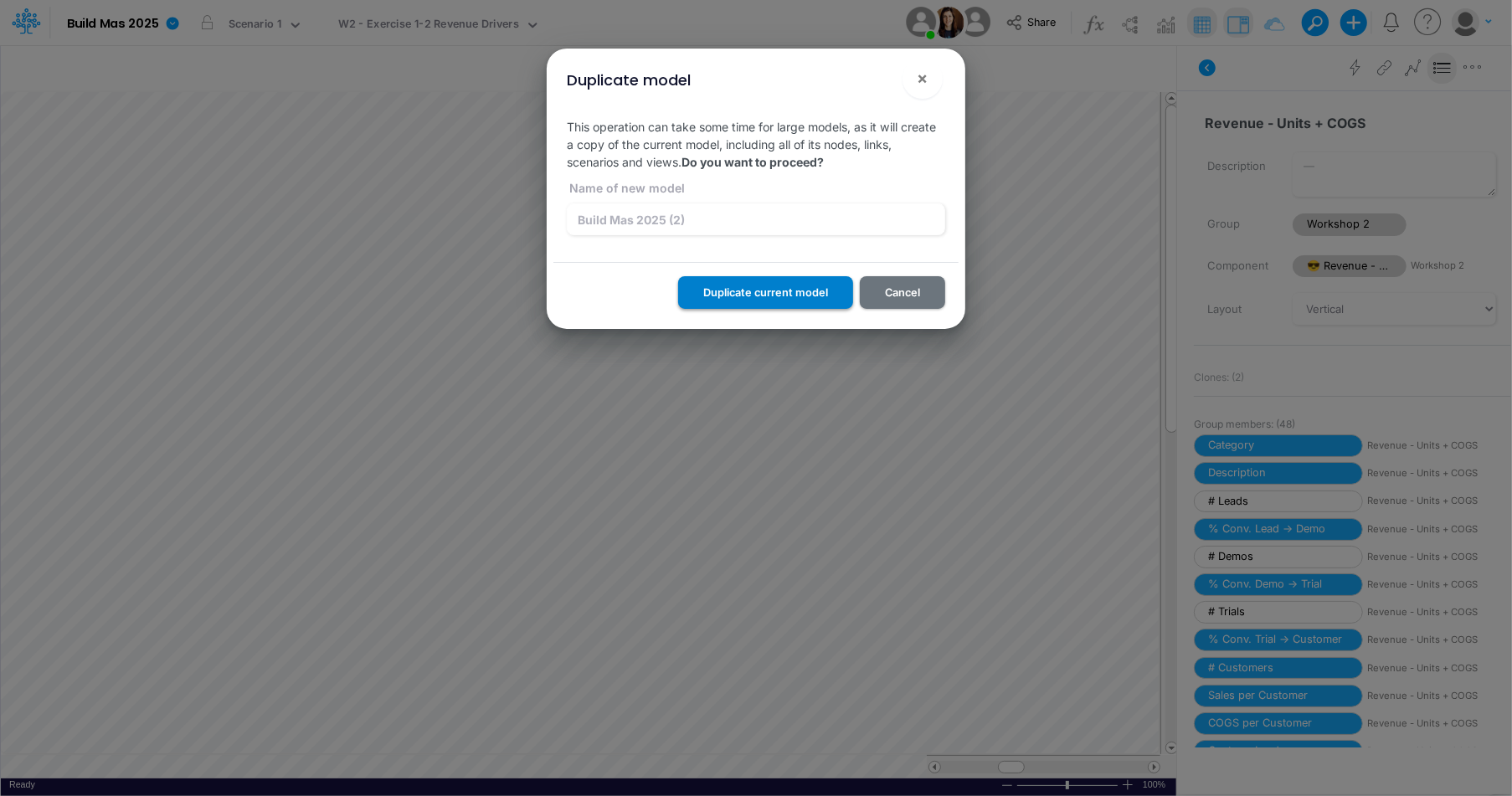
click at [771, 286] on button "Duplicate current model" at bounding box center [765, 293] width 175 height 33
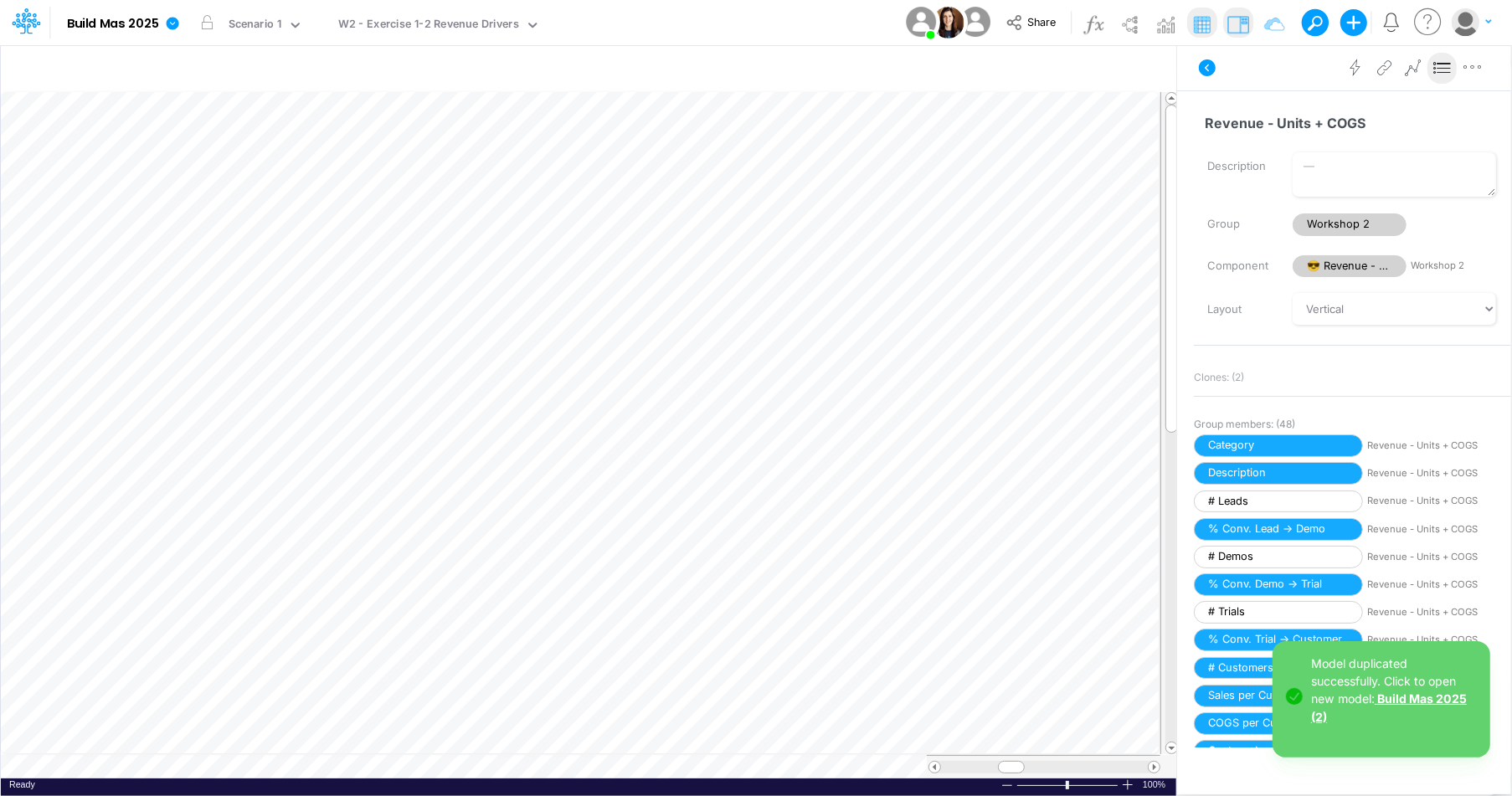
click at [1383, 693] on link "Build Mas 2025 (2)" at bounding box center [1389, 708] width 156 height 32
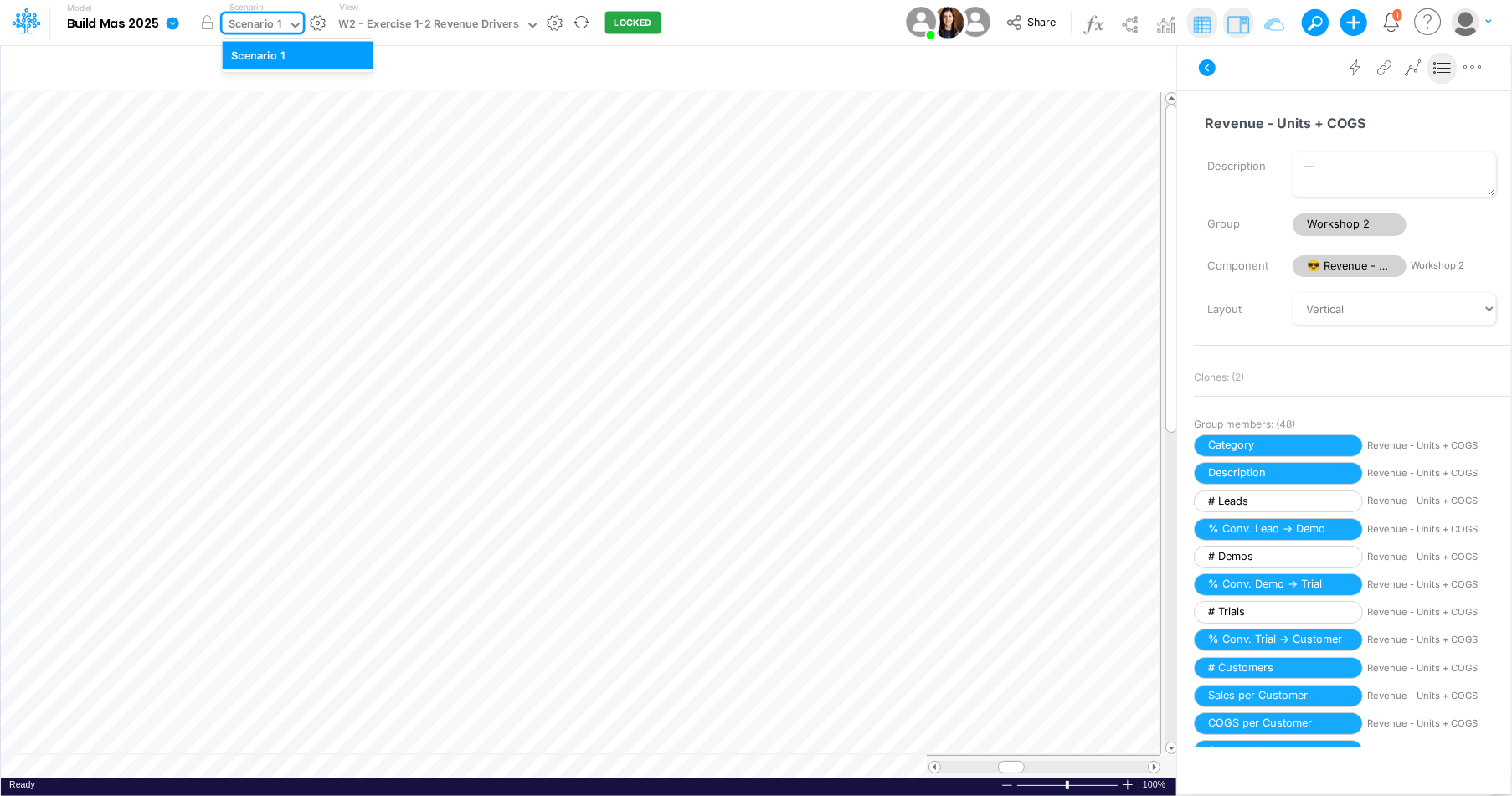
click at [278, 29] on div "Scenario 1" at bounding box center [256, 25] width 54 height 19
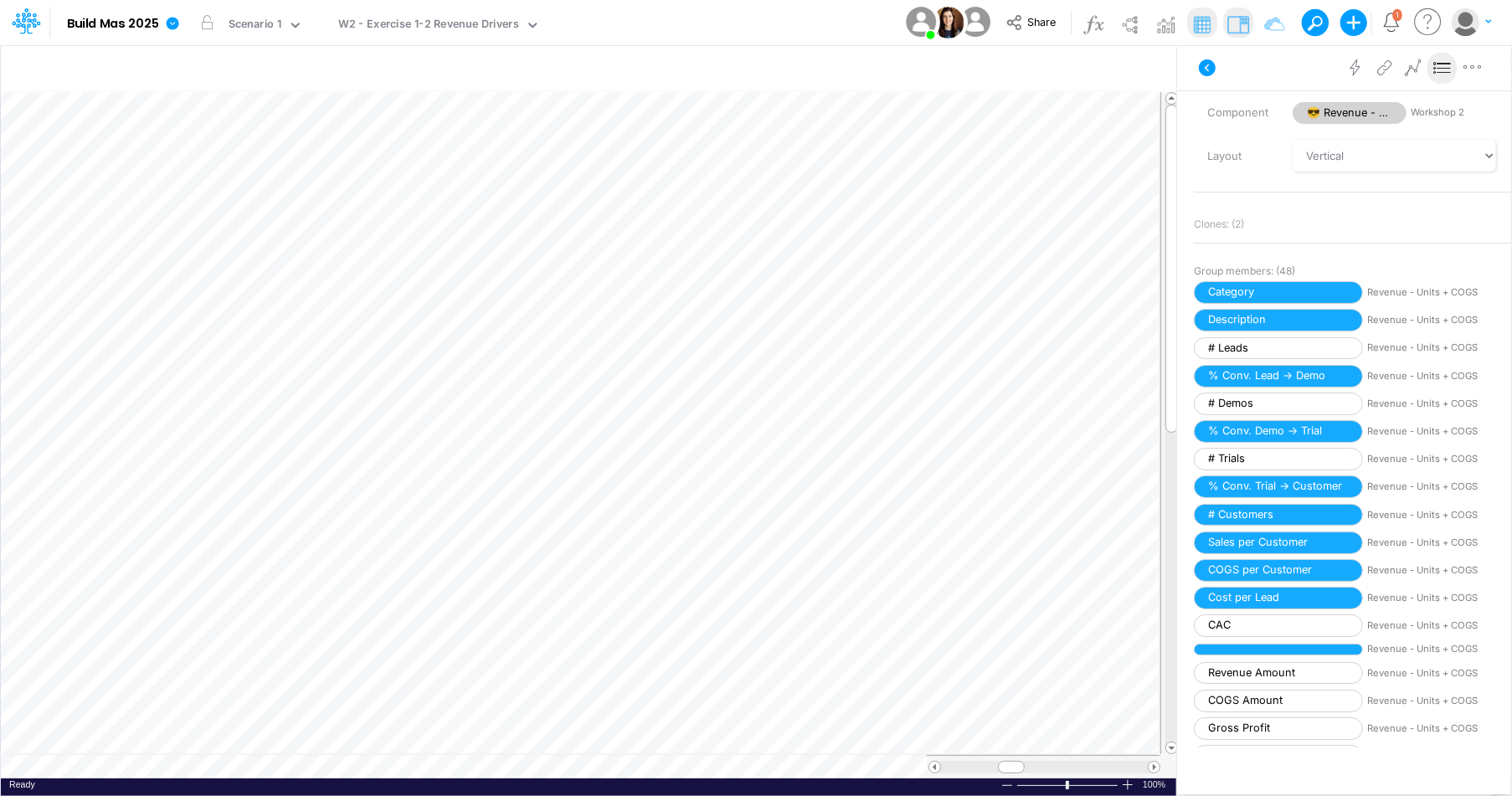
scroll to position [160, 0]
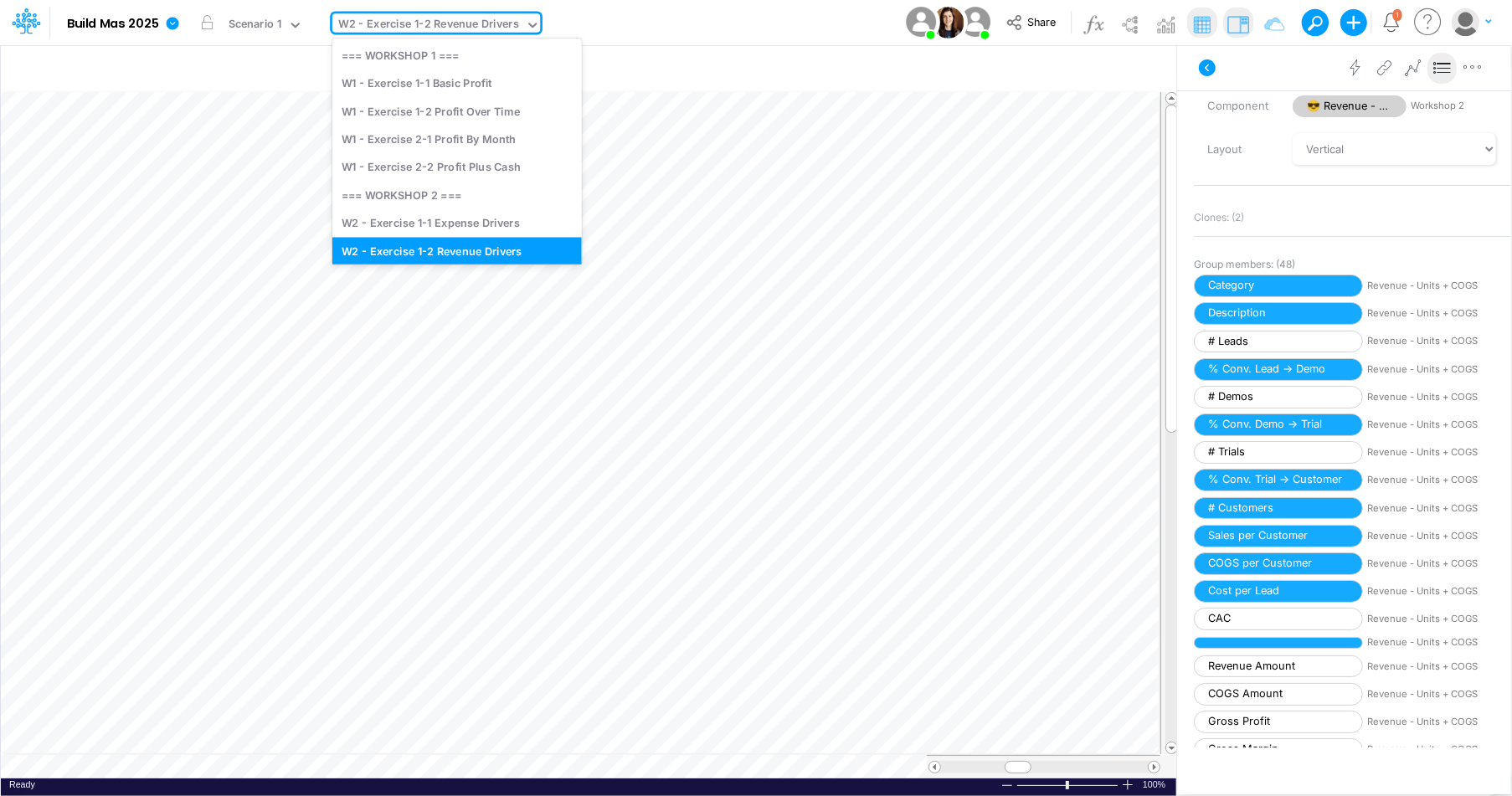
click at [528, 18] on icon at bounding box center [532, 25] width 15 height 15
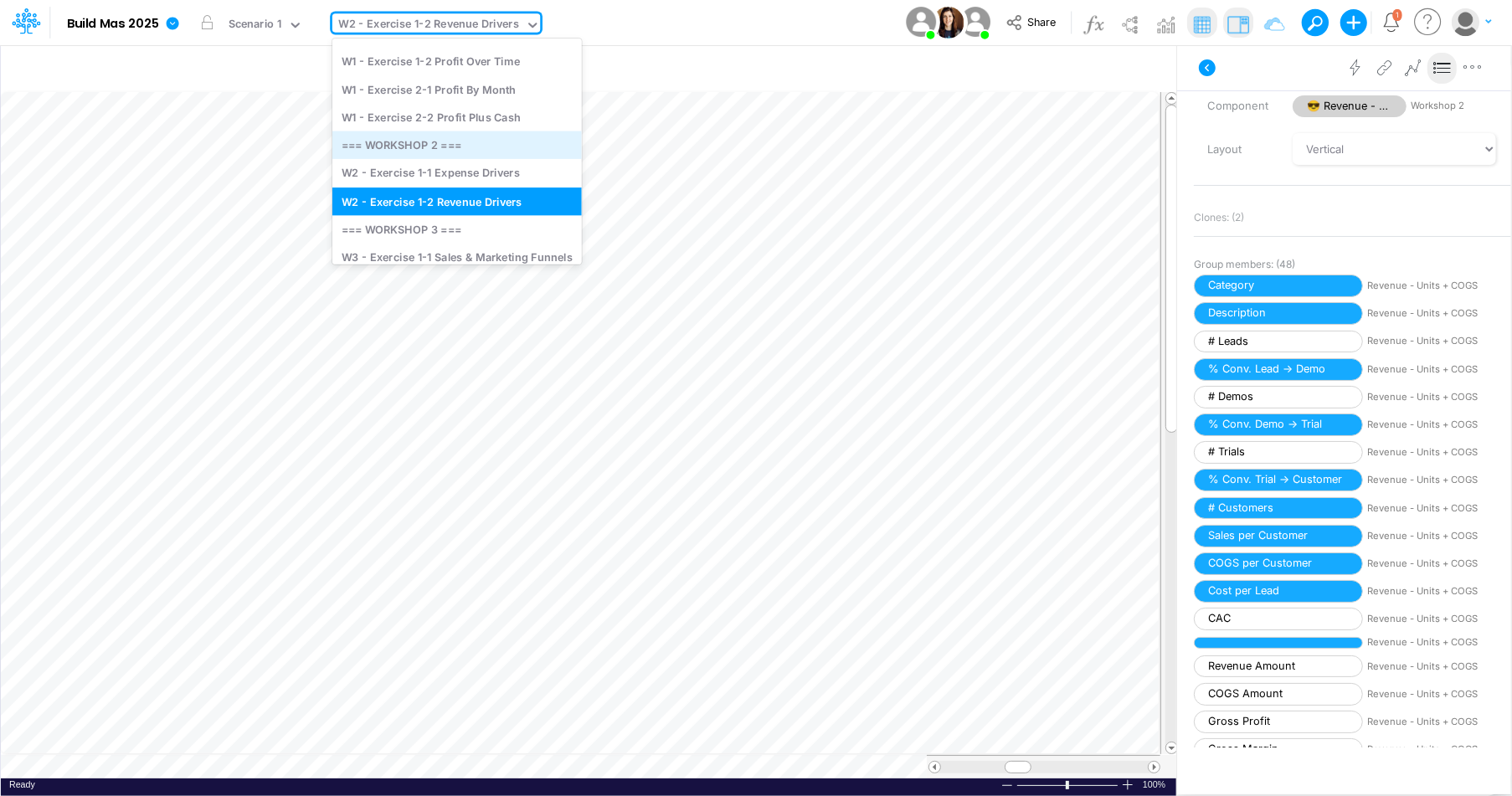
scroll to position [66, 0]
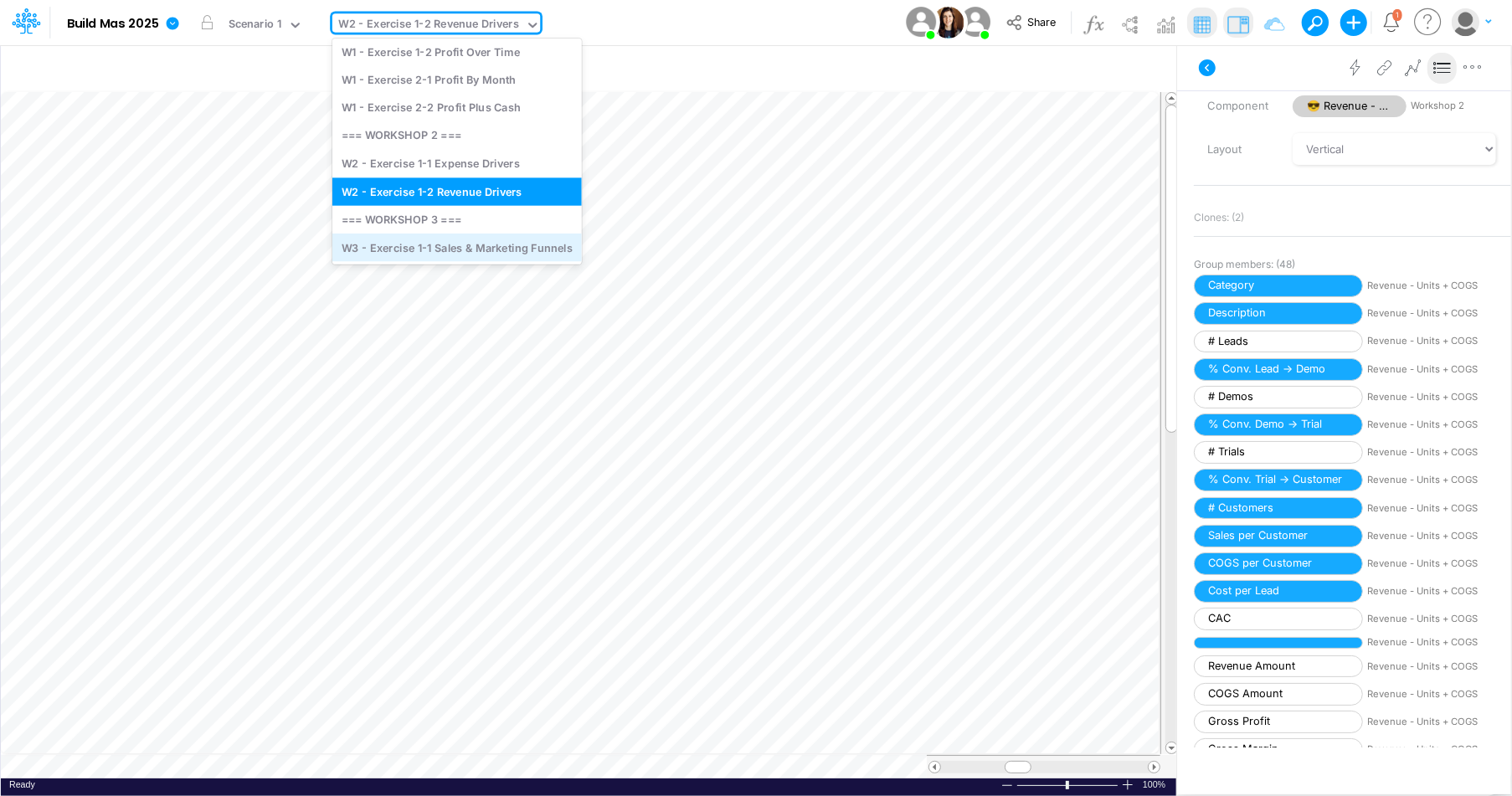
click at [492, 247] on div "W3 - Exercise 1-1 Sales & Marketing Funnels" at bounding box center [457, 248] width 250 height 28
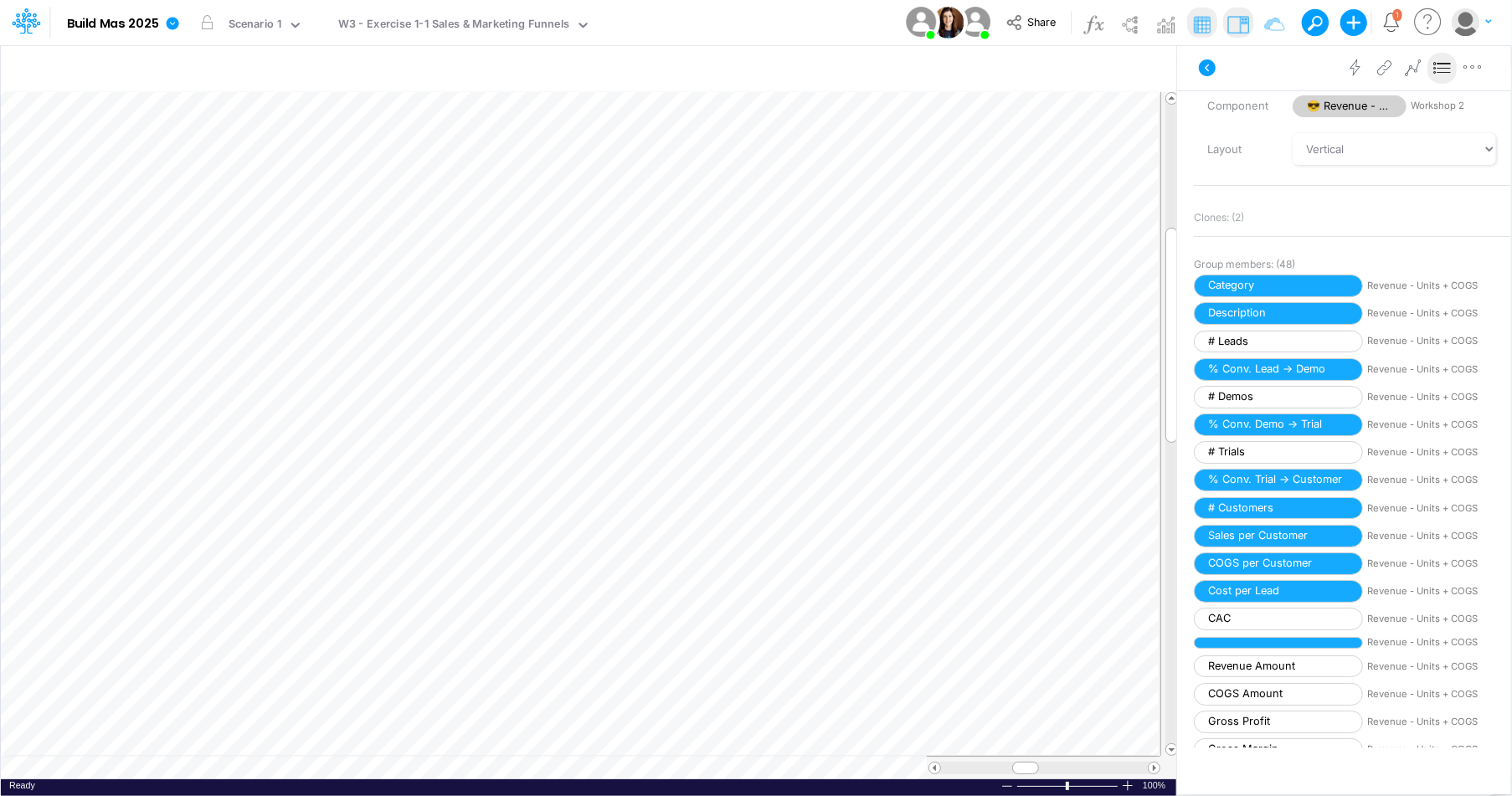
scroll to position [8, 1]
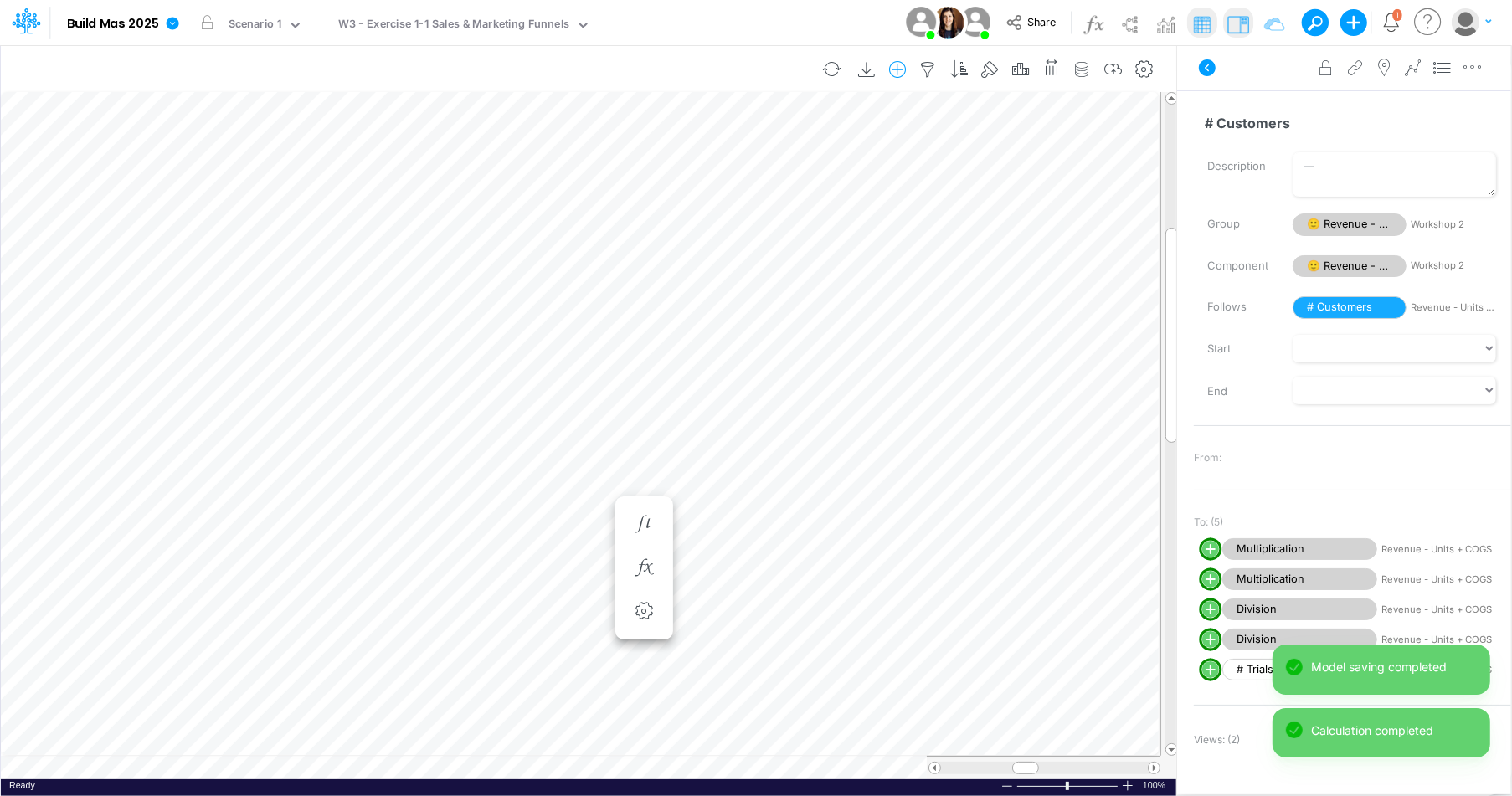
scroll to position [8, 1]
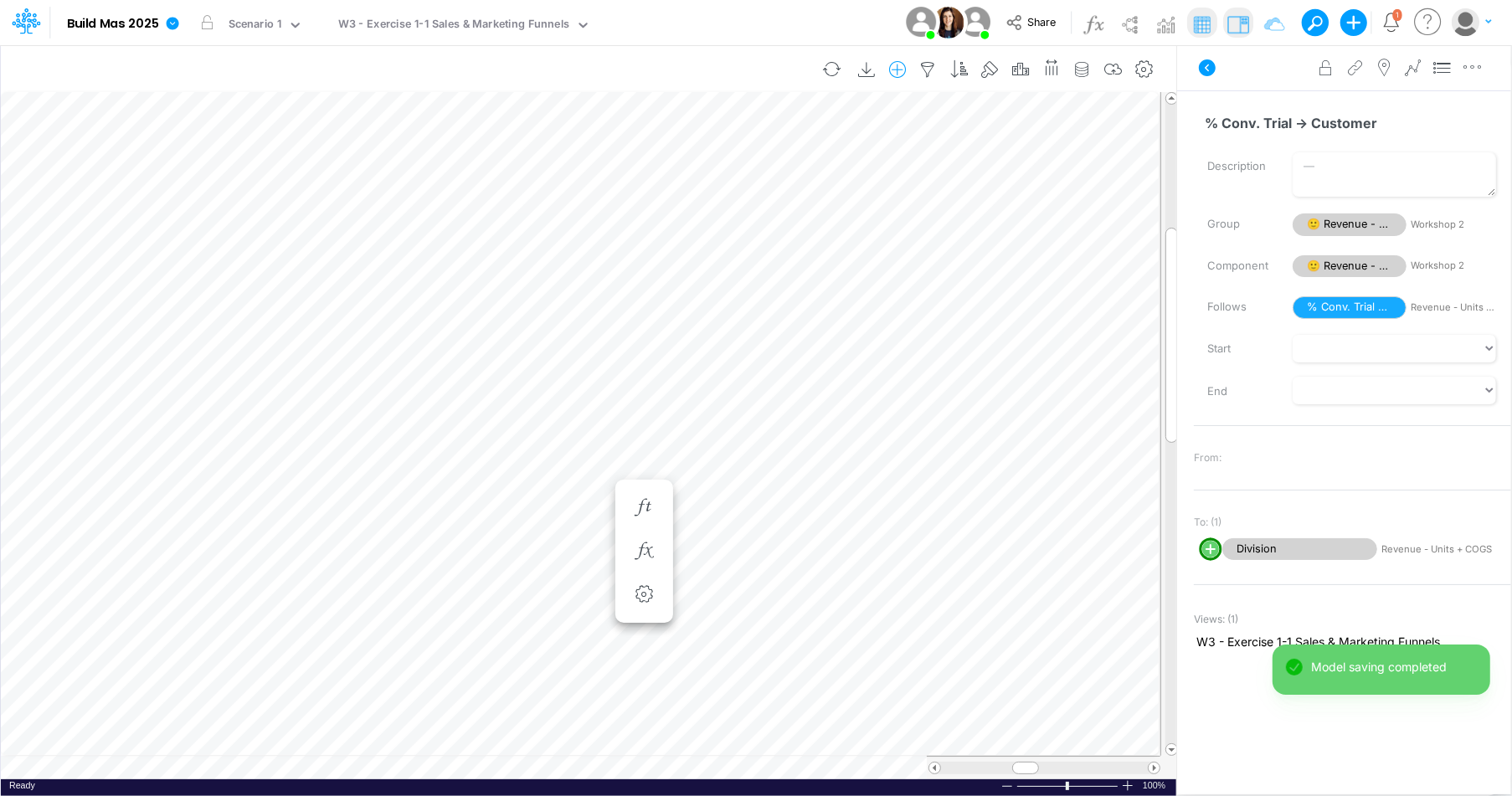
scroll to position [8, 1]
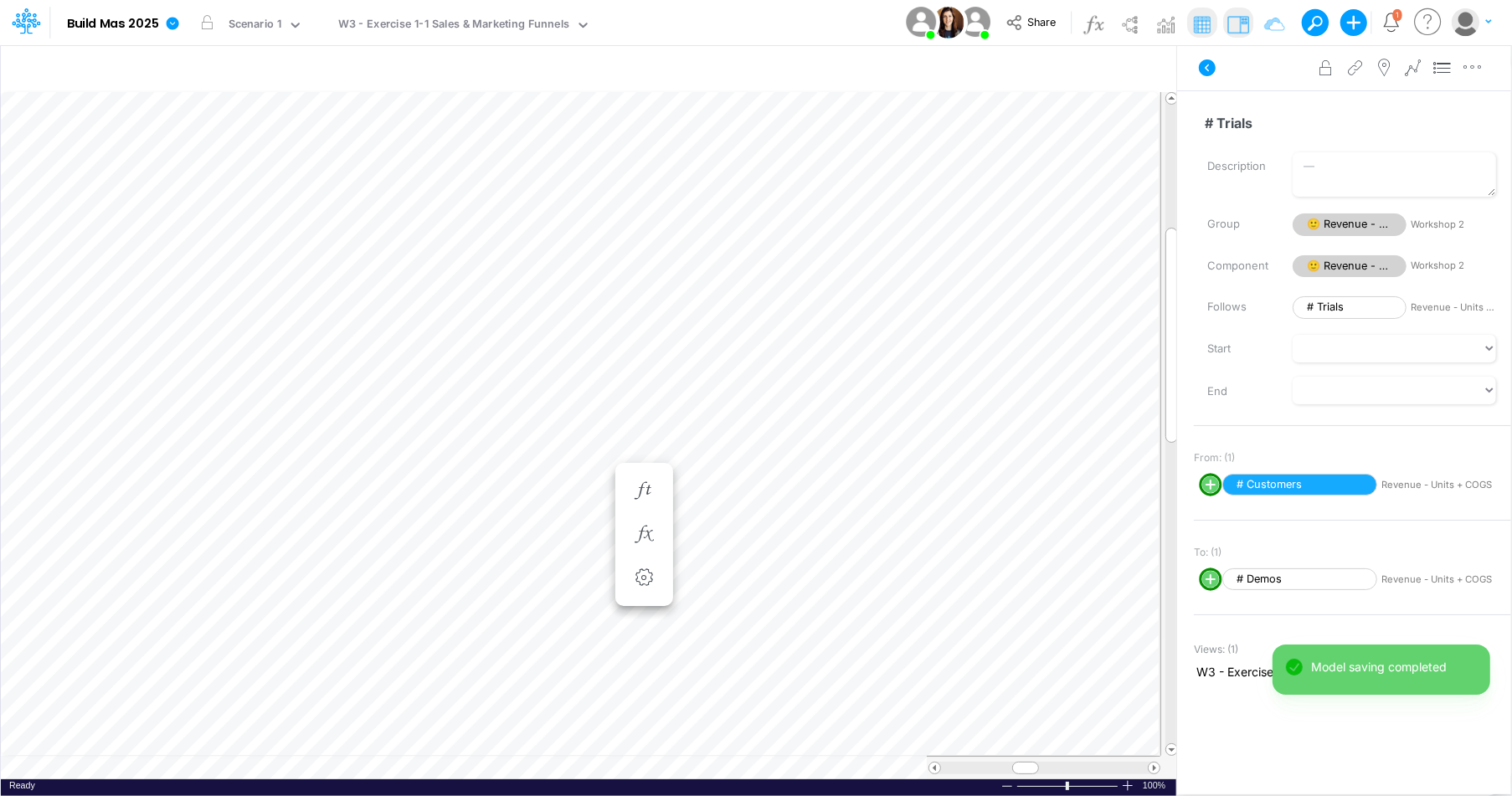
scroll to position [8, 1]
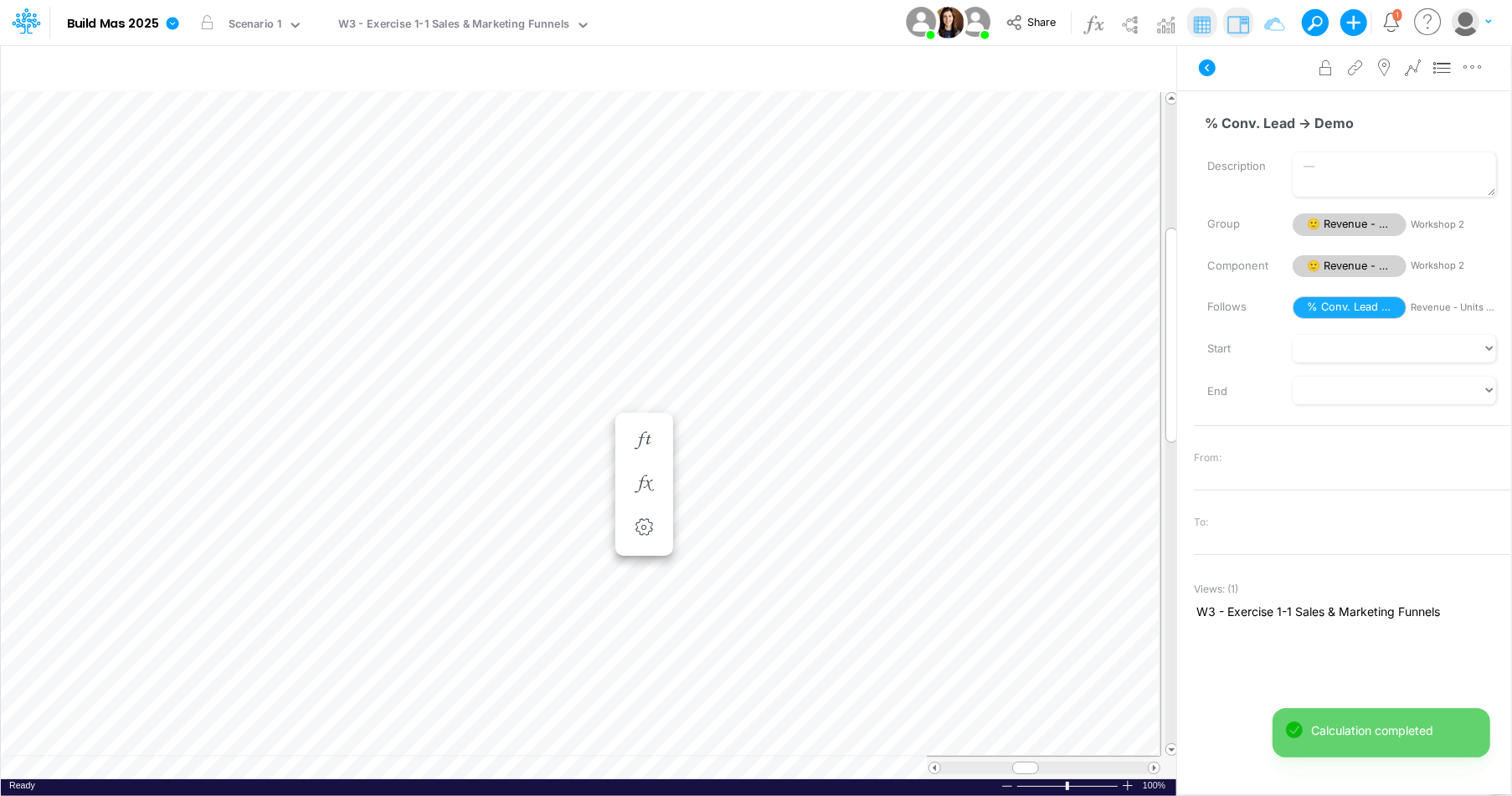
scroll to position [8, 1]
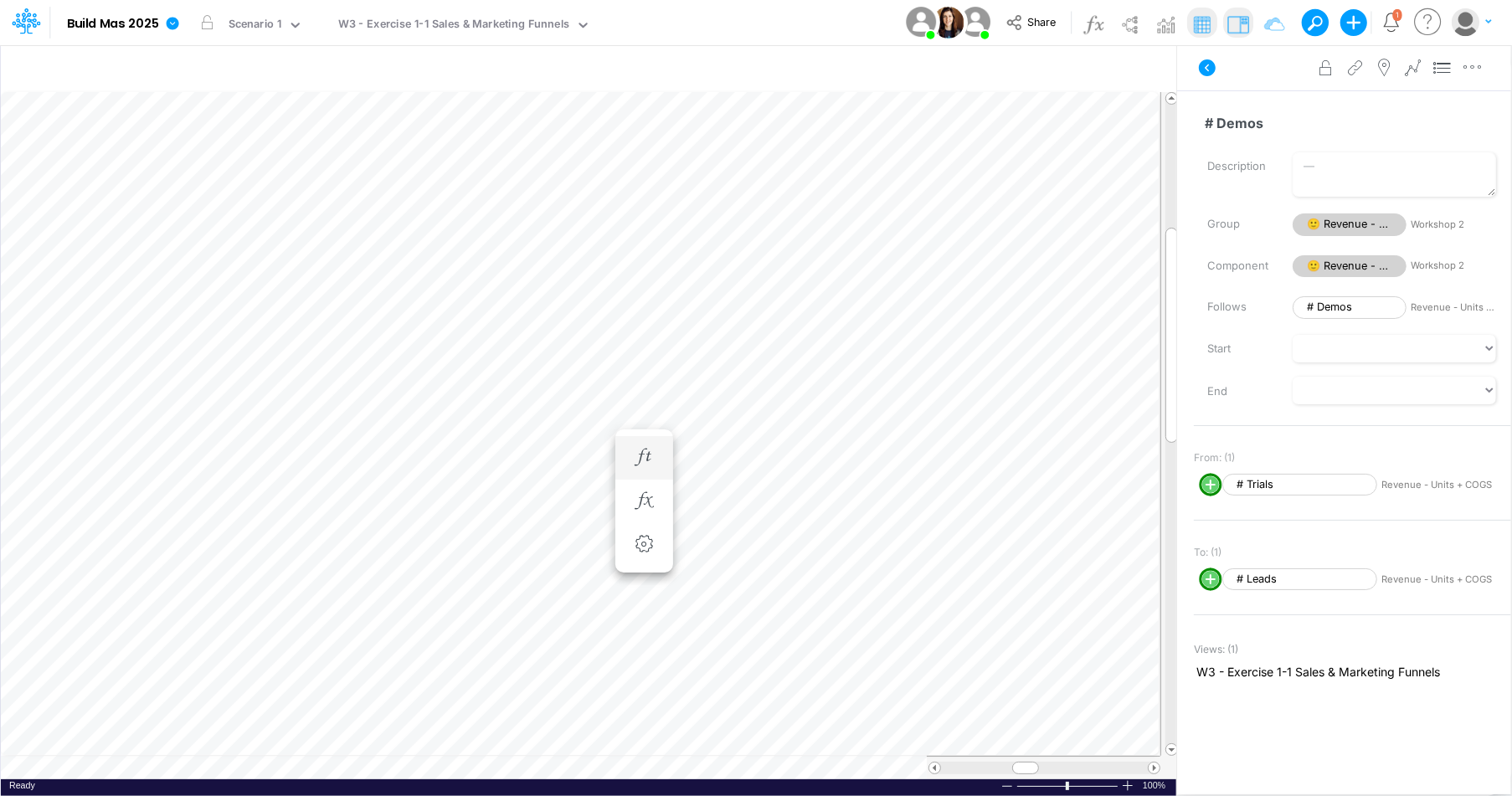
scroll to position [8, 1]
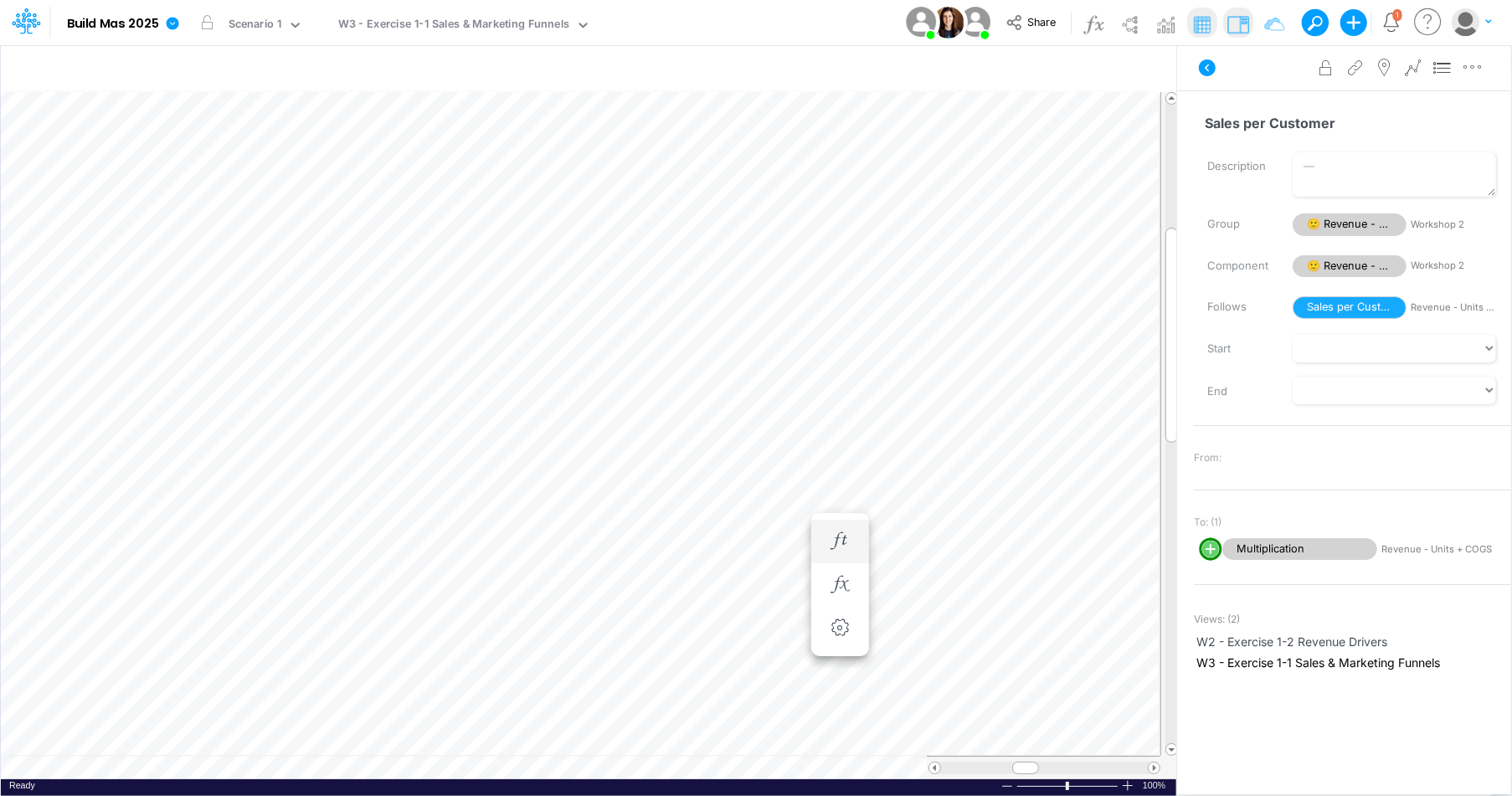
scroll to position [8, 1]
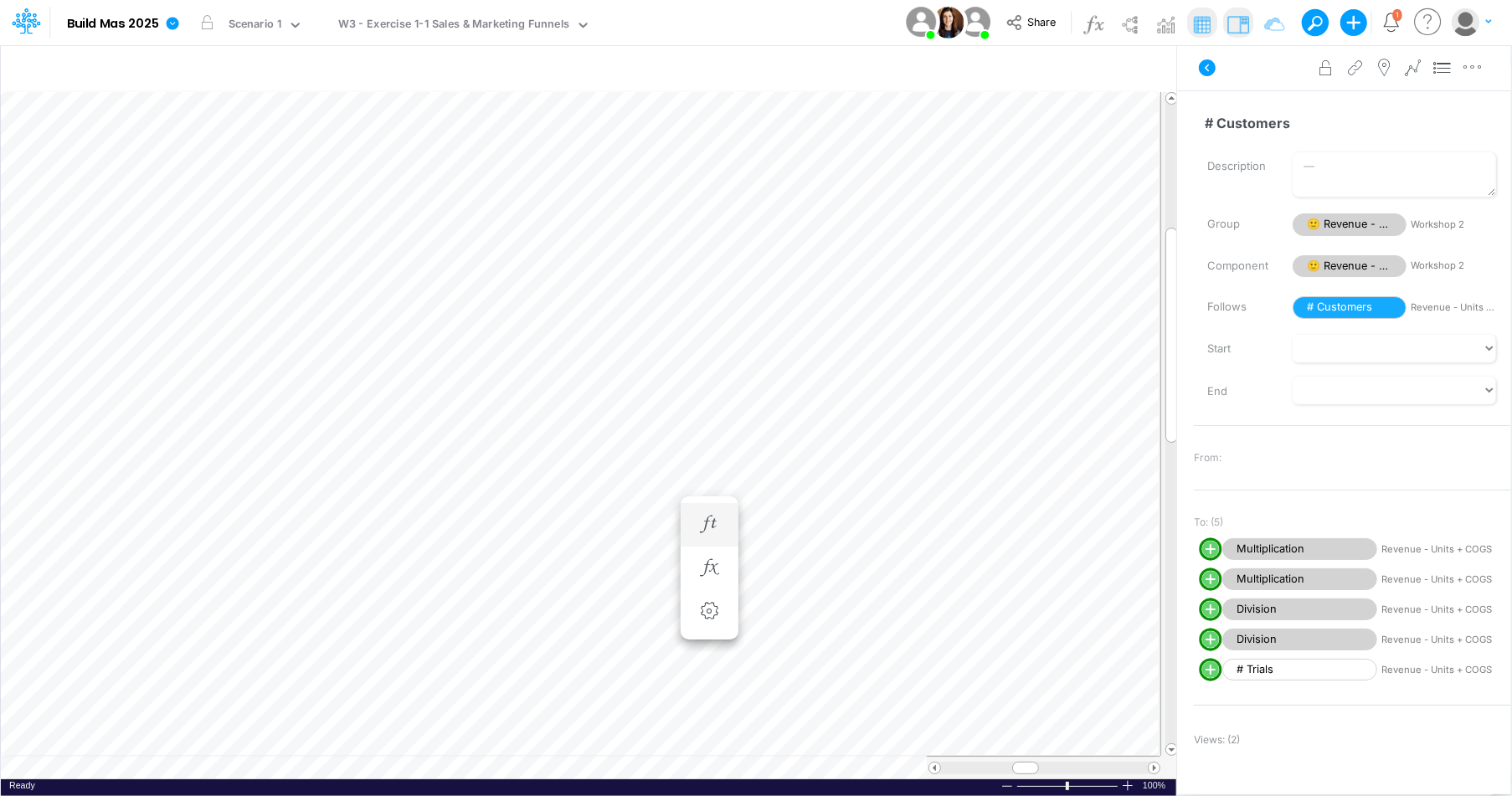
scroll to position [8, 1]
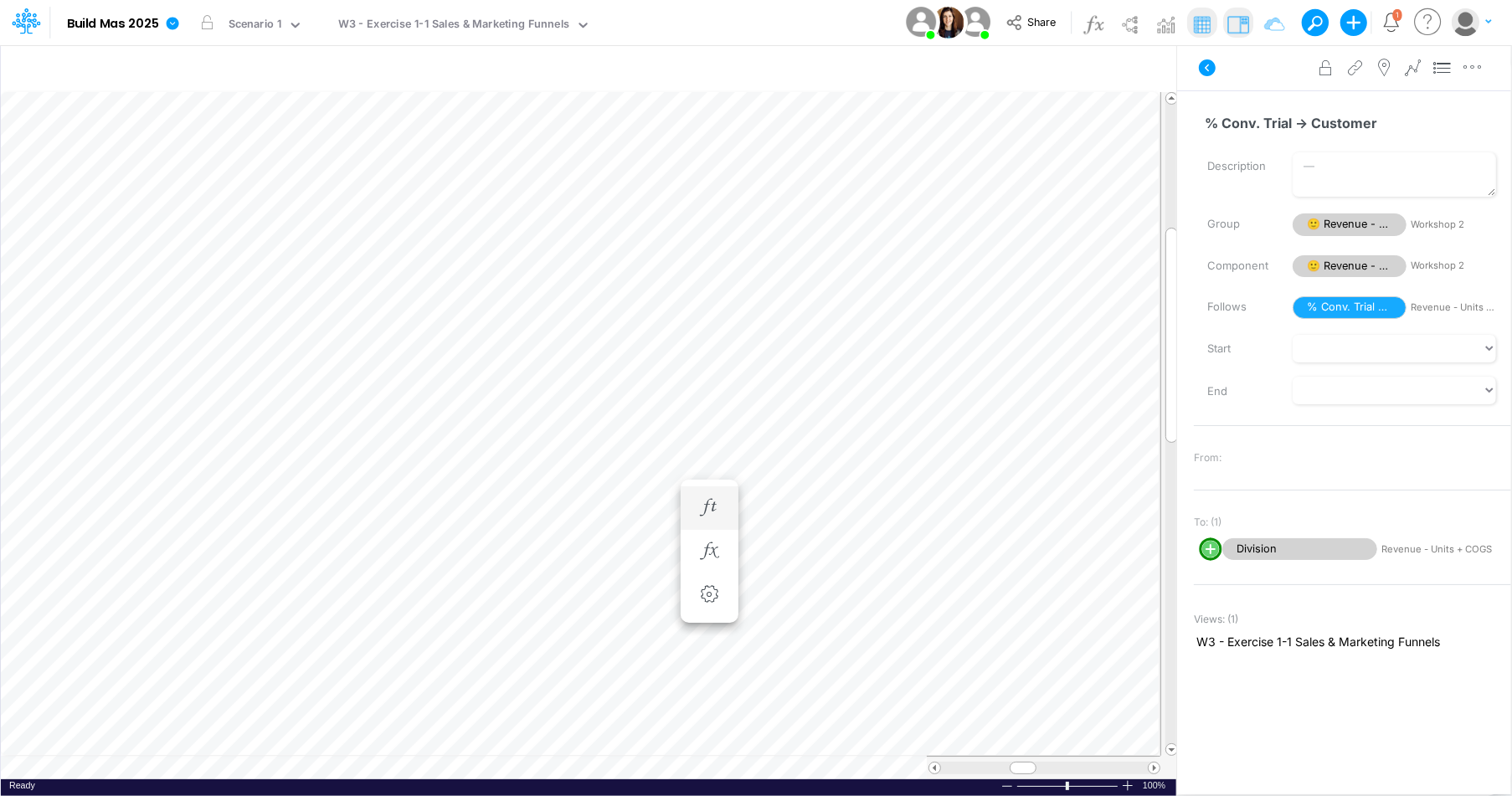
scroll to position [8, 1]
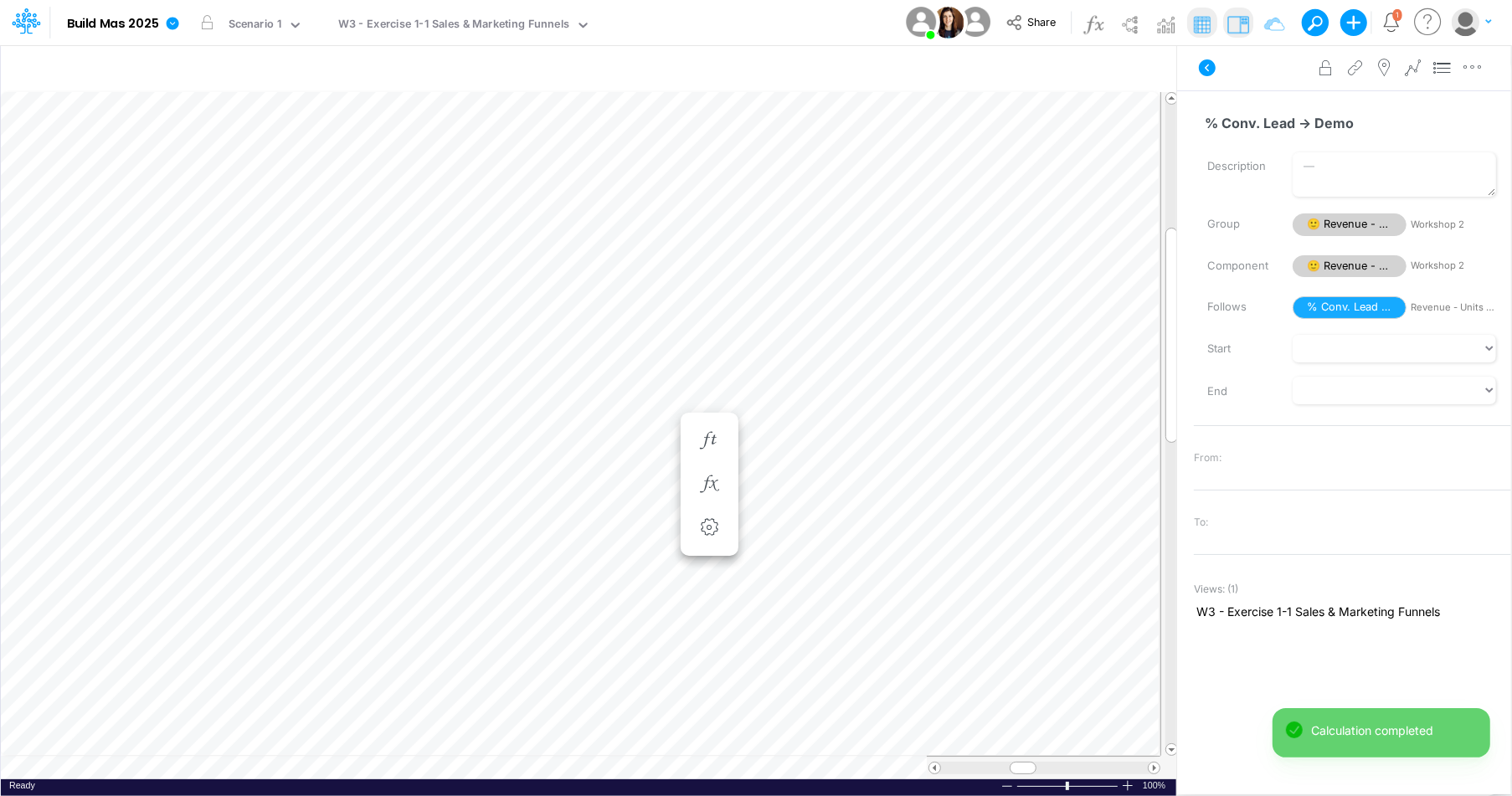
scroll to position [8, 1]
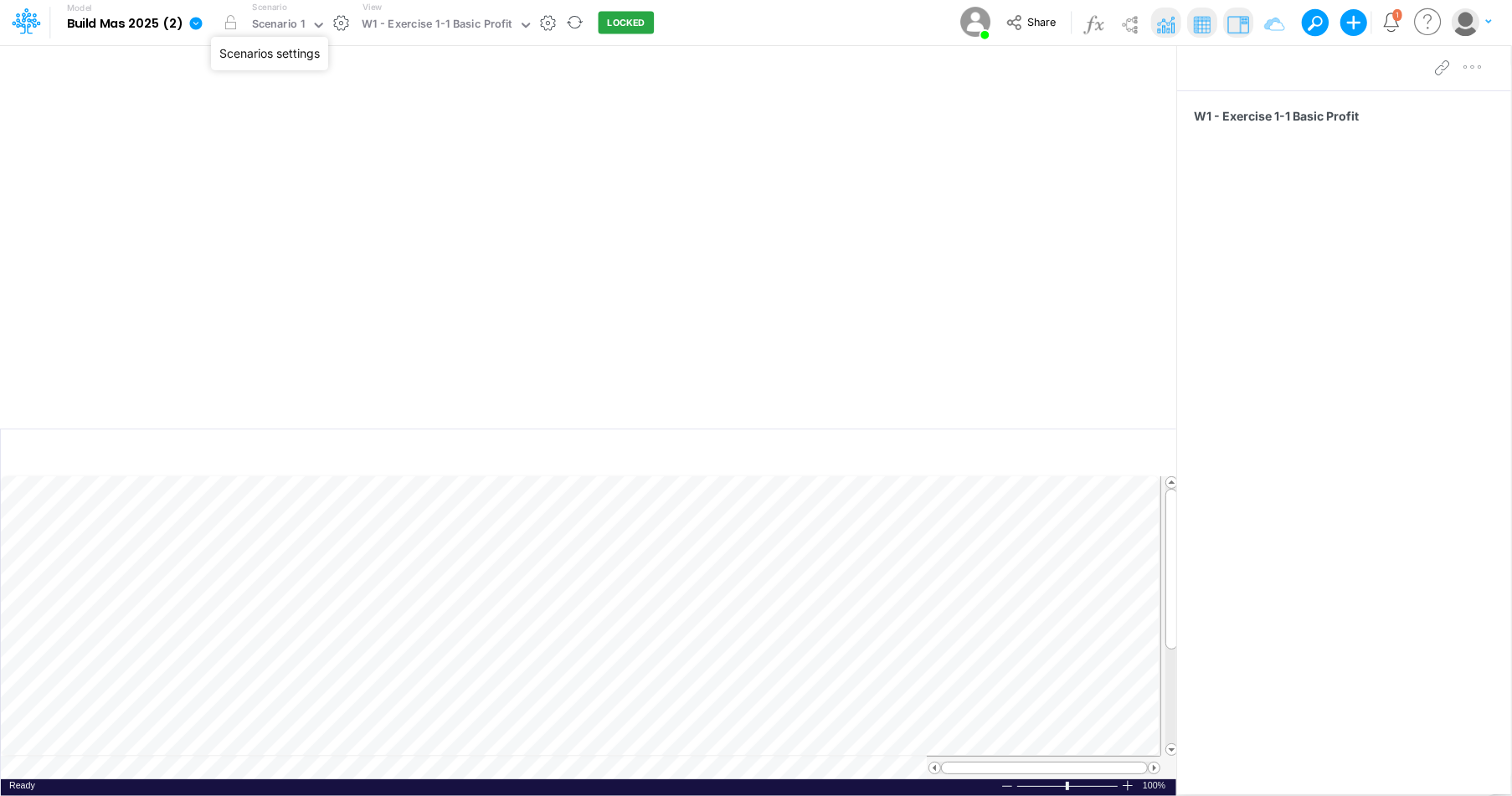
click at [335, 20] on button "button" at bounding box center [342, 23] width 18 height 18
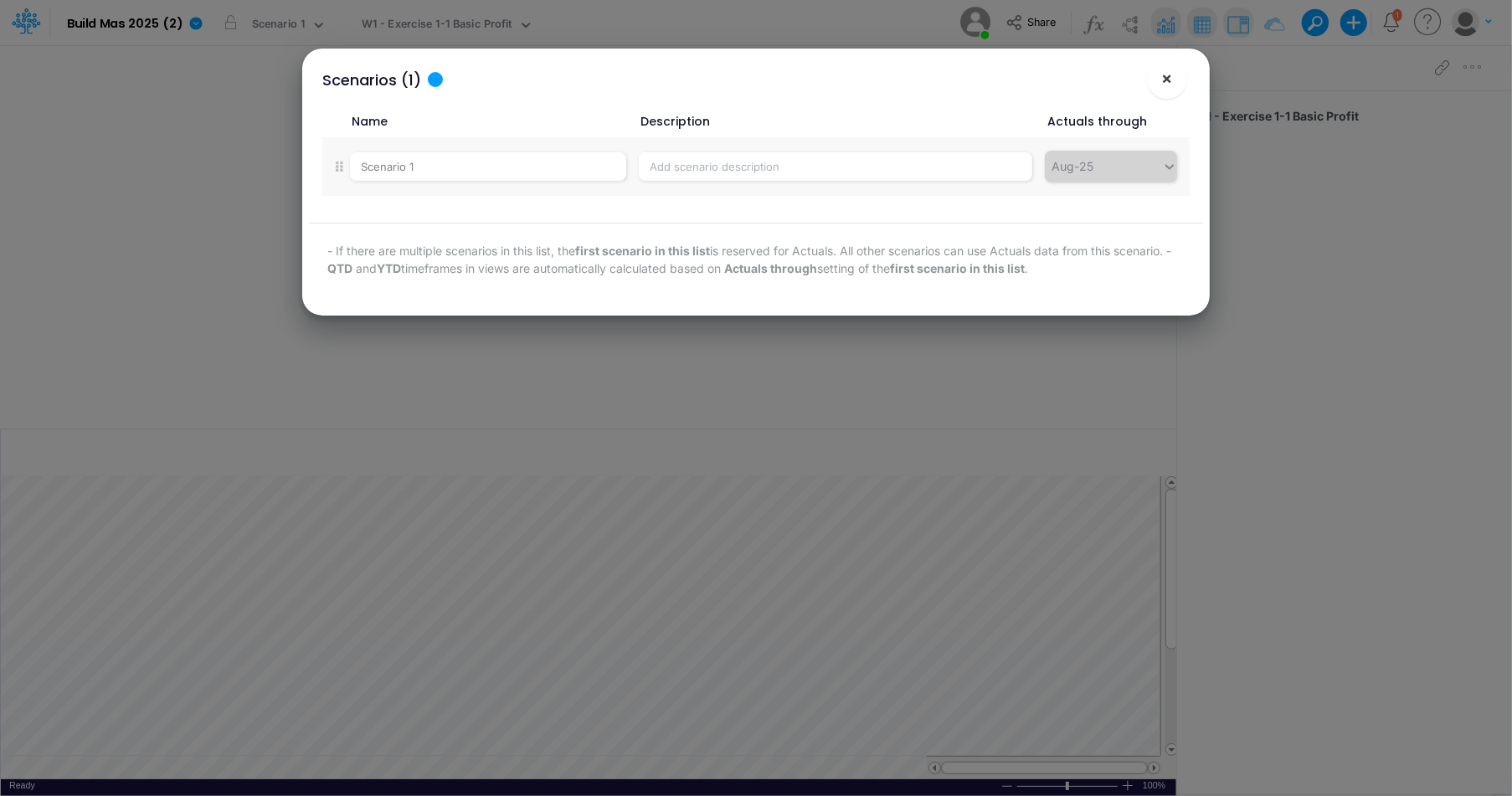
click at [1170, 85] on span "×" at bounding box center [1166, 78] width 11 height 20
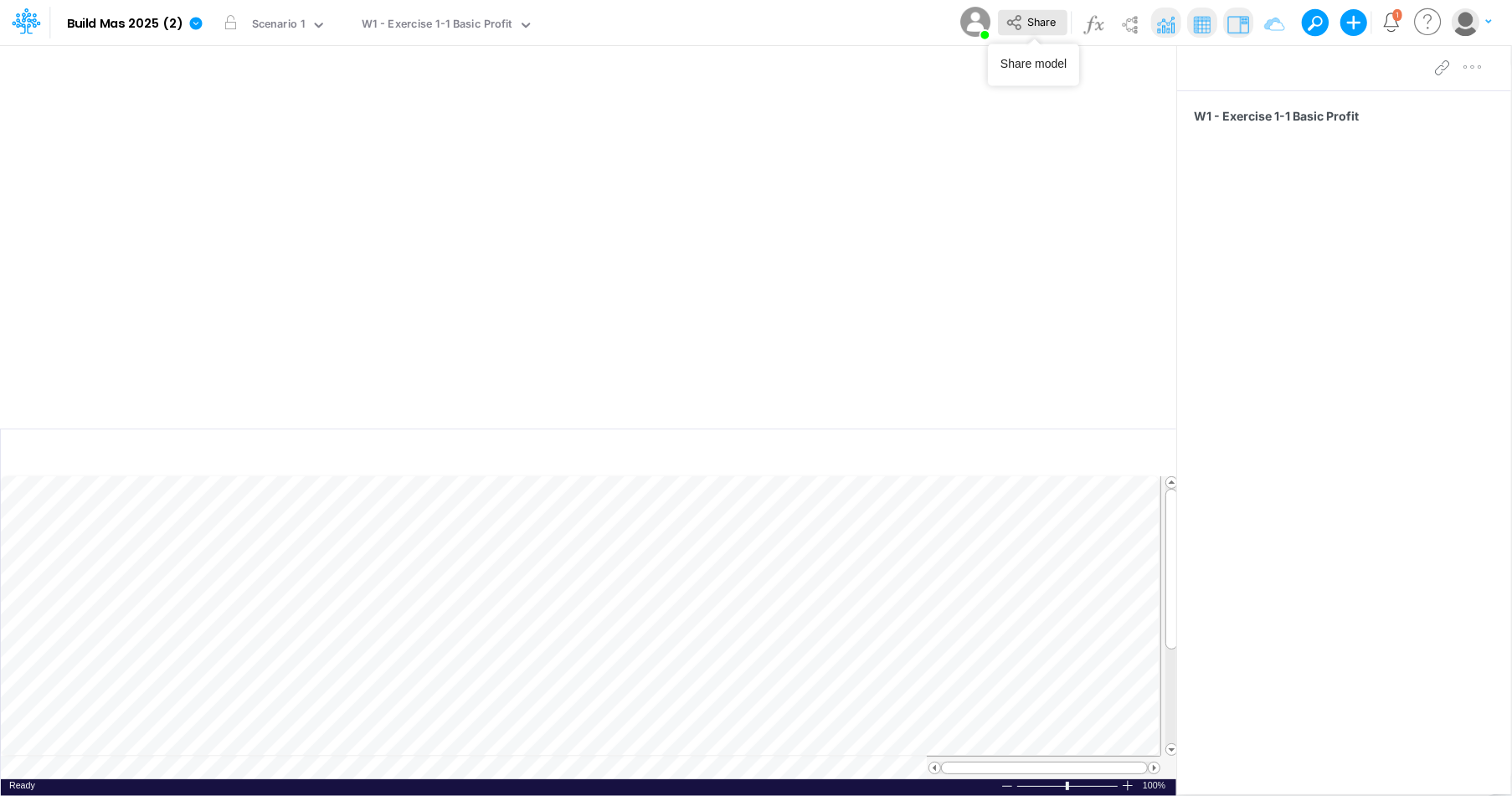
click at [1038, 20] on span "Share" at bounding box center [1042, 21] width 29 height 13
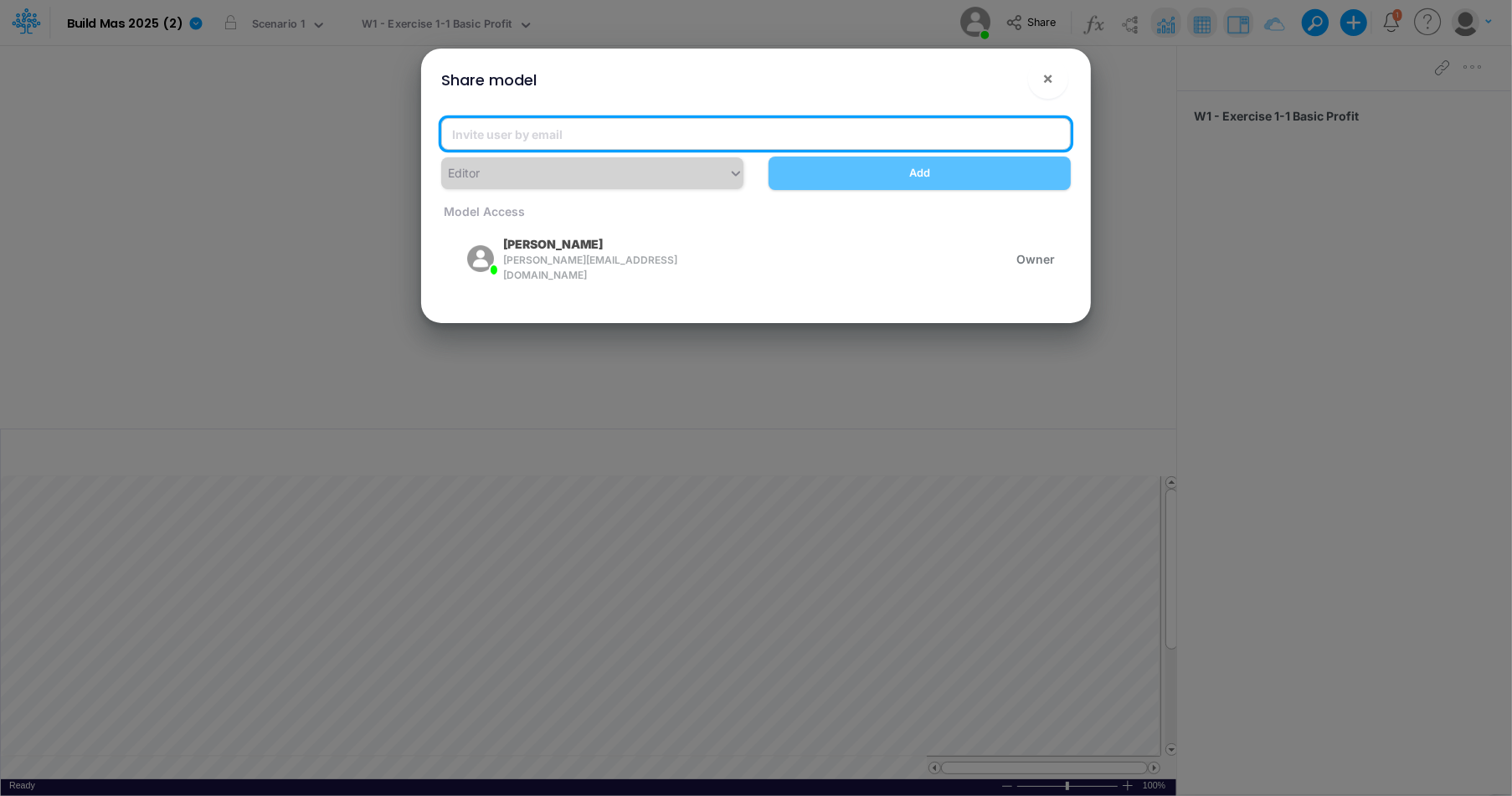
click at [647, 123] on input "email" at bounding box center [756, 134] width 630 height 32
paste input "leandro.castro+pipeline@logica.cloud"
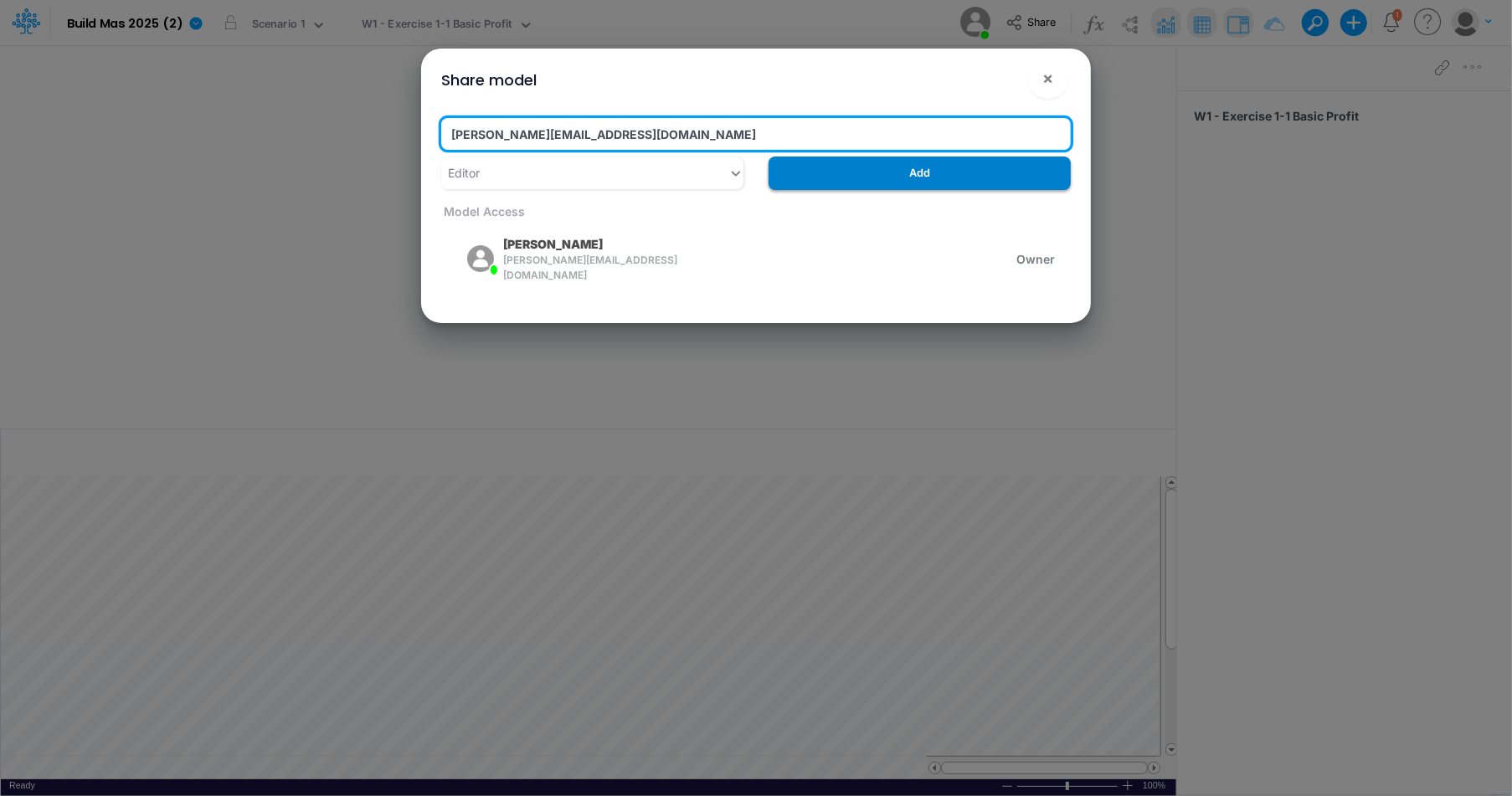
type input "leandro.castro+pipeline@logica.cloud"
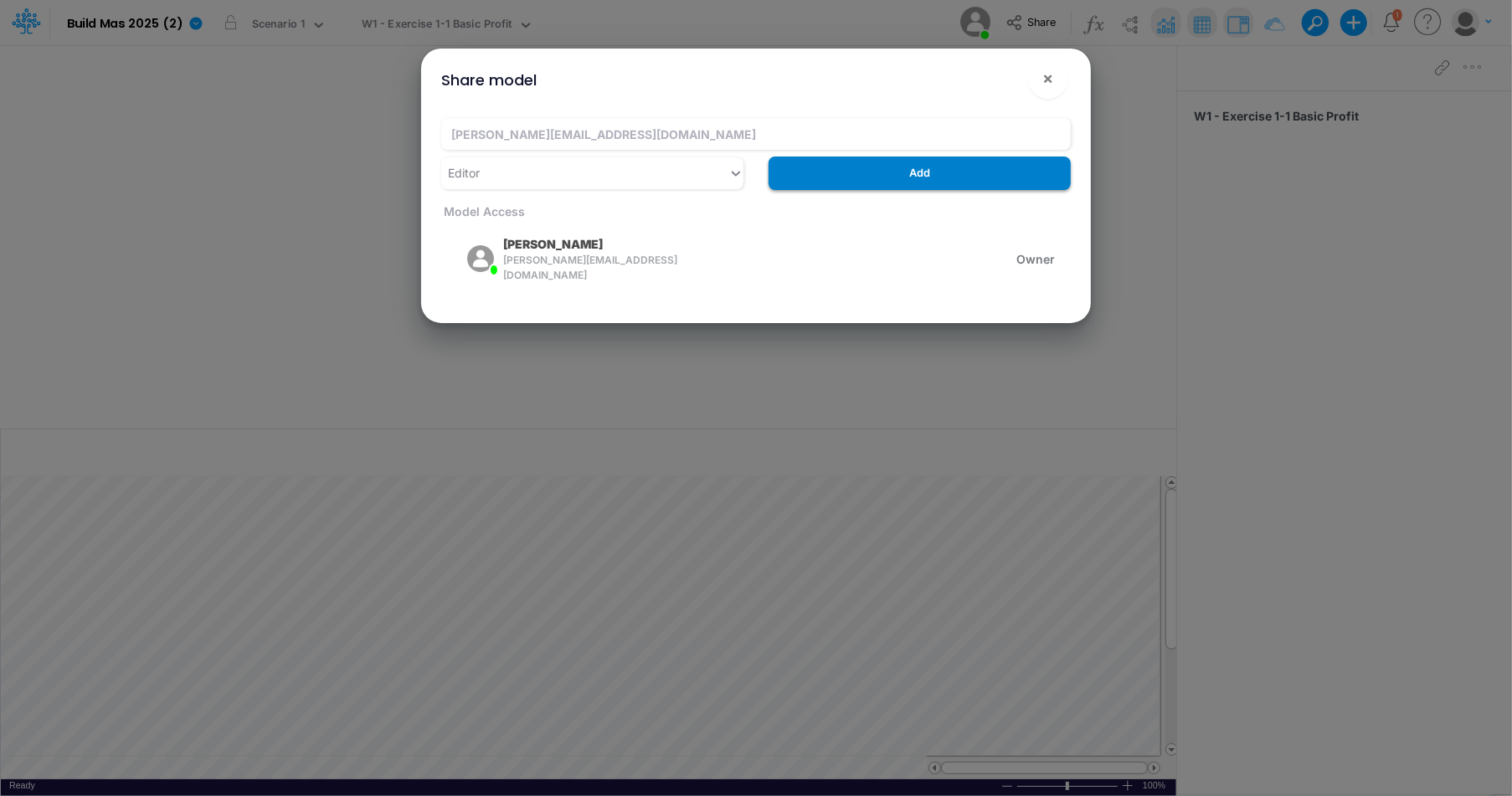
click at [962, 179] on button "Add" at bounding box center [920, 173] width 303 height 33
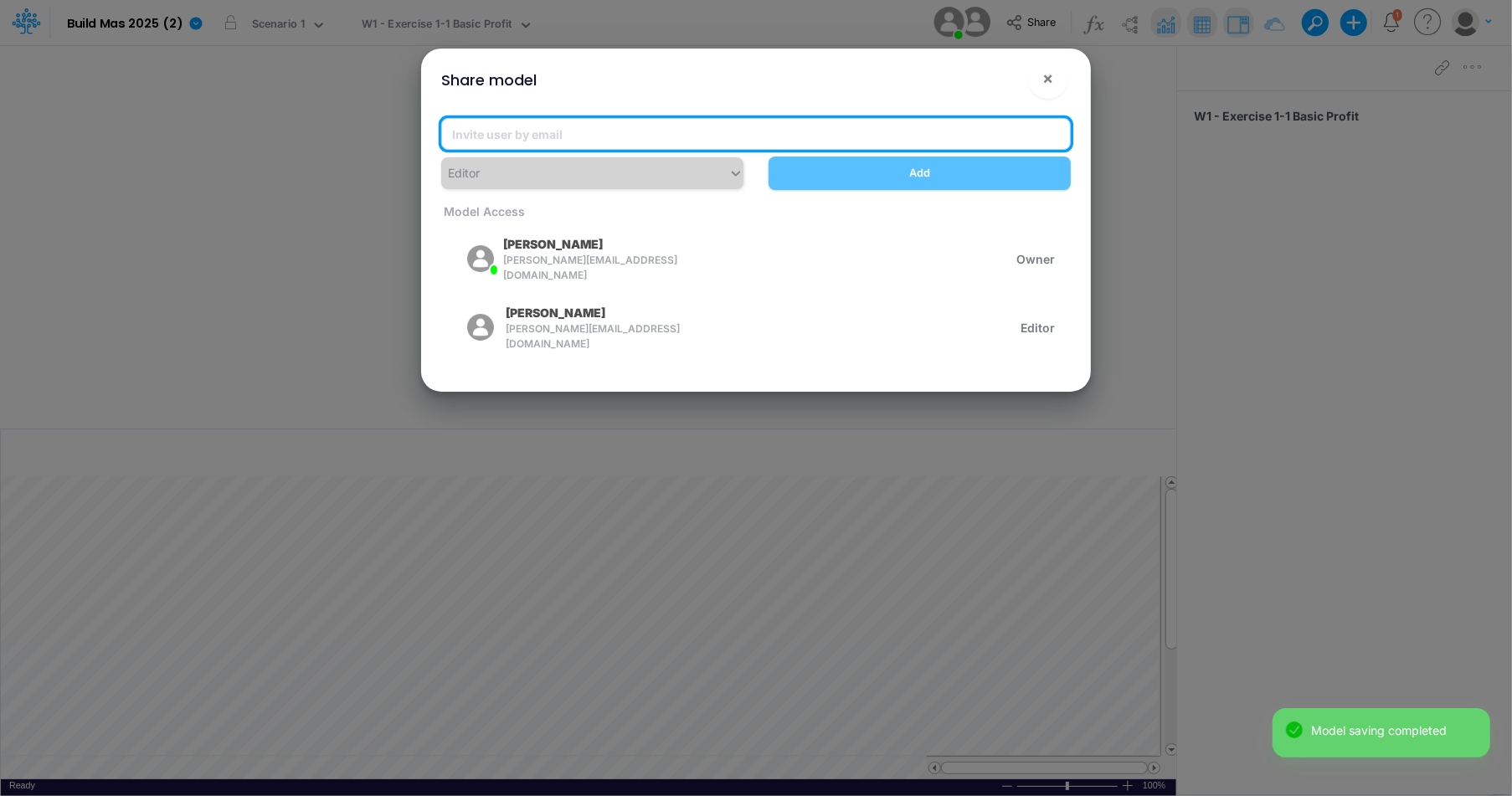
click at [765, 143] on input "email" at bounding box center [756, 134] width 630 height 32
paste input "carissa.castro+pipeline@logica.cloud"
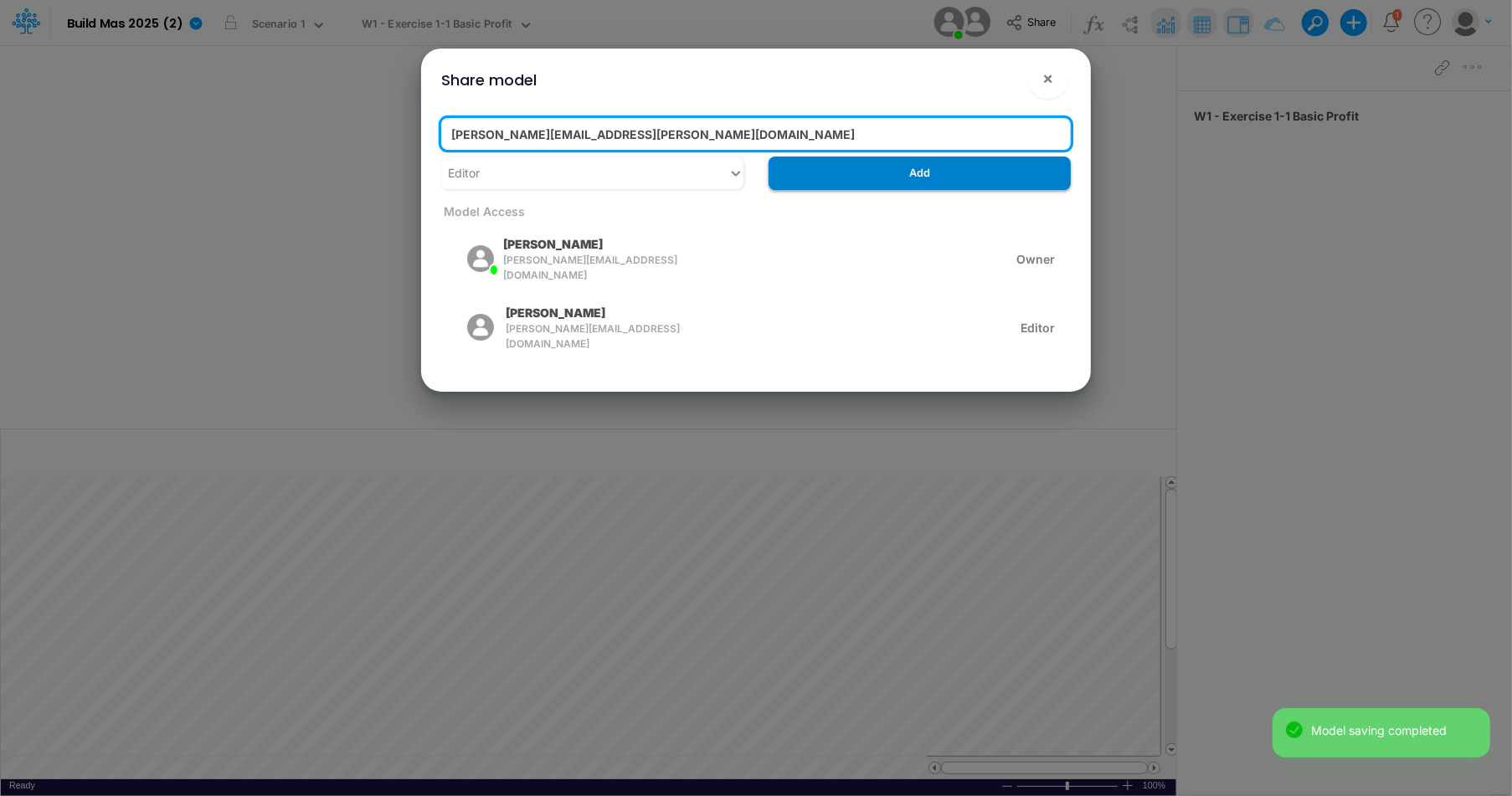
type input "carissa.castro+pipeline@logica.cloud"
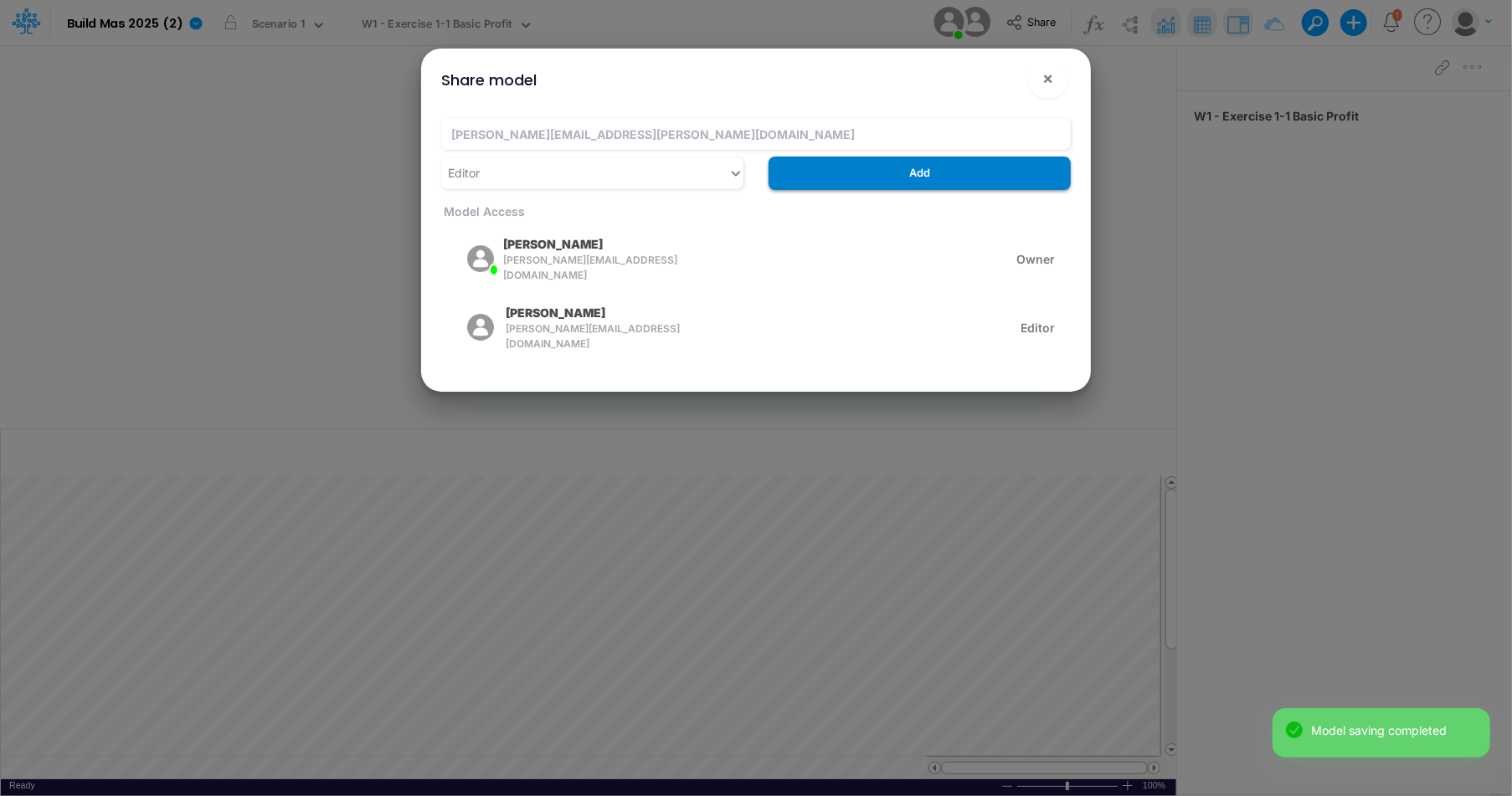
click at [832, 177] on button "Add" at bounding box center [920, 173] width 303 height 33
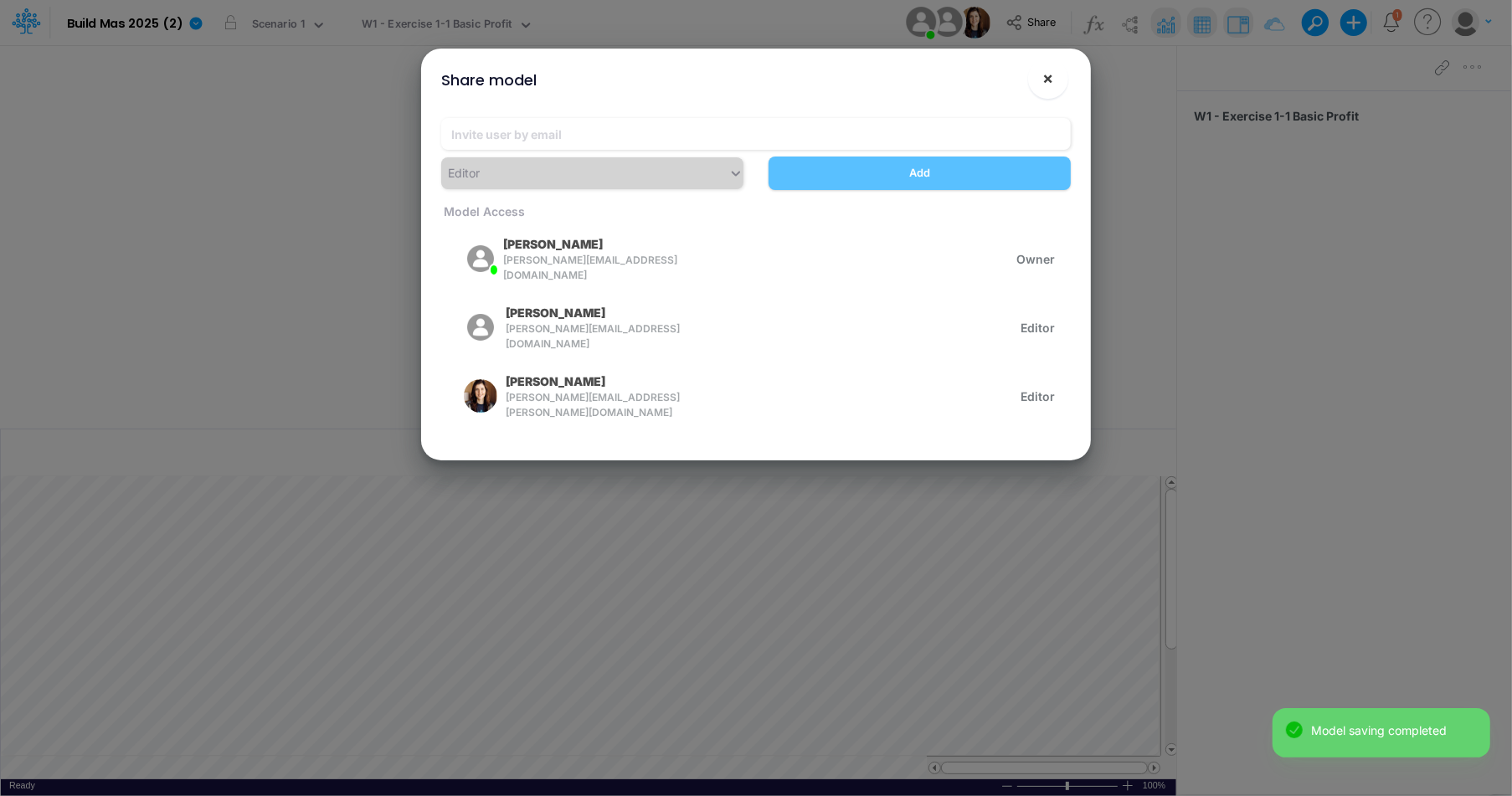
click at [1053, 83] on span "×" at bounding box center [1049, 78] width 11 height 20
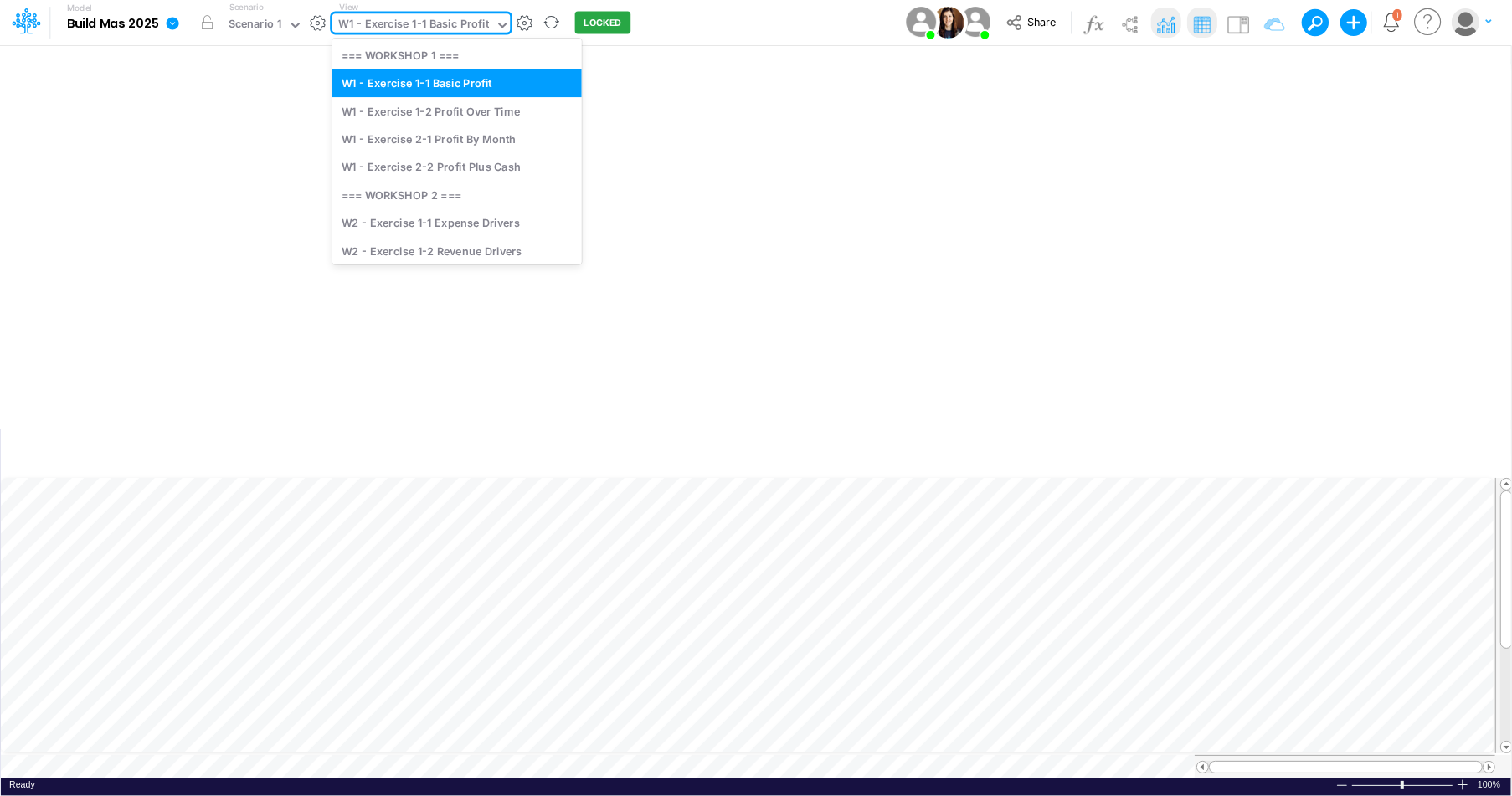
click at [426, 26] on div "W1 - Exercise 1-1 Basic Profit" at bounding box center [413, 25] width 151 height 19
click at [433, 241] on div "W2 - Exercise 1-2 Revenue Drivers" at bounding box center [457, 251] width 250 height 28
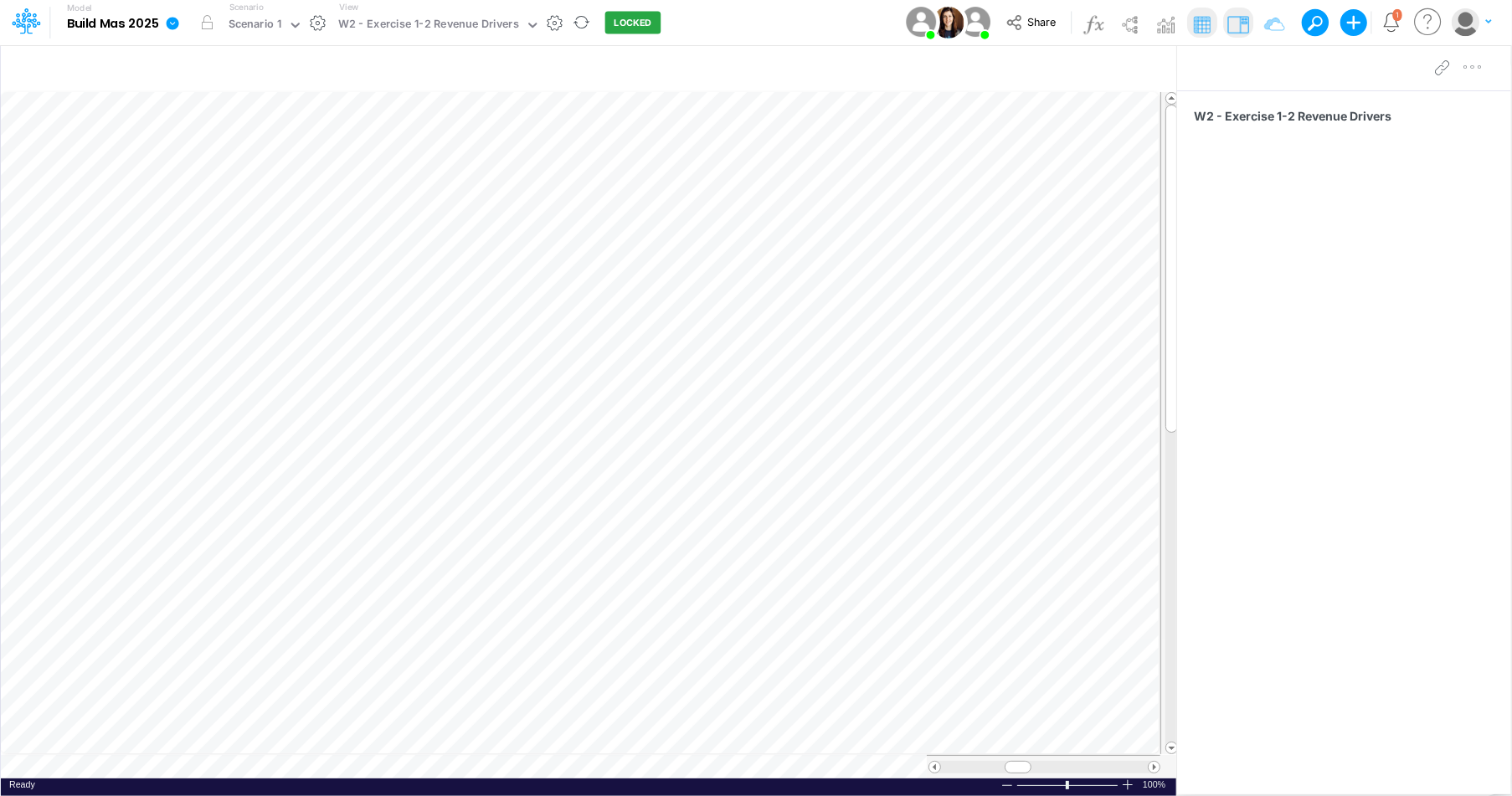
scroll to position [8, 1]
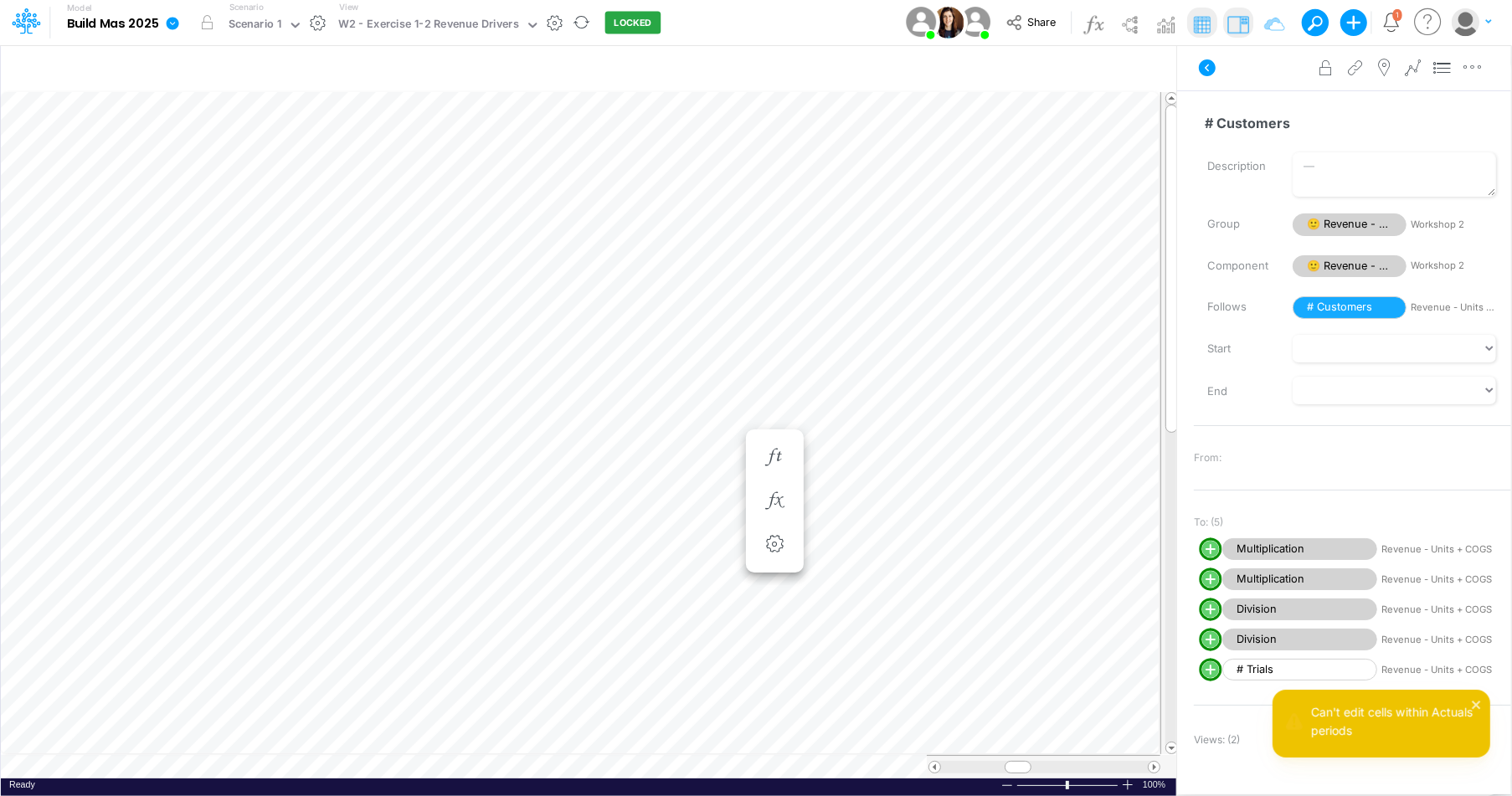
scroll to position [8, 1]
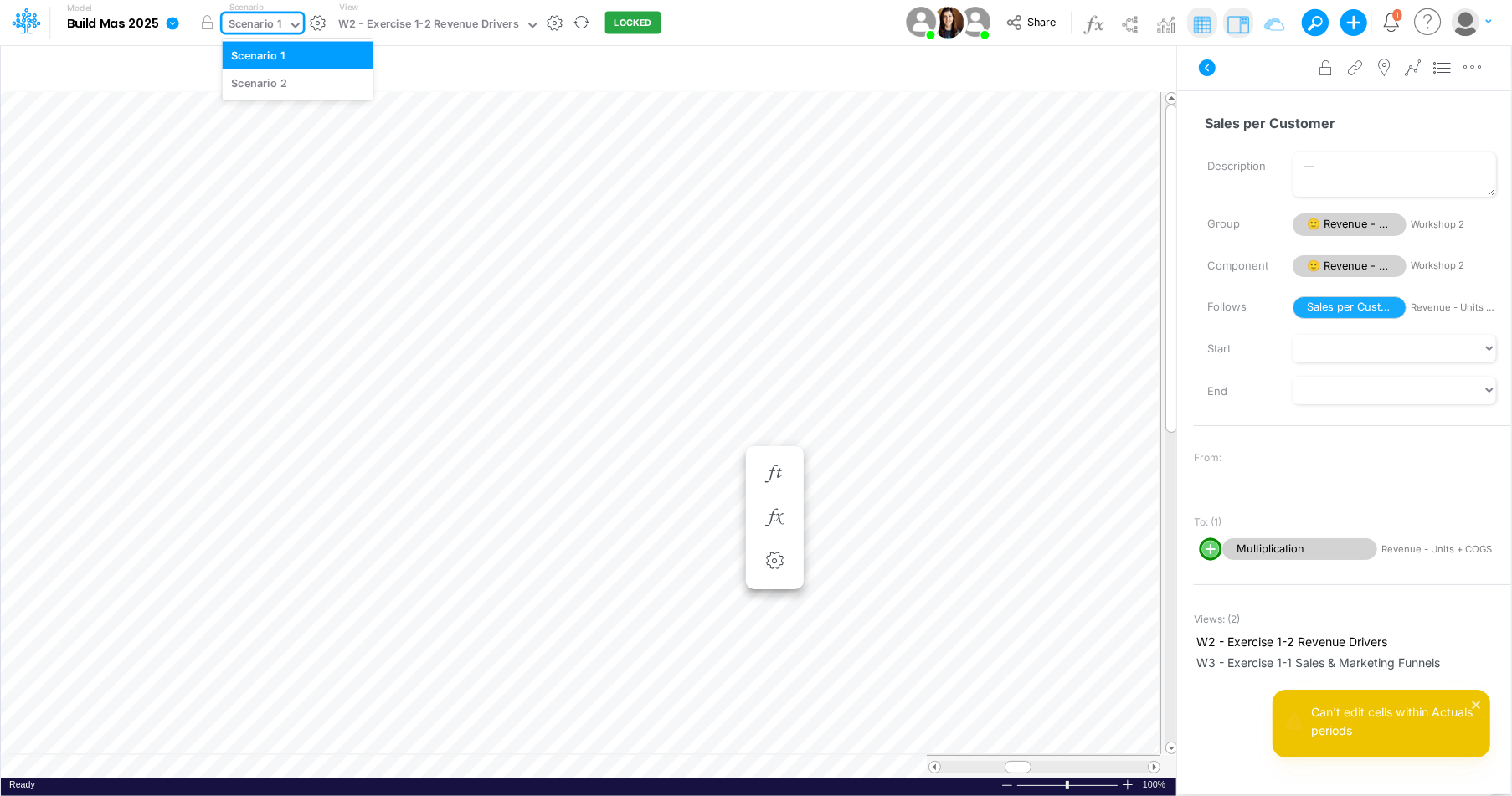
click at [288, 25] on div "Scenario 1" at bounding box center [255, 25] width 65 height 25
click at [270, 85] on div "Scenario 2" at bounding box center [259, 83] width 56 height 16
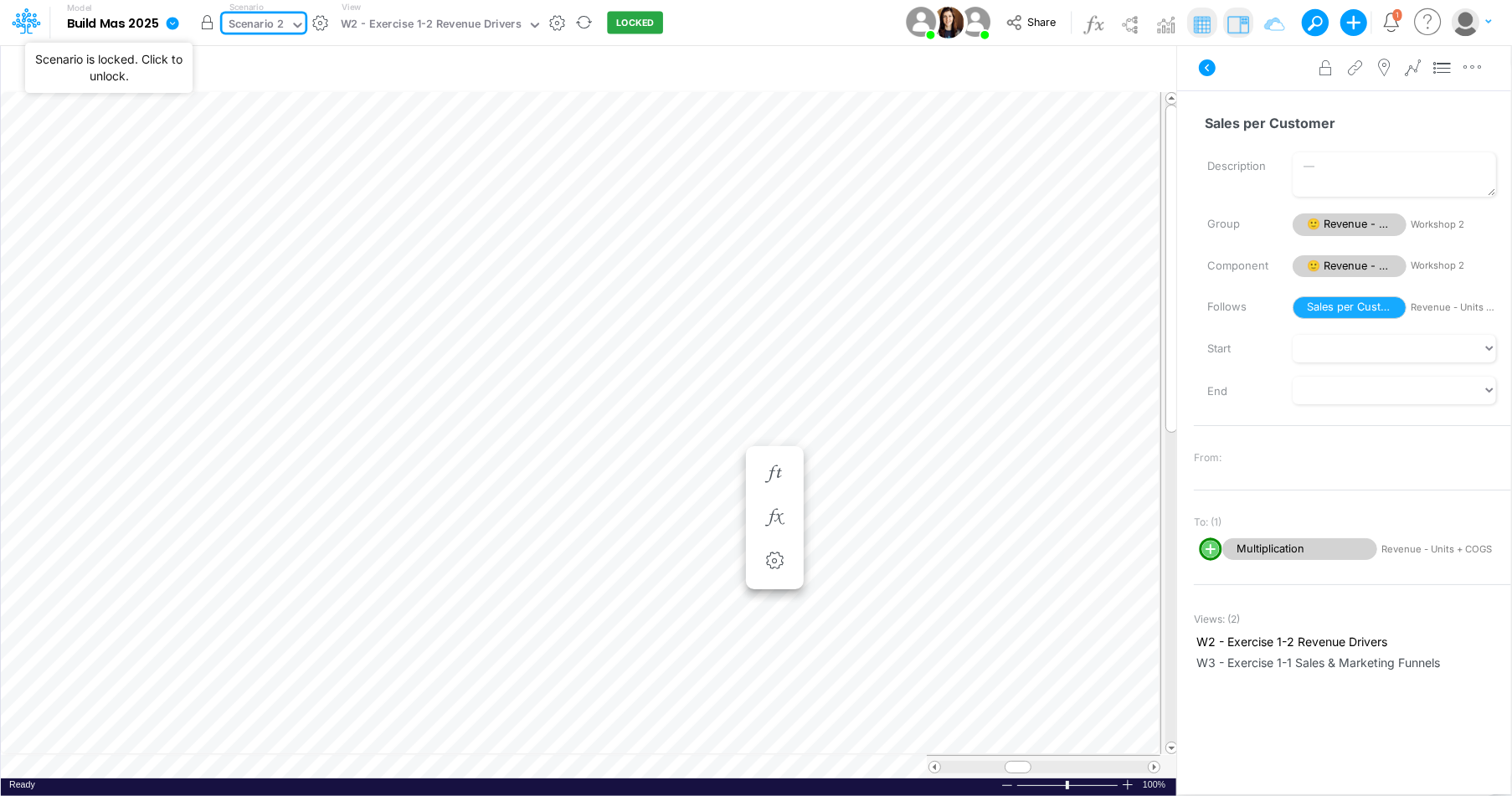
click at [212, 29] on button "button" at bounding box center [208, 23] width 30 height 30
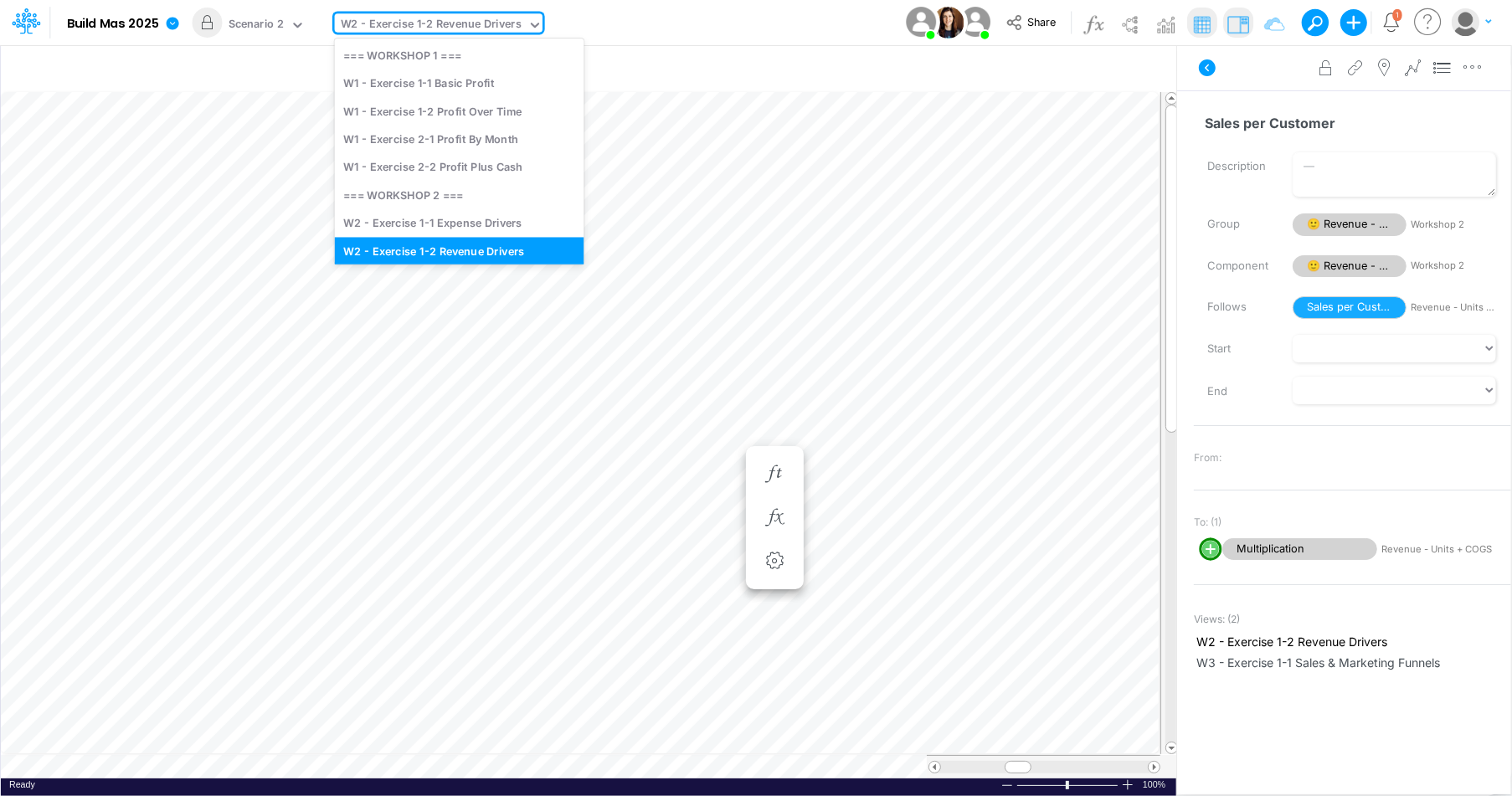
click at [532, 29] on icon at bounding box center [534, 25] width 15 height 15
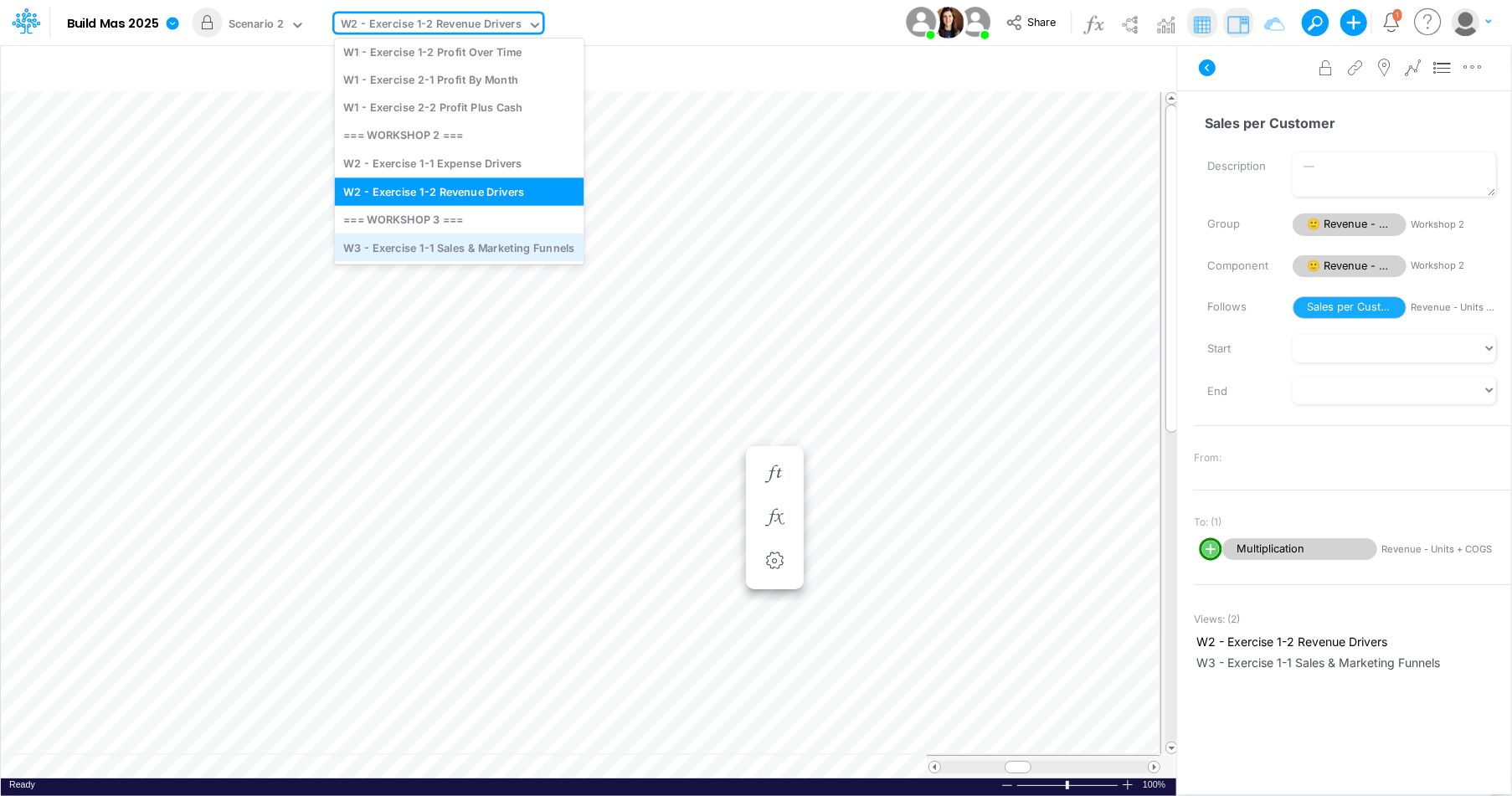
click at [485, 244] on div "W3 - Exercise 1-1 Sales & Marketing Funnels" at bounding box center [459, 248] width 250 height 28
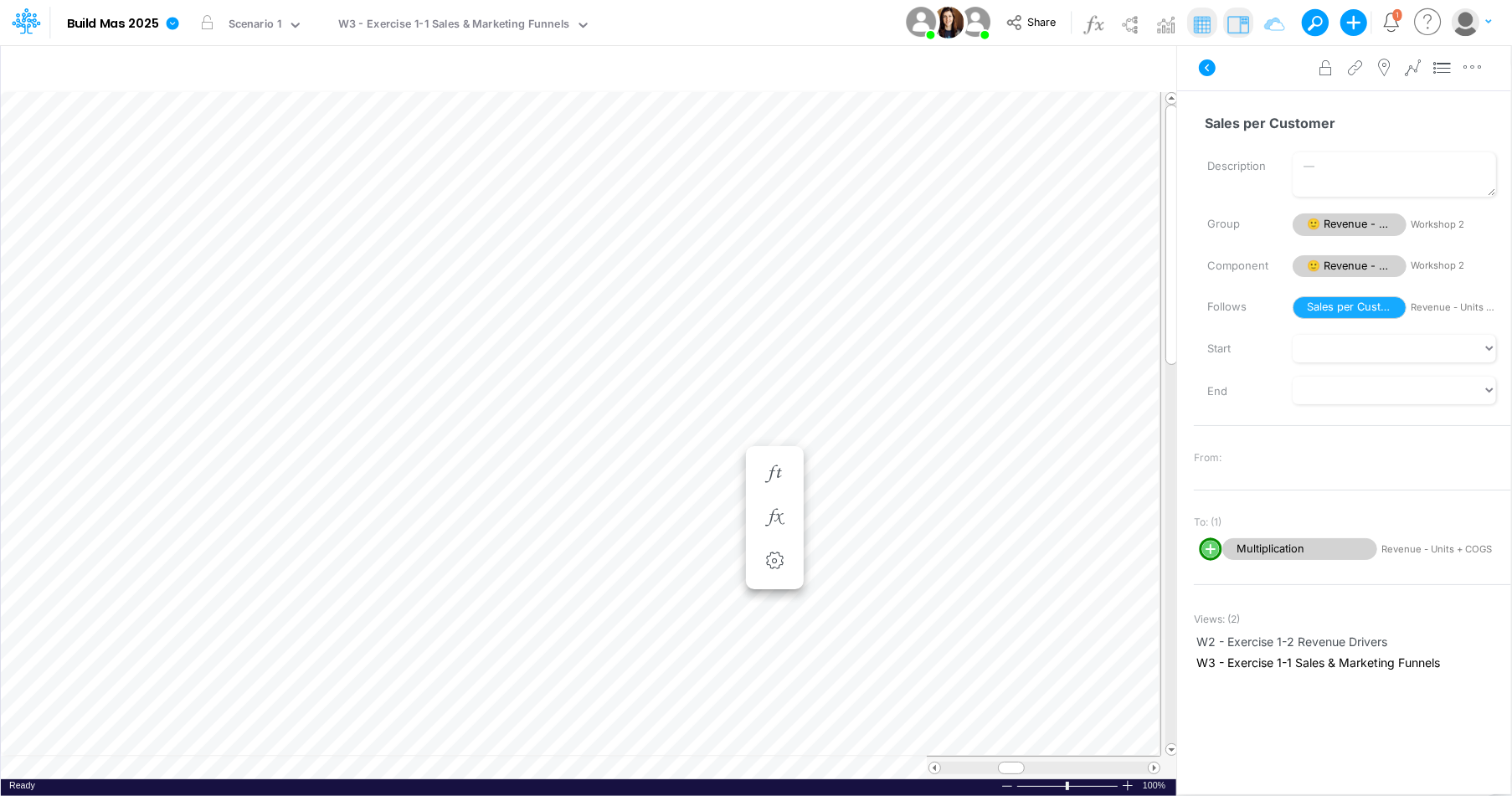
scroll to position [8, 1]
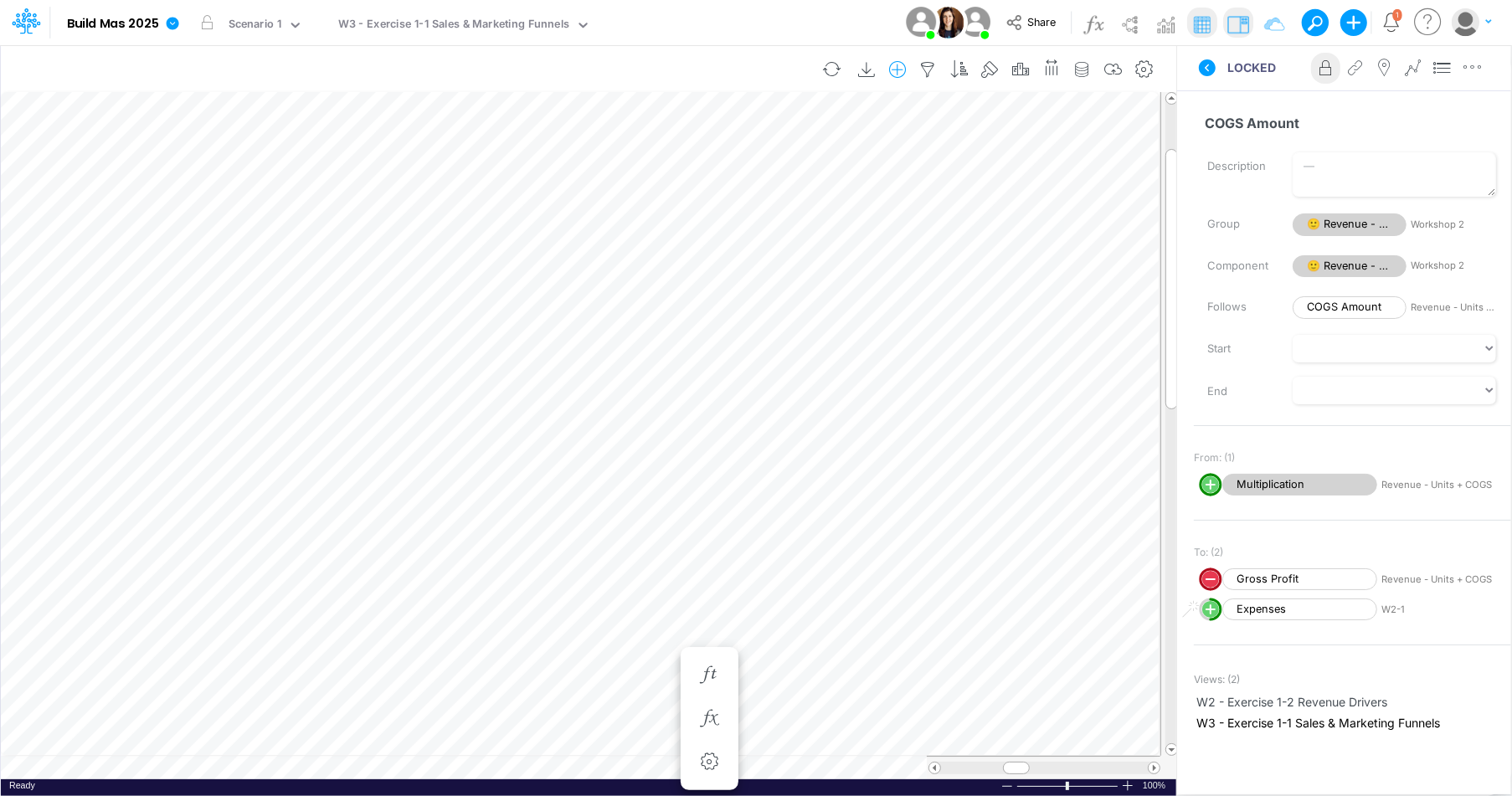
scroll to position [8, 1]
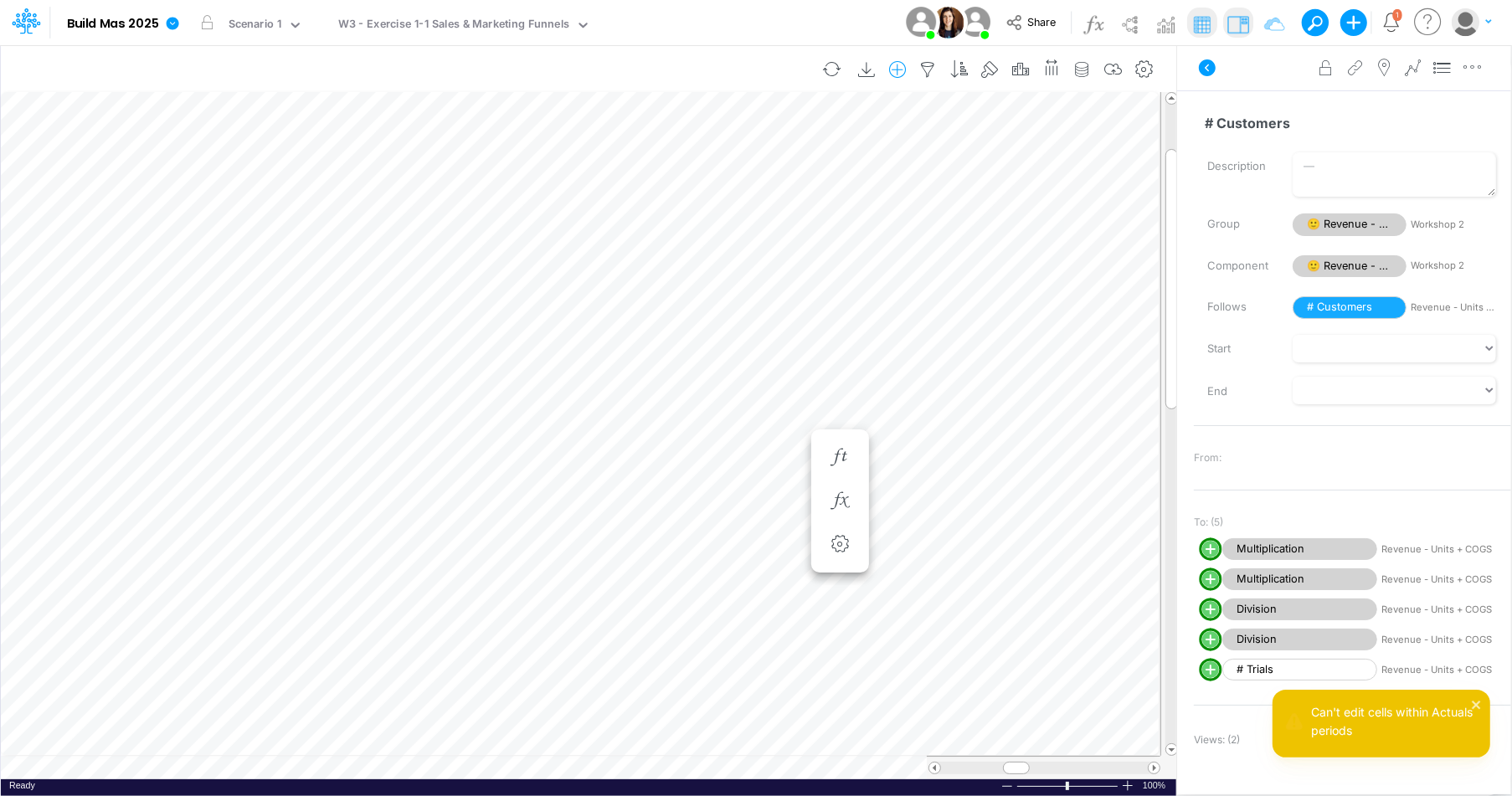
scroll to position [8, 1]
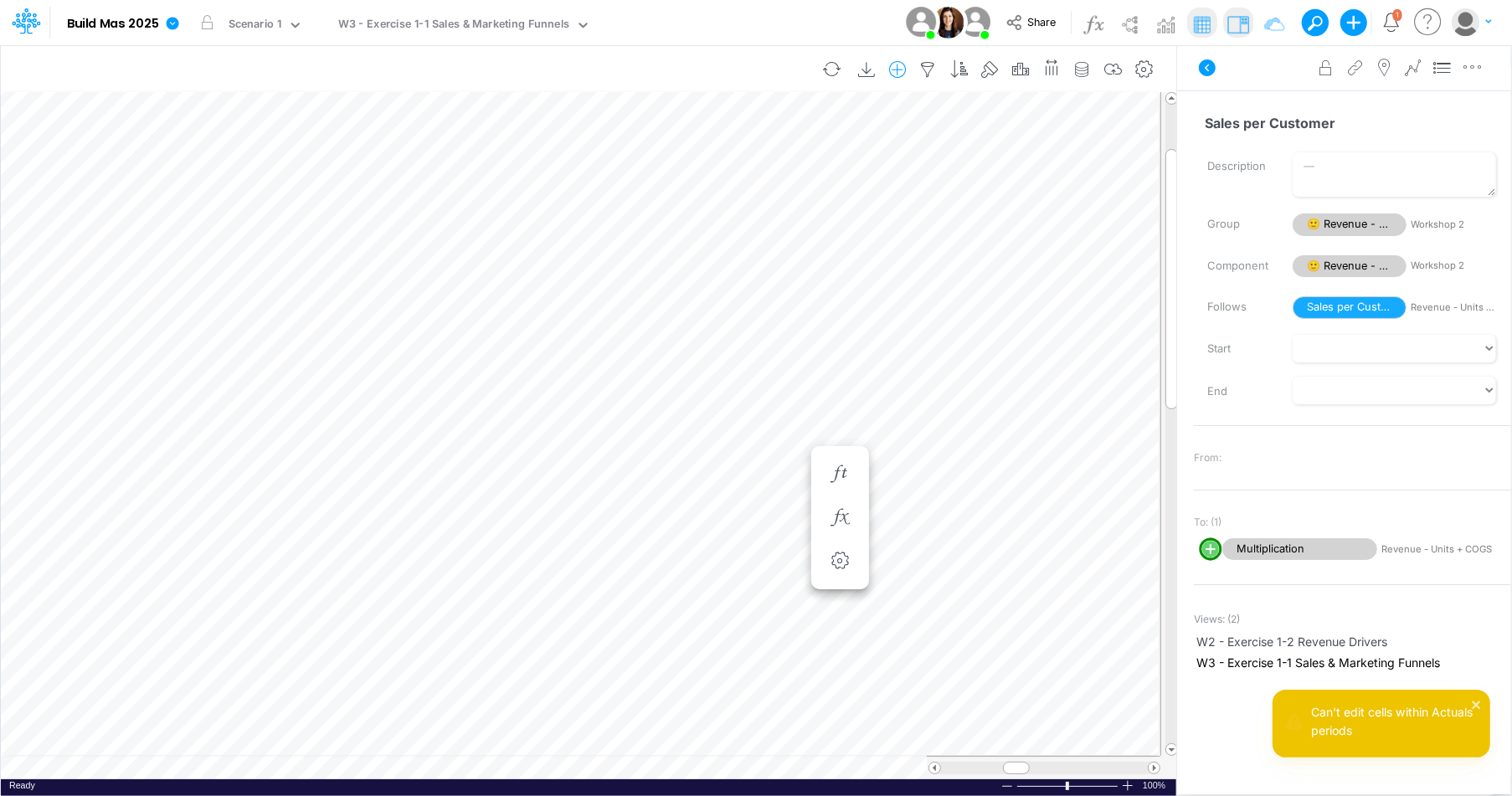
scroll to position [8, 1]
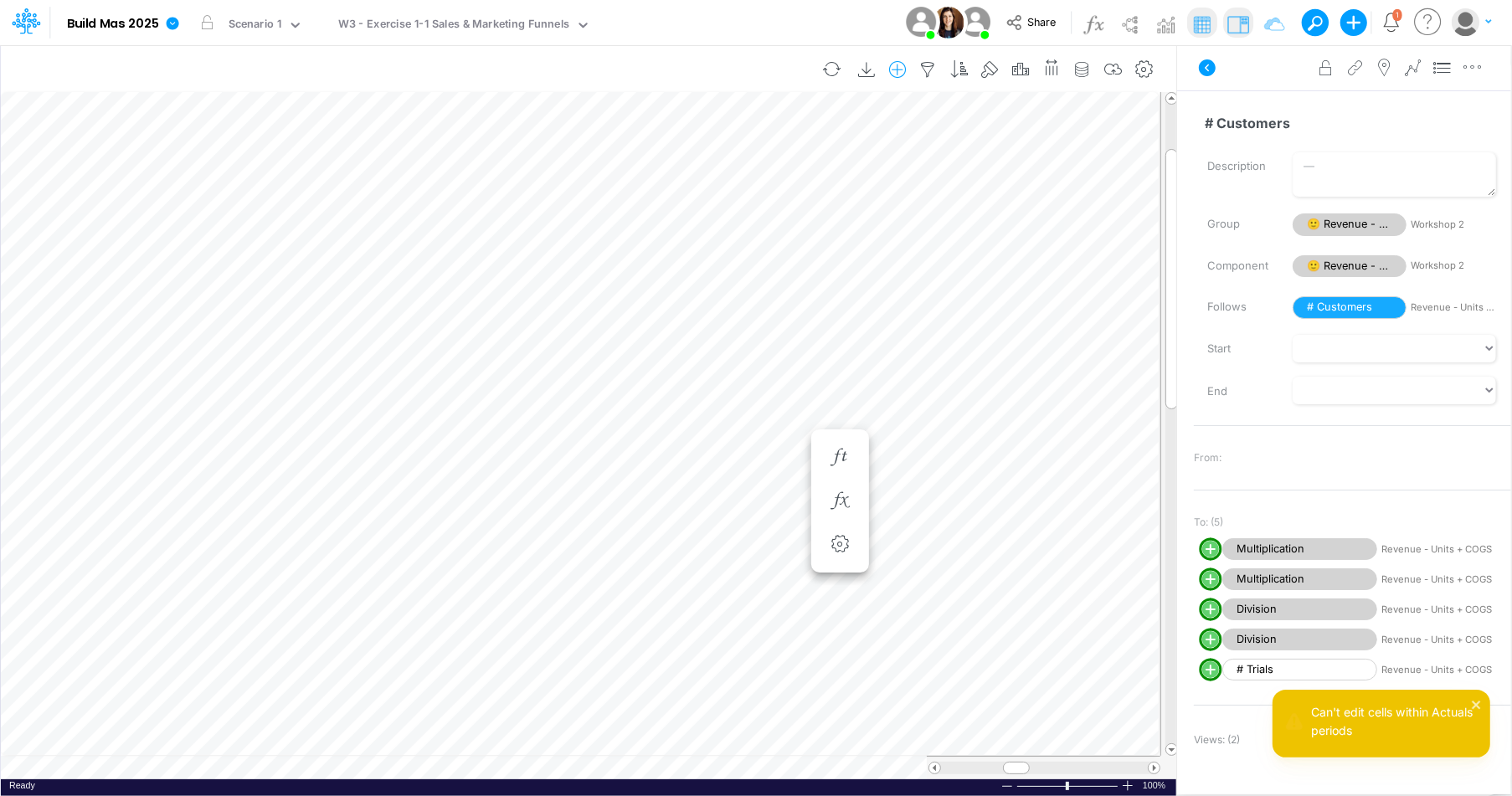
scroll to position [8, 6]
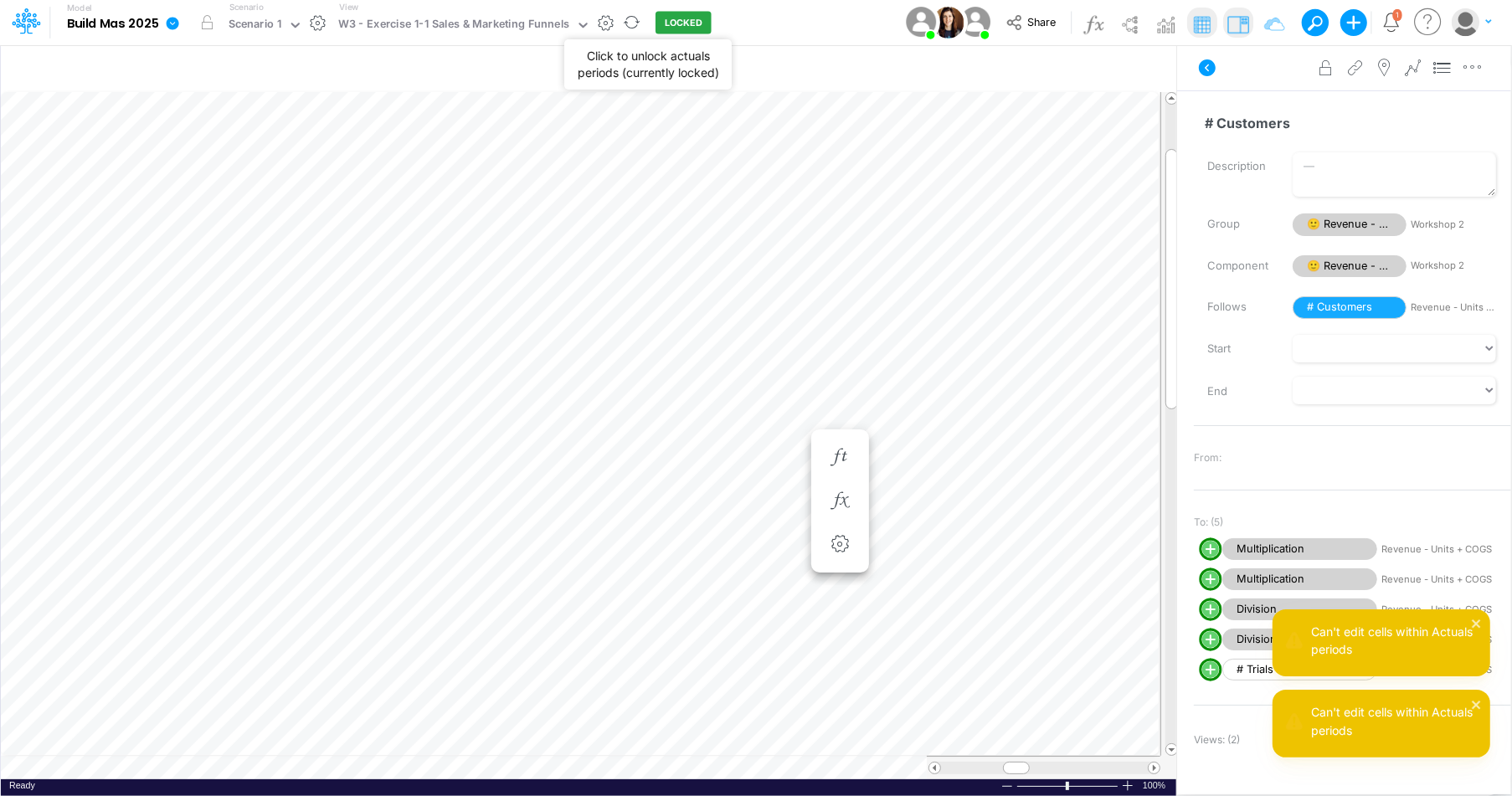
click at [667, 18] on button "LOCKED" at bounding box center [684, 23] width 56 height 23
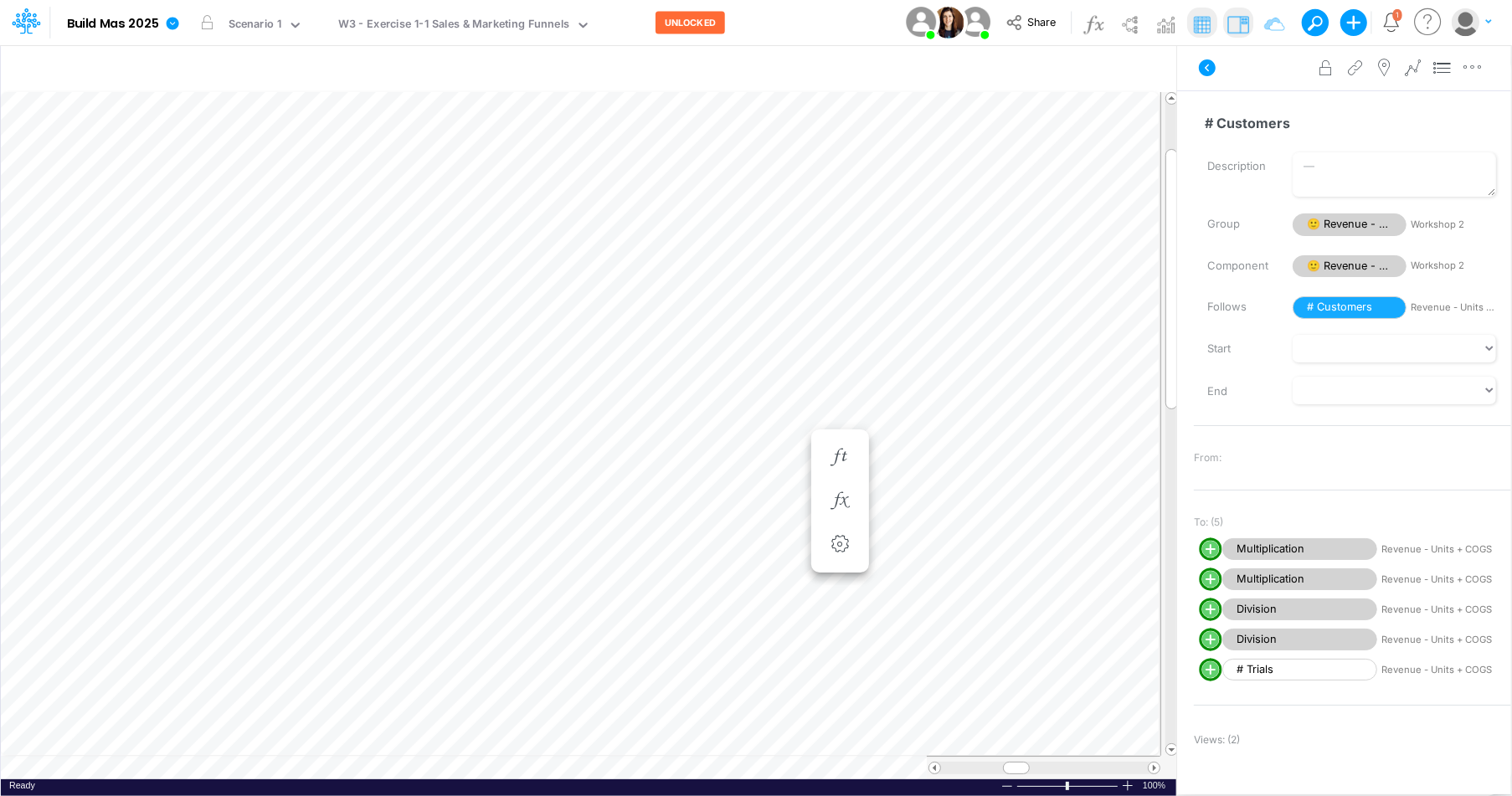
scroll to position [8, 1]
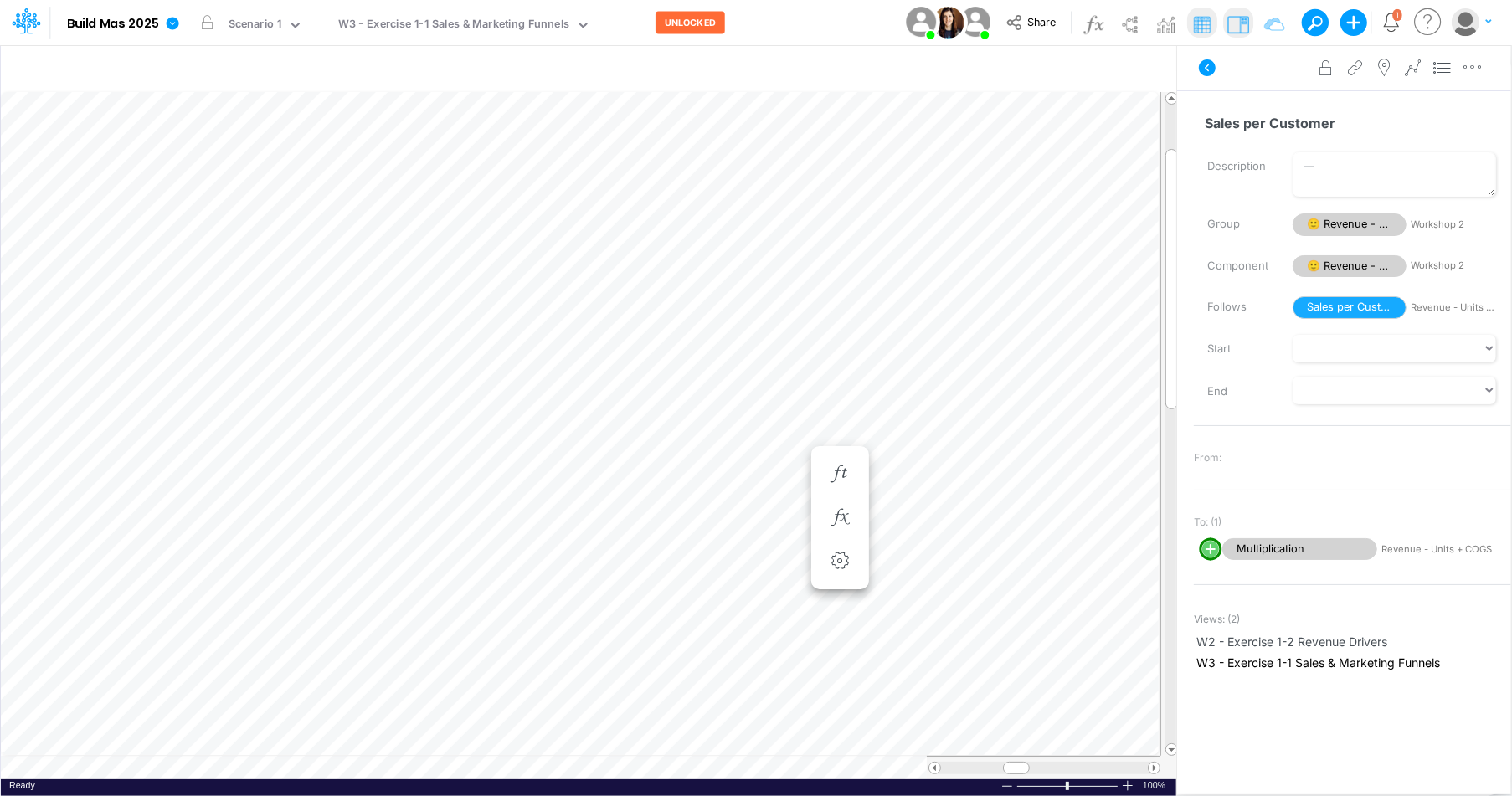
scroll to position [8, 1]
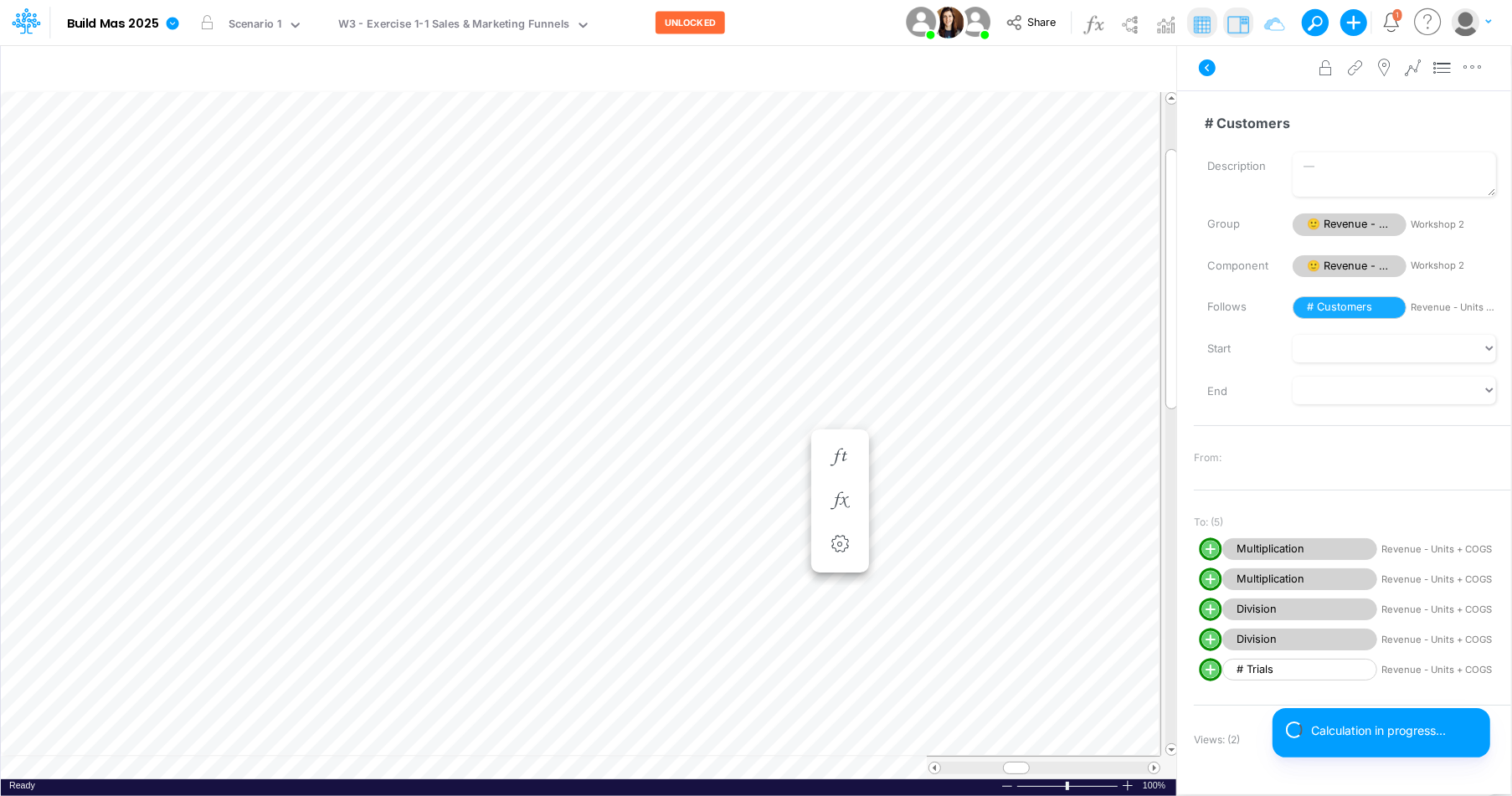
scroll to position [8, 1]
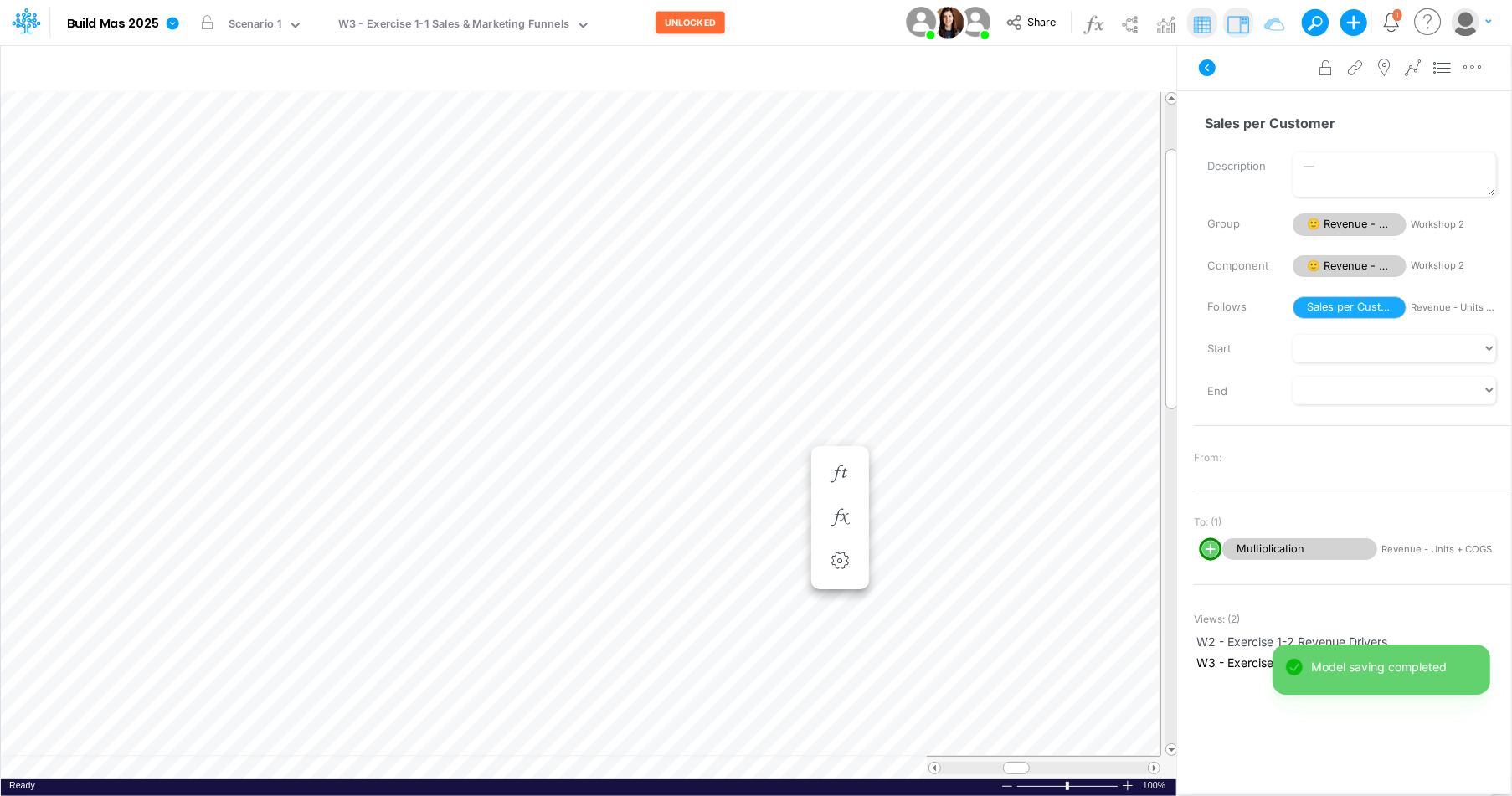
scroll to position [8, 1]
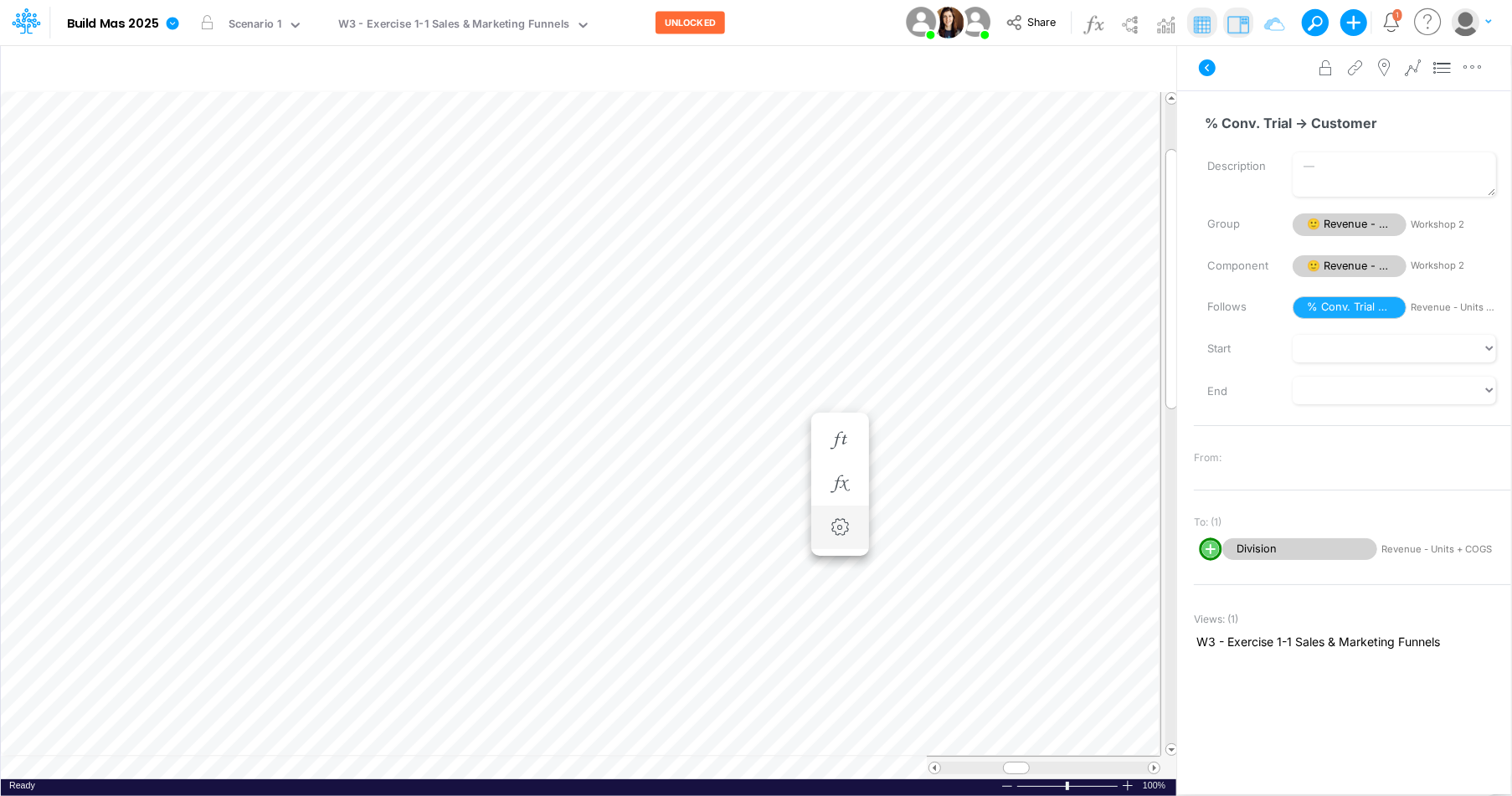
scroll to position [8, 1]
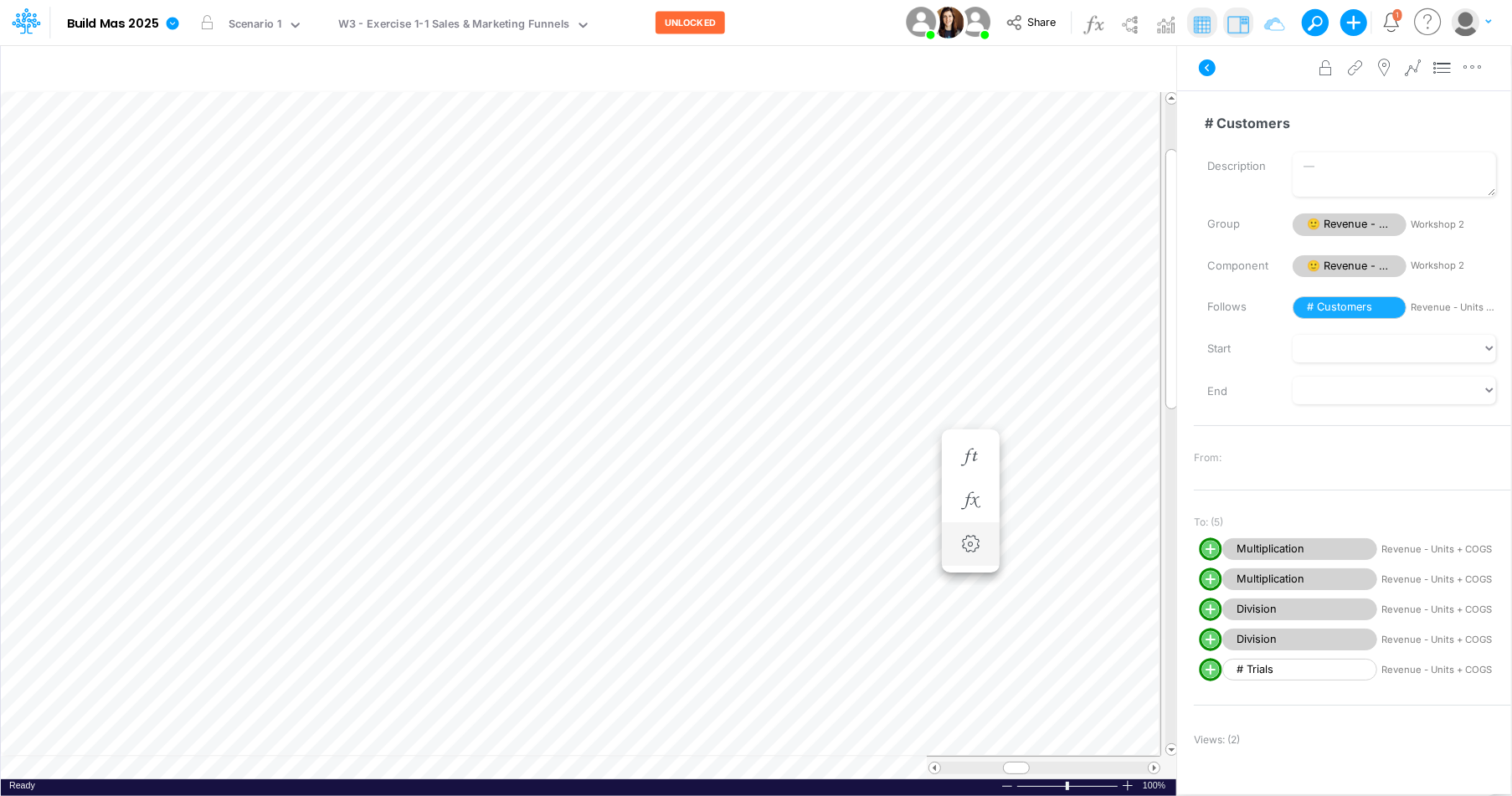
scroll to position [8, 1]
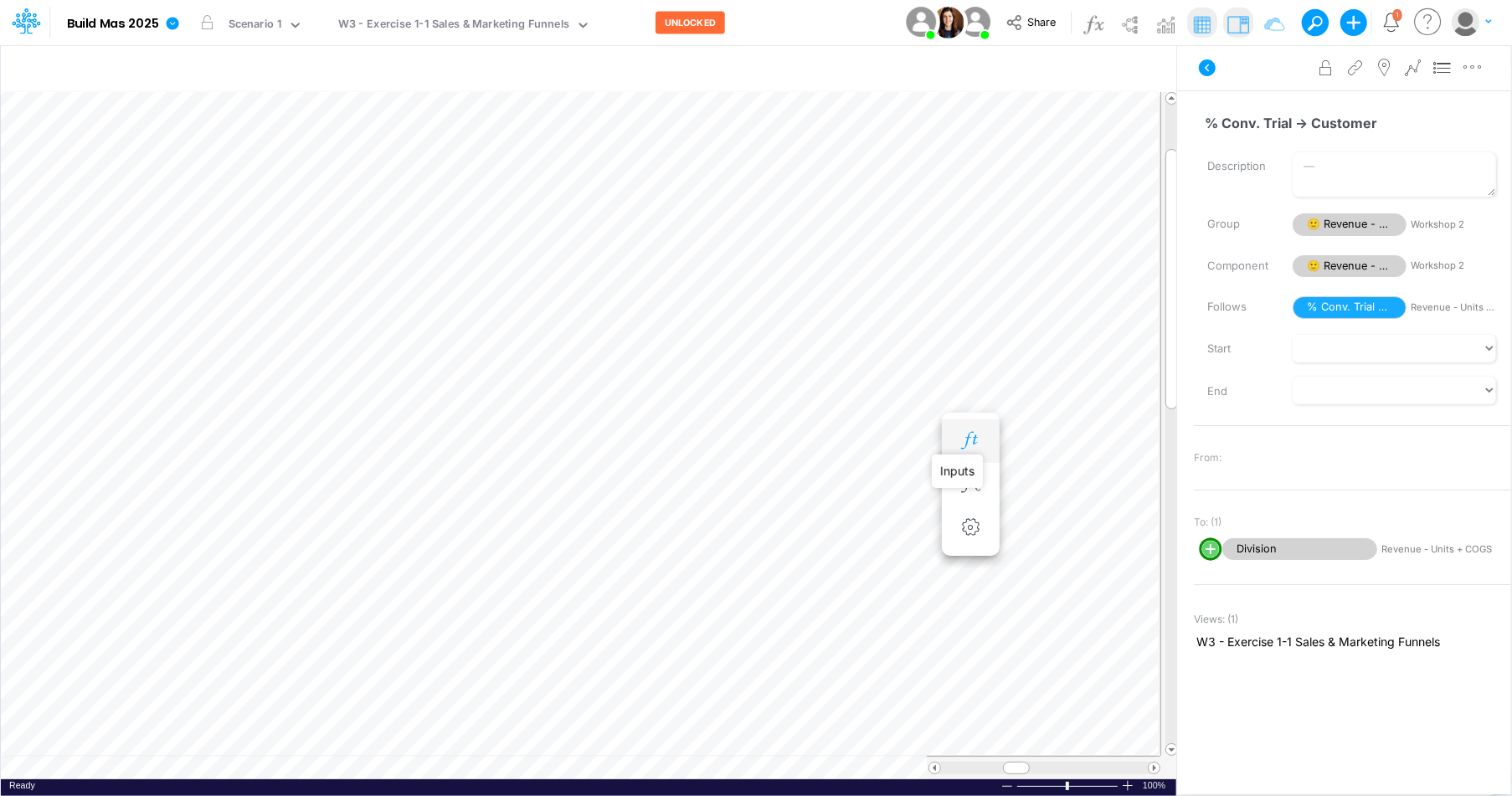
click at [973, 440] on icon "button" at bounding box center [970, 441] width 25 height 18
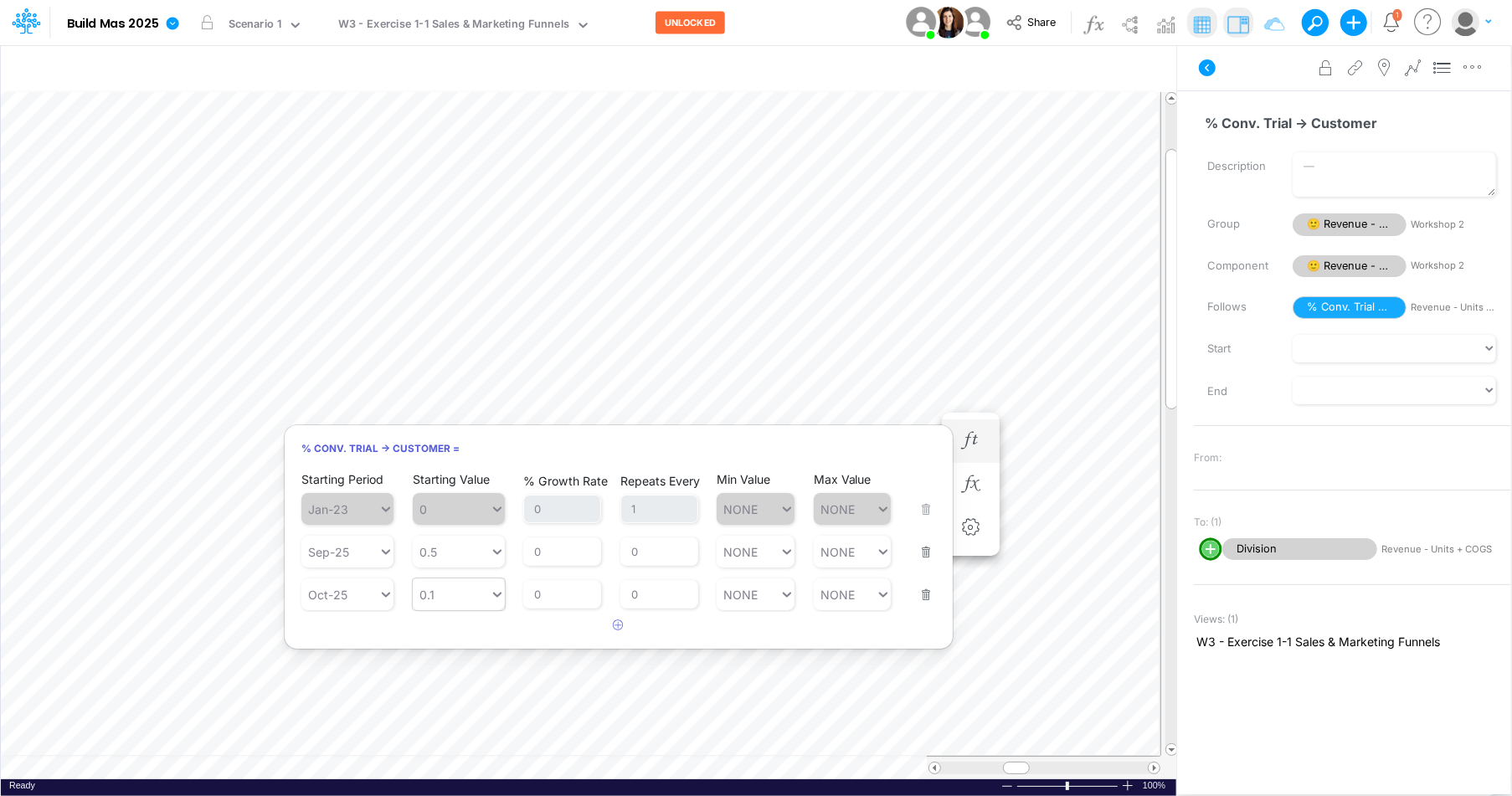
type input "0.1"
click at [491, 594] on icon at bounding box center [497, 594] width 15 height 17
click at [464, 633] on div "LATEST" at bounding box center [458, 634] width 92 height 28
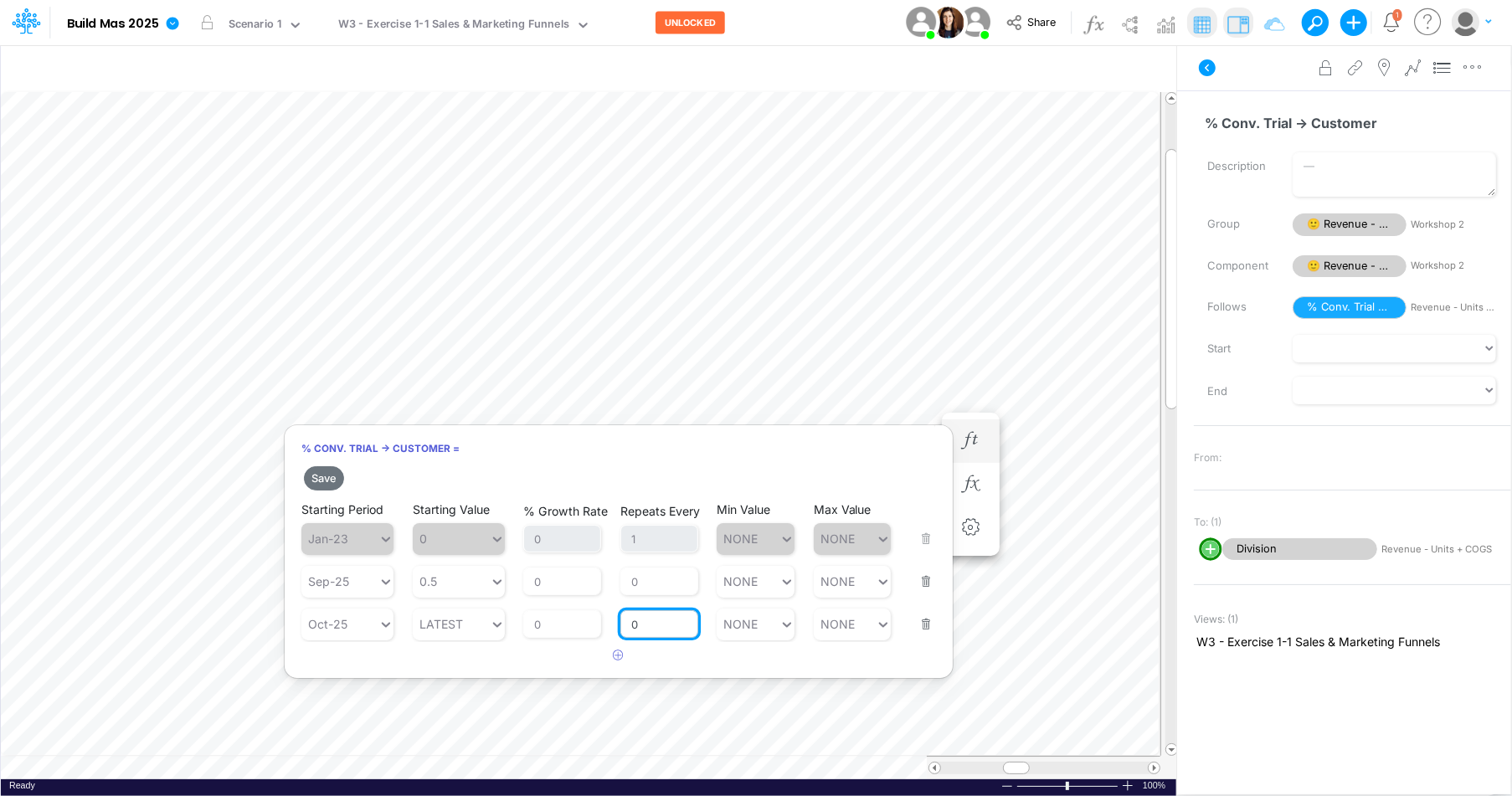
click at [656, 625] on input "0" at bounding box center [659, 624] width 78 height 29
click at [657, 625] on input "0" at bounding box center [659, 624] width 78 height 29
type input "1"
click at [326, 474] on button "Save" at bounding box center [324, 478] width 40 height 24
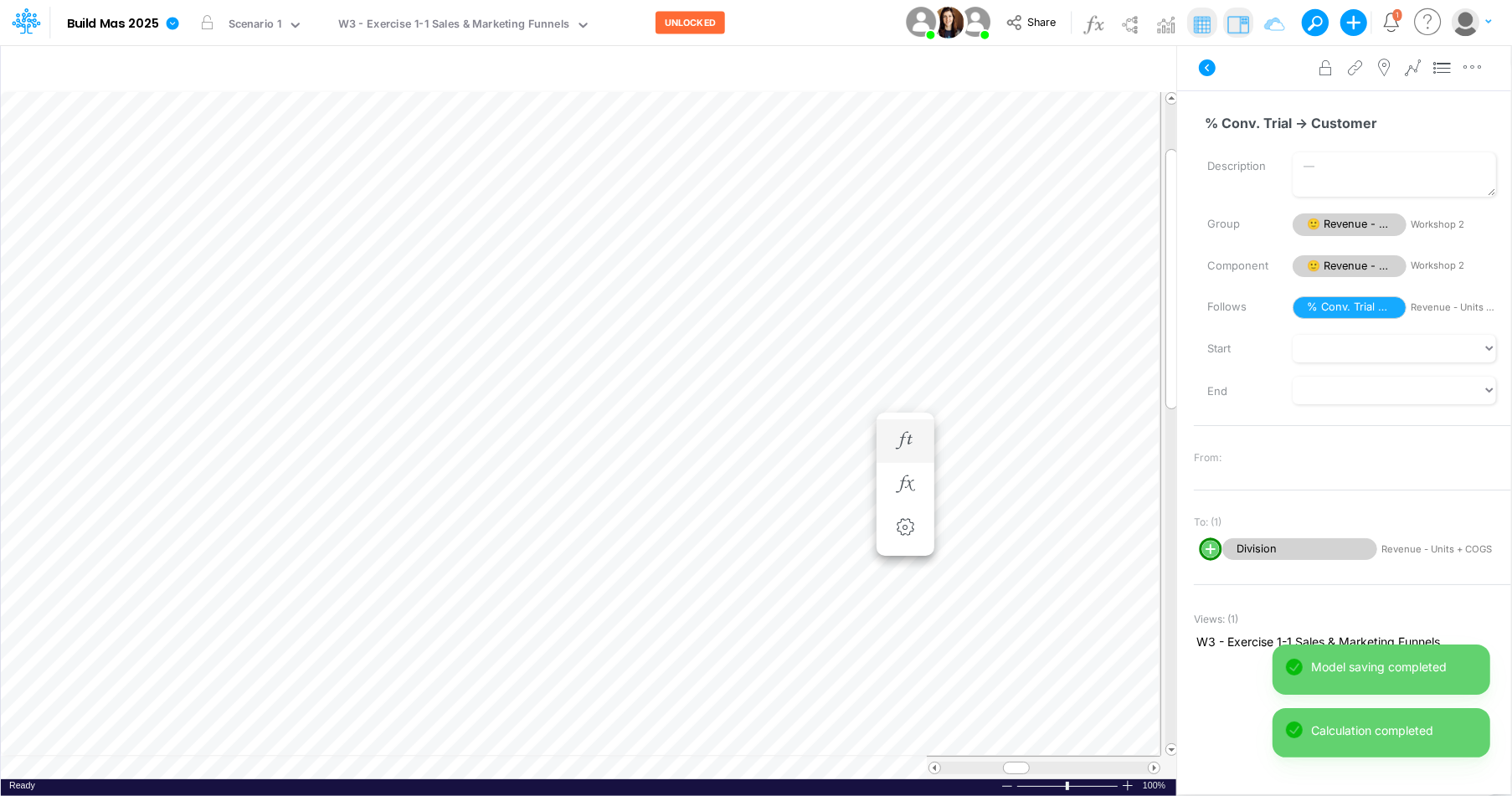
scroll to position [8, 1]
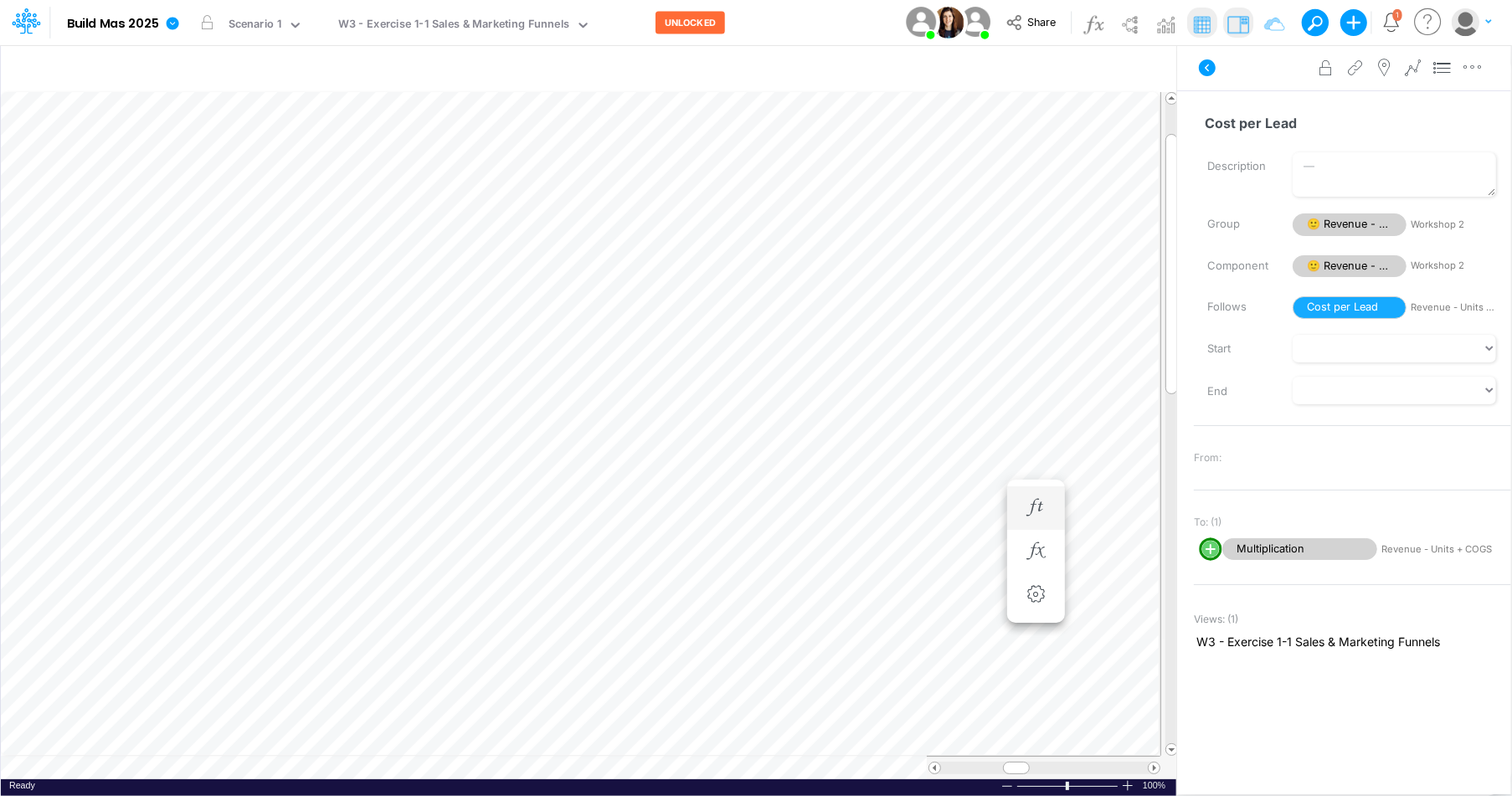
scroll to position [8, 1]
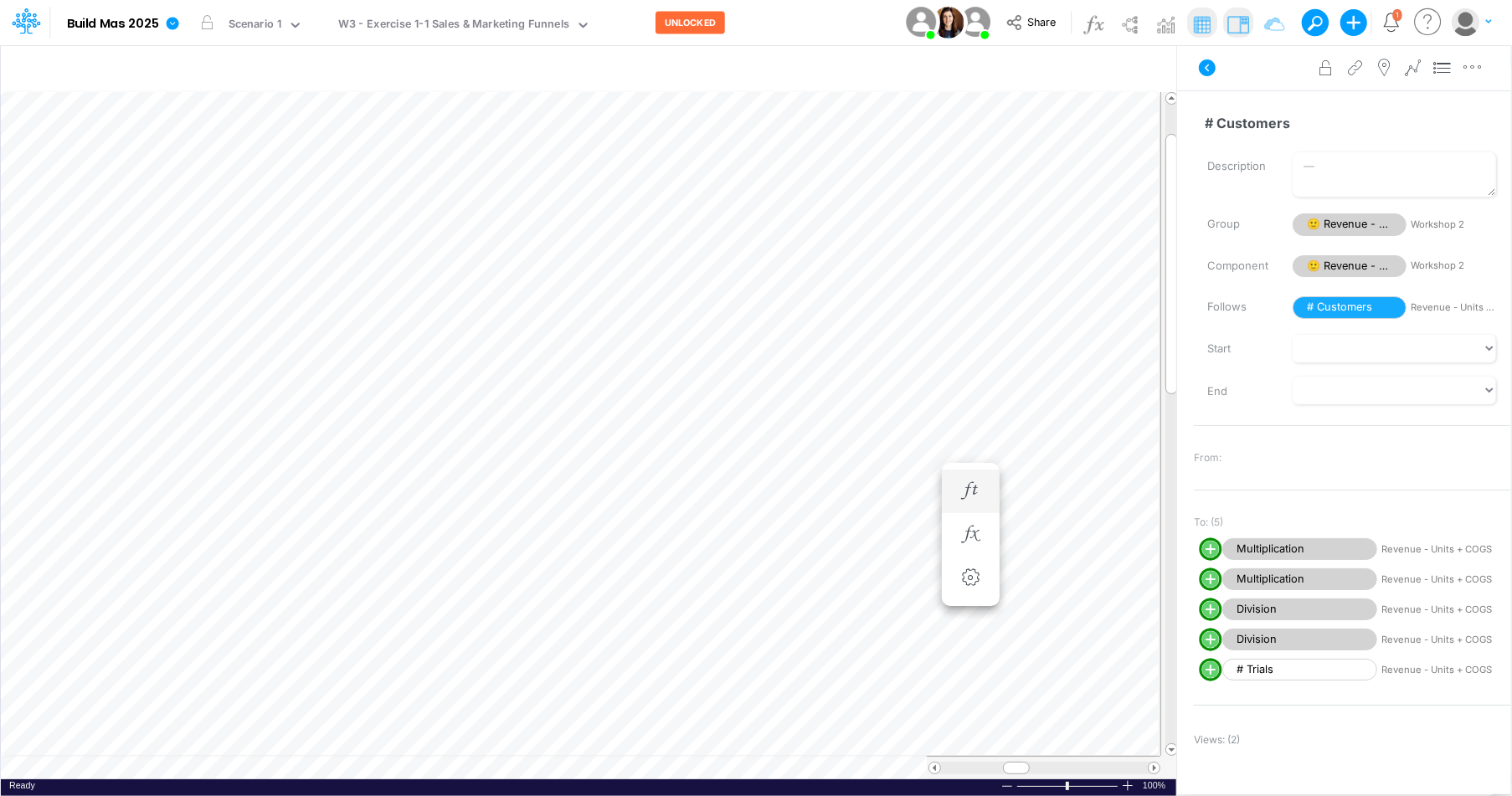
scroll to position [8, 1]
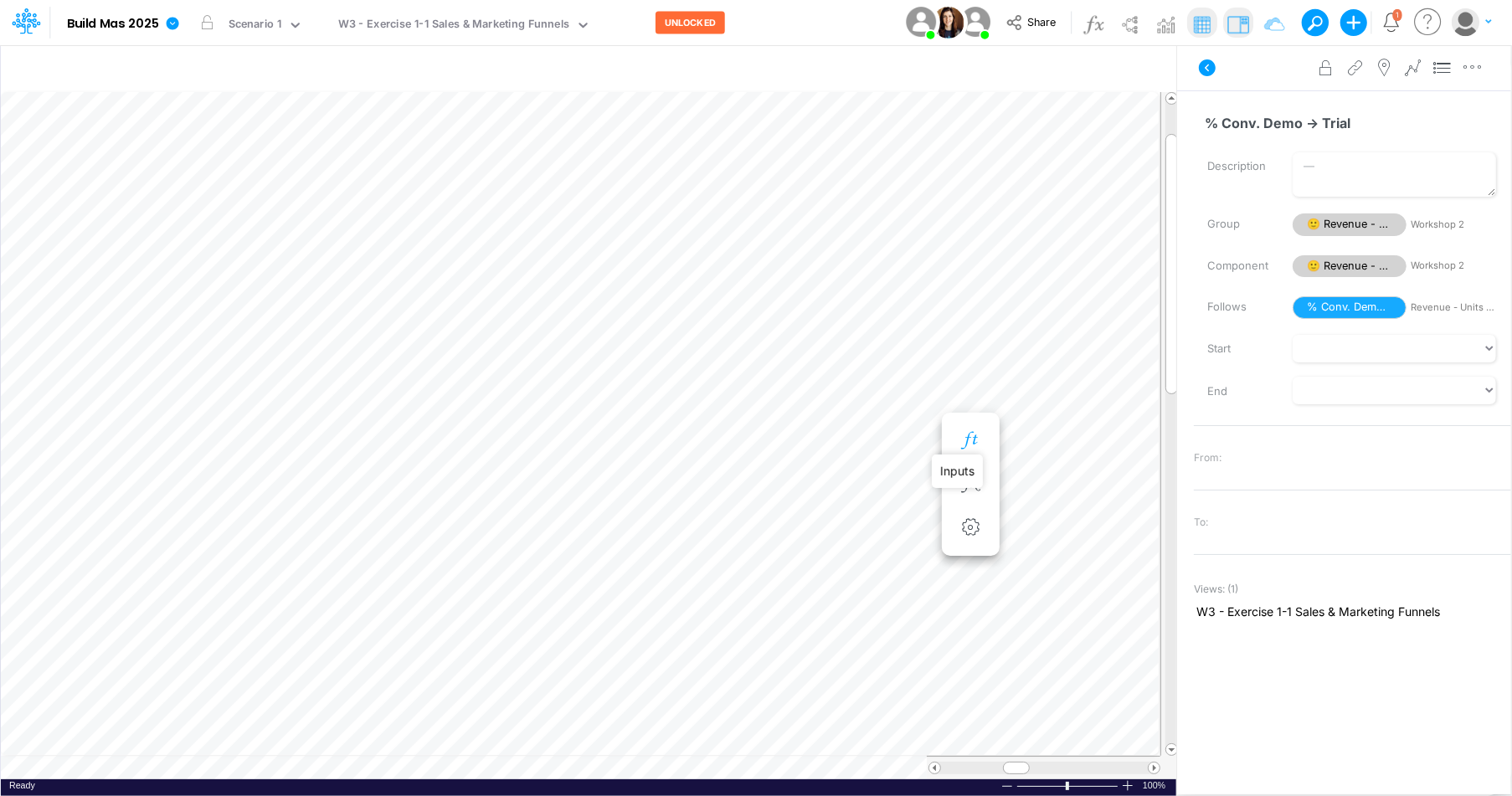
click at [979, 442] on icon "button" at bounding box center [970, 441] width 25 height 18
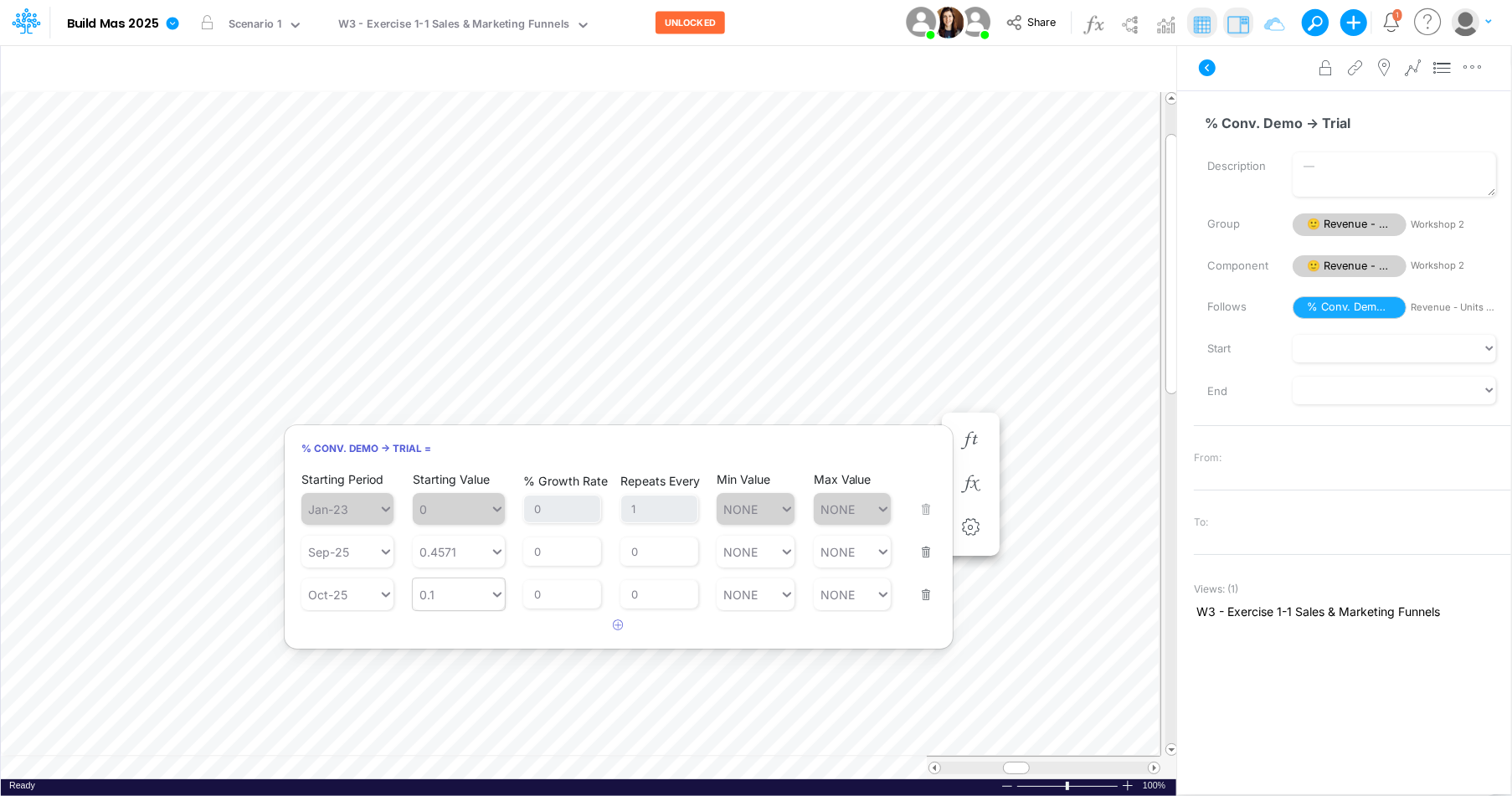
type input "0.1"
click at [490, 602] on div at bounding box center [494, 594] width 22 height 32
click at [473, 629] on div "LATEST" at bounding box center [458, 634] width 92 height 28
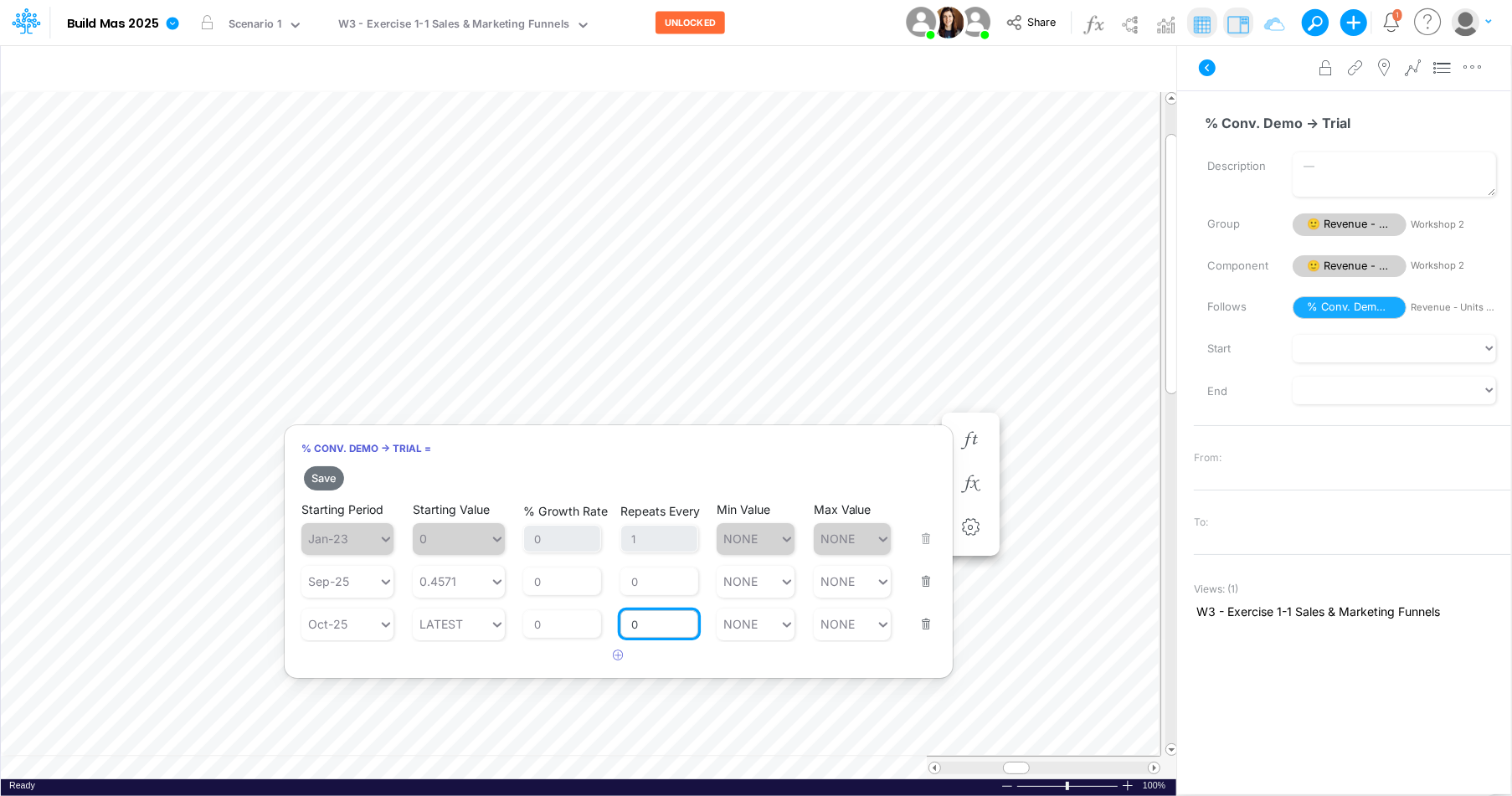
click at [652, 625] on input "0" at bounding box center [659, 624] width 78 height 29
type input "1"
click at [319, 477] on button "Save" at bounding box center [324, 478] width 40 height 24
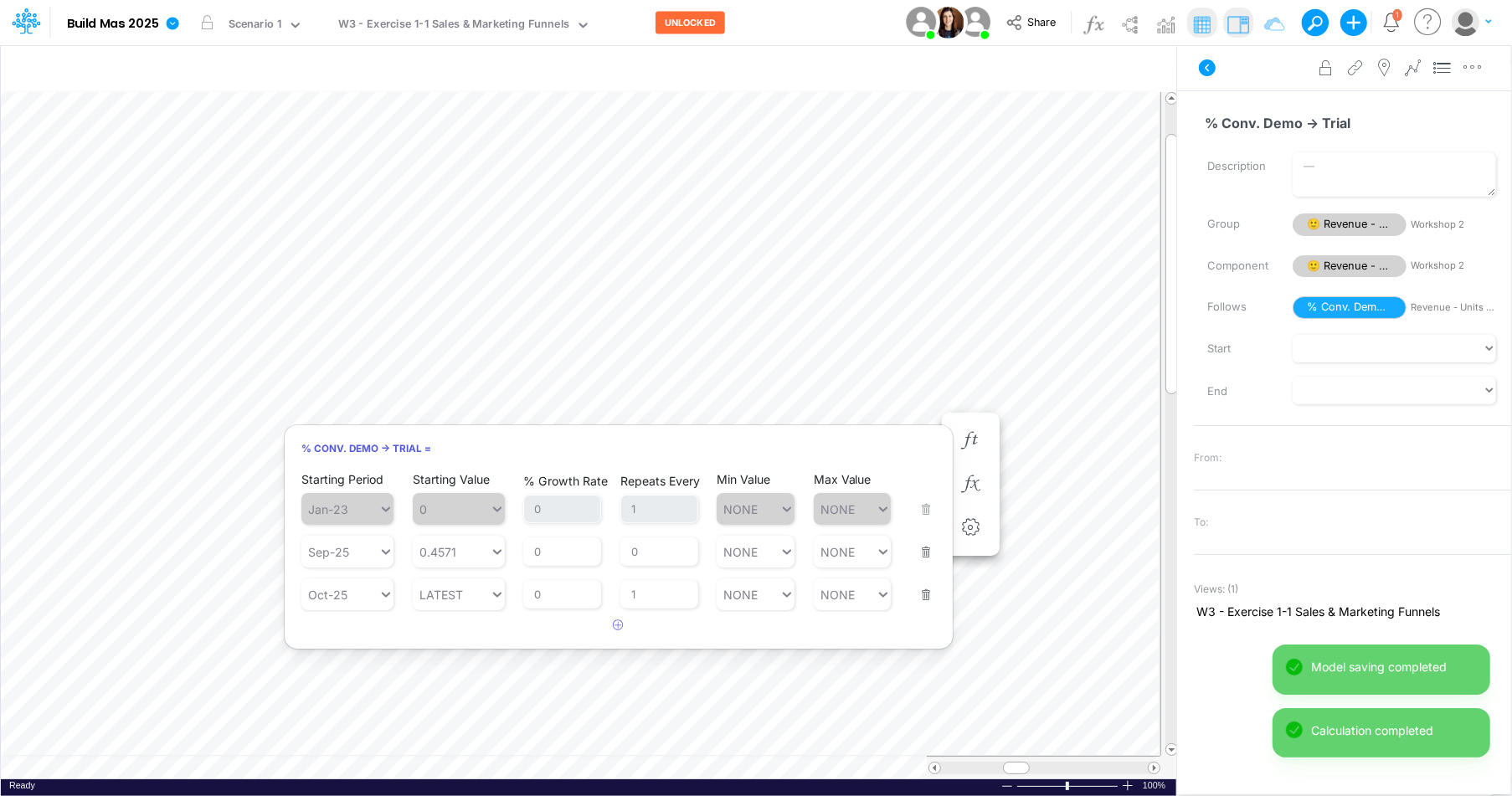
scroll to position [8, 1]
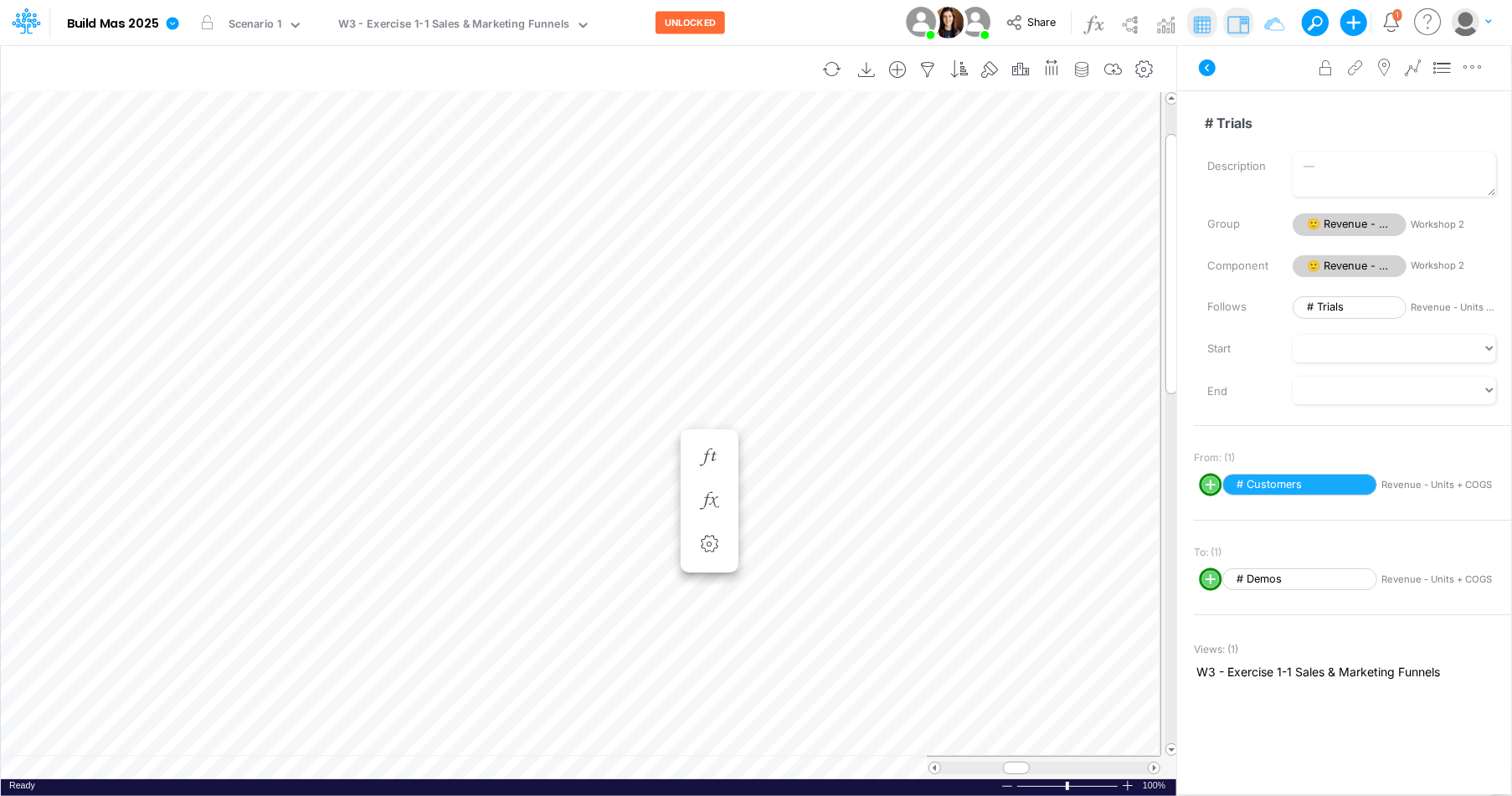
scroll to position [8, 1]
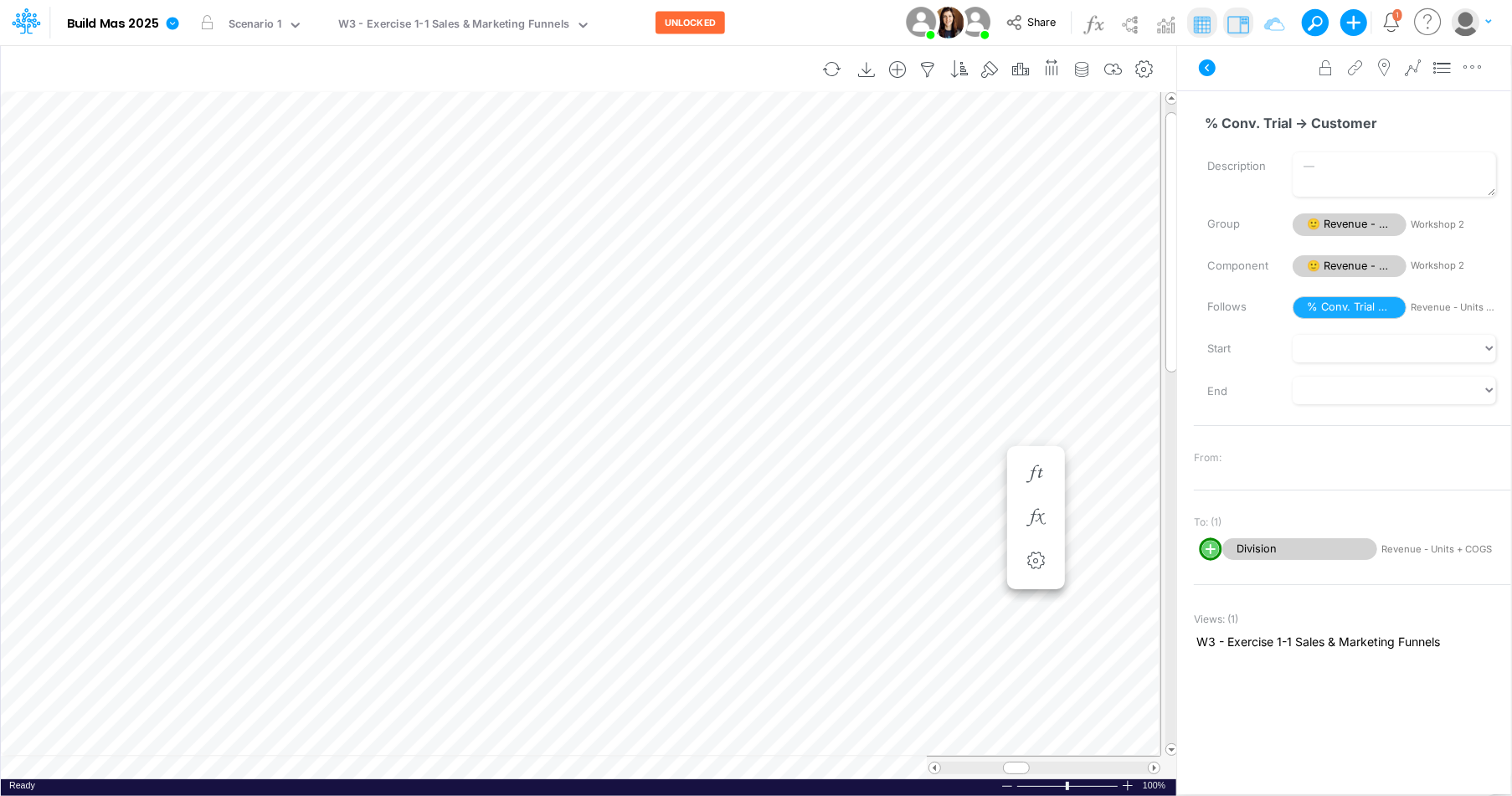
scroll to position [8, 1]
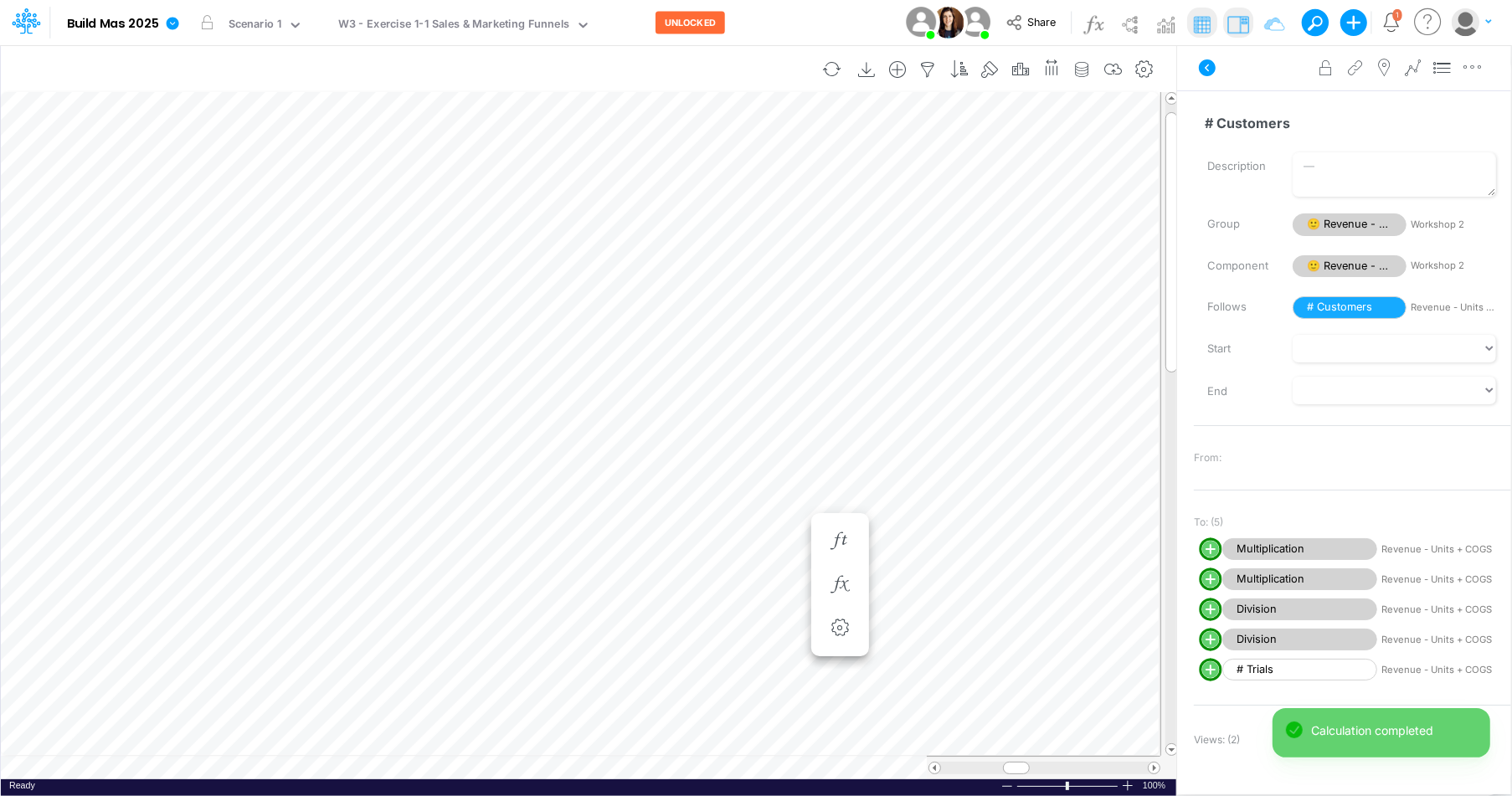
scroll to position [8, 1]
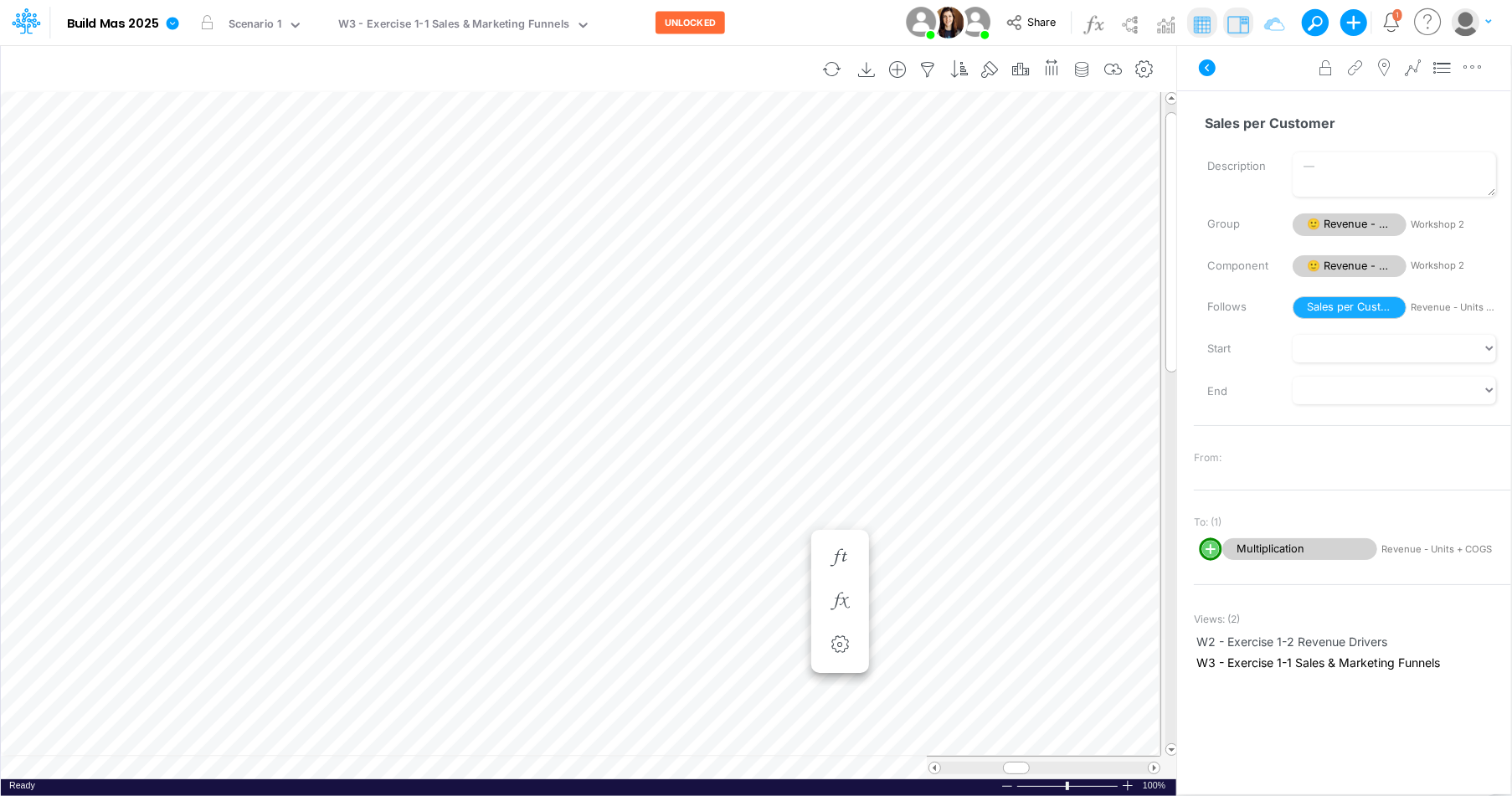
scroll to position [8, 1]
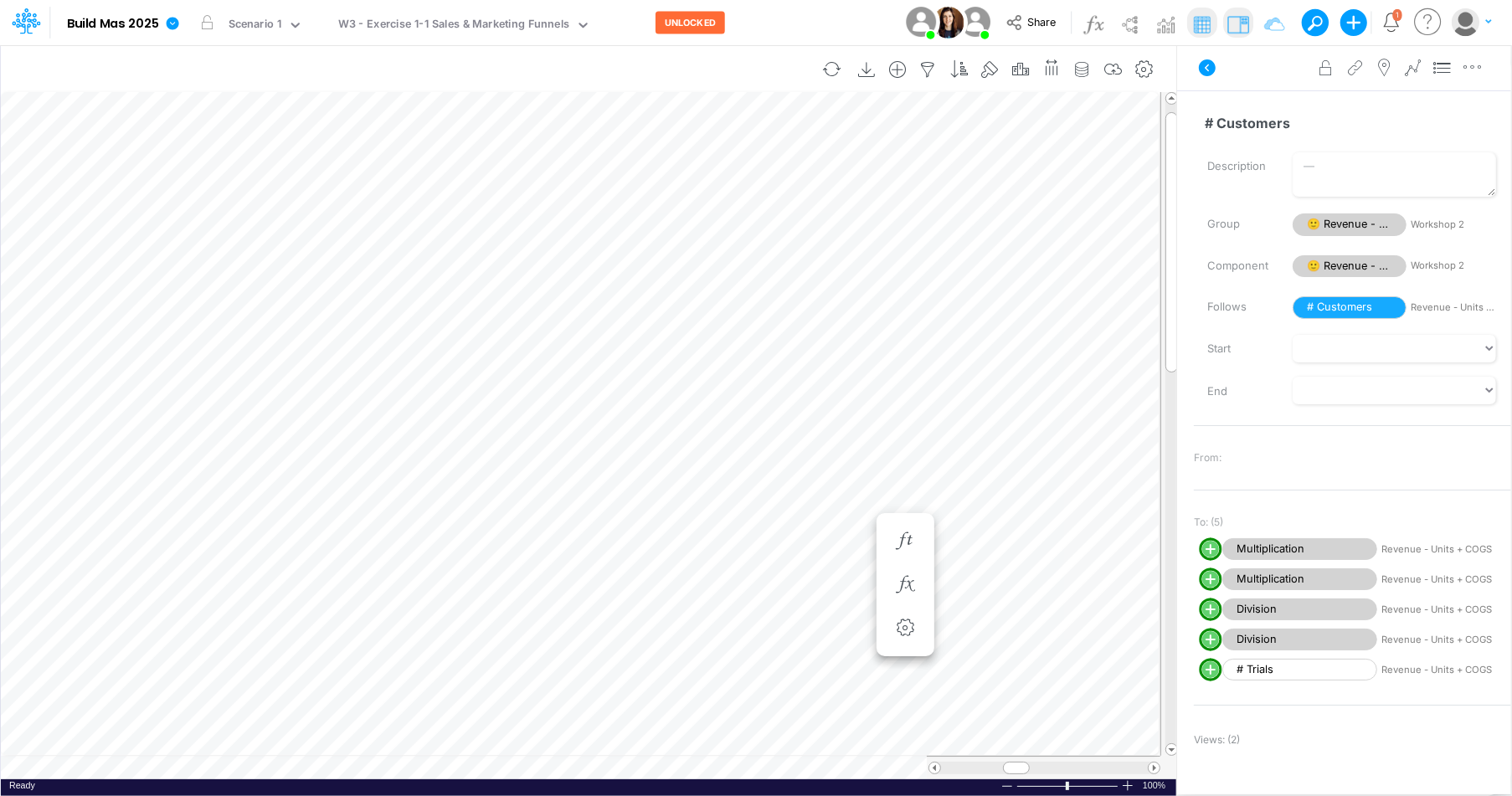
scroll to position [8, 1]
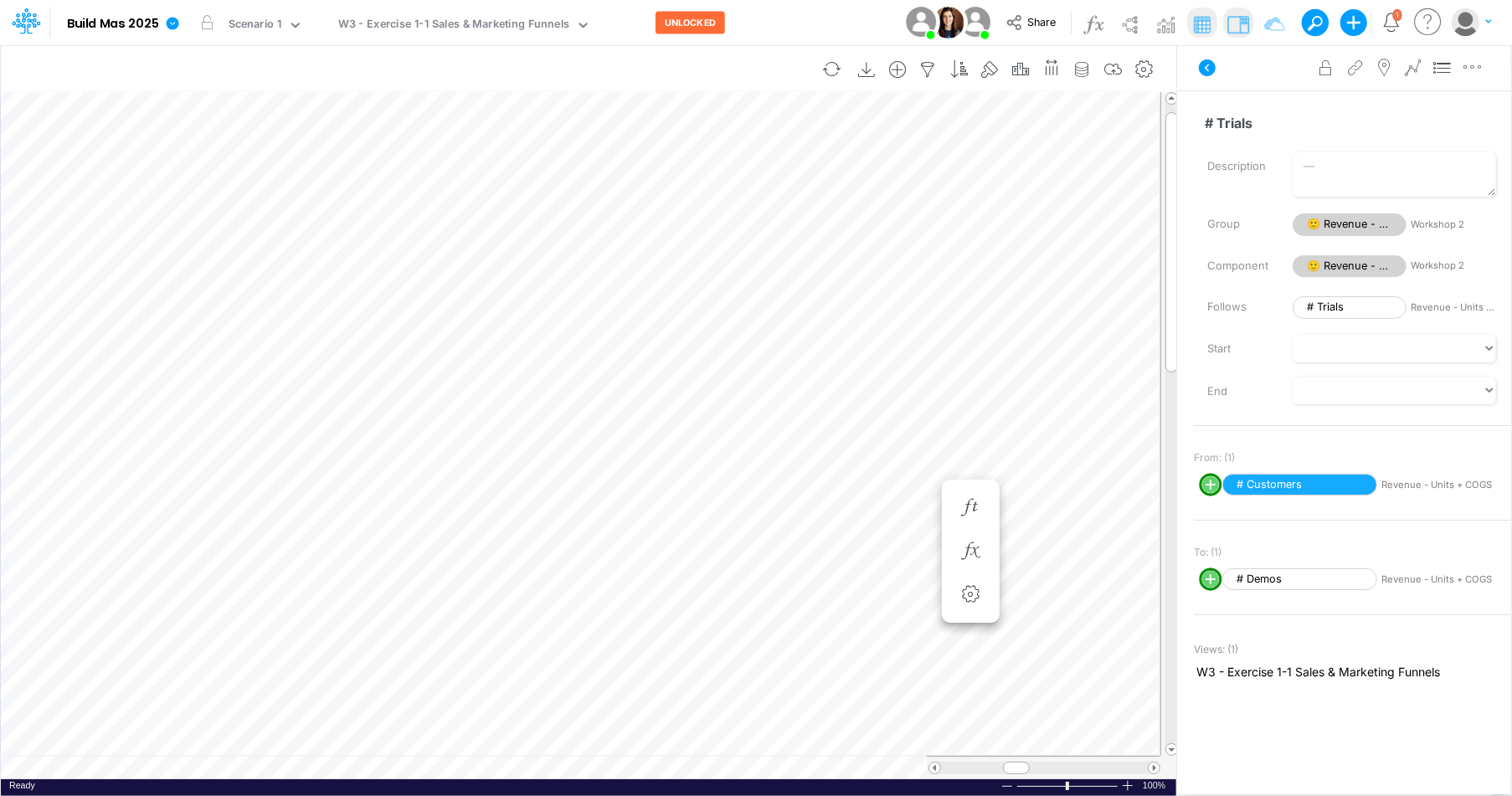
scroll to position [8, 1]
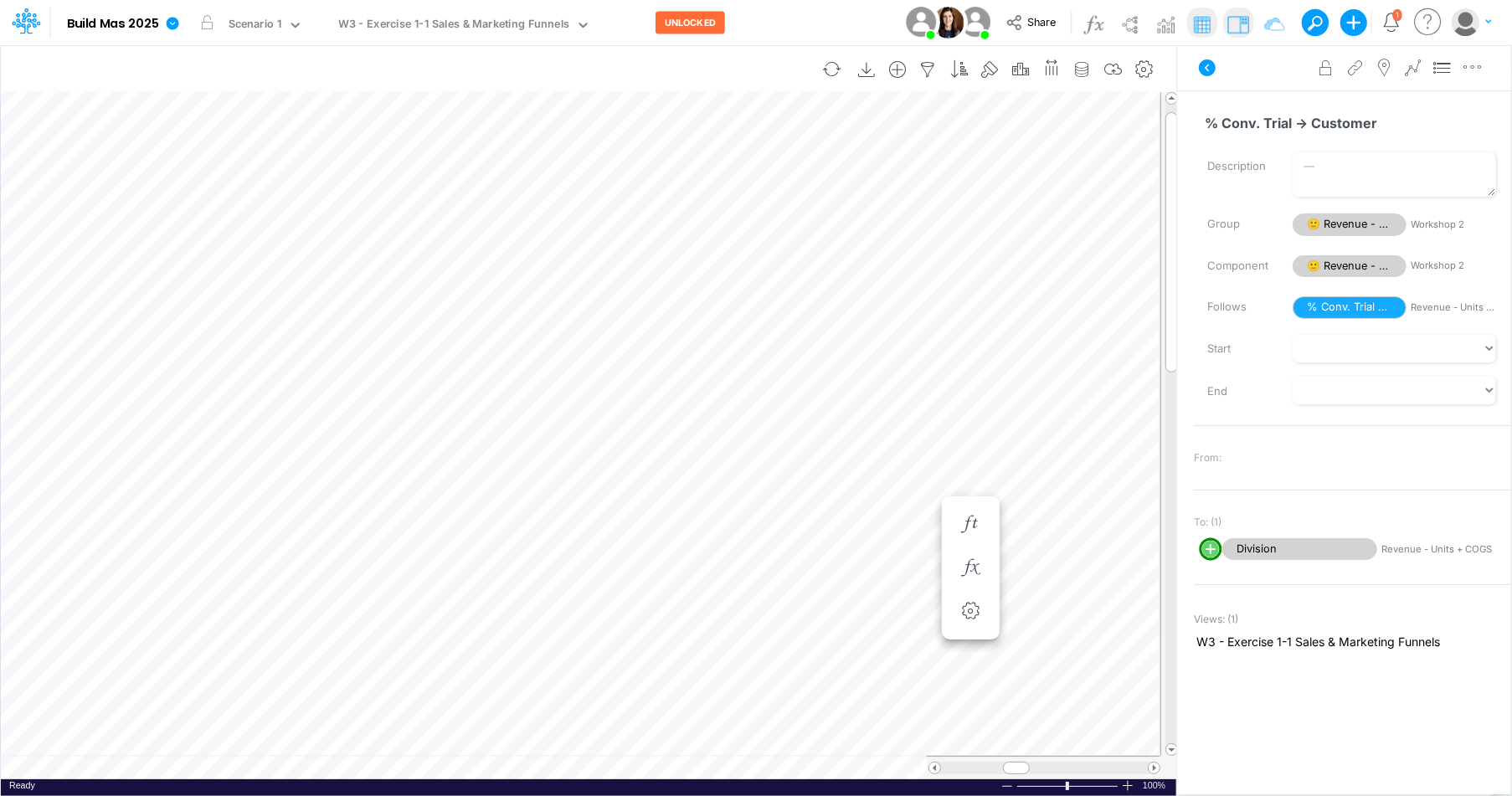
scroll to position [8, 1]
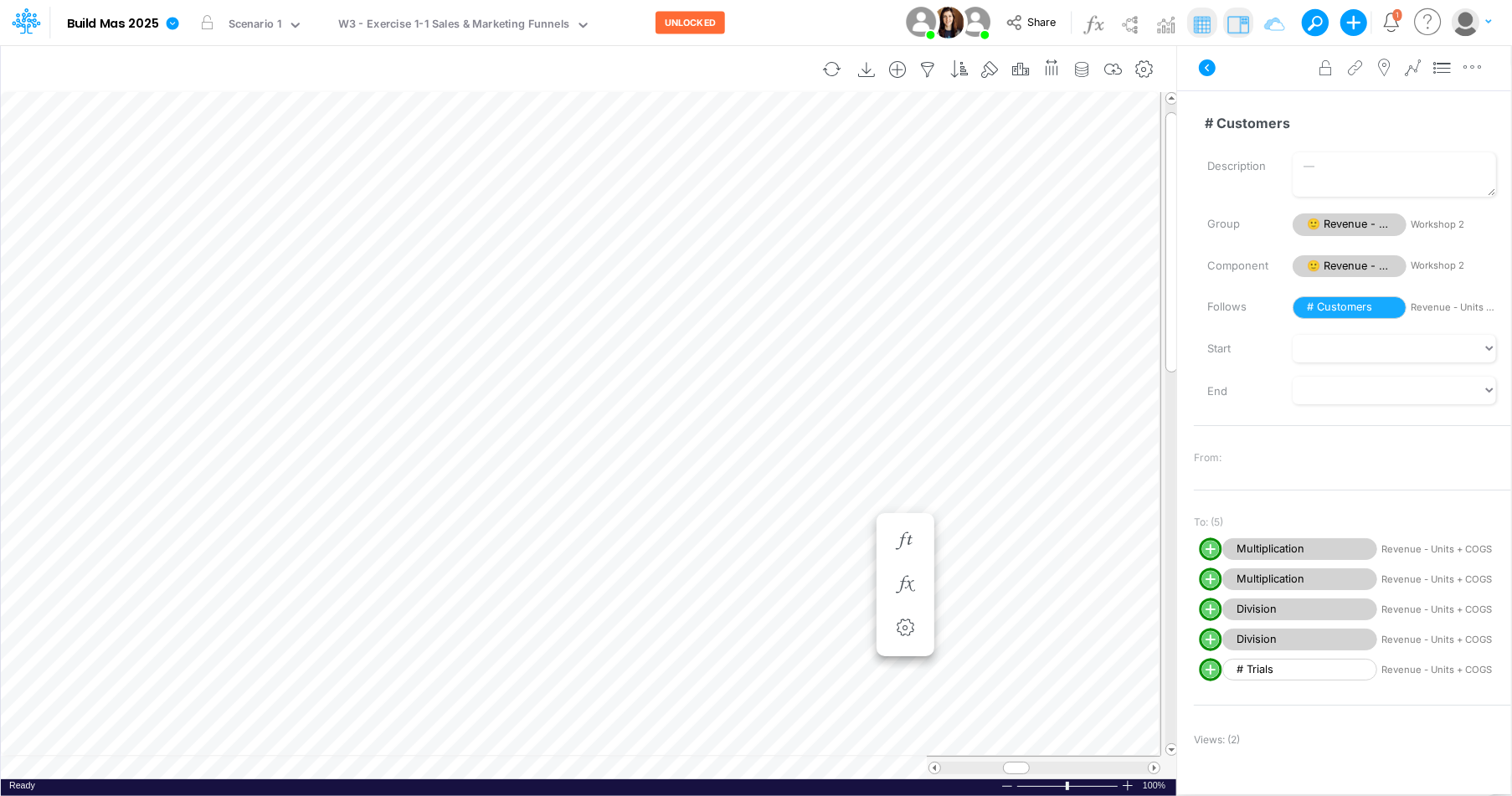
scroll to position [8, 1]
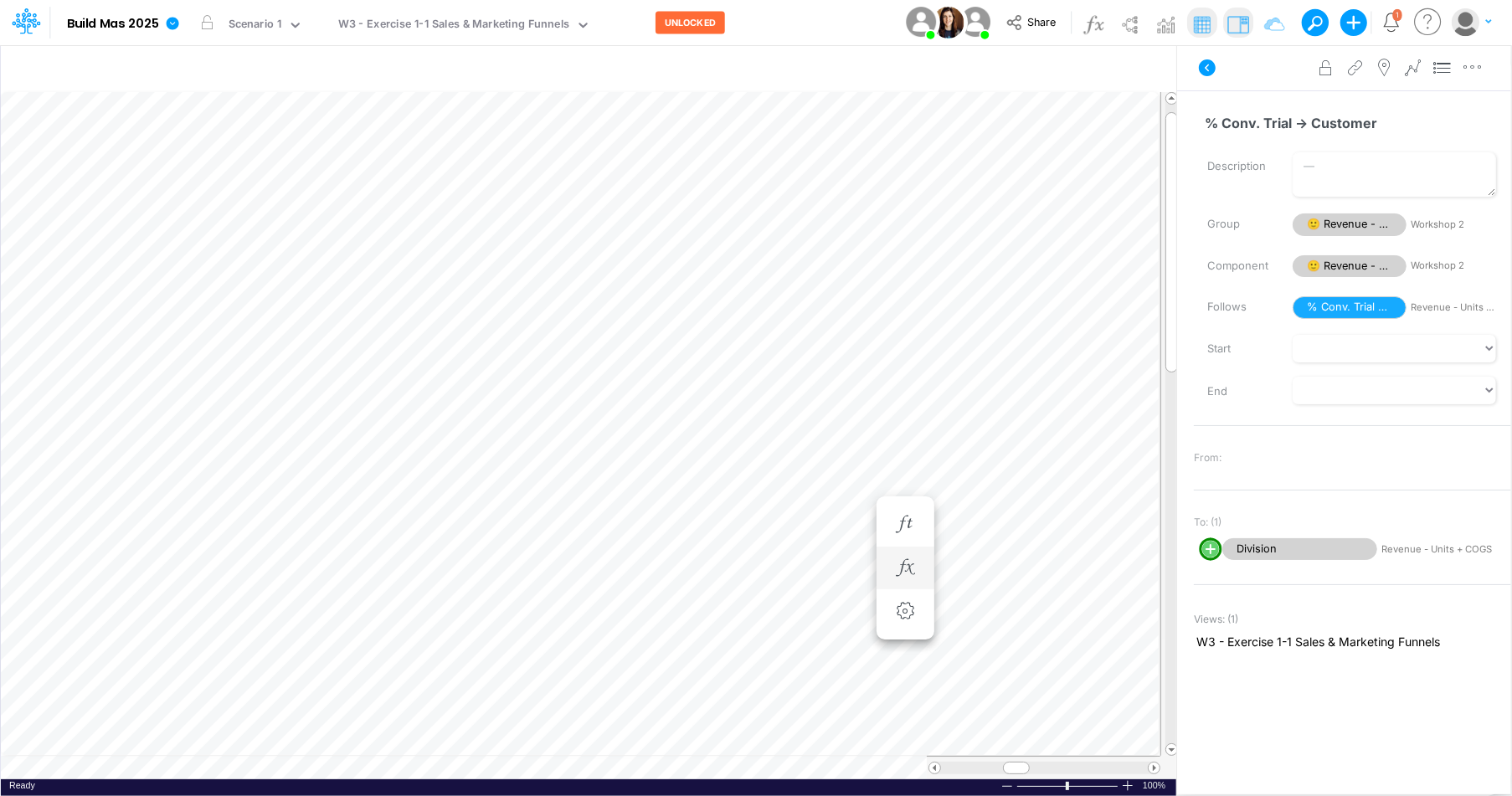
scroll to position [8, 1]
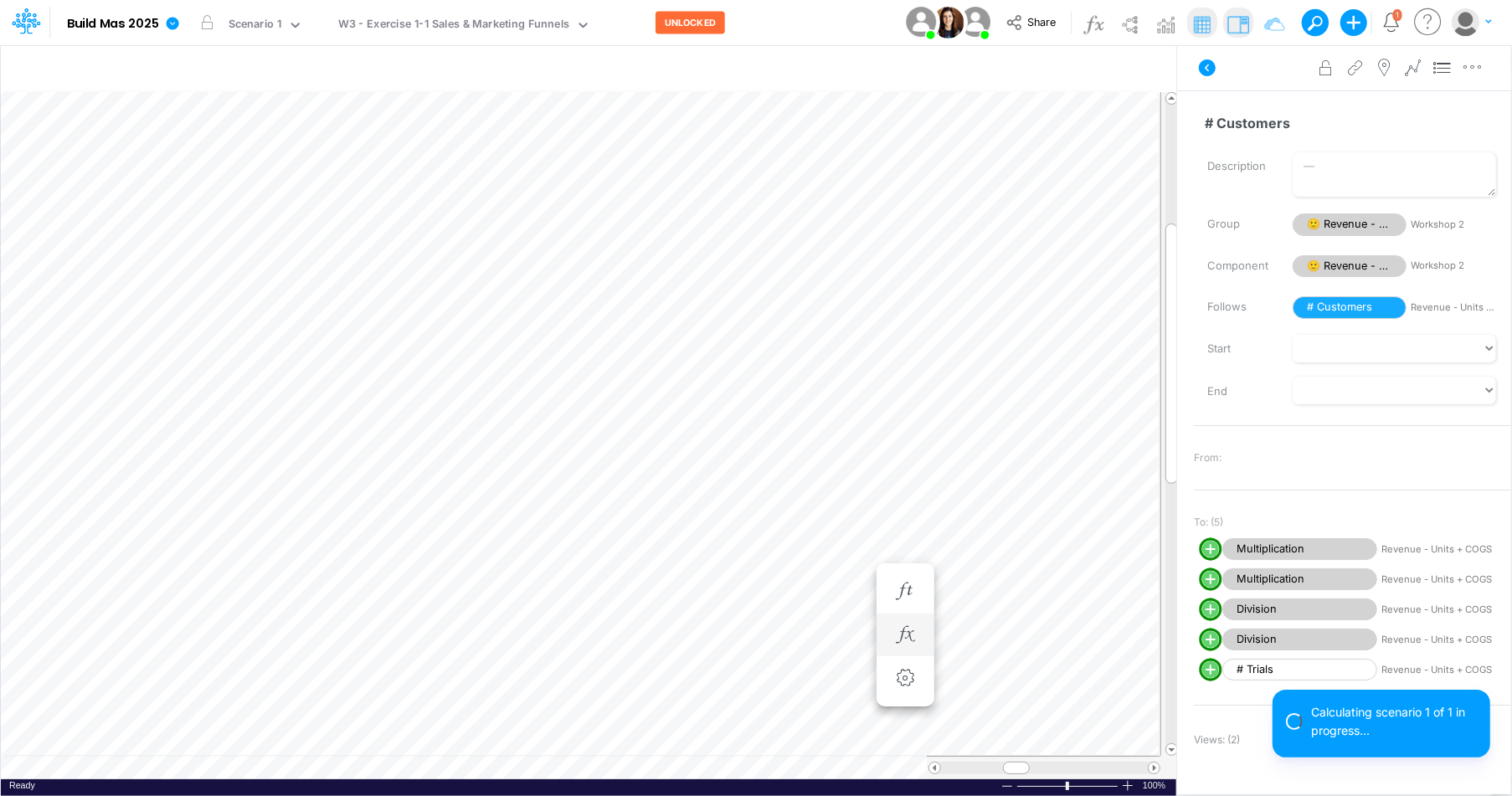
scroll to position [8, 1]
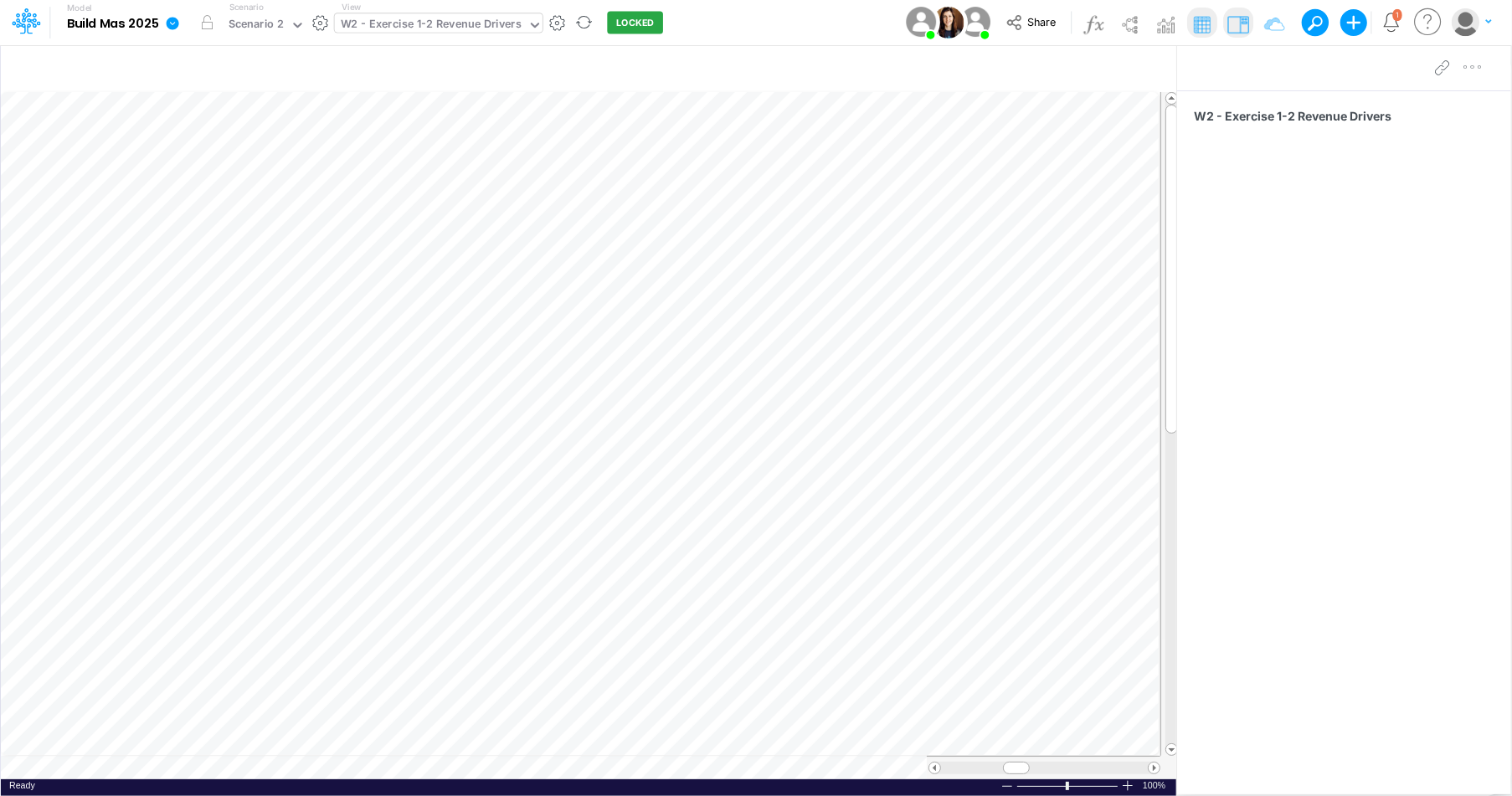
click at [532, 20] on icon at bounding box center [534, 25] width 15 height 15
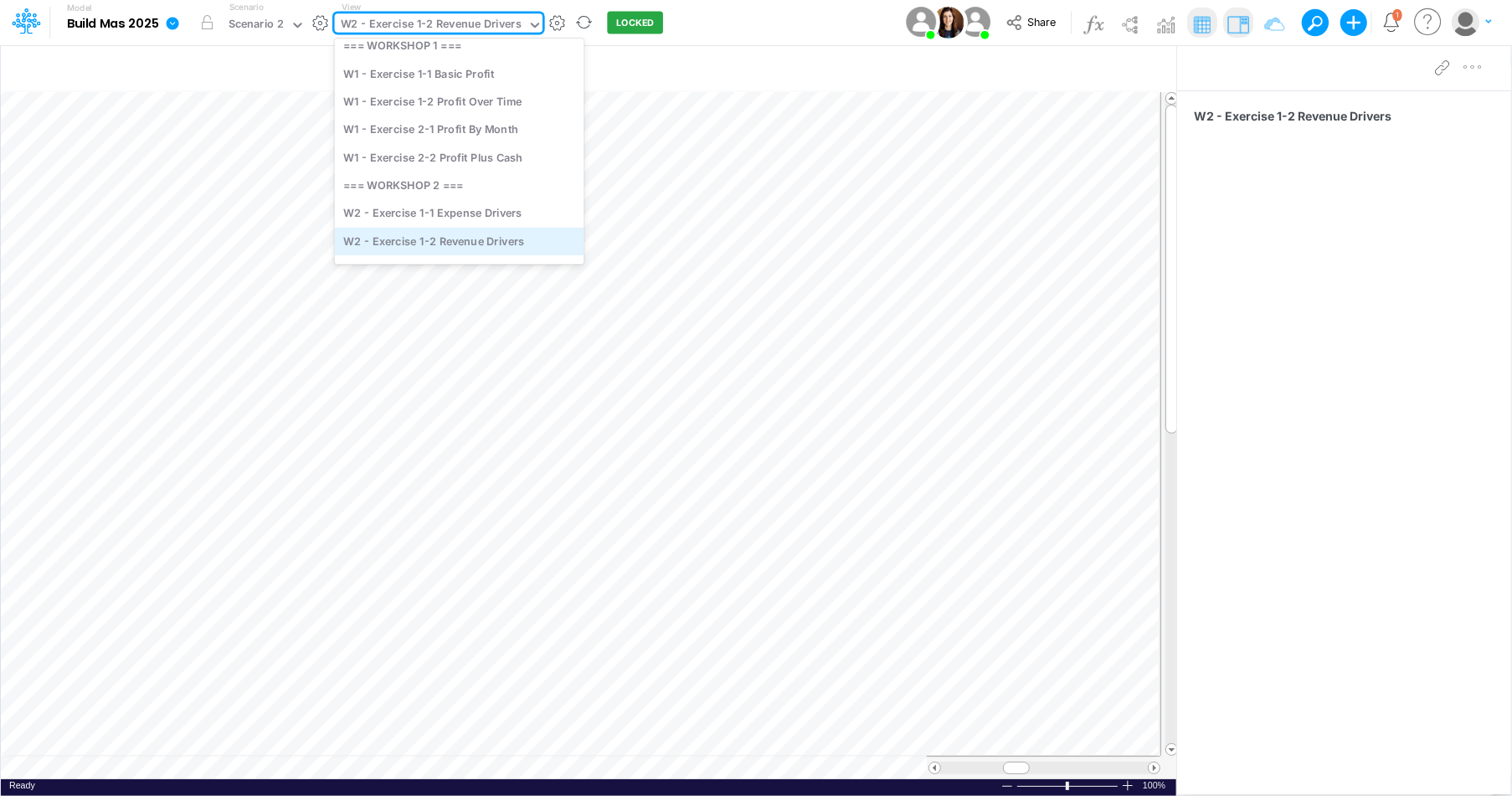
scroll to position [66, 0]
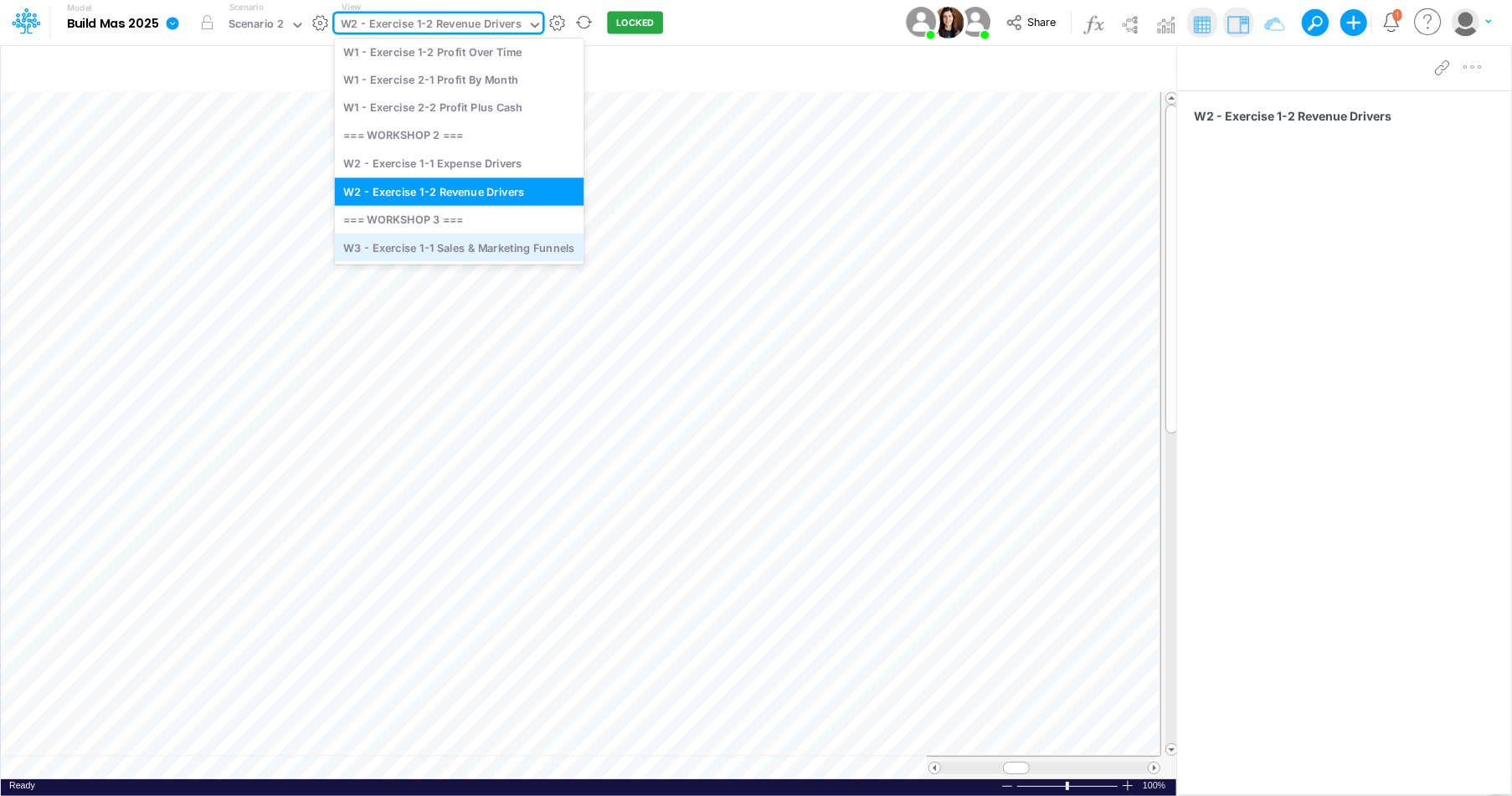
click at [485, 249] on div "W3 - Exercise 1-1 Sales & Marketing Funnels" at bounding box center [459, 248] width 250 height 28
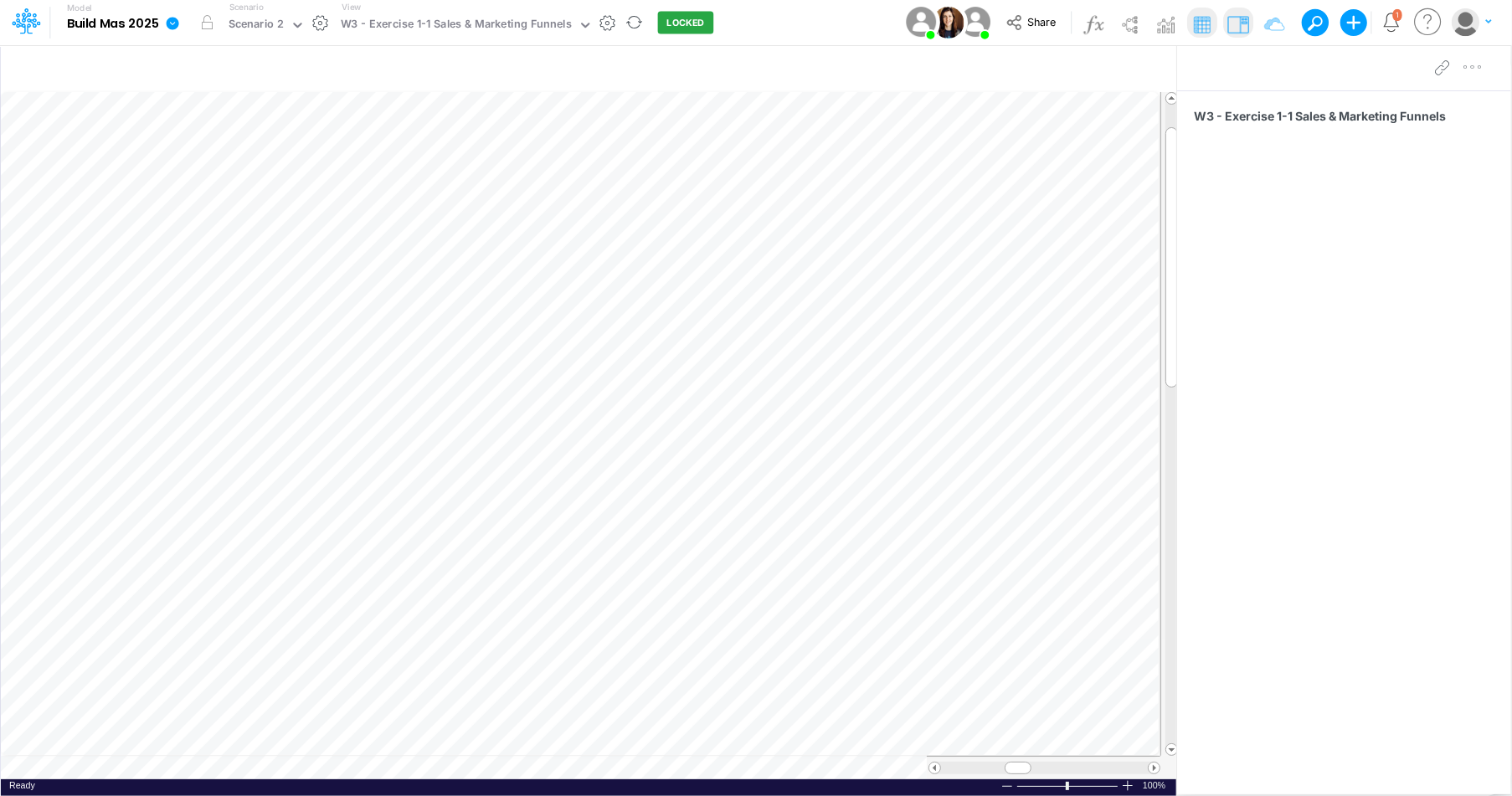
scroll to position [8, 1]
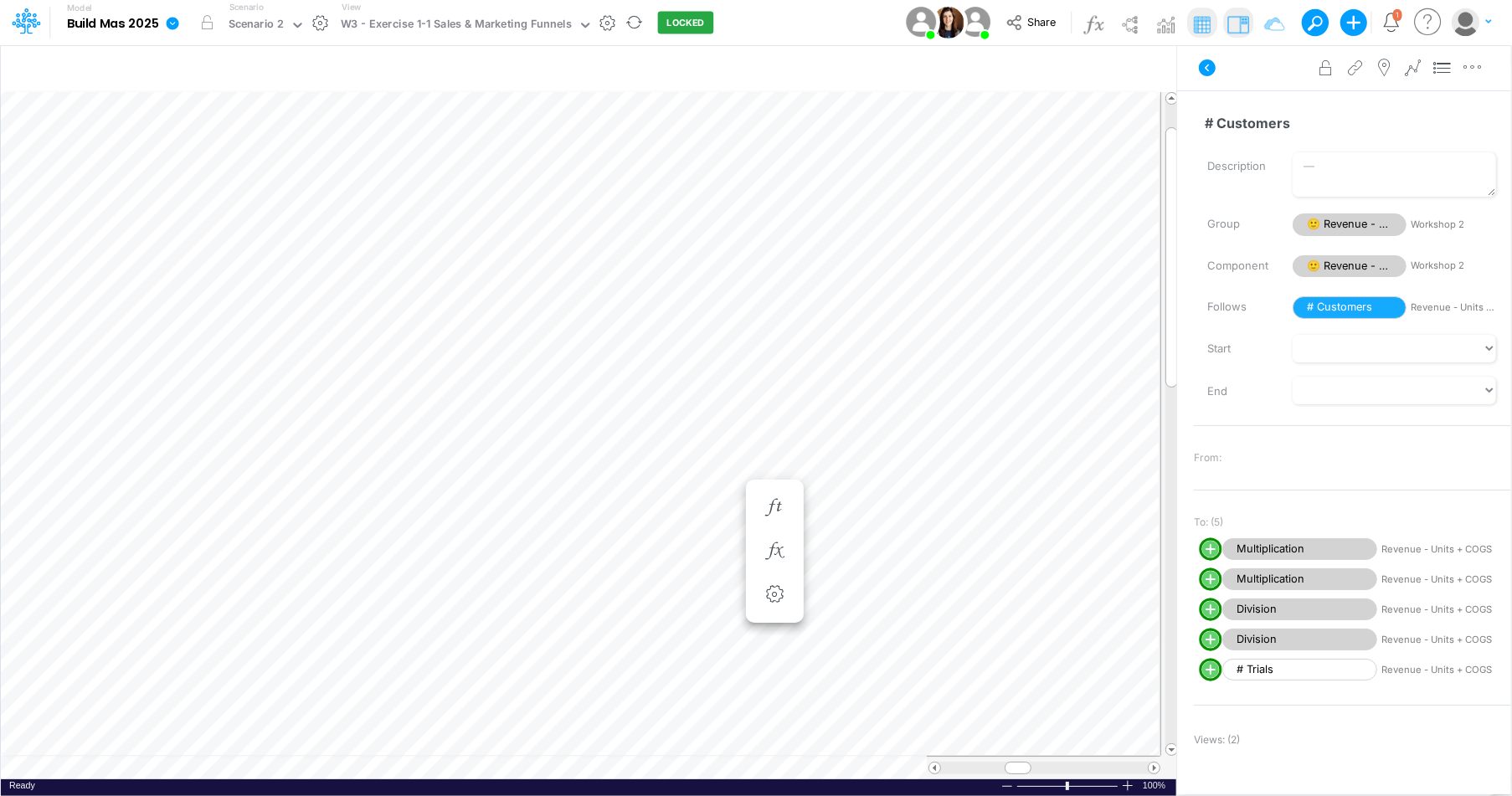
scroll to position [8, 6]
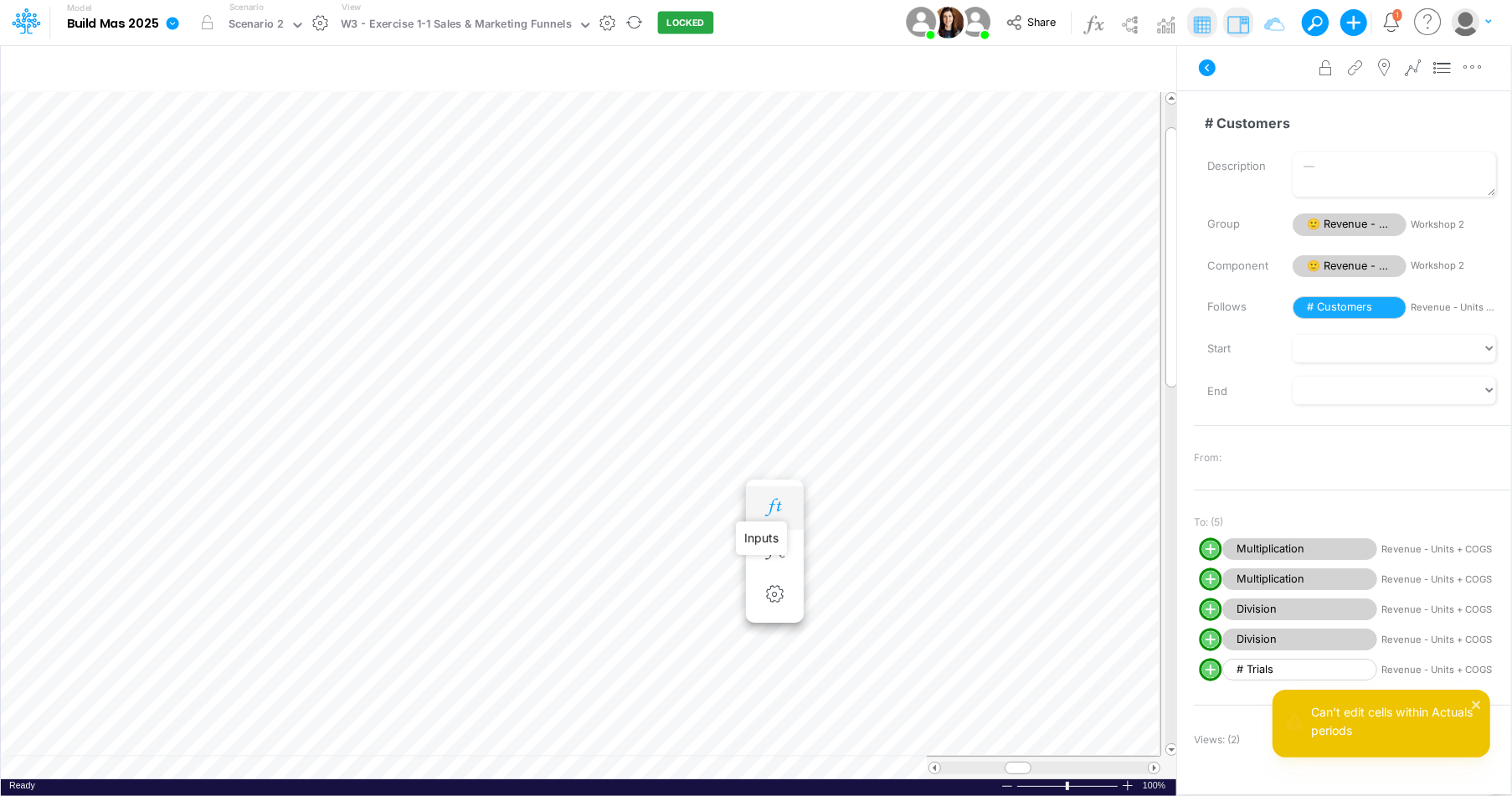
click at [776, 500] on icon "button" at bounding box center [774, 508] width 25 height 18
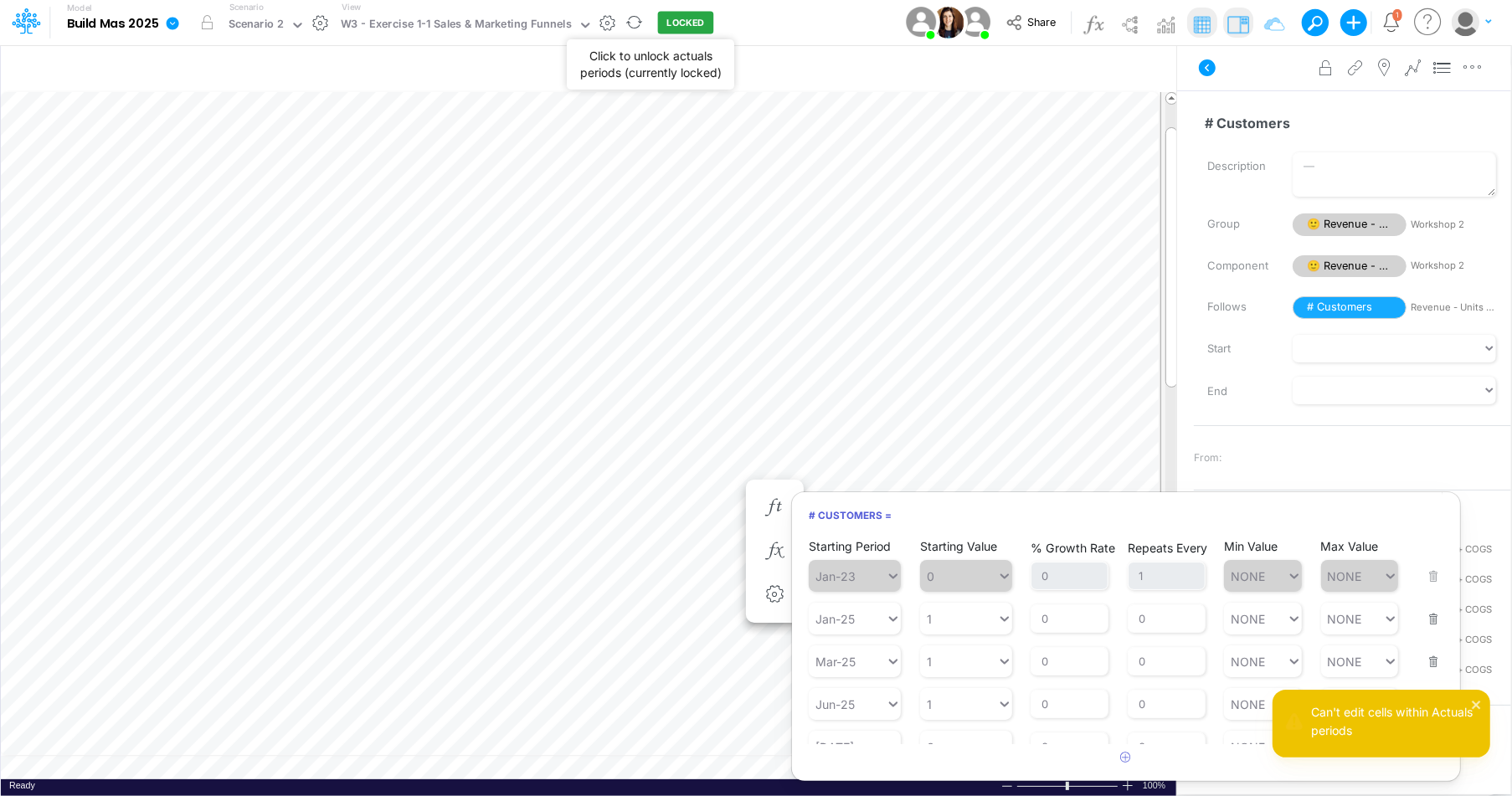
click at [666, 18] on button "LOCKED" at bounding box center [686, 23] width 56 height 23
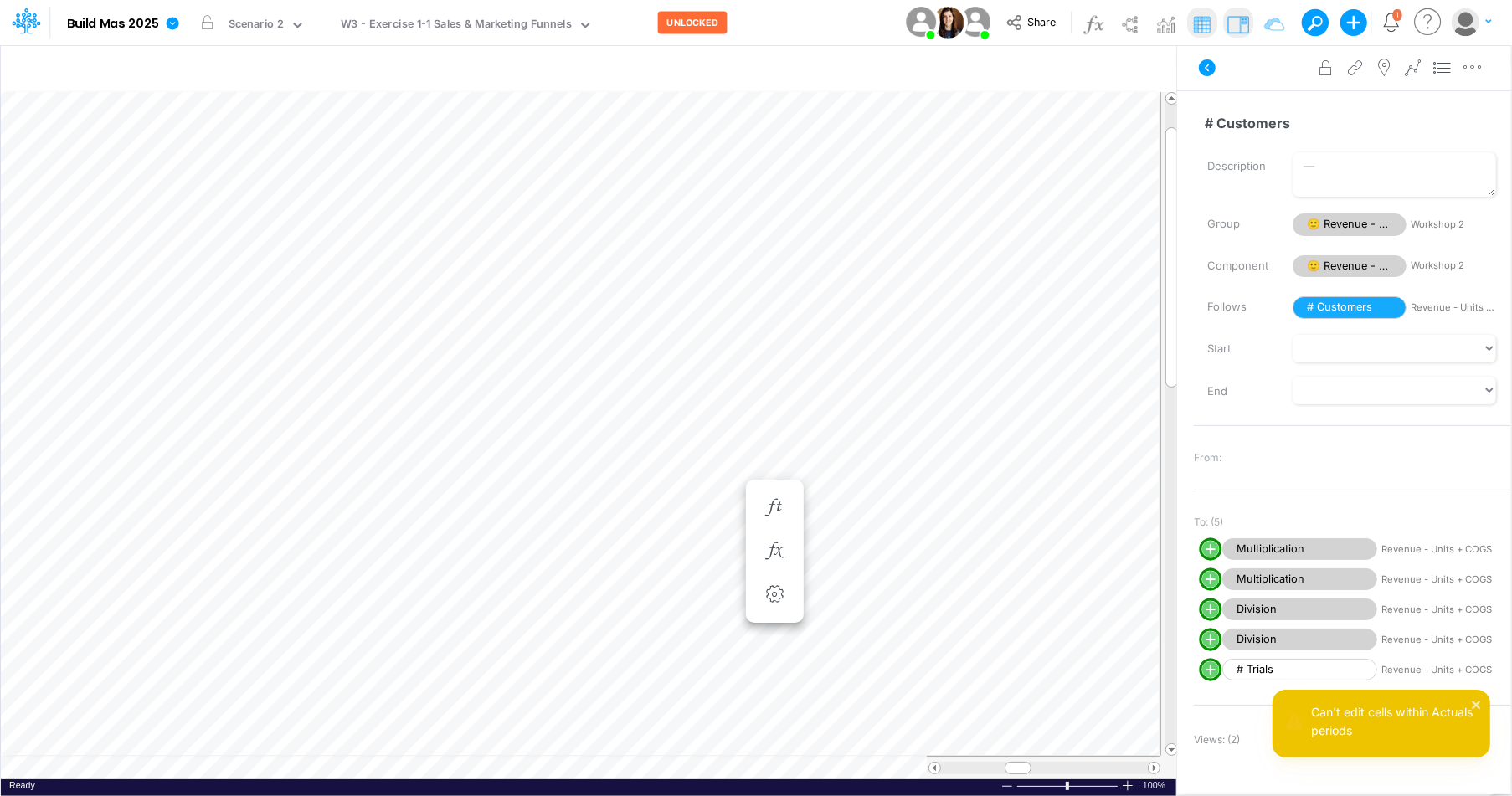
scroll to position [8, 1]
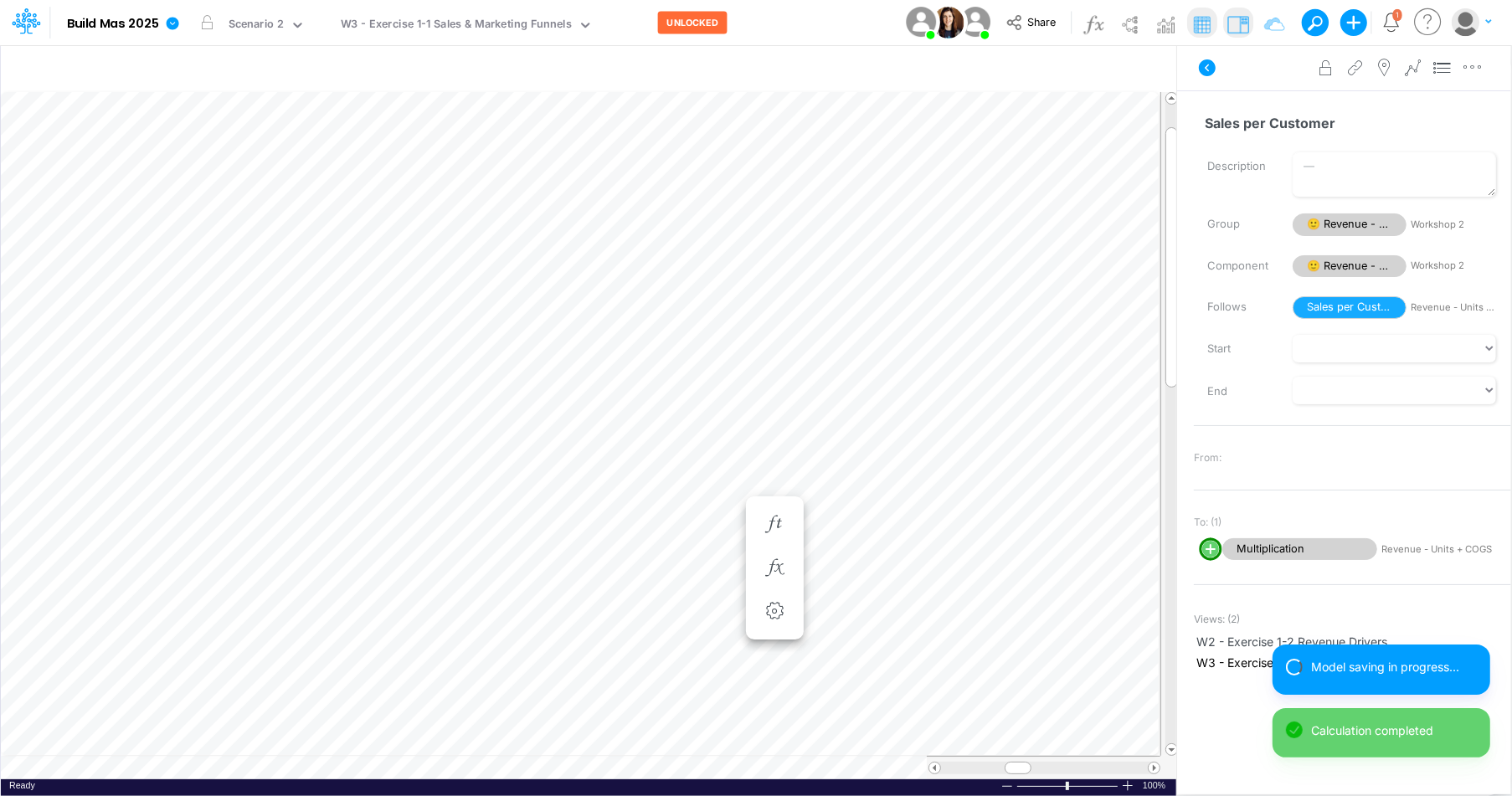
scroll to position [8, 1]
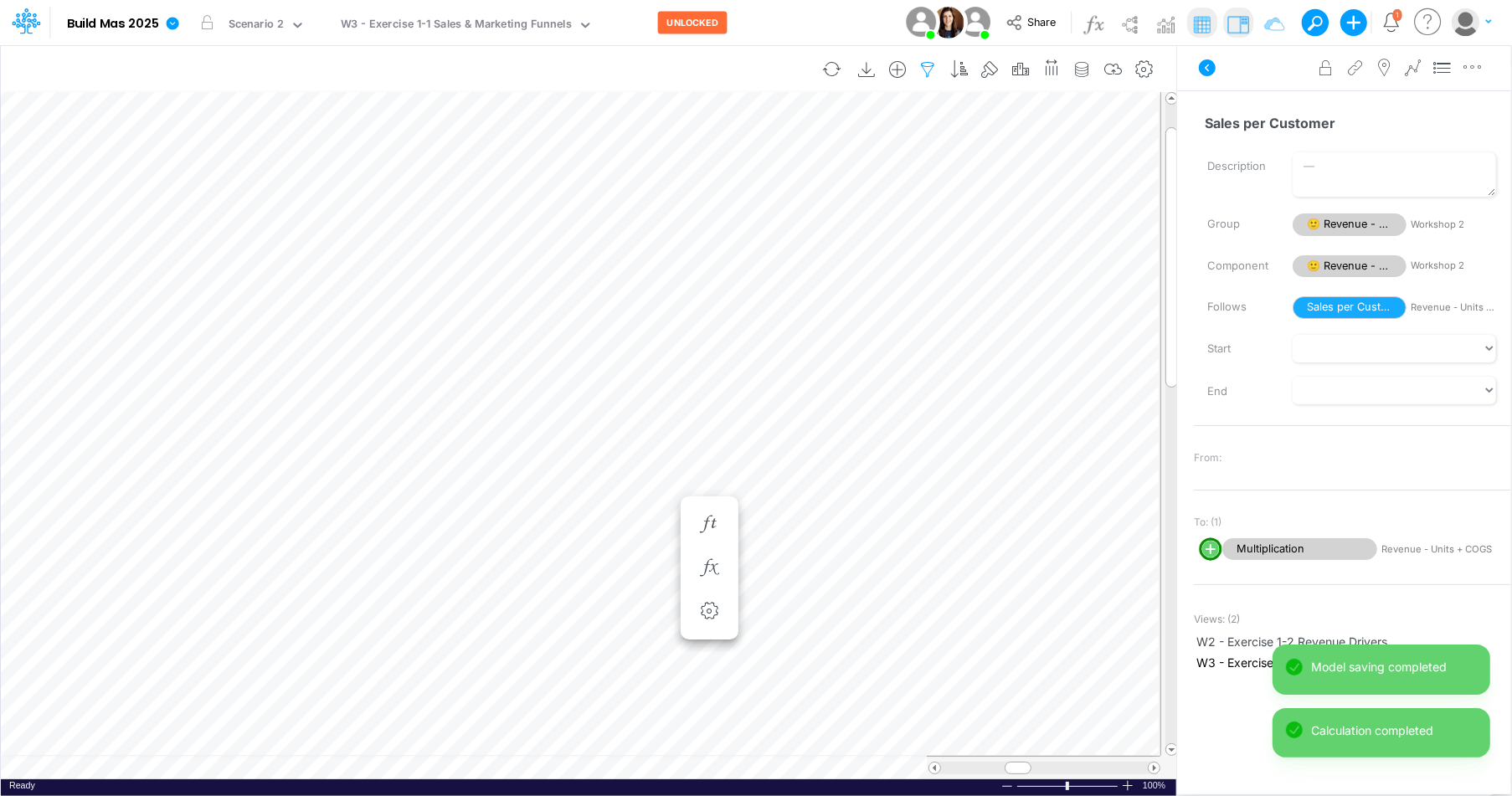
scroll to position [8, 1]
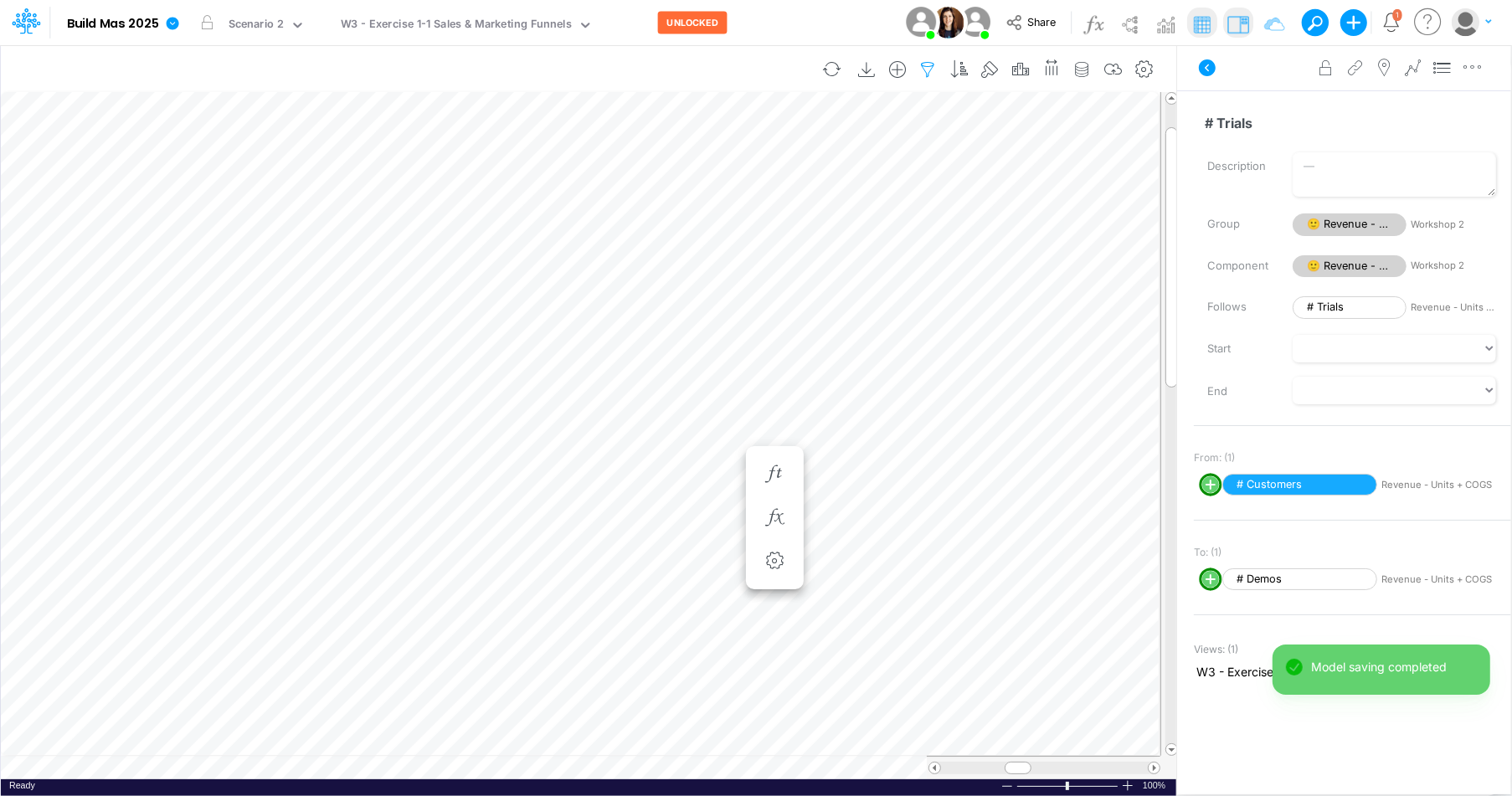
scroll to position [8, 1]
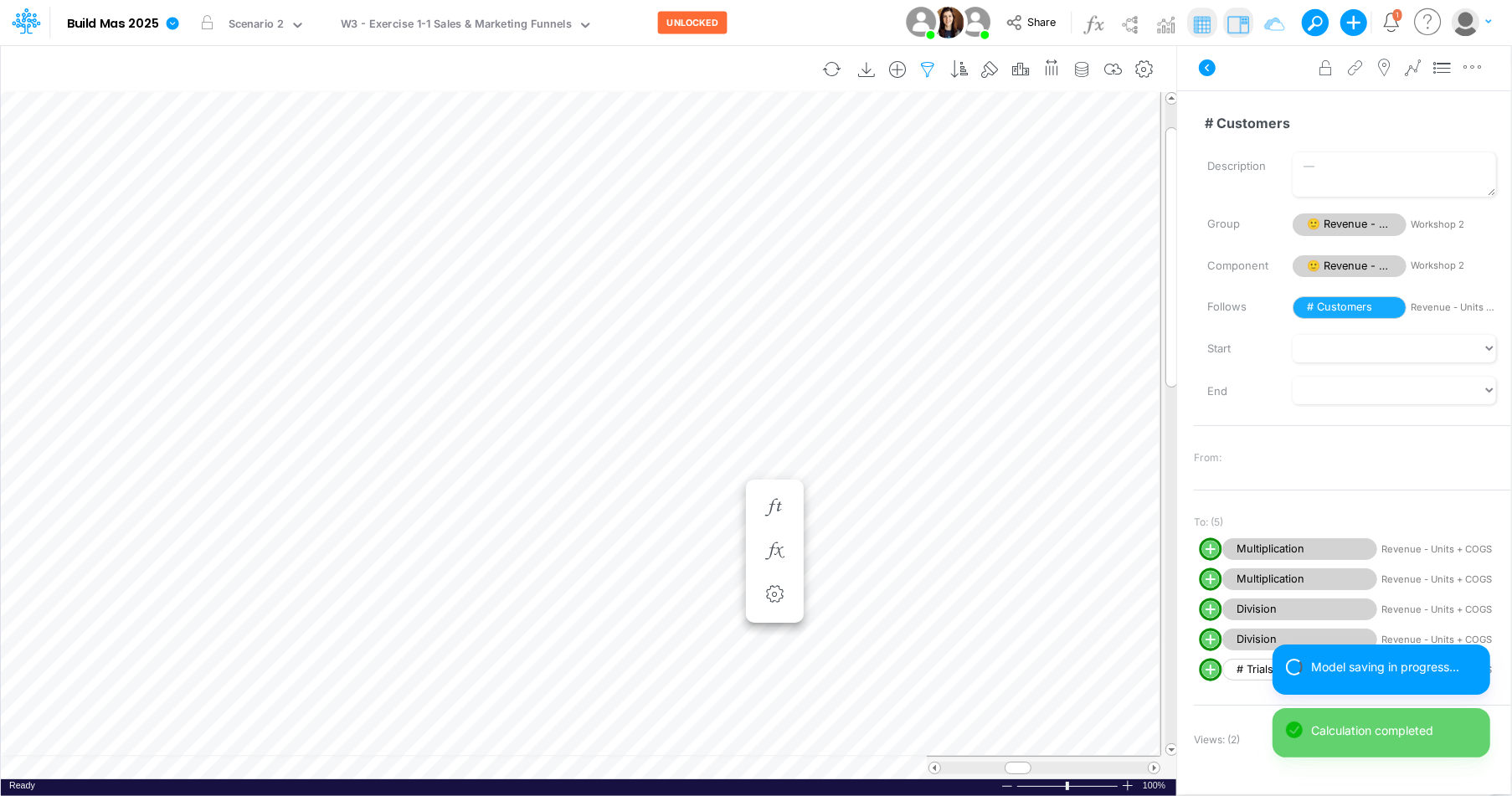
scroll to position [8, 1]
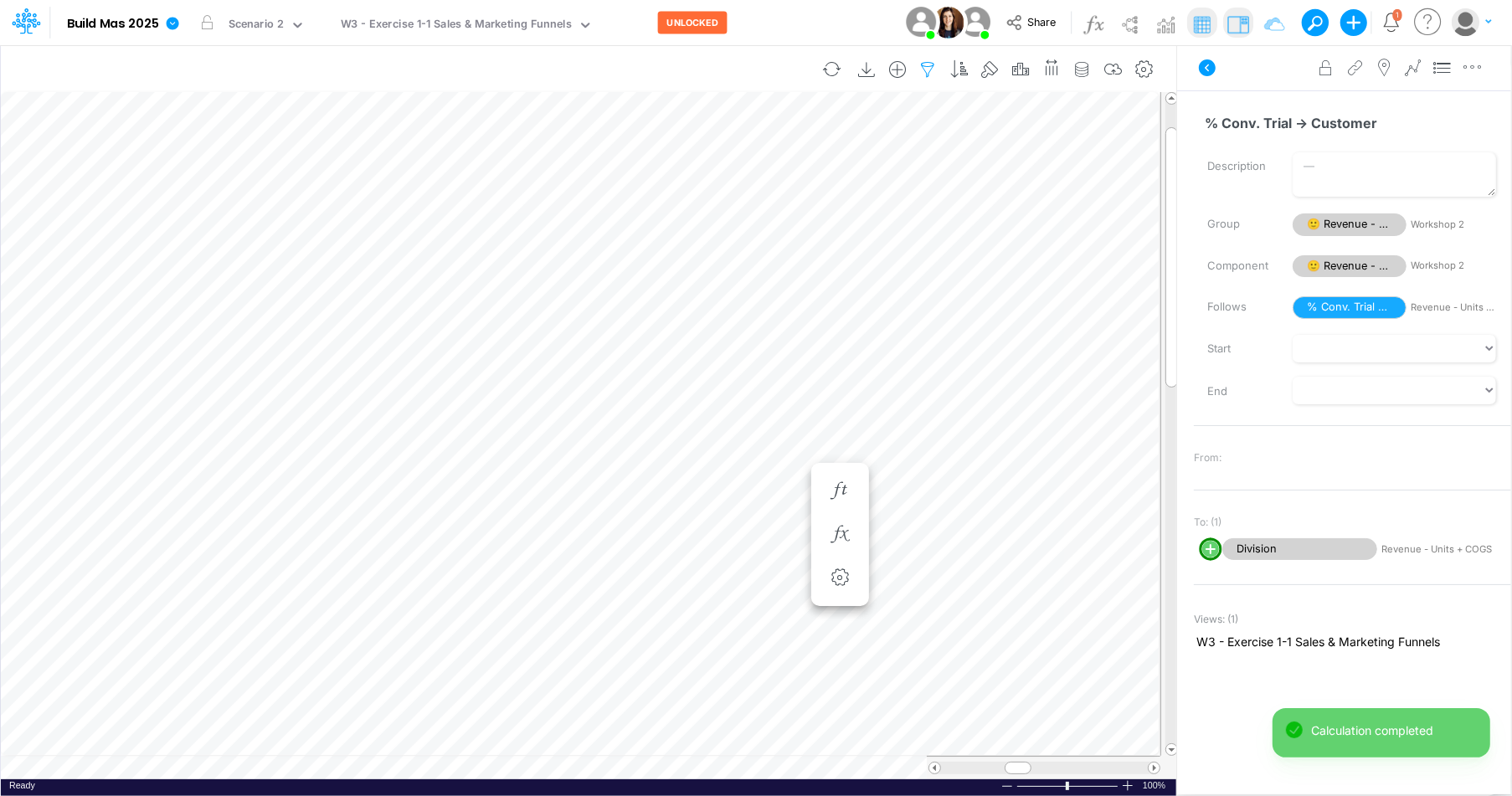
scroll to position [8, 1]
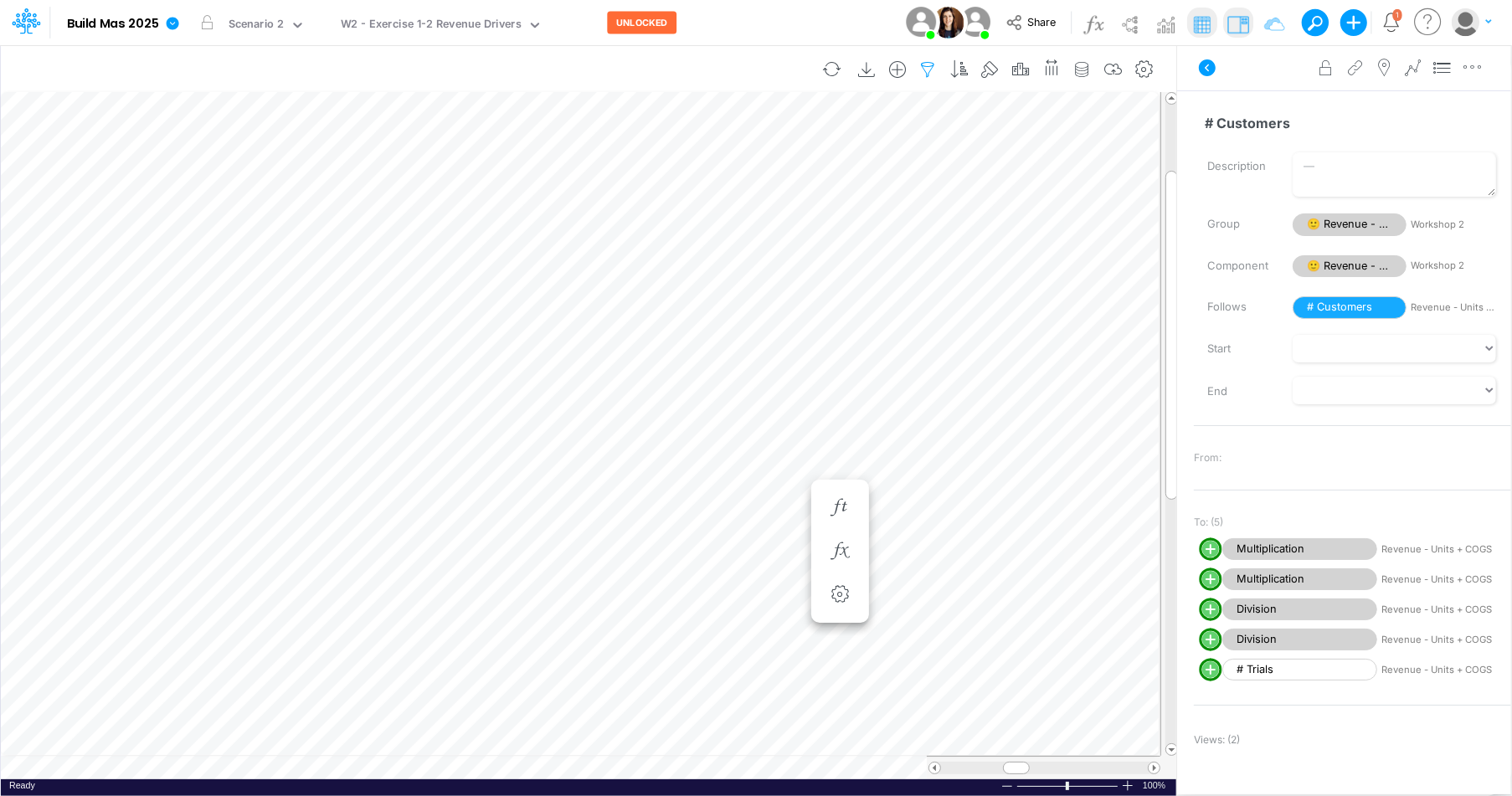
scroll to position [8, 1]
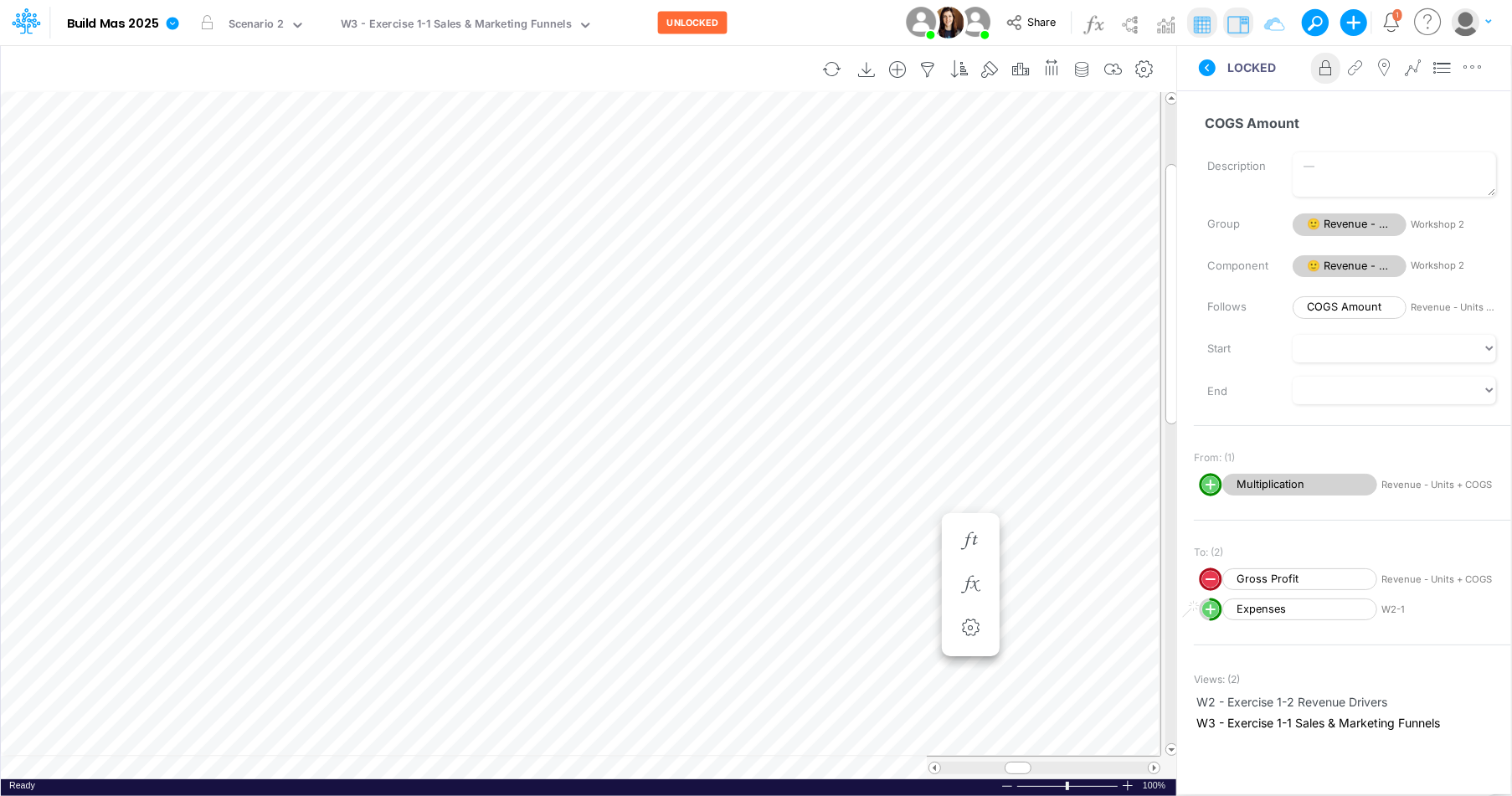
scroll to position [8, 1]
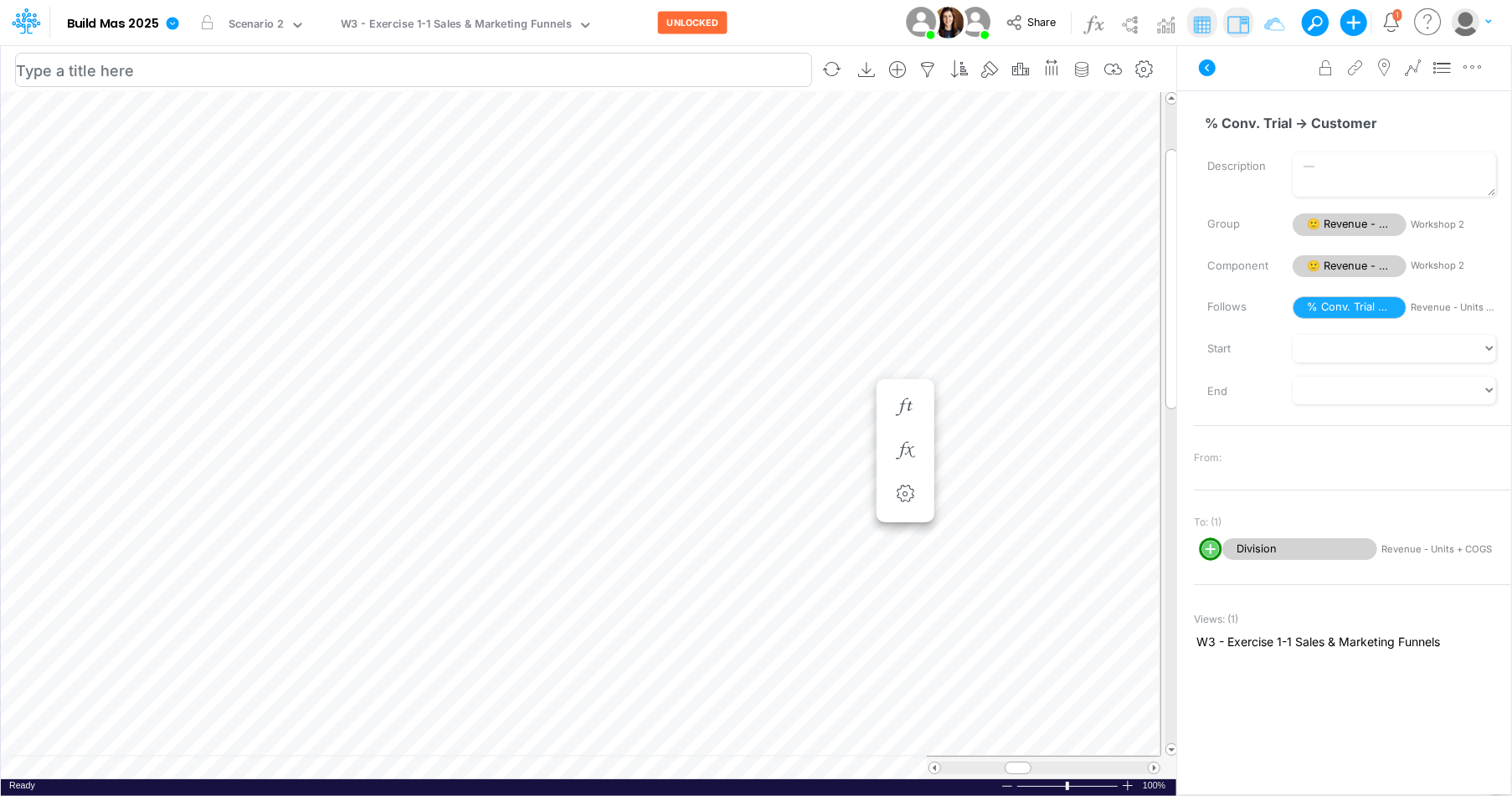
scroll to position [8, 1]
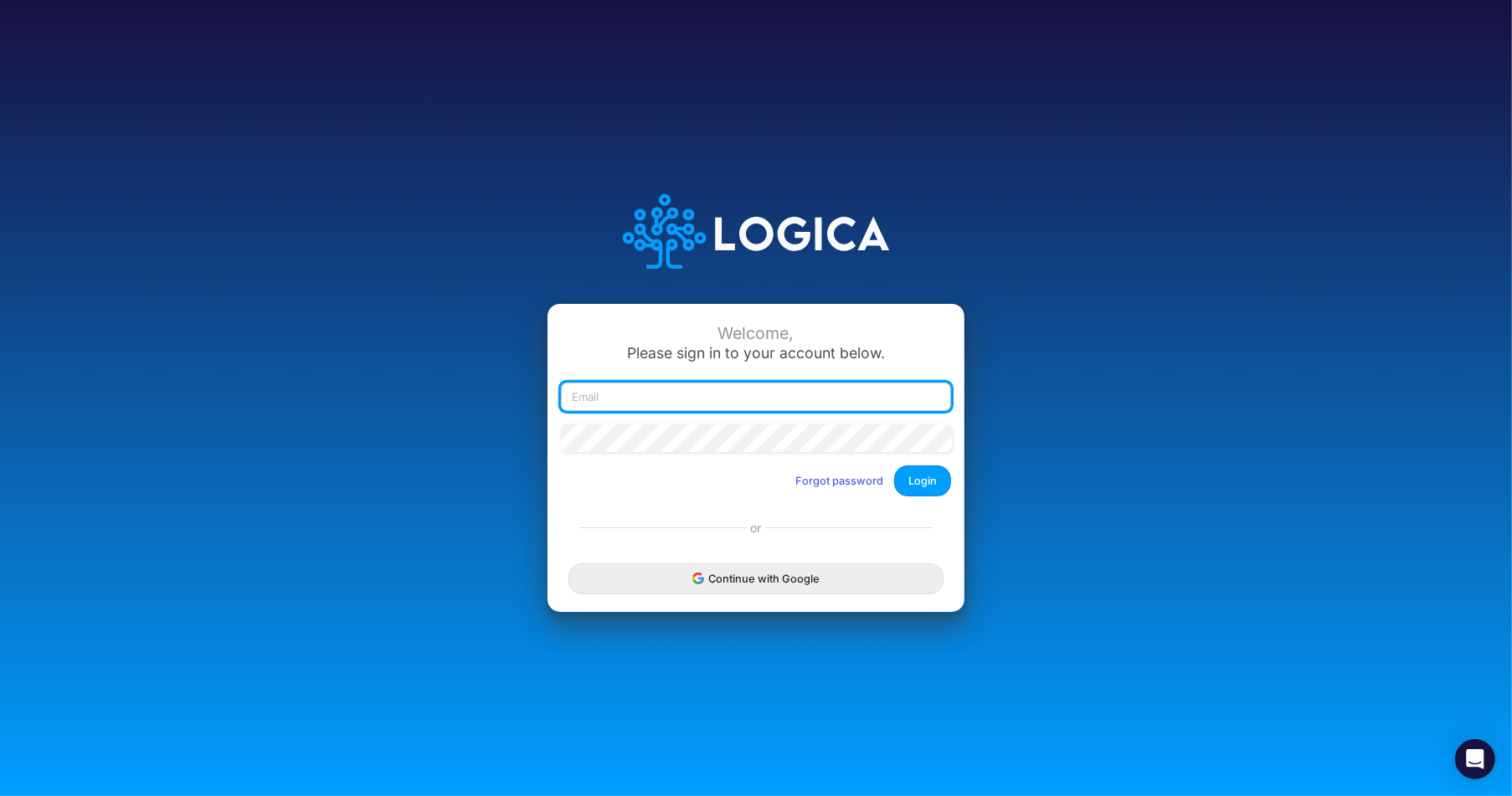
click at [729, 396] on input "email" at bounding box center [756, 397] width 390 height 29
type input "[PERSON_NAME][EMAIL_ADDRESS][DOMAIN_NAME]"
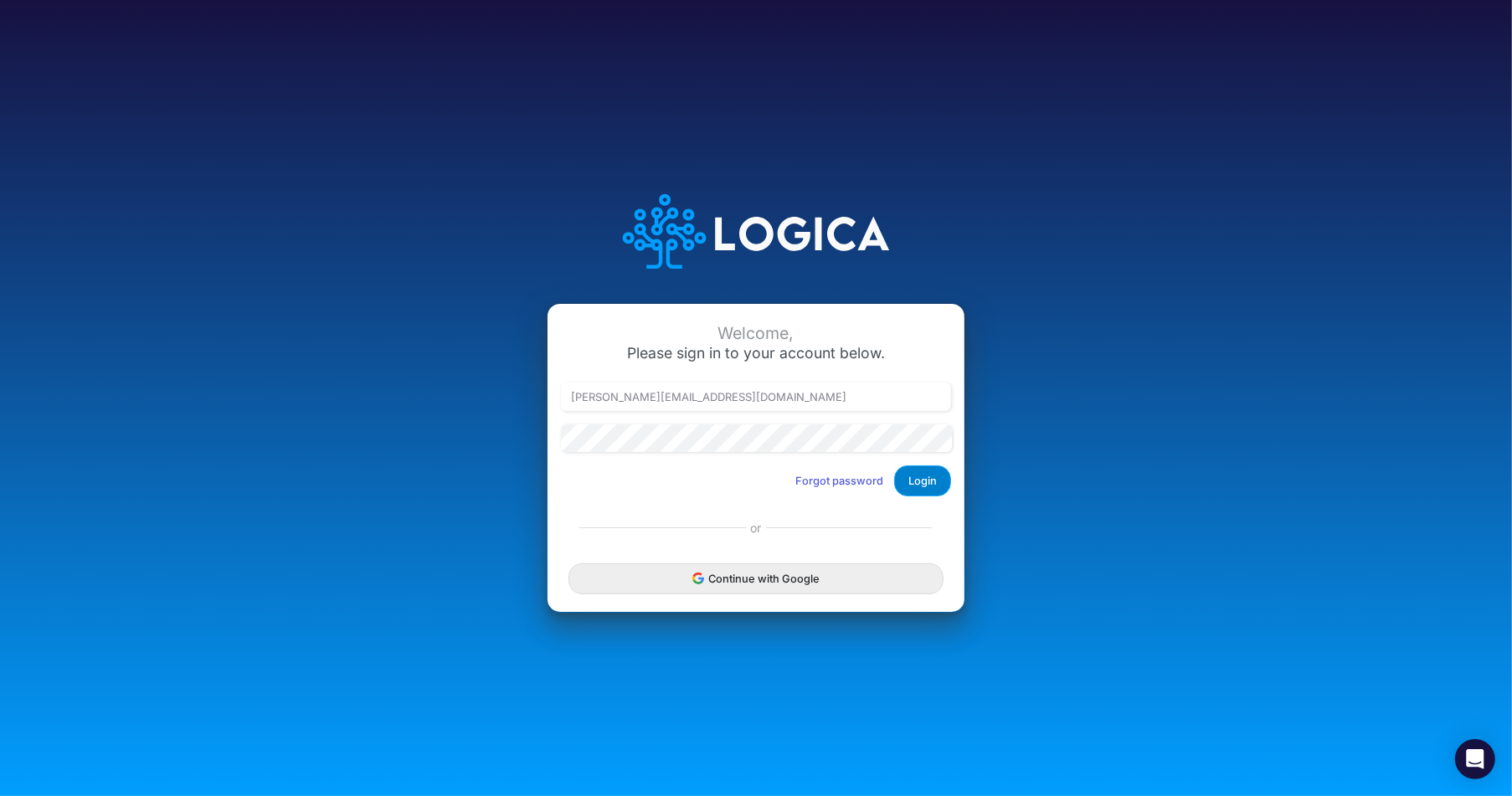
click at [922, 482] on button "Login" at bounding box center [923, 480] width 57 height 31
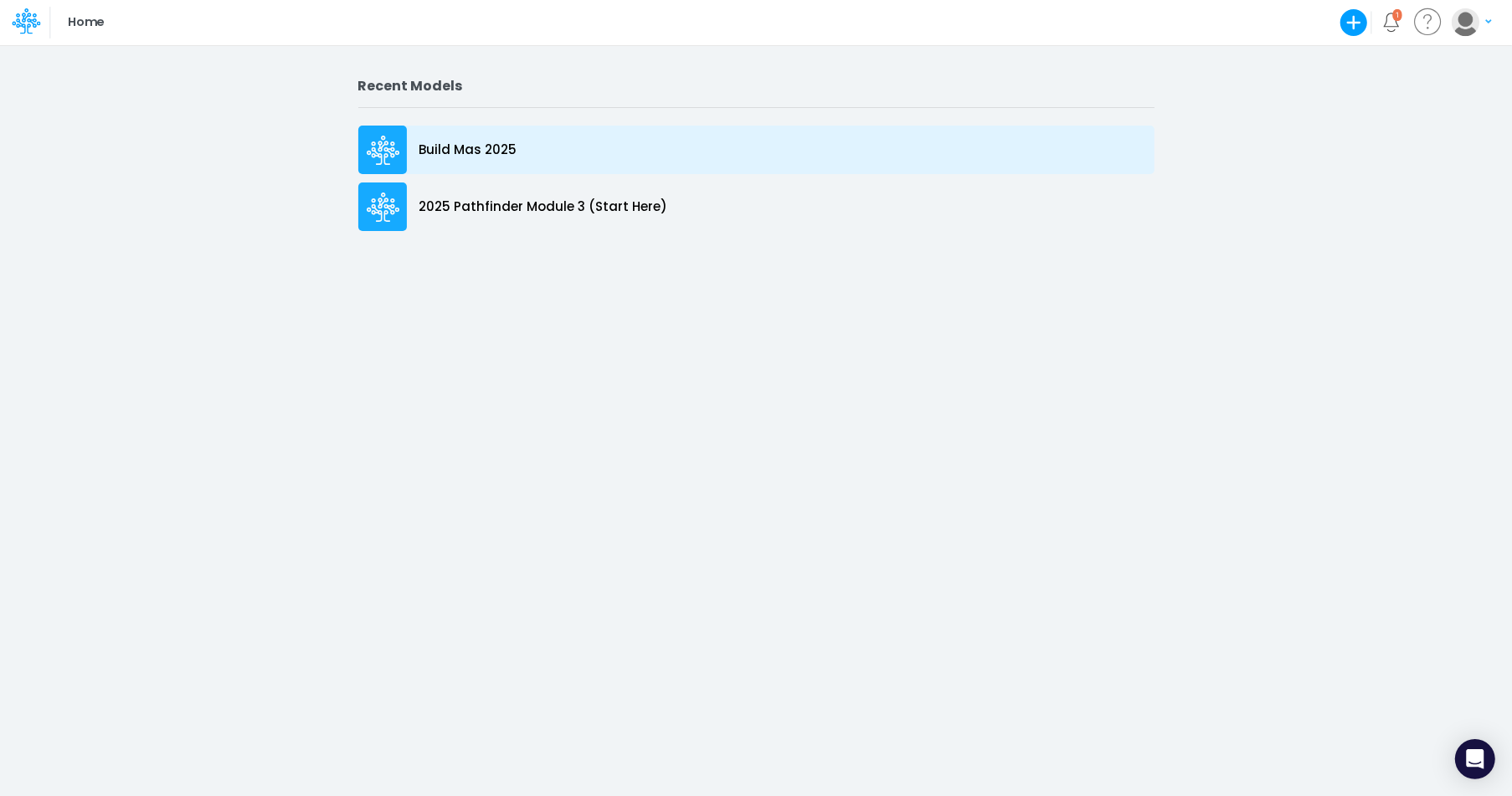
click at [442, 141] on p "Build Mas 2025" at bounding box center [468, 150] width 98 height 19
click at [443, 155] on p "Build Mas 2025" at bounding box center [468, 150] width 98 height 19
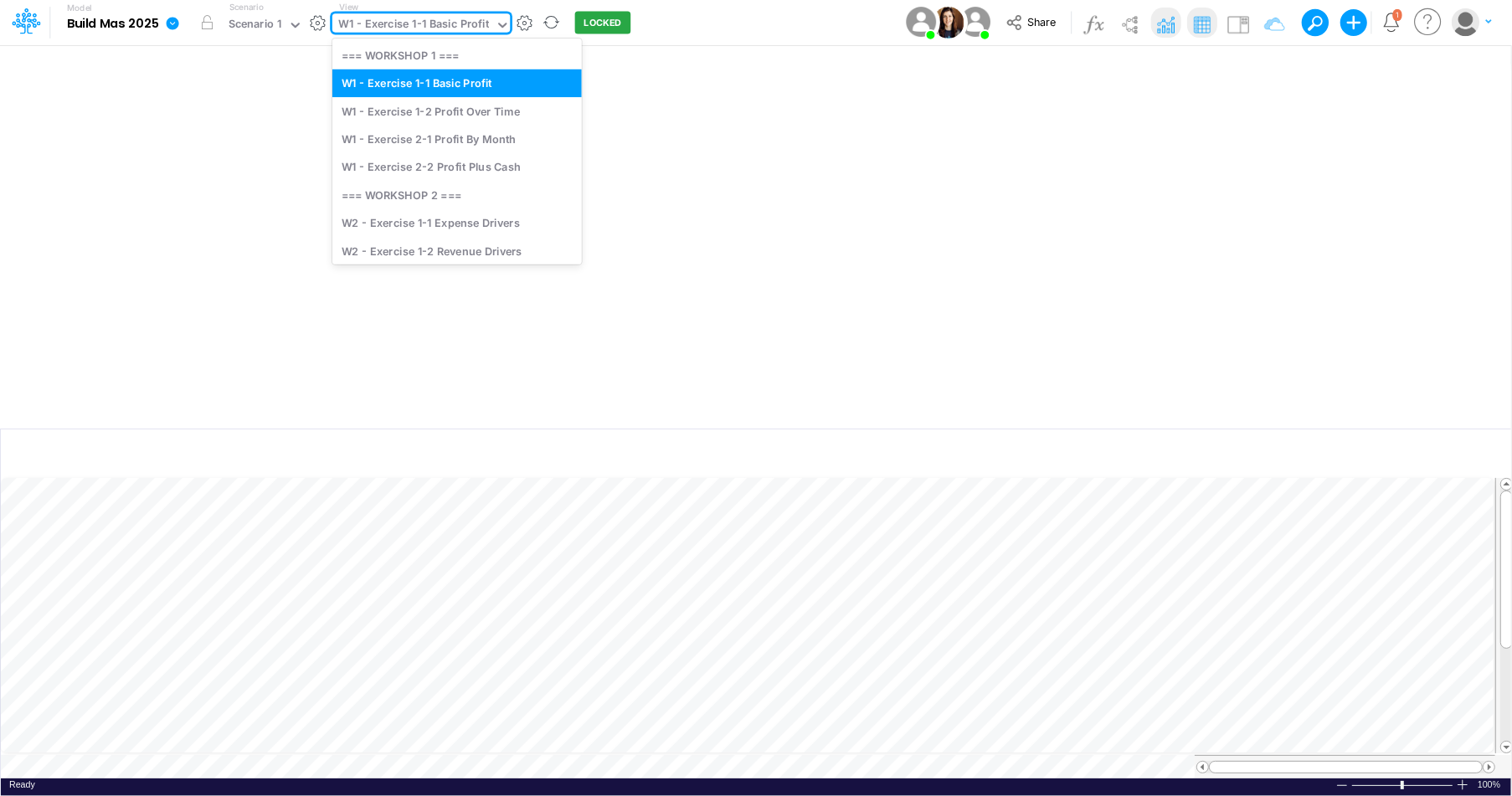
click at [492, 23] on input "text" at bounding box center [493, 26] width 2 height 16
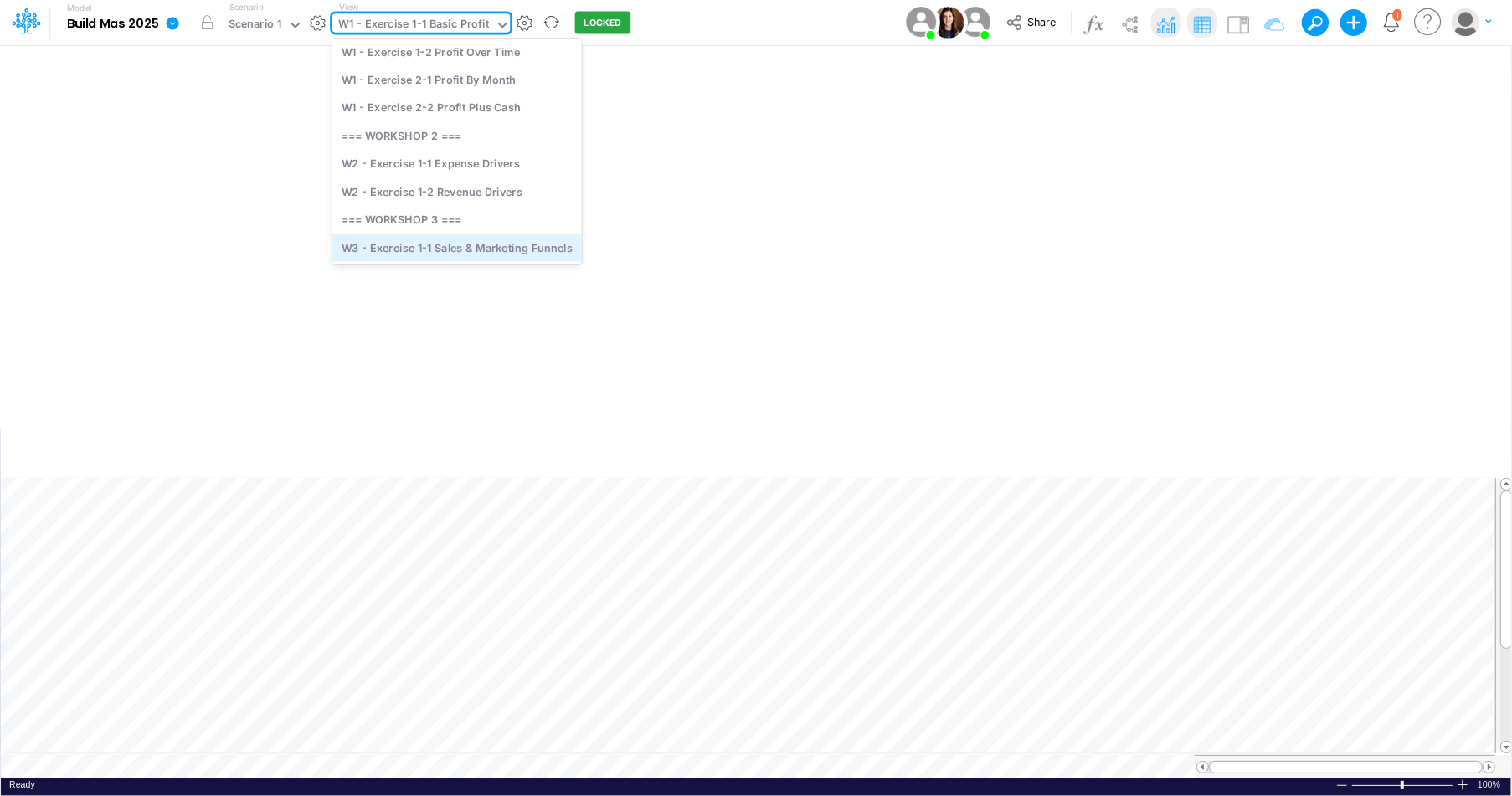
click at [471, 244] on div "W3 - Exercise 1-1 Sales & Marketing Funnels" at bounding box center [457, 248] width 250 height 28
